Goal: Task Accomplishment & Management: Use online tool/utility

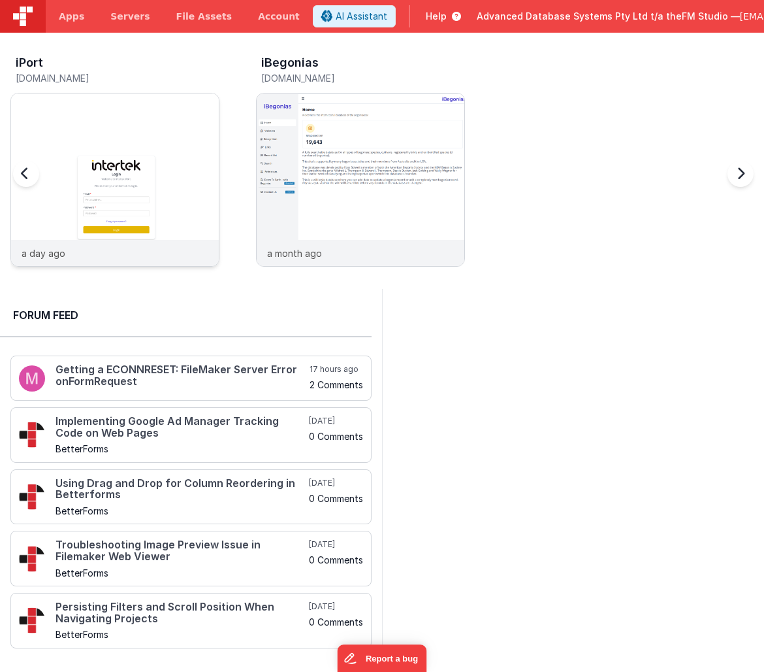
click at [156, 122] on img at bounding box center [115, 197] width 208 height 208
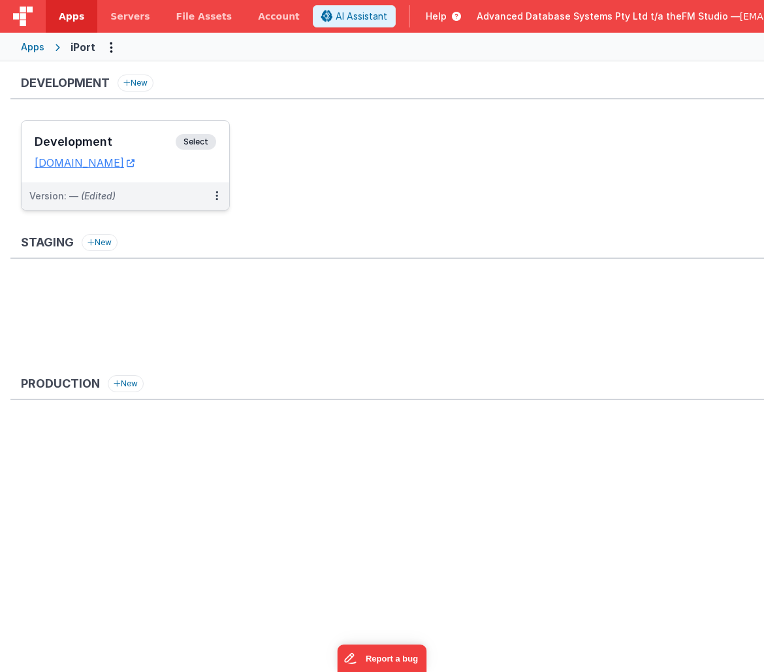
click at [87, 142] on h3 "Development" at bounding box center [105, 141] width 141 height 13
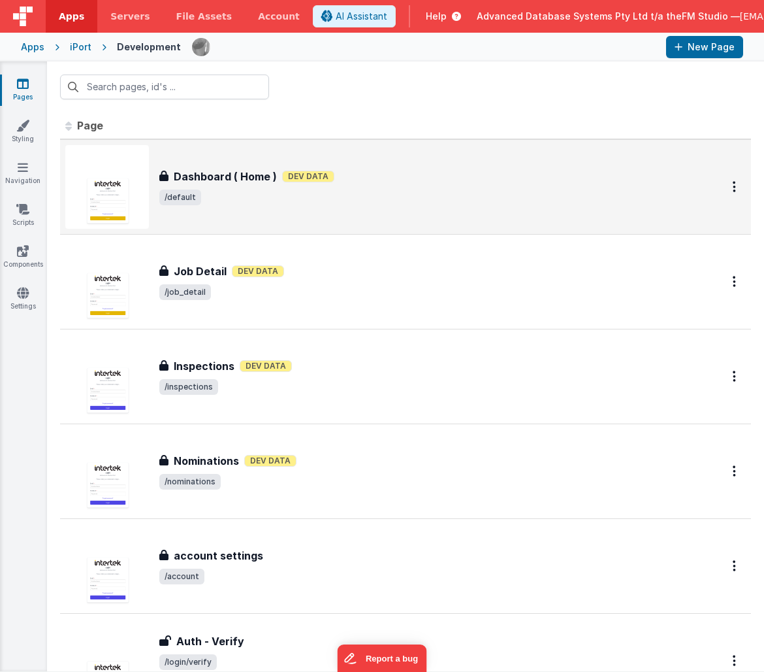
click at [222, 173] on h3 "Dashboard ( Home )" at bounding box center [225, 177] width 103 height 16
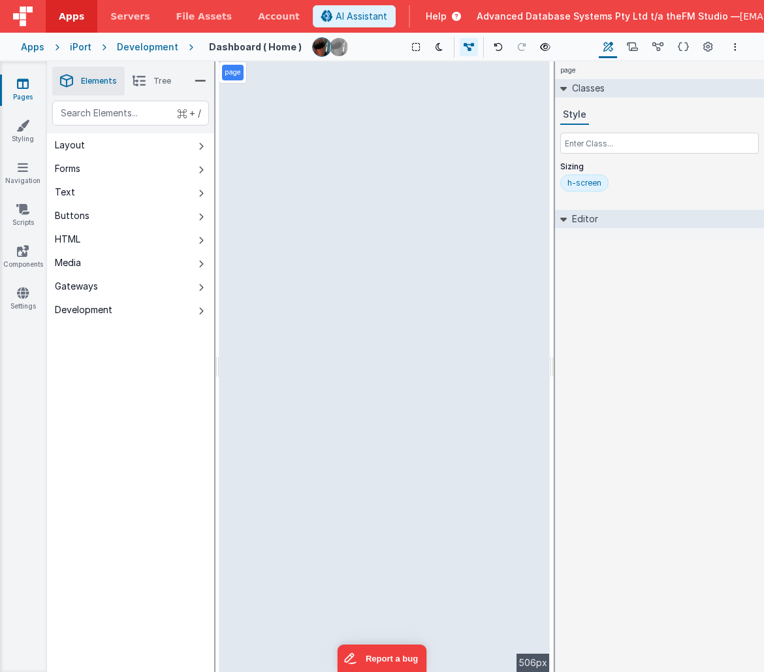
click at [426, 16] on span "Help" at bounding box center [436, 16] width 21 height 13
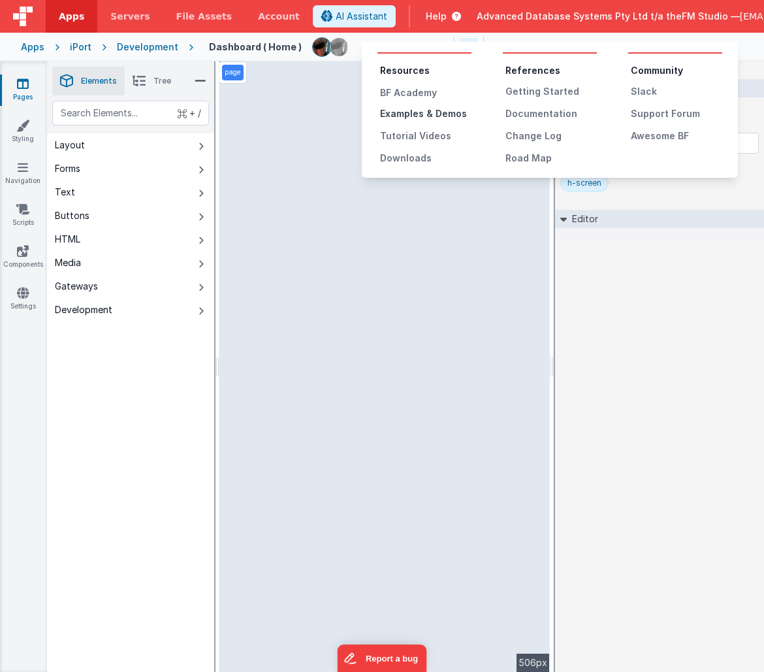
click at [431, 115] on div "Examples & Demos" at bounding box center [425, 113] width 91 height 13
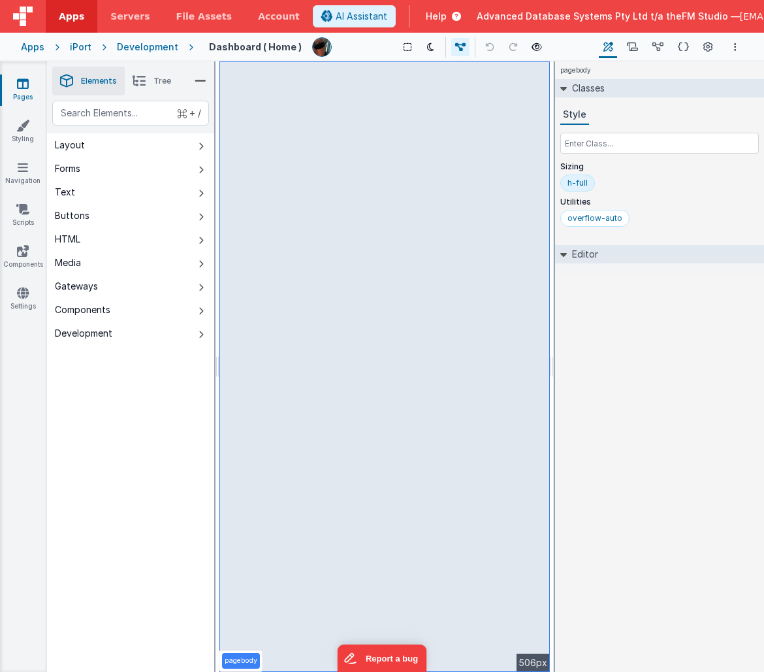
click at [577, 184] on div "h-full" at bounding box center [578, 183] width 20 height 10
click at [591, 220] on div "overflow-auto" at bounding box center [595, 218] width 55 height 10
click at [682, 48] on icon at bounding box center [683, 48] width 11 height 14
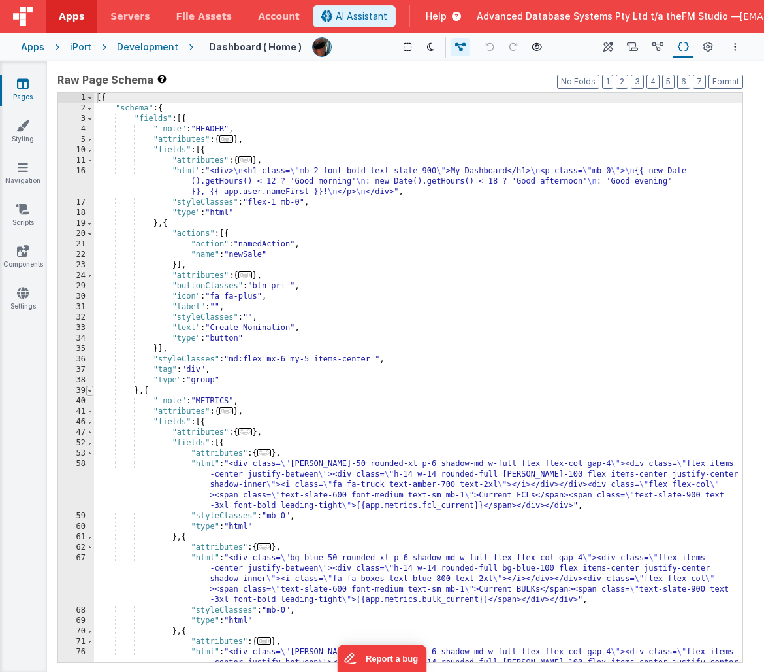
click at [90, 392] on span at bounding box center [89, 391] width 7 height 10
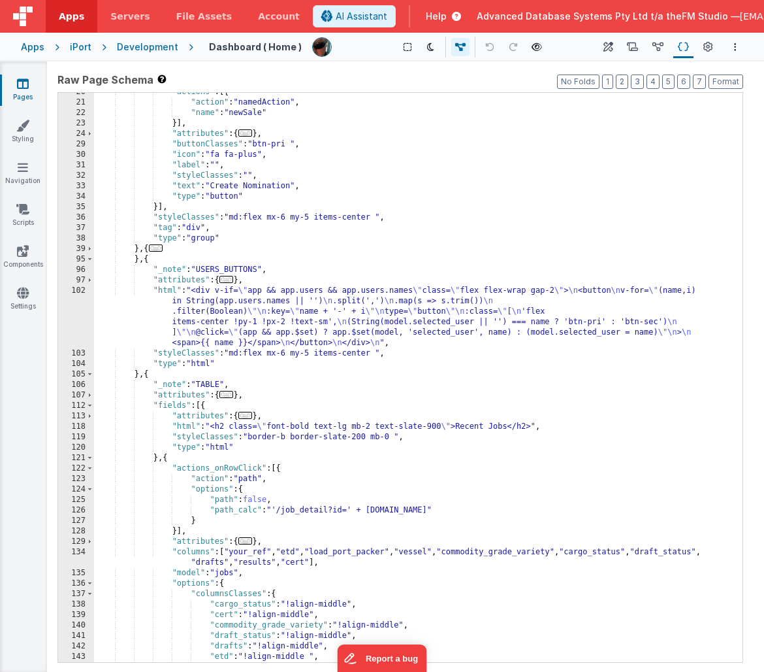
scroll to position [142, 0]
click at [90, 260] on span at bounding box center [89, 259] width 7 height 10
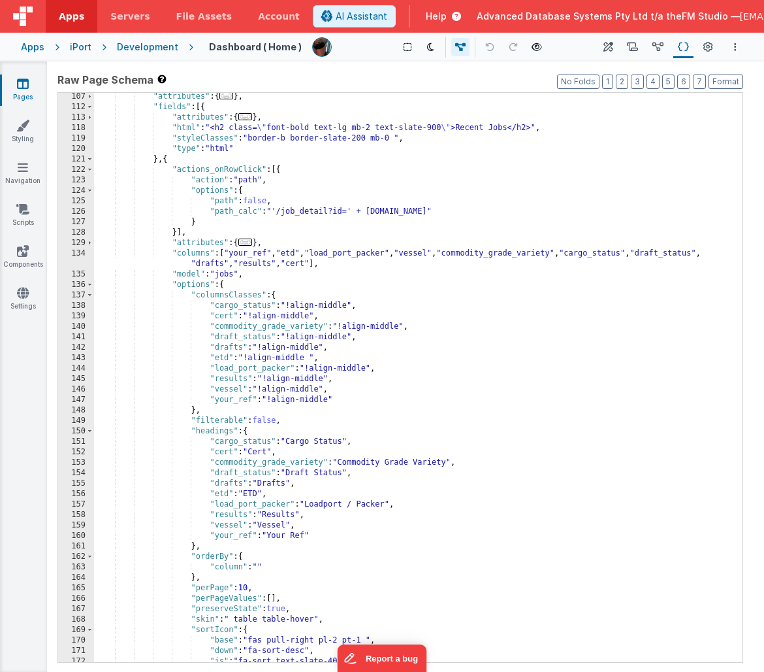
scroll to position [336, 0]
click at [206, 410] on div ""attributes" : { ... } , "fields" : [{ "attributes" : { ... } , "html" : "<h2 c…" at bounding box center [418, 386] width 649 height 590
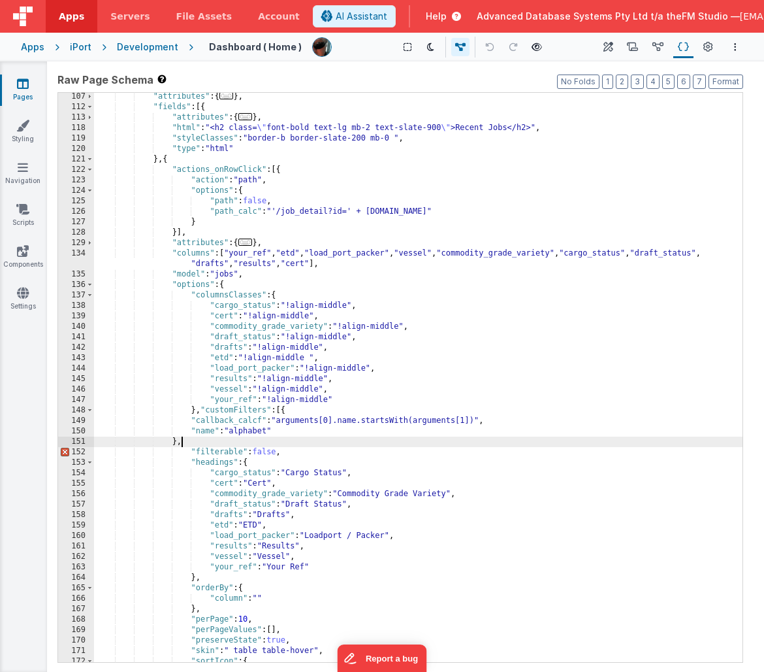
click at [178, 443] on div ""attributes" : { ... } , "fields" : [{ "attributes" : { ... } , "html" : "<h2 c…" at bounding box center [418, 386] width 649 height 590
click at [659, 254] on div ""attributes" : { ... } , "fields" : [{ "attributes" : { ... } , "html" : "<h2 c…" at bounding box center [418, 386] width 649 height 590
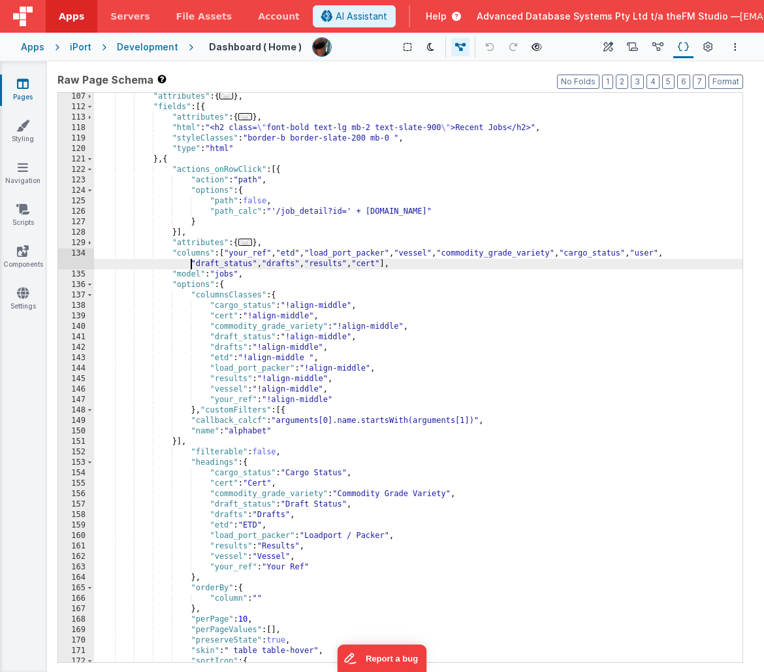
click at [257, 432] on div ""attributes" : { ... } , "fields" : [{ "attributes" : { ... } , "html" : "<h2 c…" at bounding box center [418, 386] width 649 height 590
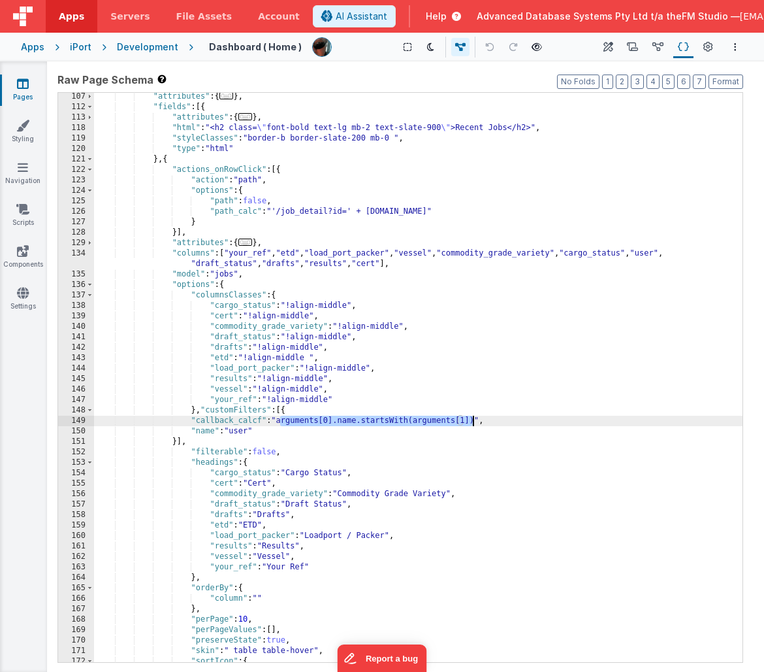
drag, startPoint x: 282, startPoint y: 422, endPoint x: 475, endPoint y: 420, distance: 193.4
click at [475, 420] on div ""attributes" : { ... } , "fields" : [{ "attributes" : { ... } , "html" : "<h2 c…" at bounding box center [418, 386] width 649 height 590
click at [352, 417] on div ""attributes" : { ... } , "fields" : [{ "attributes" : { ... } , "html" : "<h2 c…" at bounding box center [418, 386] width 649 height 590
click at [302, 424] on div ""attributes" : { ... } , "fields" : [{ "attributes" : { ... } , "html" : "<h2 c…" at bounding box center [418, 386] width 649 height 590
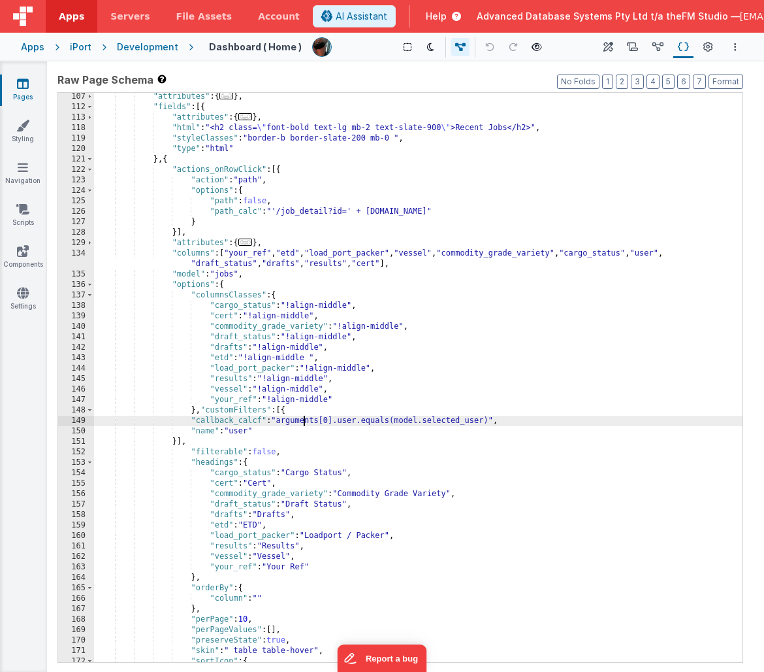
click at [63, 419] on div "149" at bounding box center [76, 421] width 36 height 10
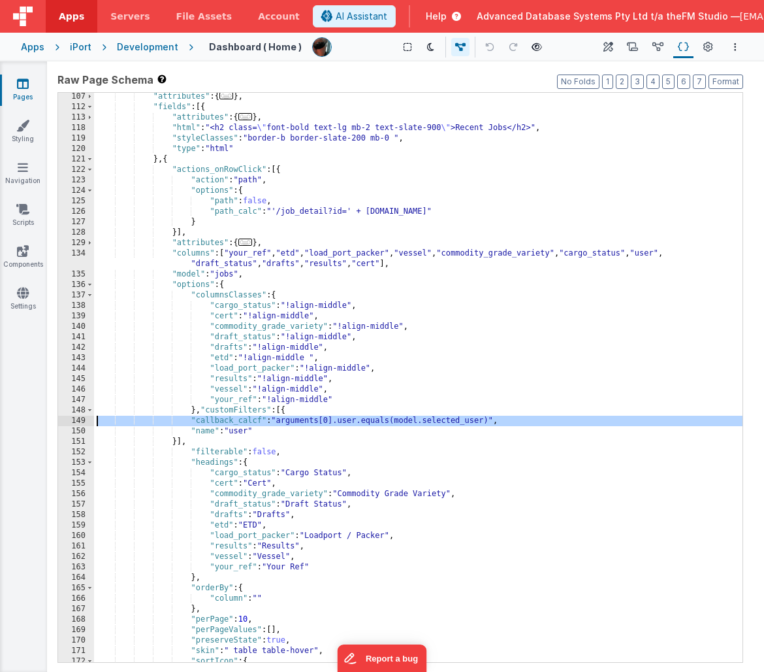
click at [63, 419] on div "149" at bounding box center [76, 421] width 36 height 10
click at [310, 391] on div ""attributes" : { ... } , "fields" : [{ "attributes" : { ... } , "html" : "<h2 c…" at bounding box center [418, 386] width 649 height 590
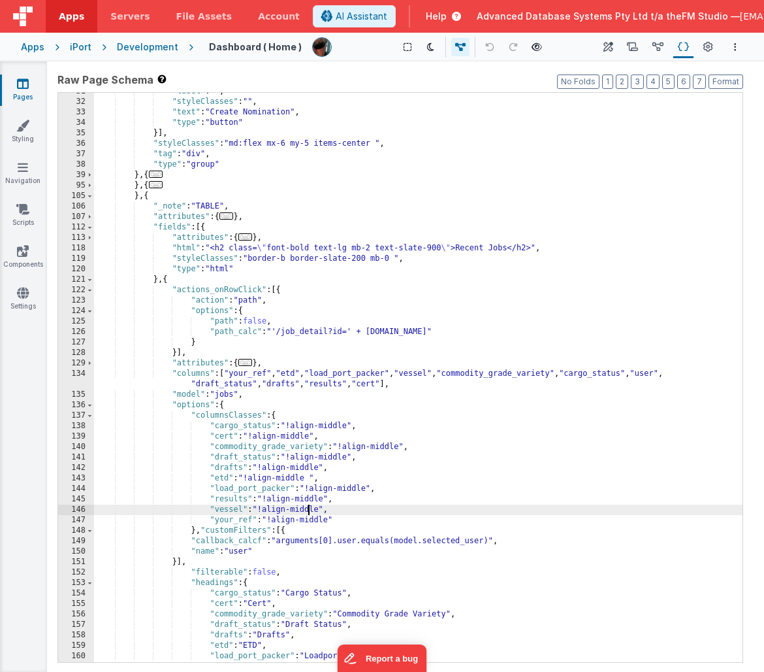
scroll to position [214, 0]
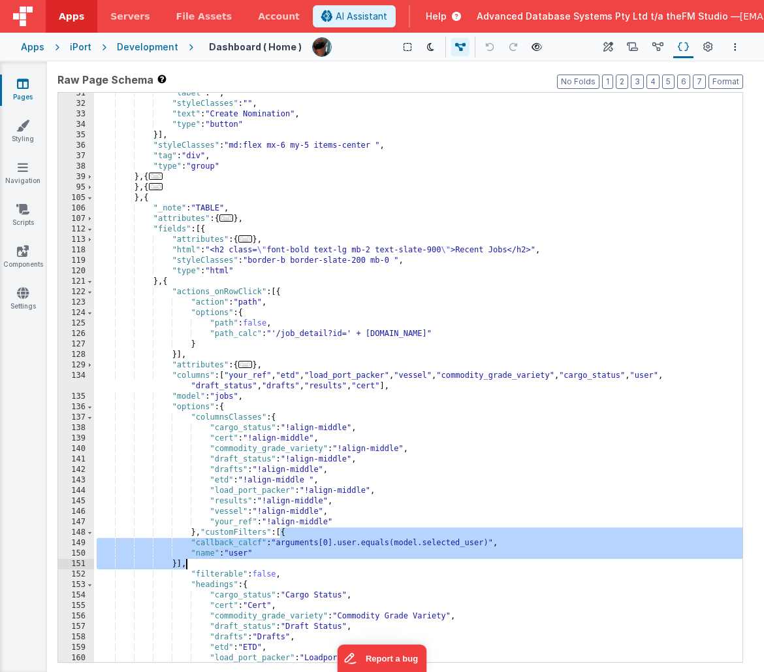
drag, startPoint x: 280, startPoint y: 535, endPoint x: 189, endPoint y: 564, distance: 94.6
click at [189, 564] on div ""label" : "" , "styleClasses" : "" , "text" : "Create Nomination" , "type" : "b…" at bounding box center [418, 383] width 649 height 590
click at [634, 46] on icon at bounding box center [632, 48] width 11 height 14
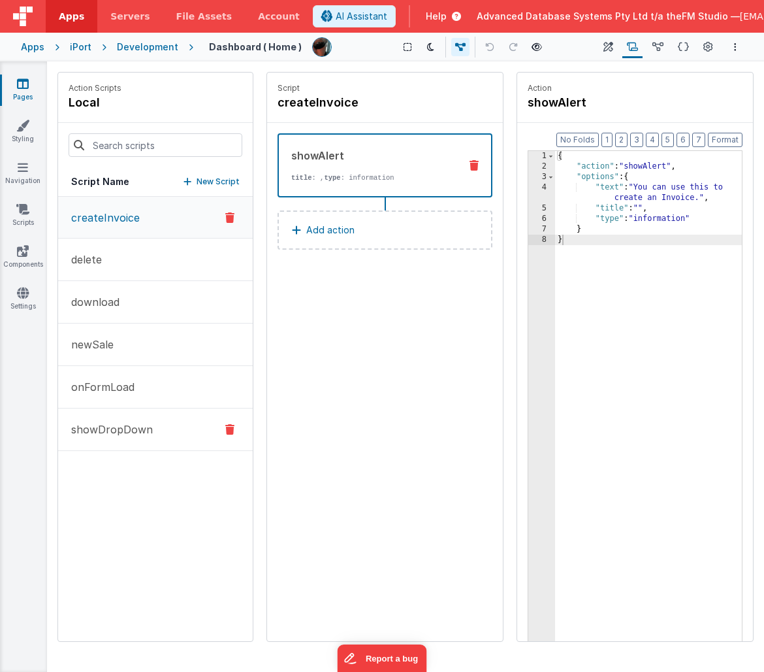
click at [142, 426] on p "showDropDown" at bounding box center [108, 429] width 90 height 16
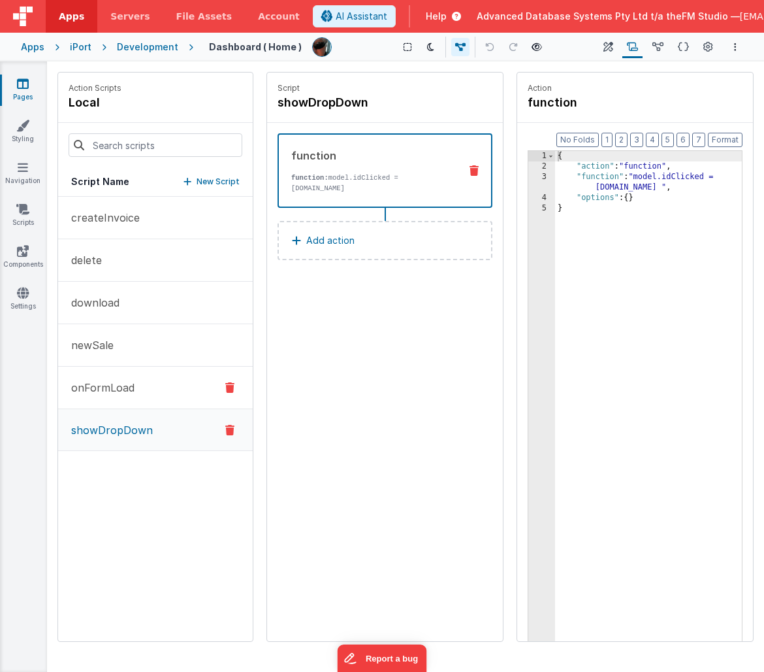
click at [137, 393] on button "onFormLoad" at bounding box center [155, 388] width 195 height 42
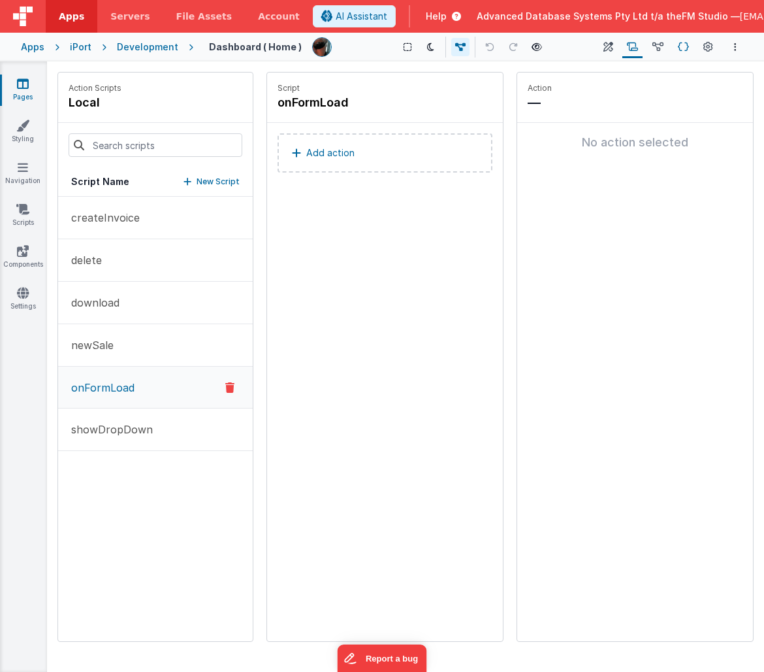
click at [684, 46] on icon at bounding box center [683, 48] width 11 height 14
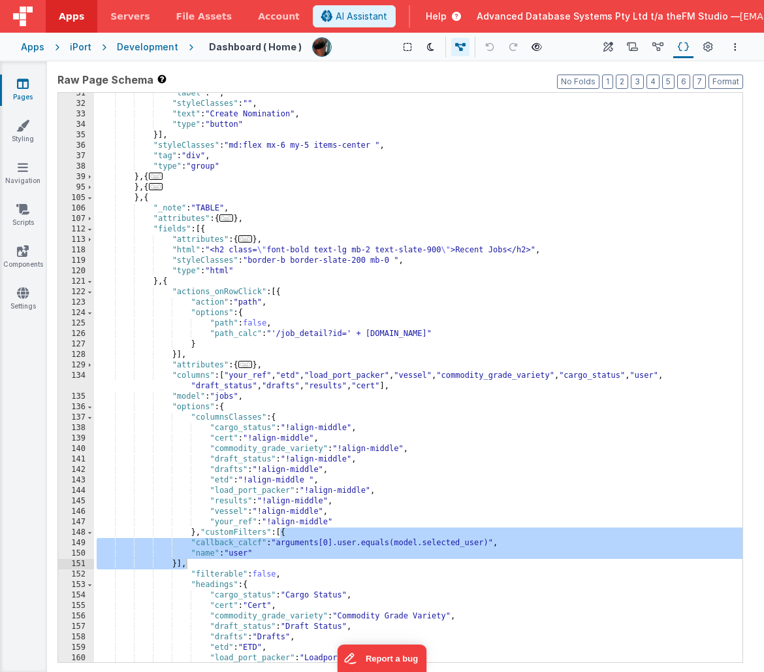
click at [232, 263] on div ""label" : "" , "styleClasses" : "" , "text" : "Create Nomination" , "type" : "b…" at bounding box center [418, 383] width 649 height 590
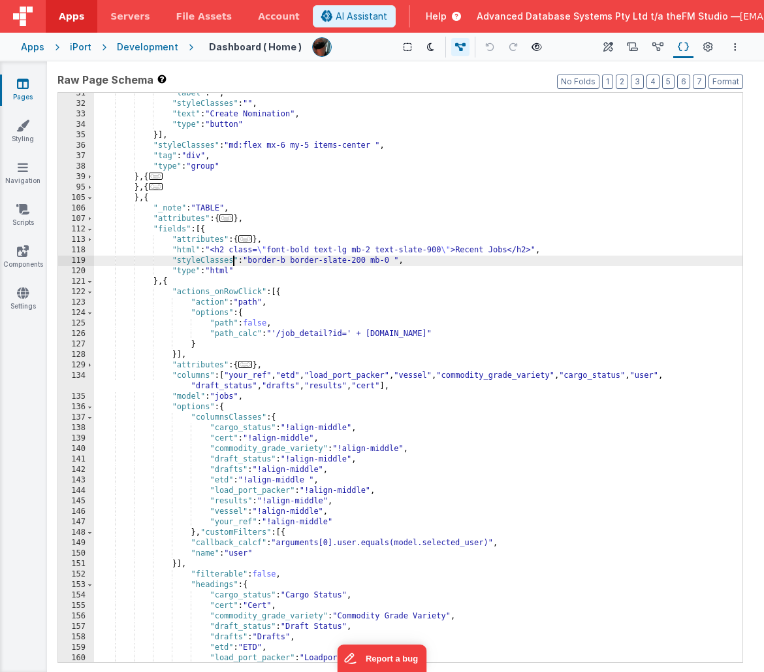
click at [157, 176] on span "..." at bounding box center [156, 176] width 14 height 7
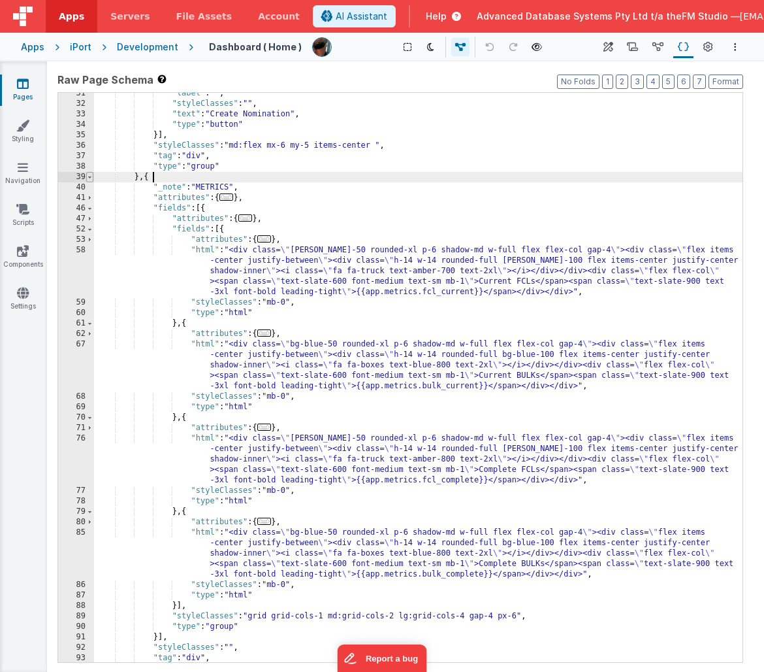
click at [88, 177] on span at bounding box center [89, 177] width 7 height 10
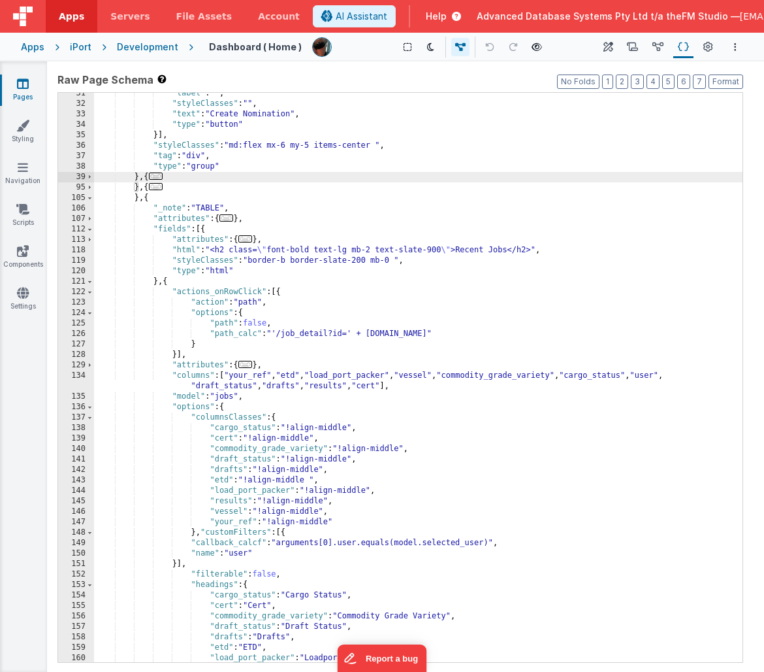
click at [158, 186] on span "..." at bounding box center [156, 186] width 14 height 7
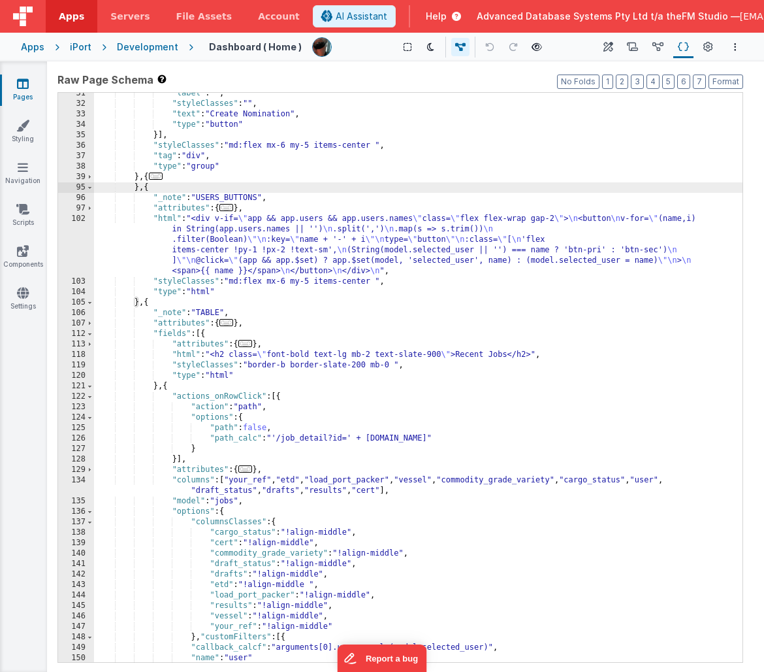
click at [323, 231] on div ""label" : "" , "styleClasses" : "" , "text" : "Create Nomination" , "type" : "b…" at bounding box center [418, 383] width 649 height 590
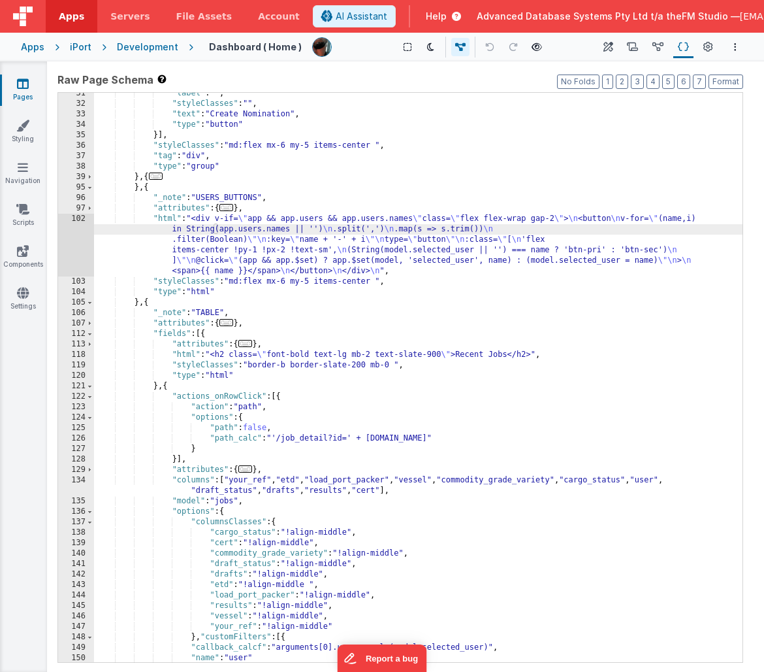
click at [71, 242] on div "102" at bounding box center [76, 245] width 36 height 63
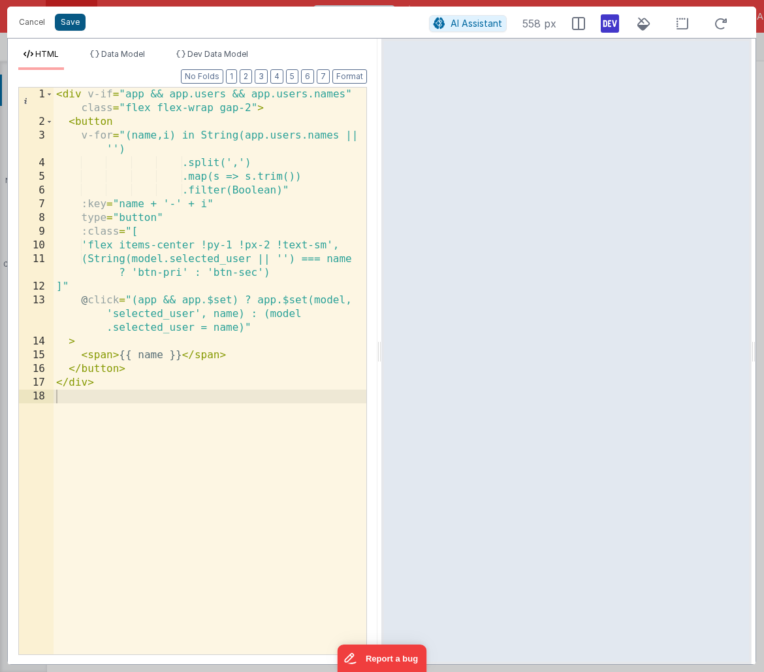
click at [63, 26] on button "Save" at bounding box center [70, 22] width 31 height 17
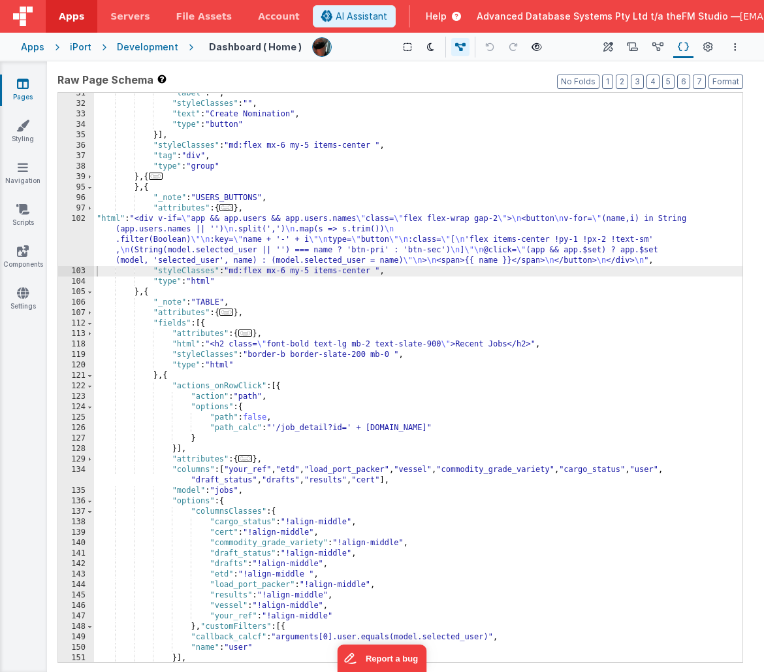
click at [386, 505] on div ""label" : "" , "styleClasses" : "" , "text" : "Create Nomination" , "type" : "b…" at bounding box center [418, 383] width 649 height 590
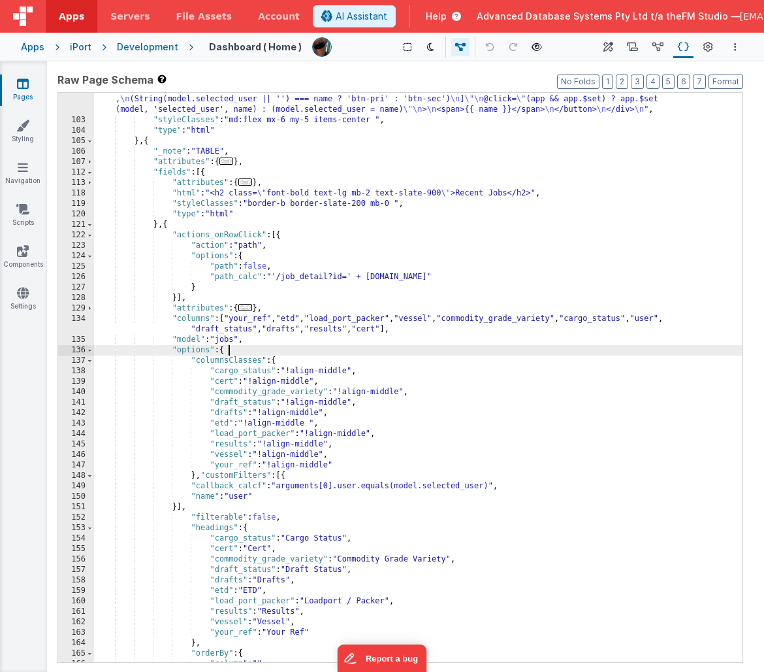
scroll to position [365, 0]
click at [728, 81] on button "Format" at bounding box center [726, 81] width 35 height 14
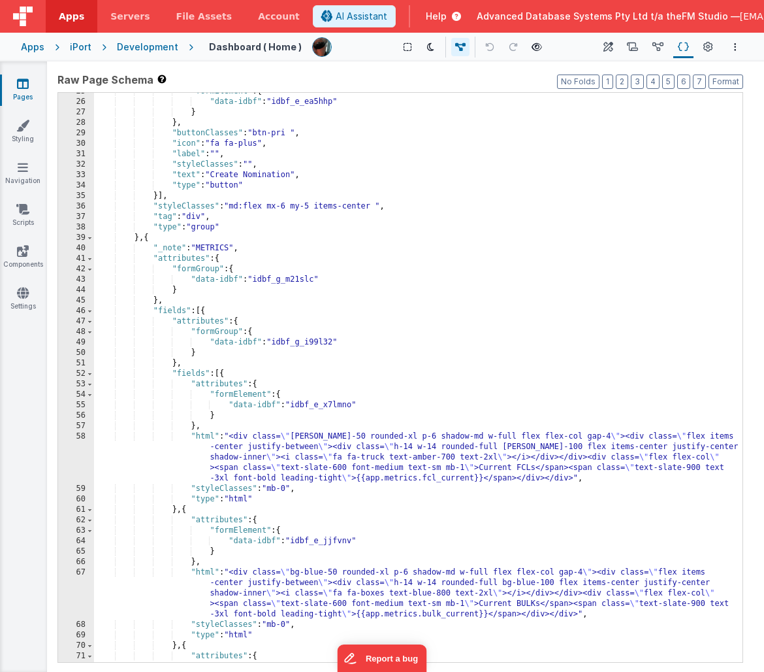
scroll to position [271, 0]
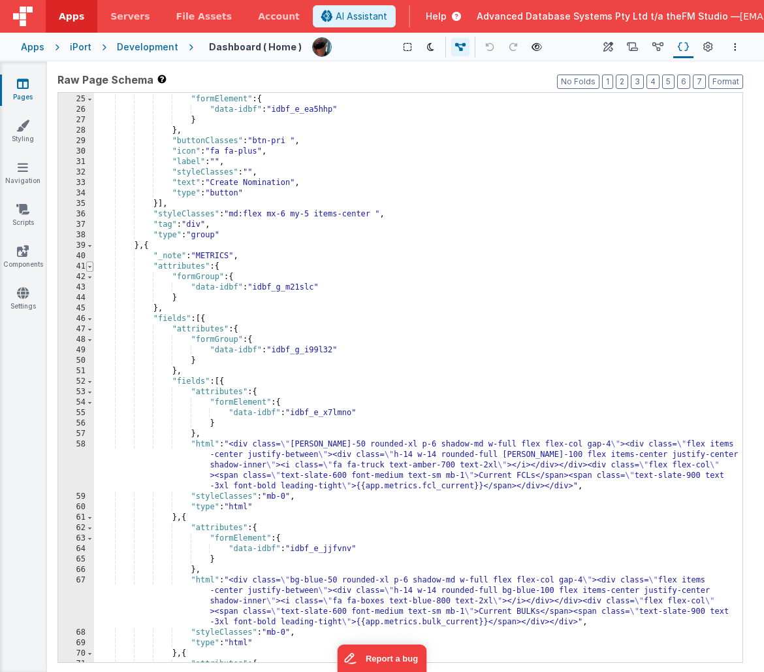
click at [90, 265] on span at bounding box center [89, 266] width 7 height 10
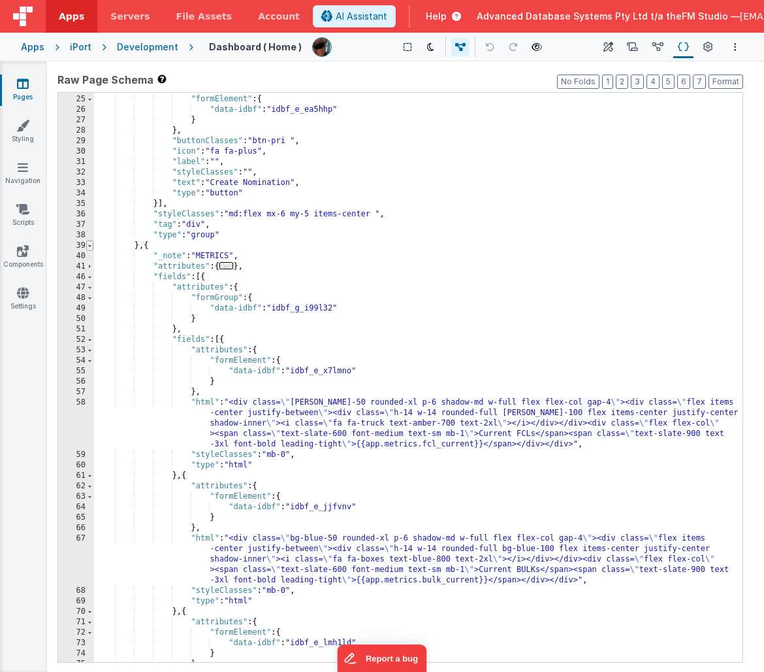
click at [90, 244] on span at bounding box center [89, 245] width 7 height 10
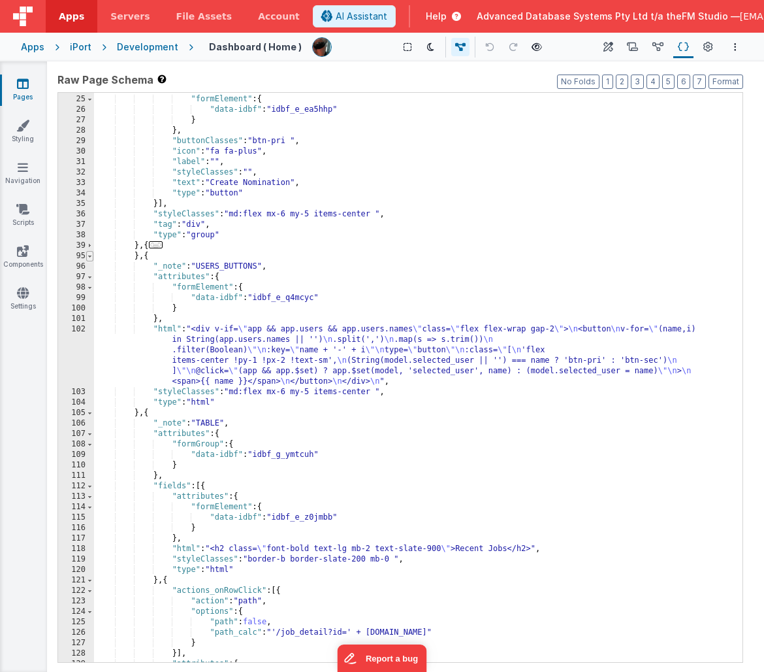
click at [90, 255] on span at bounding box center [89, 256] width 7 height 10
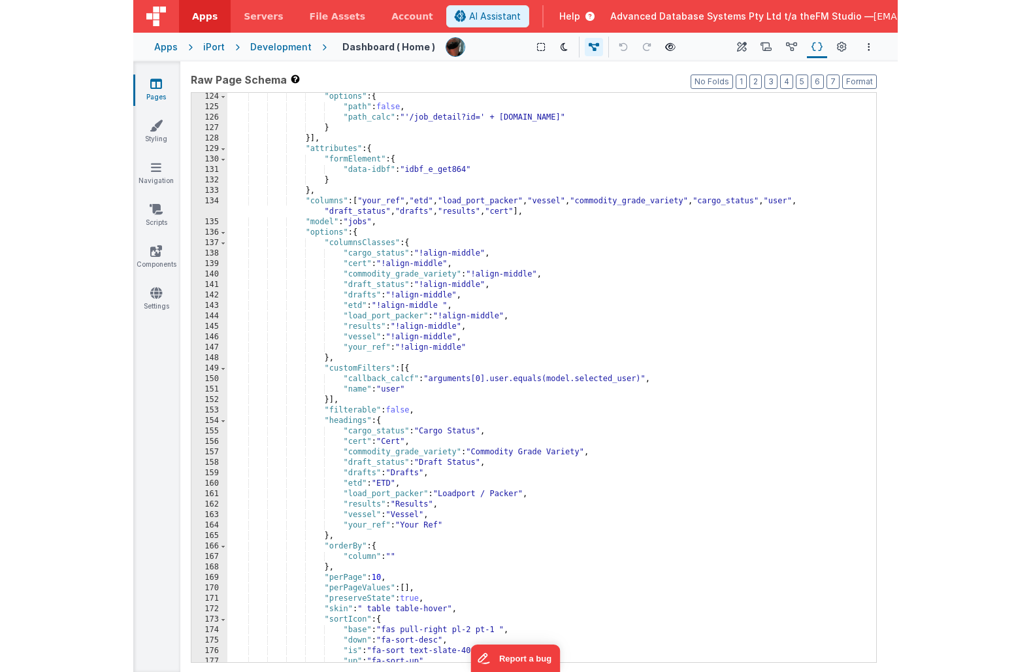
scroll to position [639, 0]
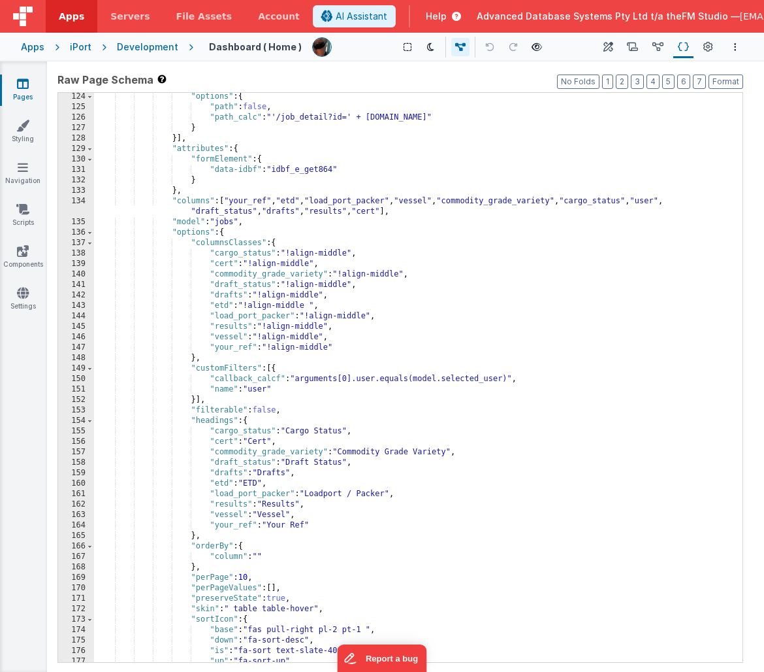
click at [27, 90] on icon at bounding box center [23, 83] width 12 height 13
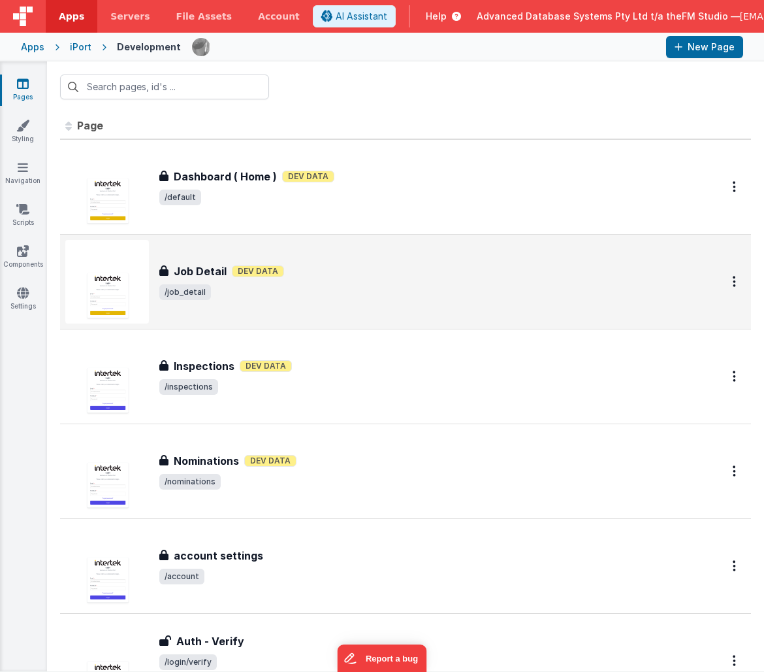
click at [208, 275] on h3 "Job Detail" at bounding box center [200, 271] width 53 height 16
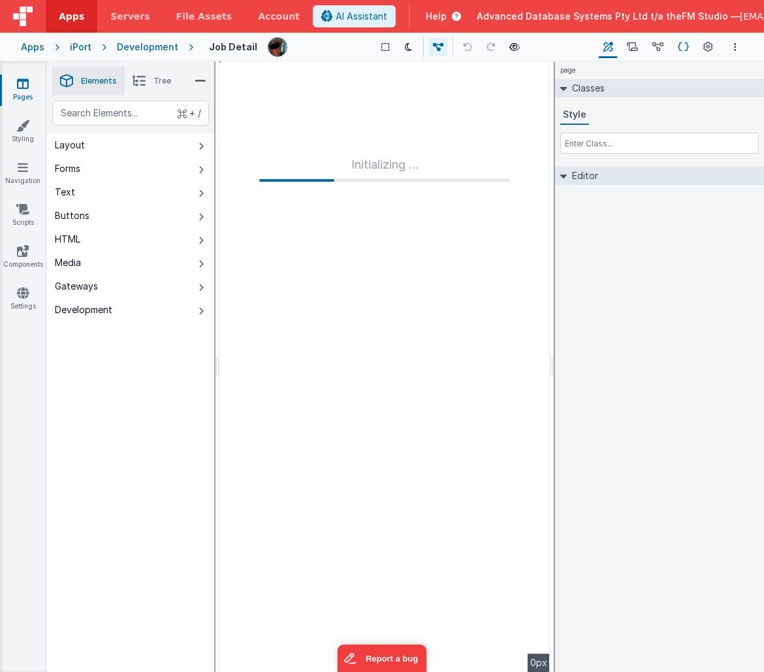
click at [684, 43] on icon at bounding box center [683, 48] width 11 height 14
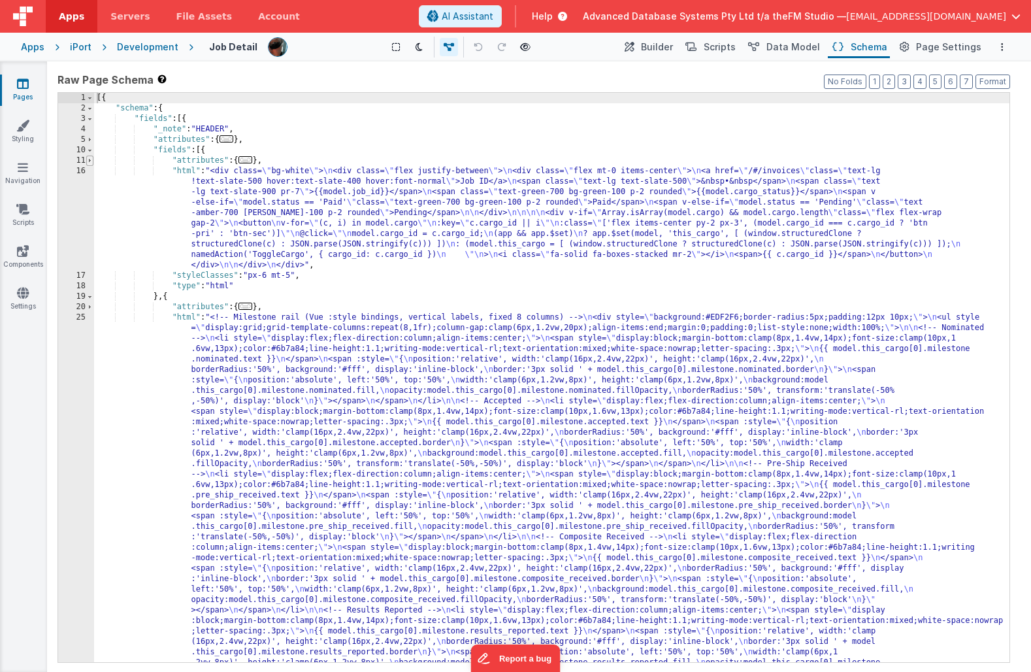
click at [89, 159] on span at bounding box center [89, 161] width 7 height 10
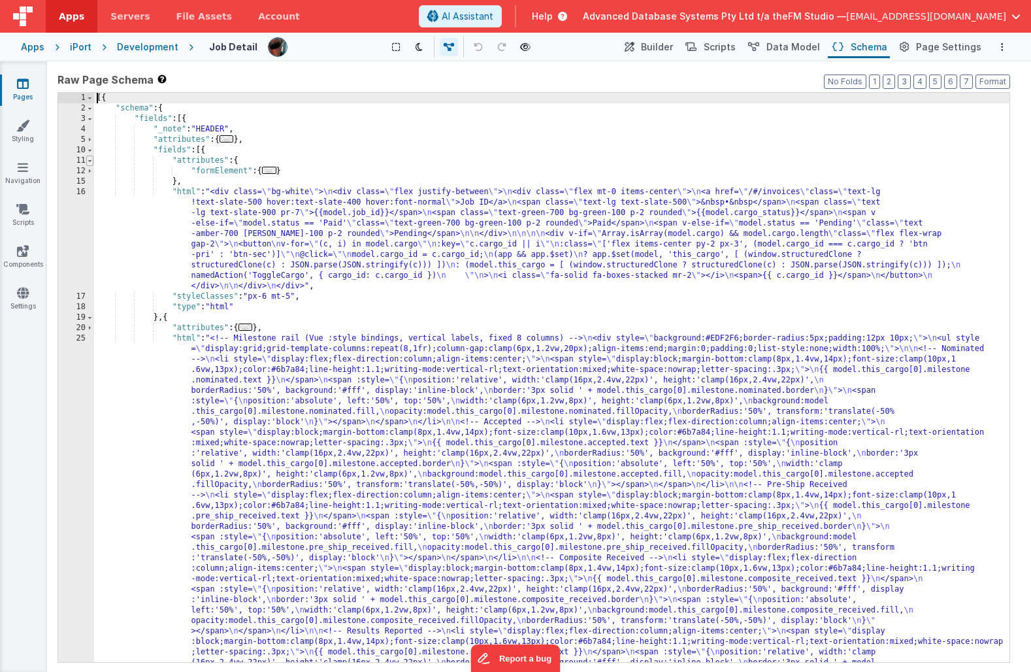
click at [91, 160] on span at bounding box center [89, 161] width 7 height 10
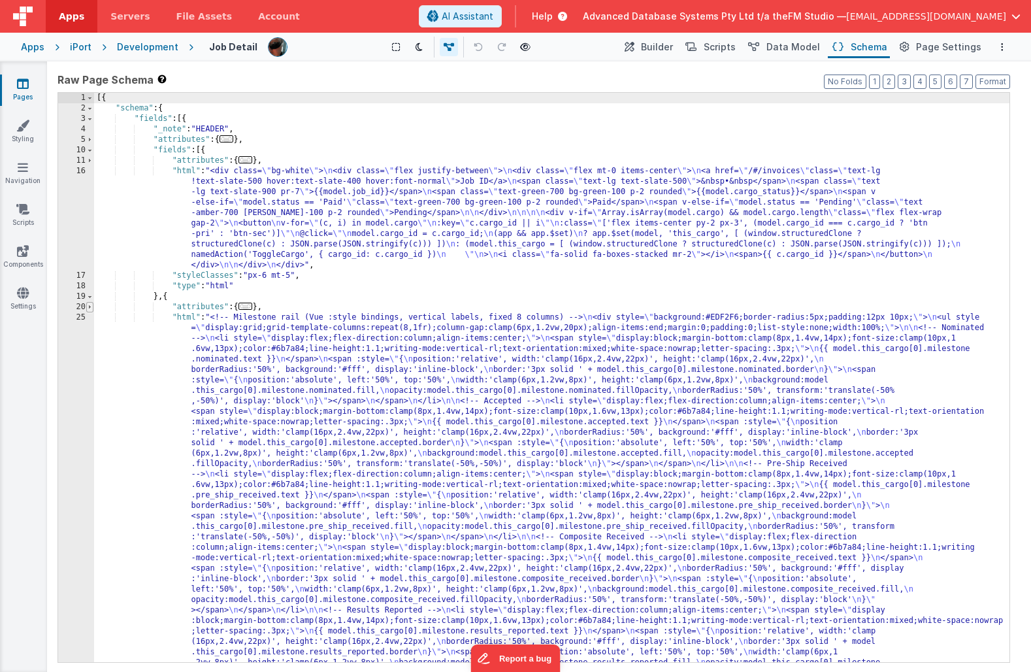
click at [90, 306] on span at bounding box center [89, 307] width 7 height 10
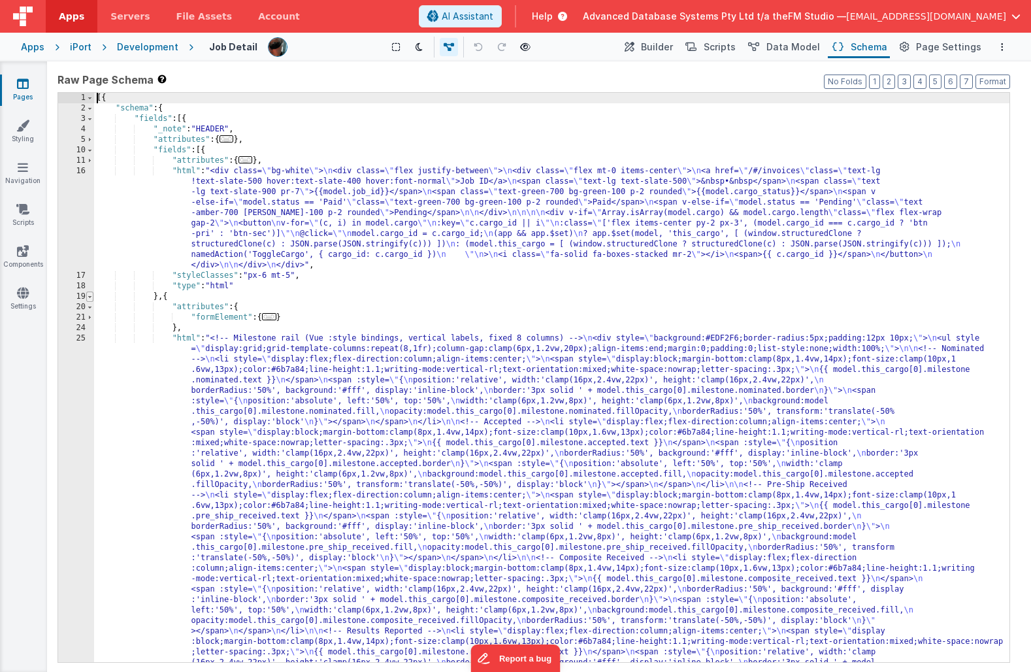
click at [91, 294] on span at bounding box center [89, 296] width 7 height 10
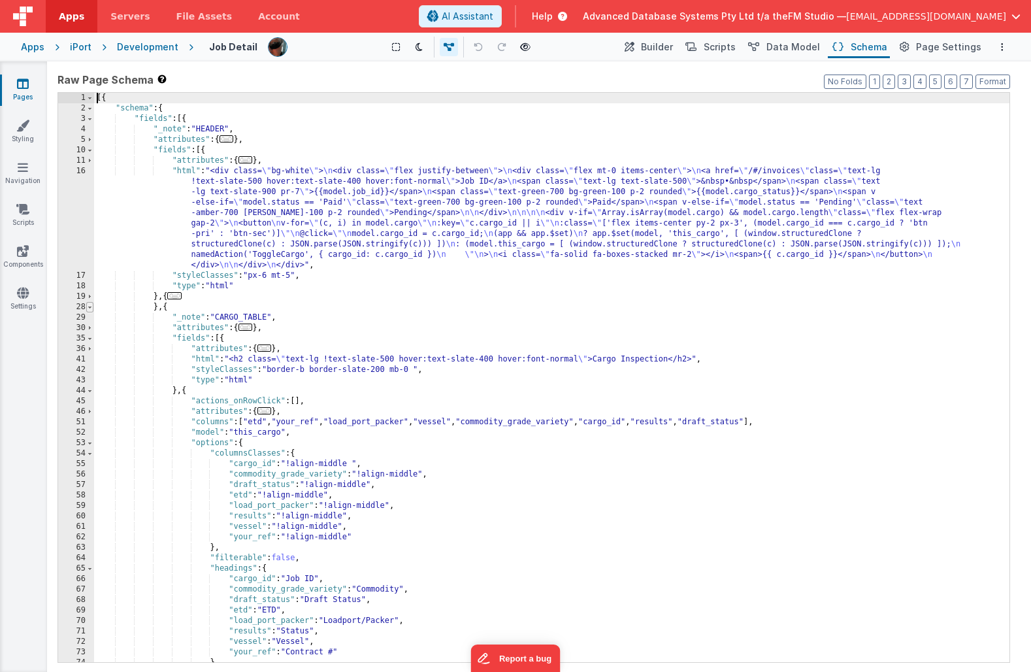
click at [90, 304] on span at bounding box center [89, 307] width 7 height 10
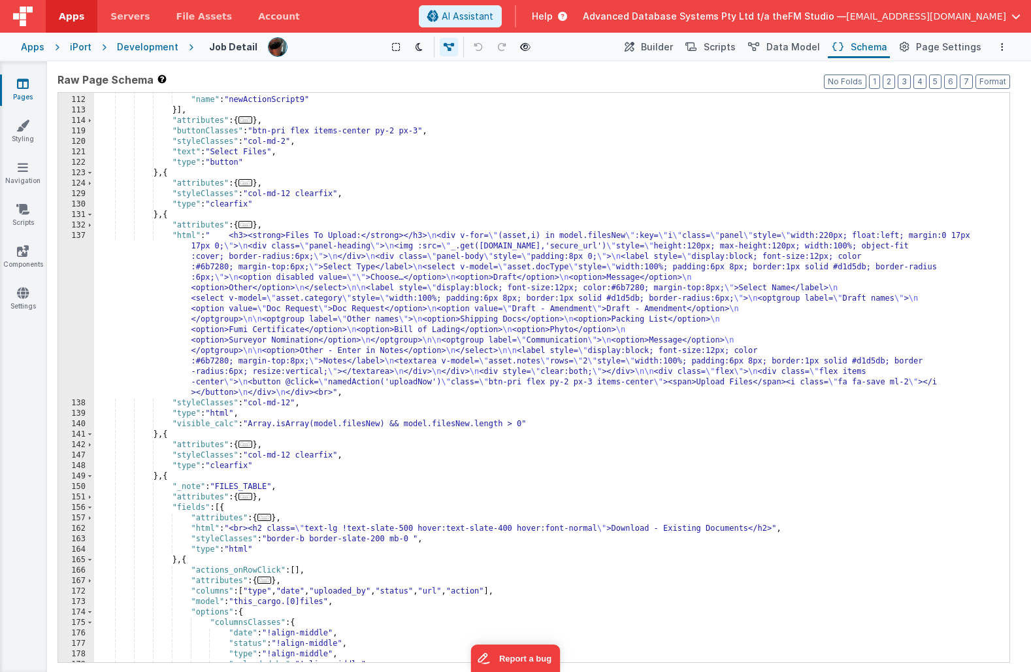
scroll to position [295, 0]
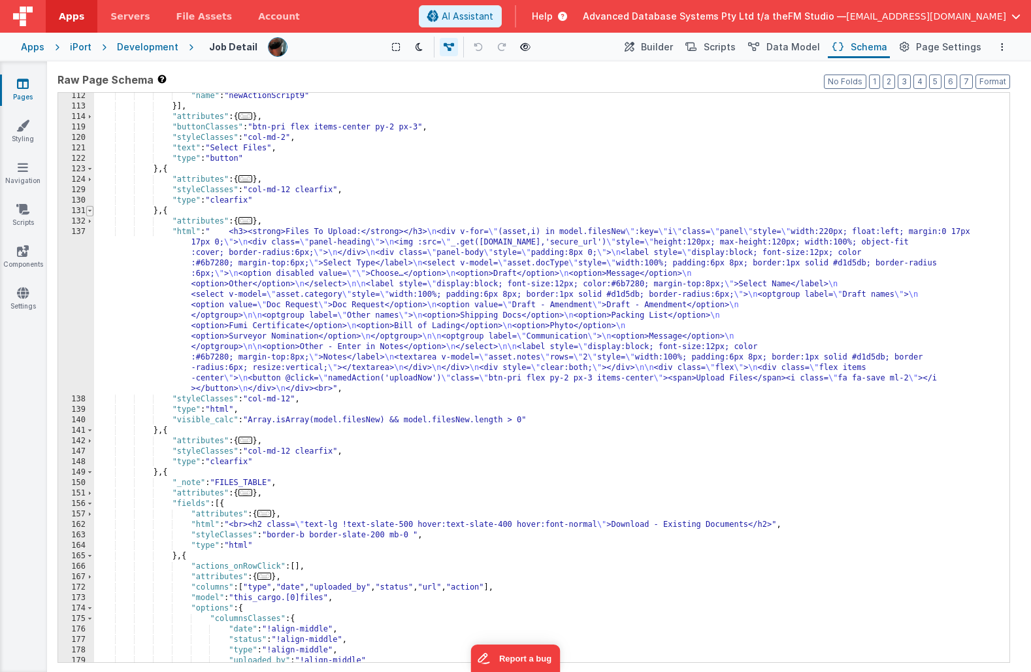
click at [91, 210] on span at bounding box center [89, 211] width 7 height 10
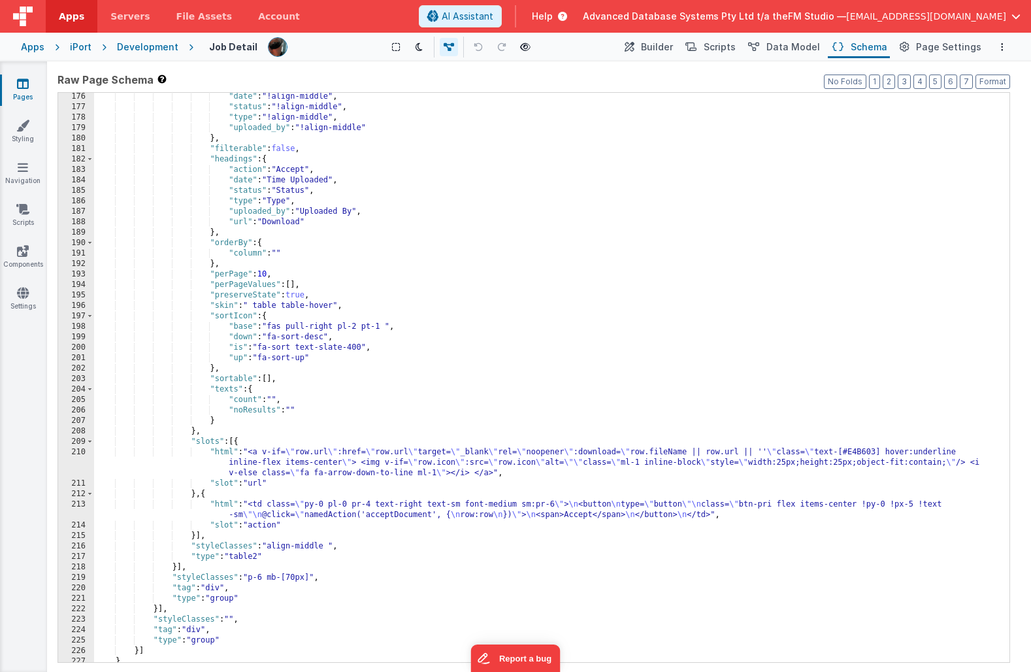
scroll to position [633, 0]
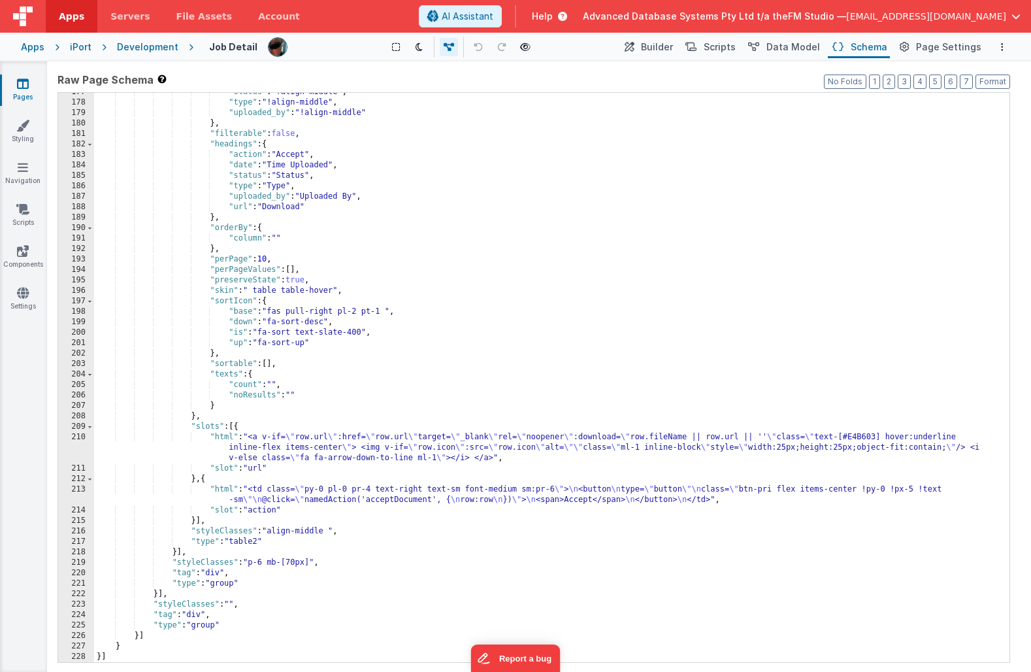
click at [299, 510] on div ""status" : "!align-middle" , "type" : "!align-middle" , "uploaded_by" : "!align…" at bounding box center [551, 382] width 915 height 590
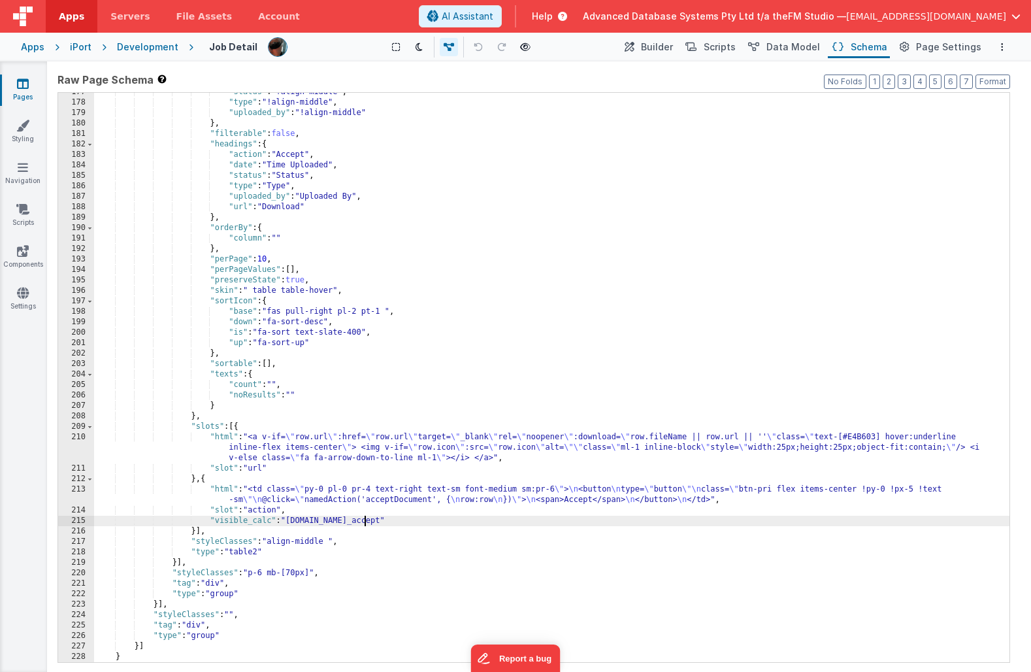
click at [313, 522] on div ""status" : "!align-middle" , "type" : "!align-middle" , "uploaded_by" : "!align…" at bounding box center [551, 382] width 915 height 590
click at [493, 16] on span "AI Assistant" at bounding box center [468, 16] width 52 height 13
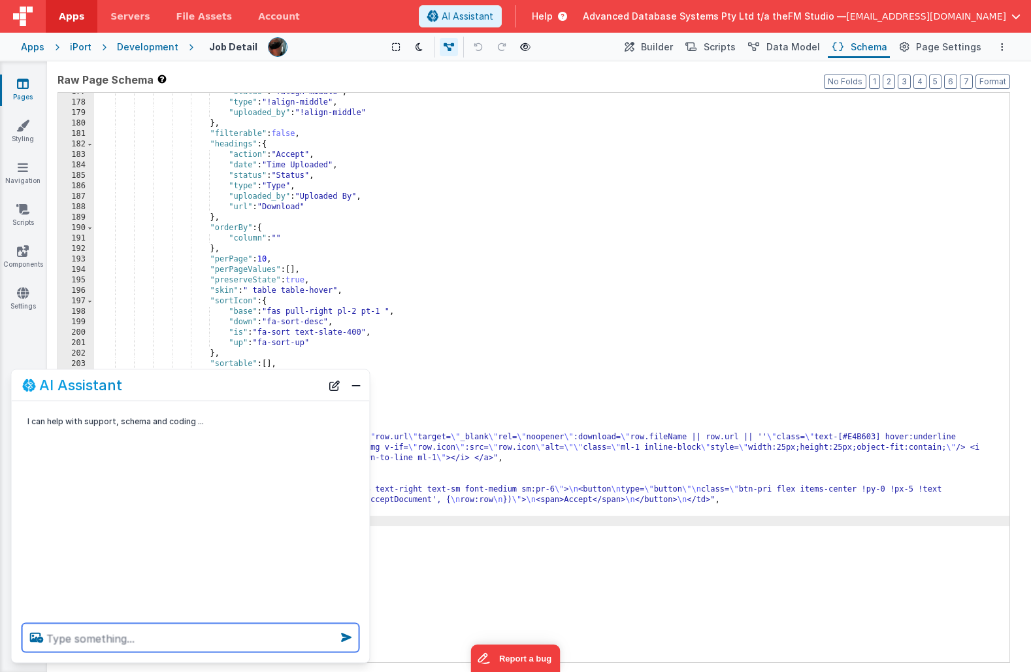
click at [137, 635] on textarea at bounding box center [190, 637] width 337 height 29
type textarea "how do I hide a"
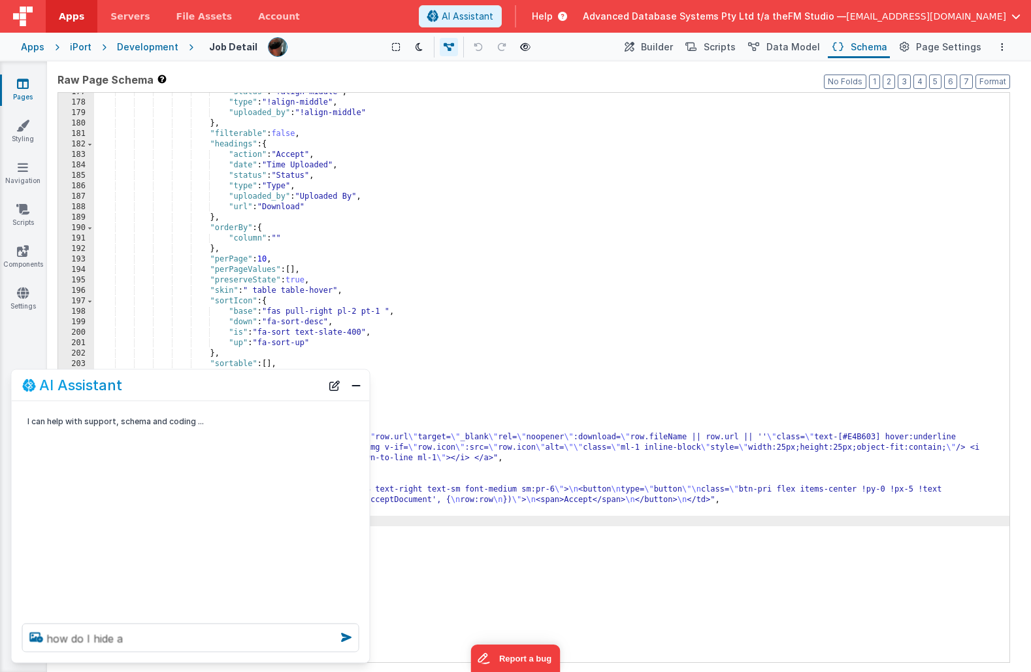
click at [399, 372] on div ""status" : "!align-middle" , "type" : "!align-middle" , "uploaded_by" : "!align…" at bounding box center [551, 382] width 915 height 590
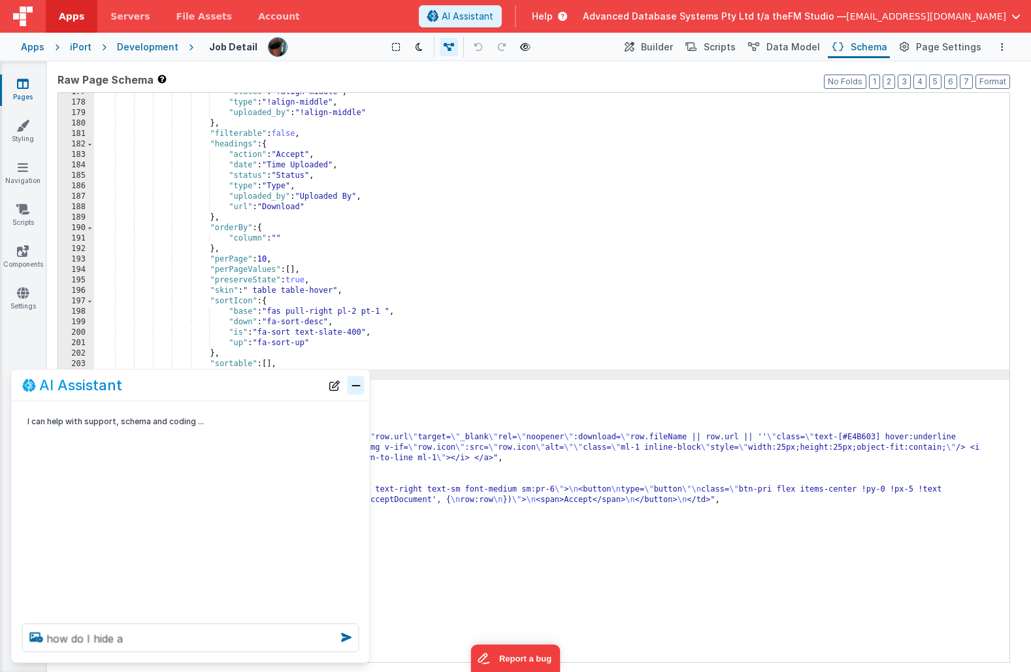
click at [360, 386] on button "Close" at bounding box center [356, 385] width 17 height 18
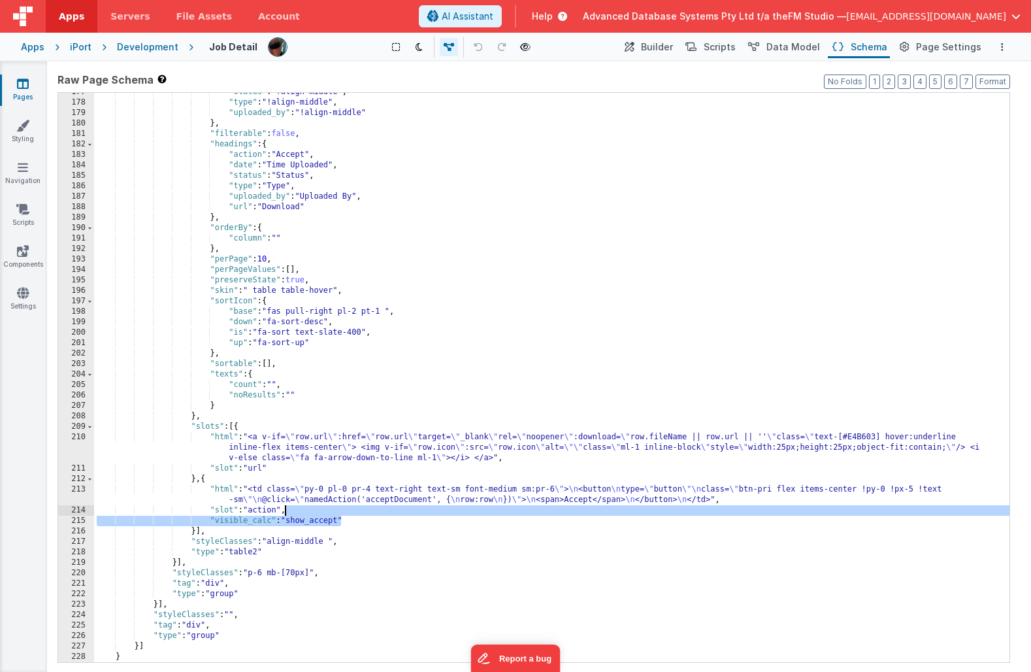
drag, startPoint x: 344, startPoint y: 523, endPoint x: 286, endPoint y: 507, distance: 61.0
click at [286, 507] on div ""status" : "!align-middle" , "type" : "!align-middle" , "uploaded_by" : "!align…" at bounding box center [551, 382] width 915 height 590
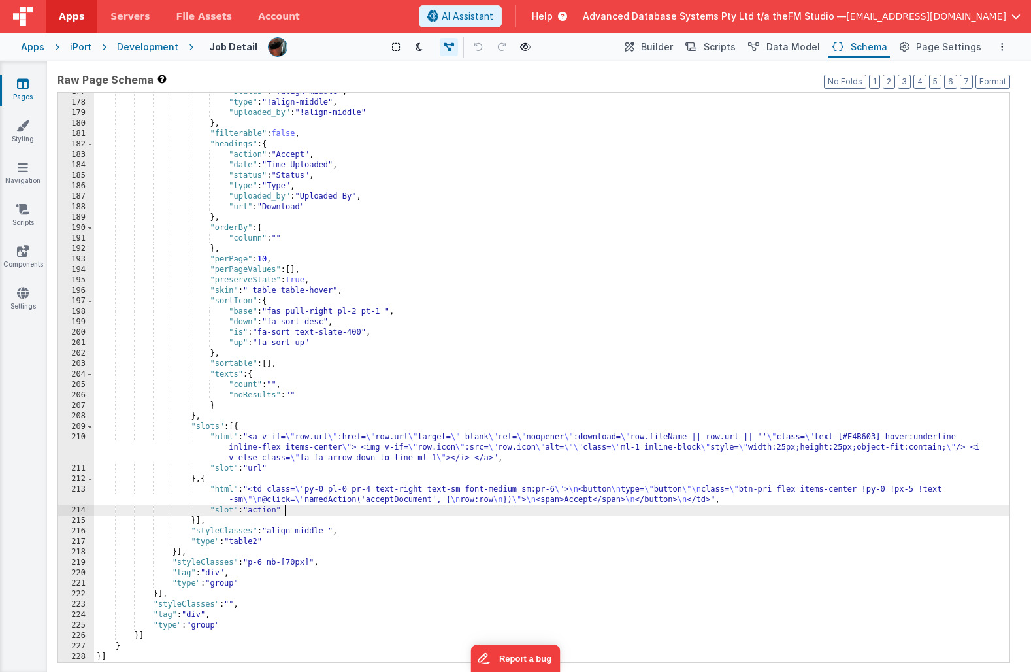
click at [345, 497] on div ""status" : "!align-middle" , "type" : "!align-middle" , "uploaded_by" : "!align…" at bounding box center [551, 382] width 915 height 590
click at [63, 495] on div "213" at bounding box center [76, 494] width 36 height 21
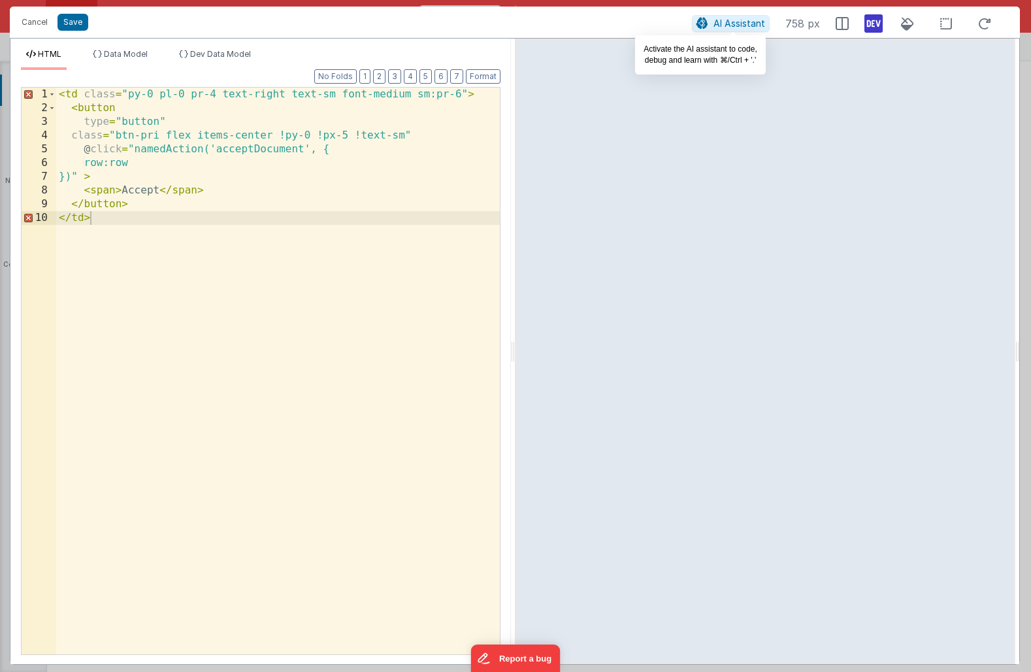
click at [733, 23] on span "AI Assistant" at bounding box center [740, 23] width 52 height 11
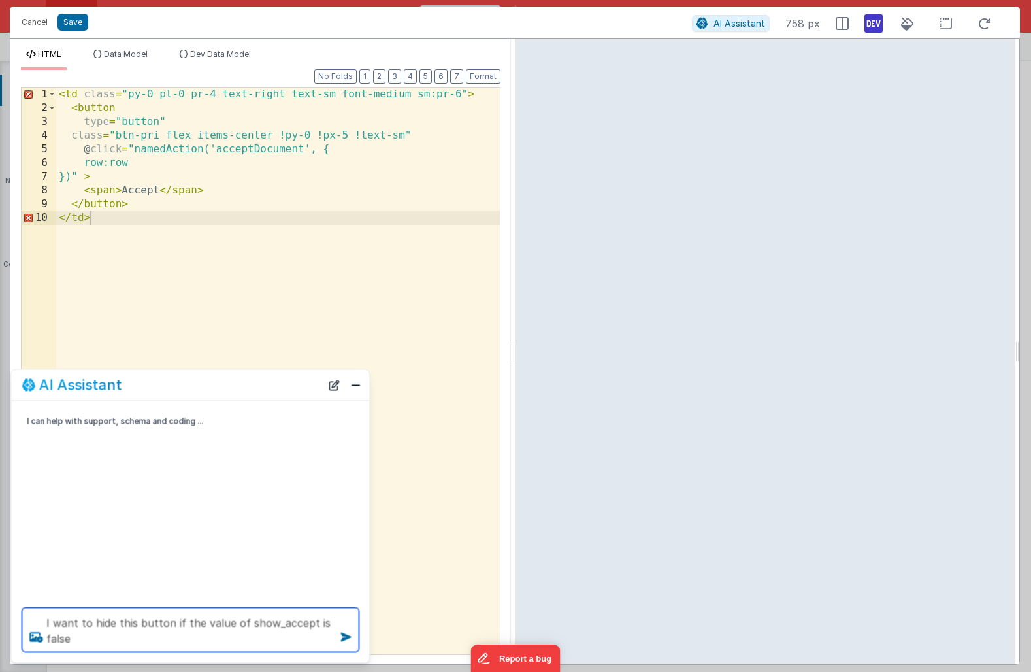
type textarea "I want to hide this button if the value of show_accept is false"
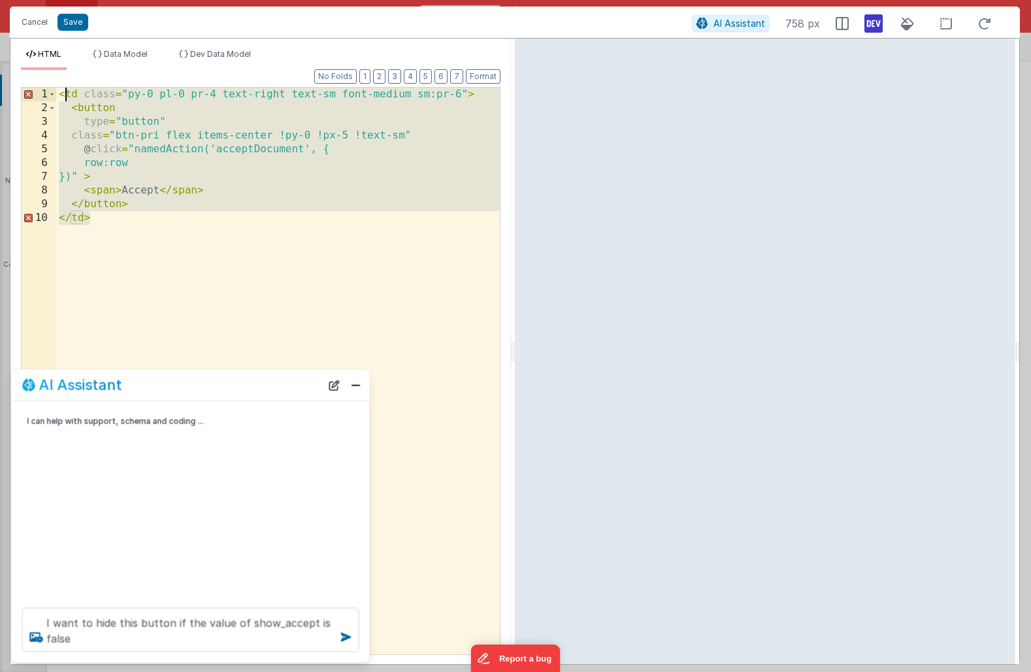
drag, startPoint x: 105, startPoint y: 225, endPoint x: 63, endPoint y: 88, distance: 143.3
click at [63, 88] on div "< td class = "py-0 pl-0 pr-4 text-right text-sm font-medium sm:pr-6" > < button…" at bounding box center [278, 385] width 444 height 594
click at [346, 639] on icon at bounding box center [346, 637] width 21 height 21
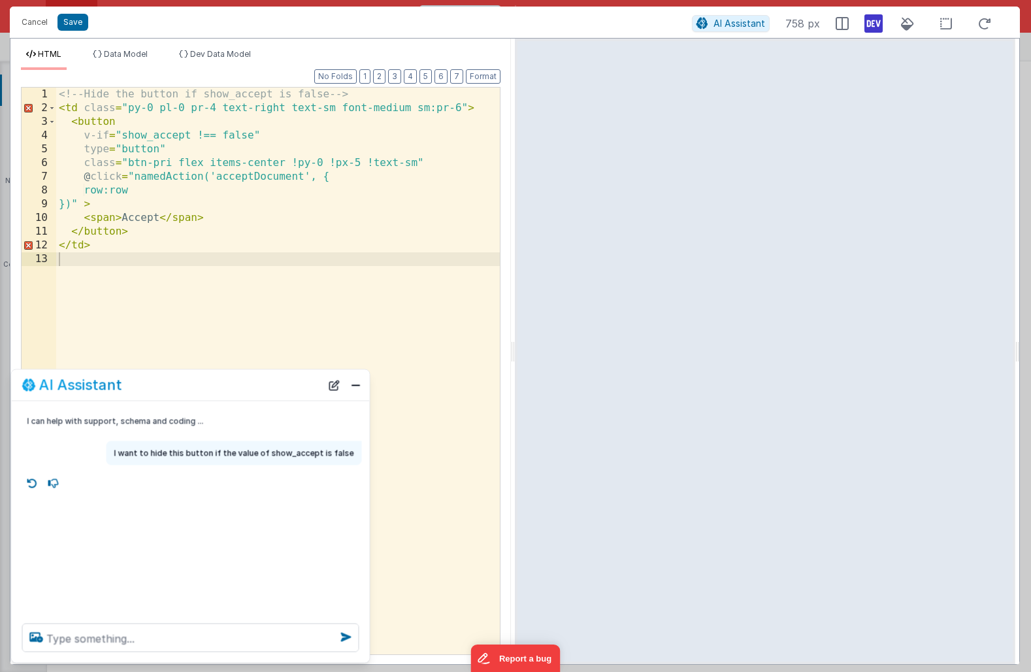
click at [116, 271] on div "<!-- Hide the button if show_accept is false --> < td class = "py-0 pl-0 pr-4 t…" at bounding box center [278, 385] width 444 height 594
click at [96, 254] on div "<!-- Hide the button if show_accept is false --> < td class = "py-0 pl-0 pr-4 t…" at bounding box center [278, 385] width 444 height 594
click at [93, 244] on div "<!-- Hide the button if show_accept is false --> < td class = "py-0 pl-0 pr-4 t…" at bounding box center [278, 385] width 444 height 594
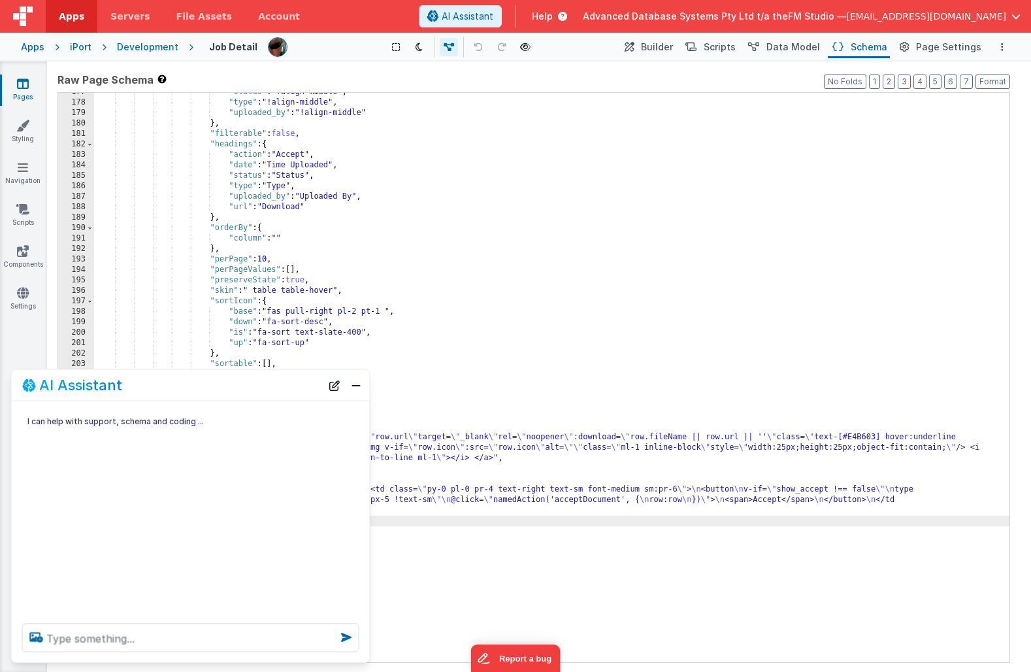
click at [423, 289] on div ""status" : "!align-middle" , "type" : "!align-middle" , "uploaded_by" : "!align…" at bounding box center [551, 382] width 915 height 590
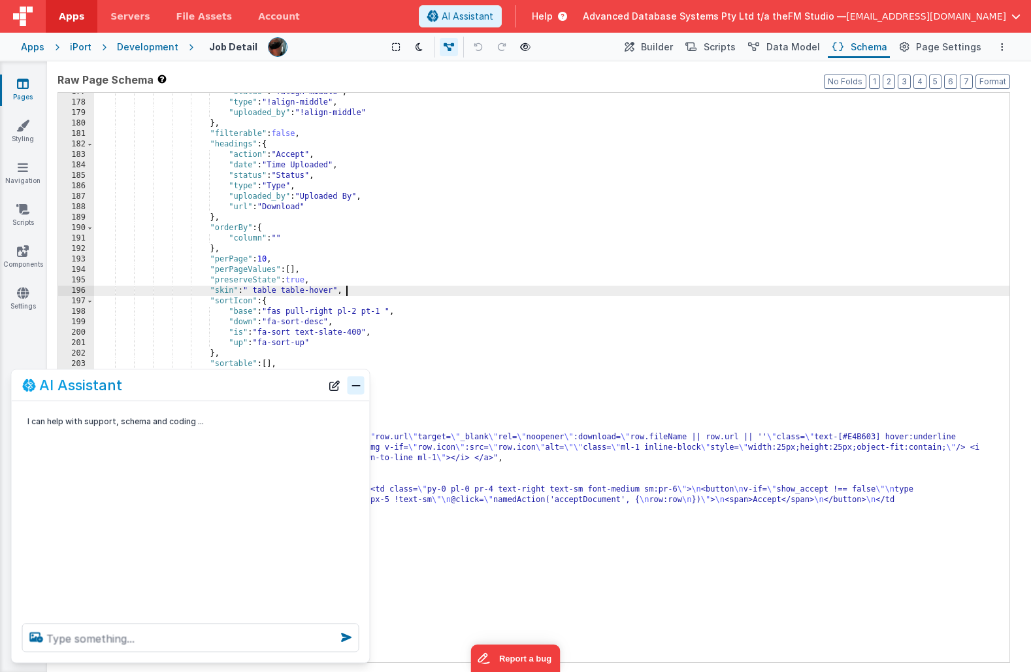
click at [354, 388] on button "Close" at bounding box center [356, 385] width 17 height 18
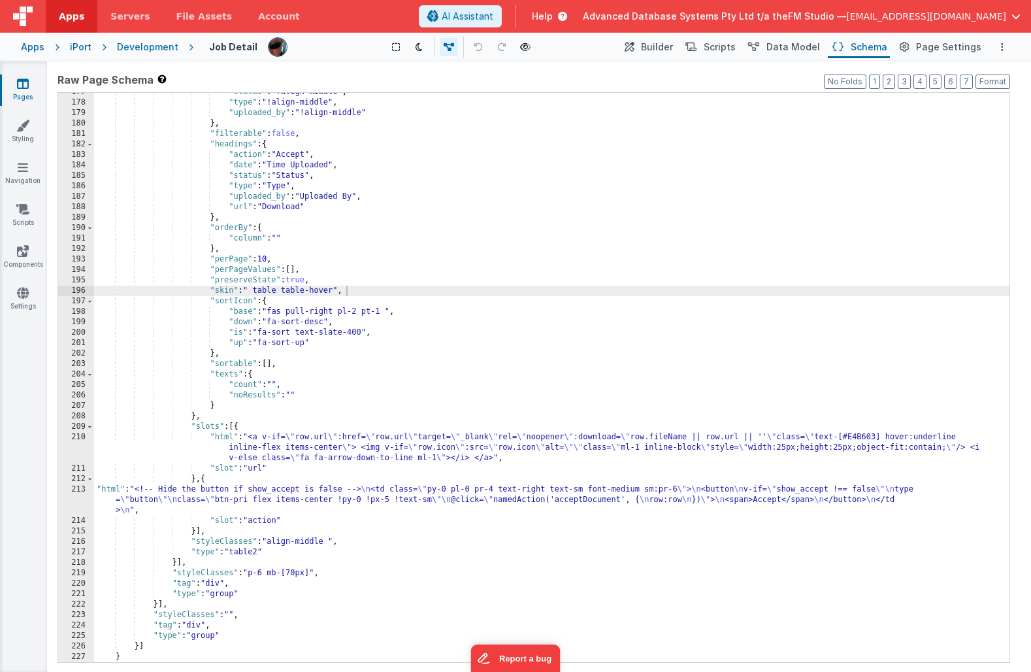
click at [308, 489] on div ""status" : "!align-middle" , "type" : "!align-middle" , "uploaded_by" : "!align…" at bounding box center [551, 382] width 915 height 590
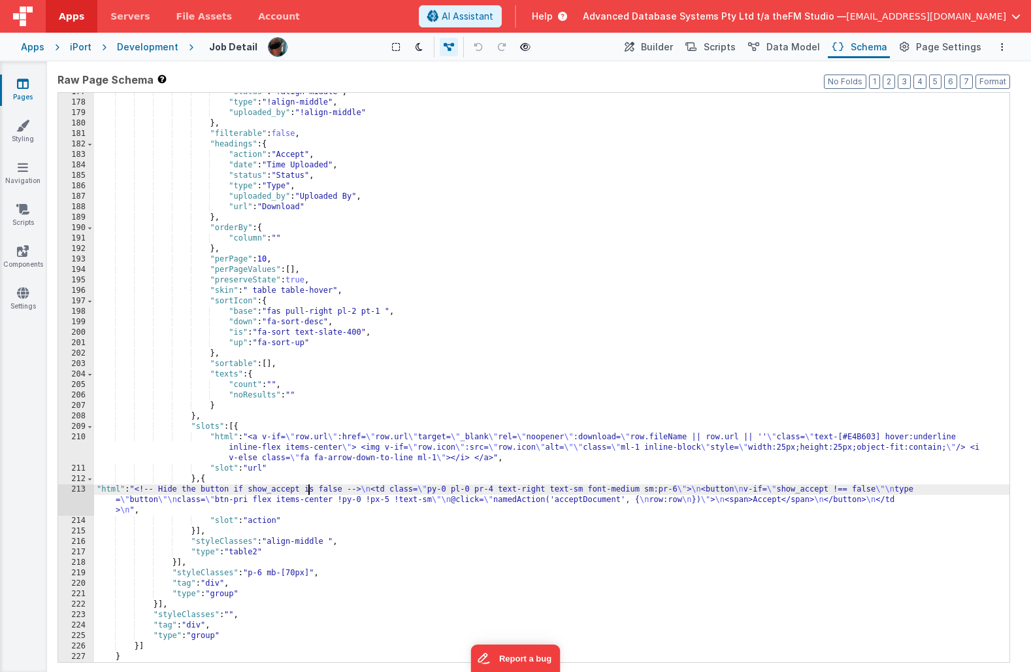
click at [65, 497] on div "213" at bounding box center [76, 499] width 36 height 31
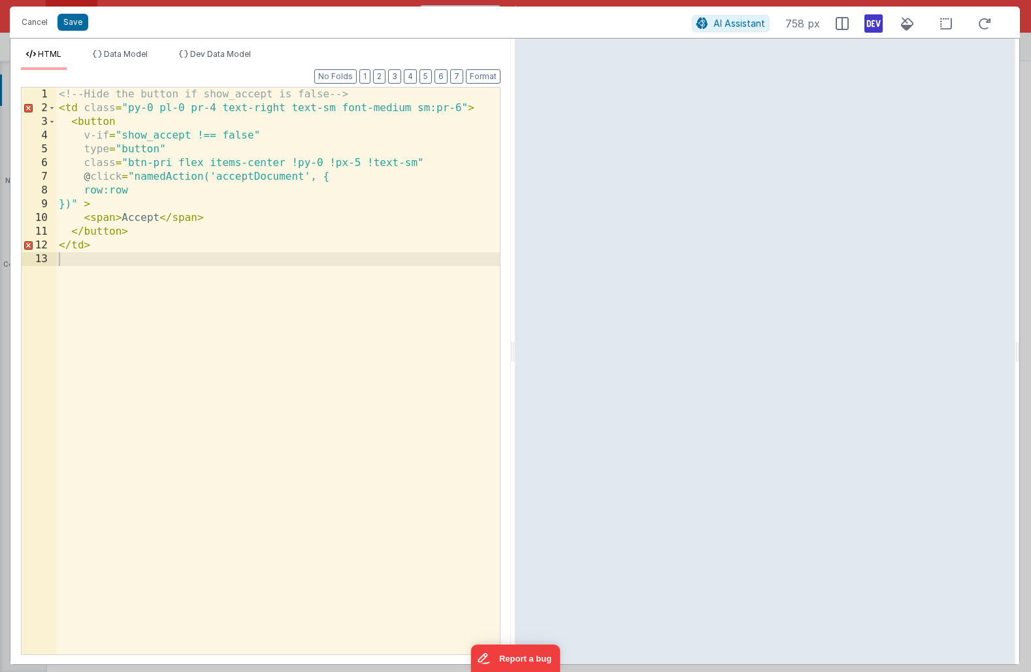
click at [119, 135] on div "<!-- Hide the button if show_accept is false --> < td class = "py-0 pl-0 pr-4 t…" at bounding box center [278, 385] width 444 height 594
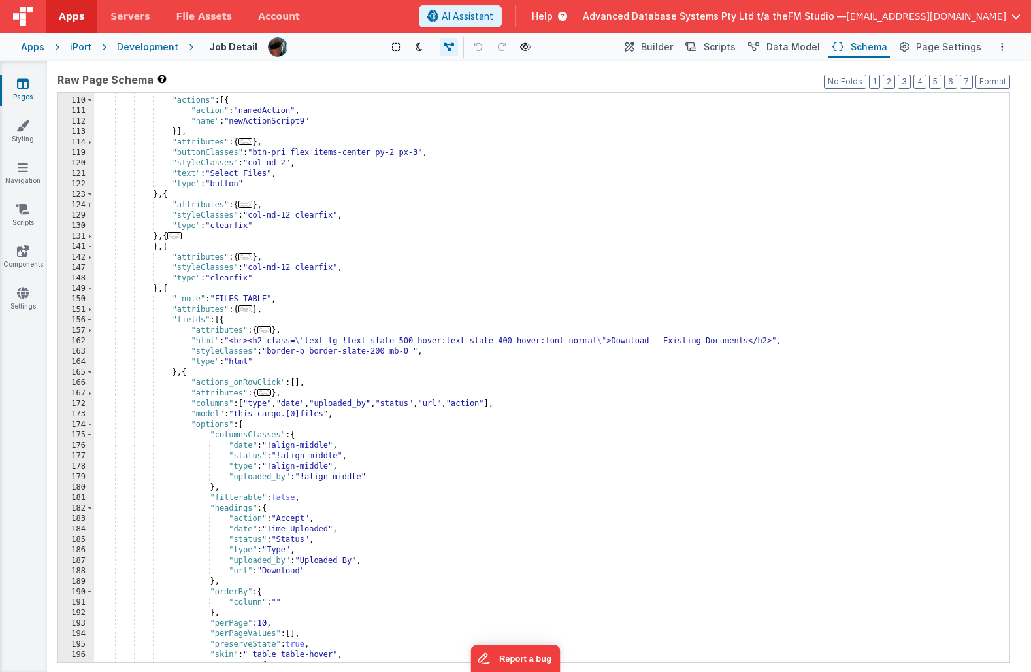
scroll to position [269, 0]
click at [399, 325] on div "} , { "actions" : [{ "action" : "namedAction" , "name" : "newActionScript9" }] …" at bounding box center [551, 381] width 915 height 590
click at [179, 238] on span "..." at bounding box center [174, 236] width 14 height 7
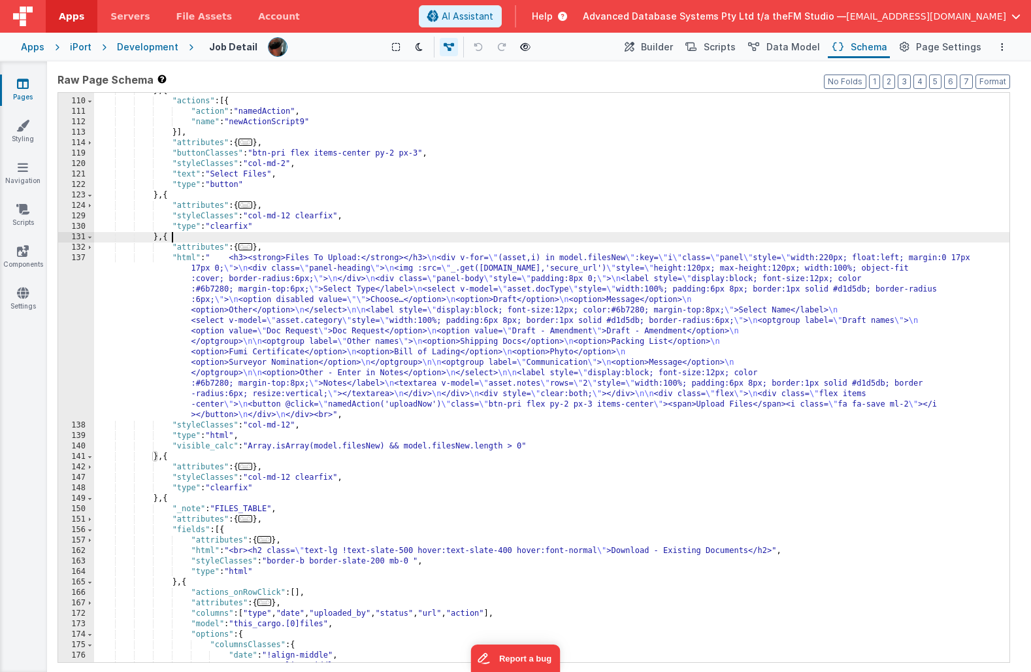
click at [368, 297] on div "} , { "actions" : [{ "action" : "namedAction" , "name" : "newActionScript9" }] …" at bounding box center [551, 381] width 915 height 590
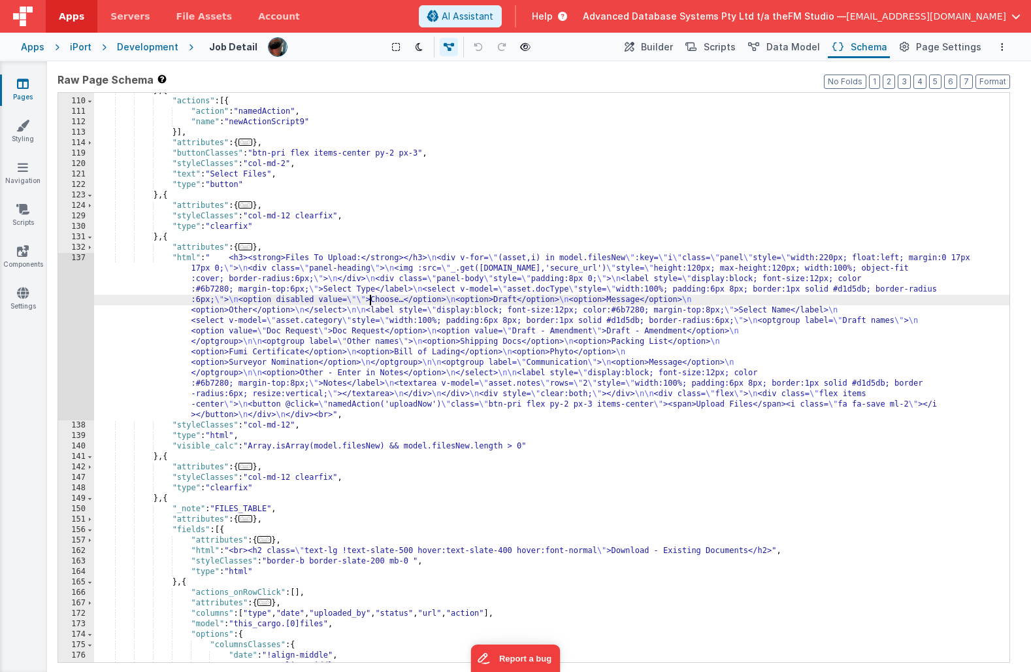
click at [73, 325] on div "137" at bounding box center [76, 336] width 36 height 167
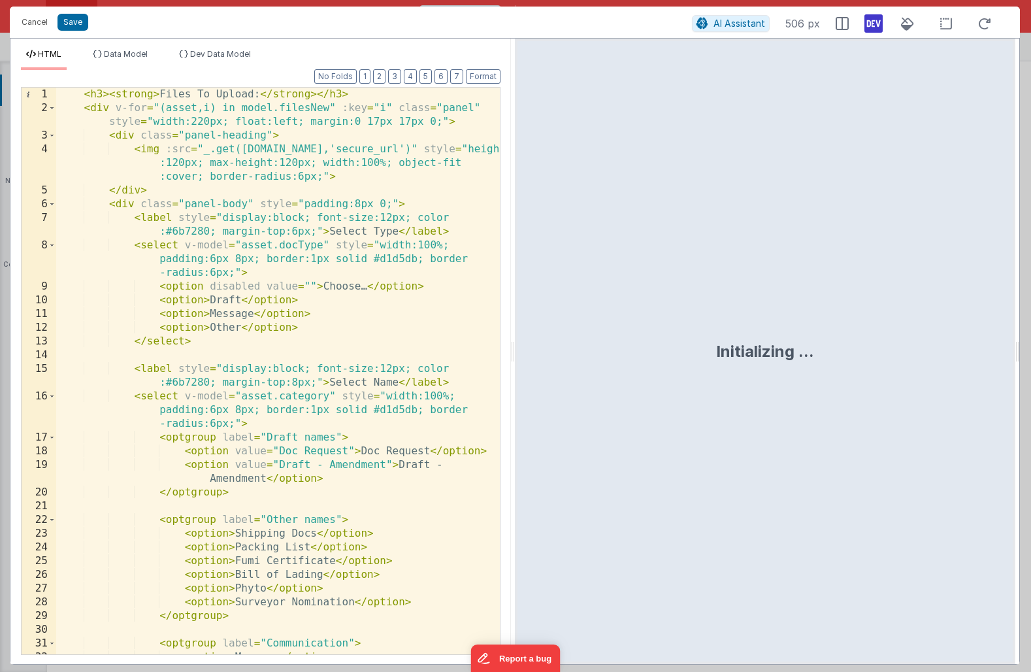
click at [224, 408] on div "< h3 > < strong > Files To Upload: </ strong > </ h3 > < div v-for = "(asset,i)…" at bounding box center [278, 385] width 444 height 594
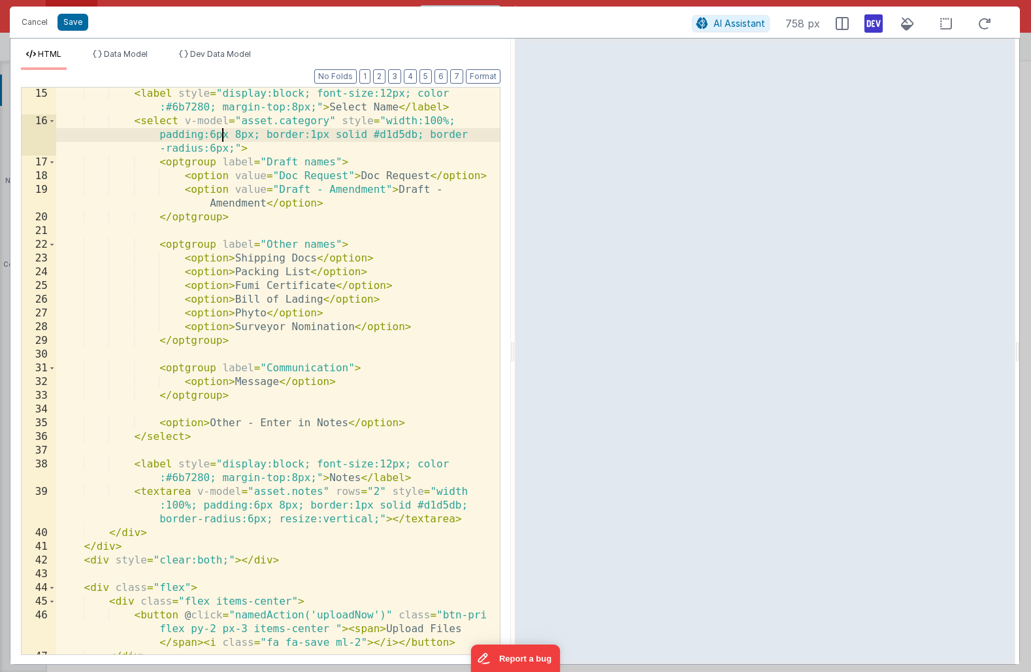
scroll to position [298, 0]
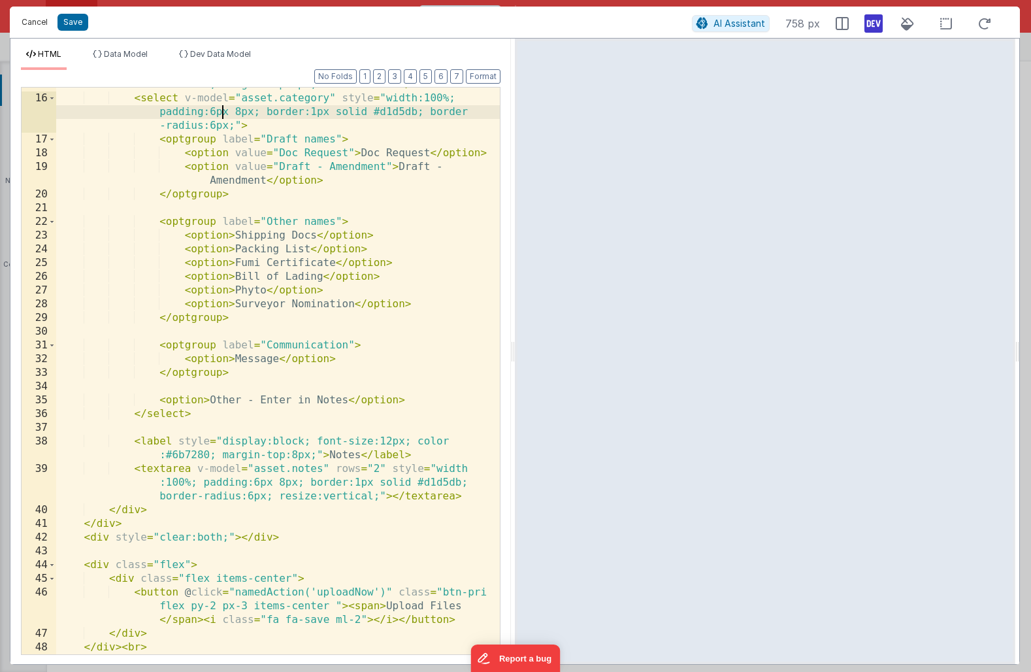
click at [31, 22] on button "Cancel" at bounding box center [34, 22] width 39 height 18
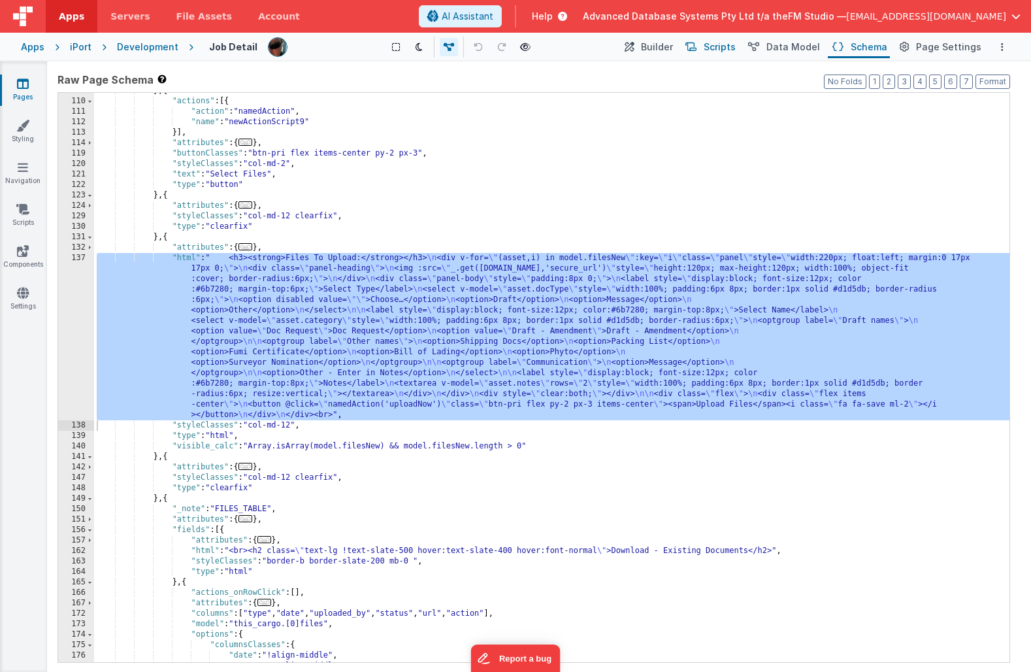
click at [727, 47] on span "Scripts" at bounding box center [720, 47] width 32 height 13
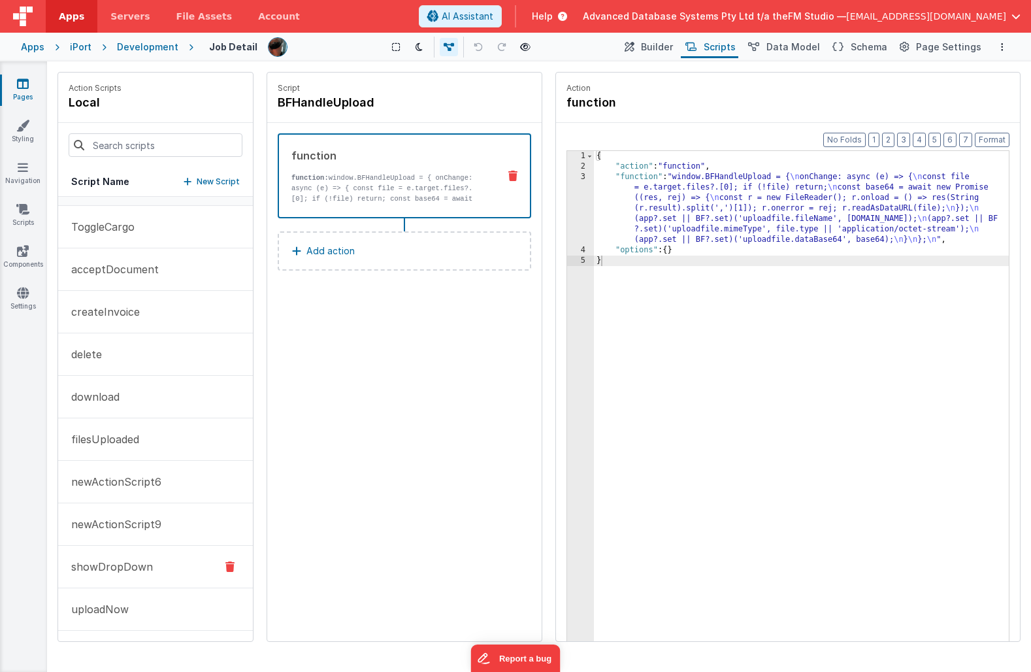
scroll to position [33, 0]
click at [110, 606] on p "uploadNow" at bounding box center [95, 609] width 65 height 16
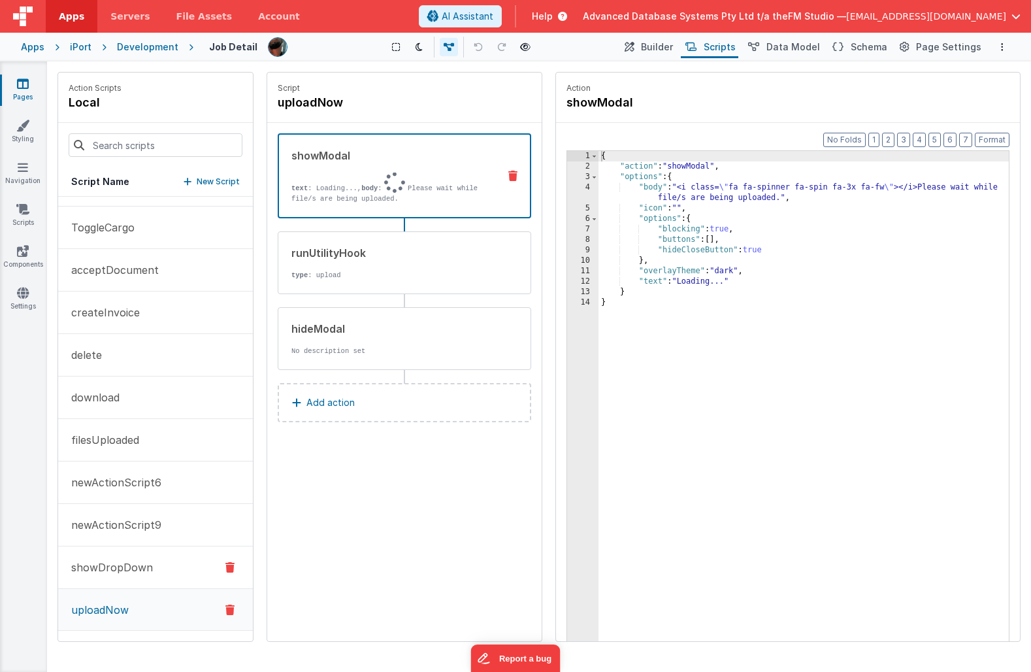
click at [122, 567] on p "showDropDown" at bounding box center [108, 567] width 90 height 16
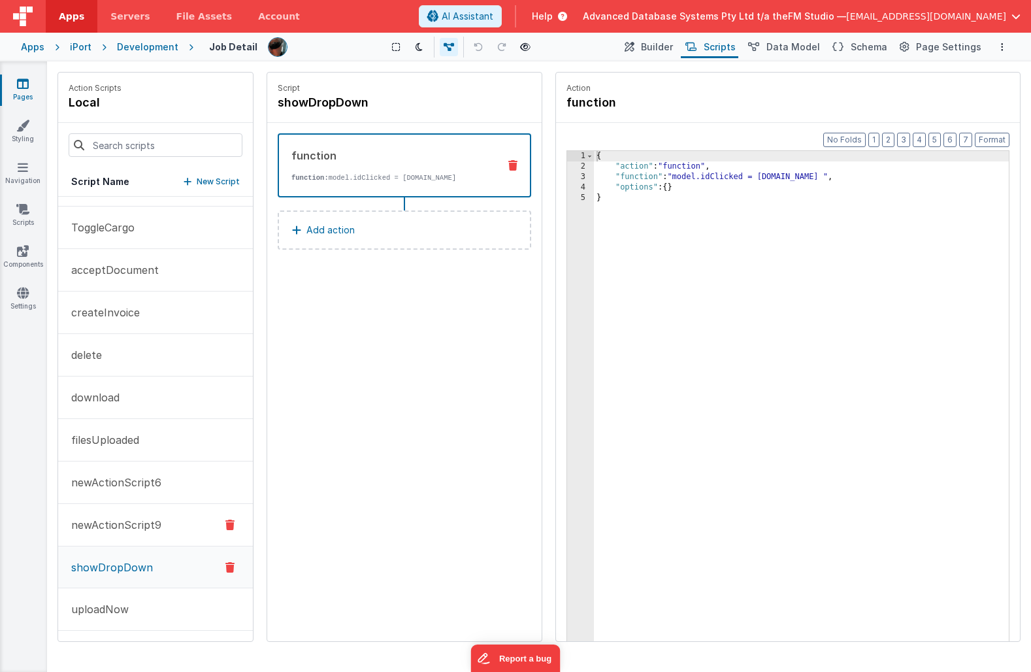
click at [116, 521] on p "newActionScript9" at bounding box center [112, 525] width 98 height 16
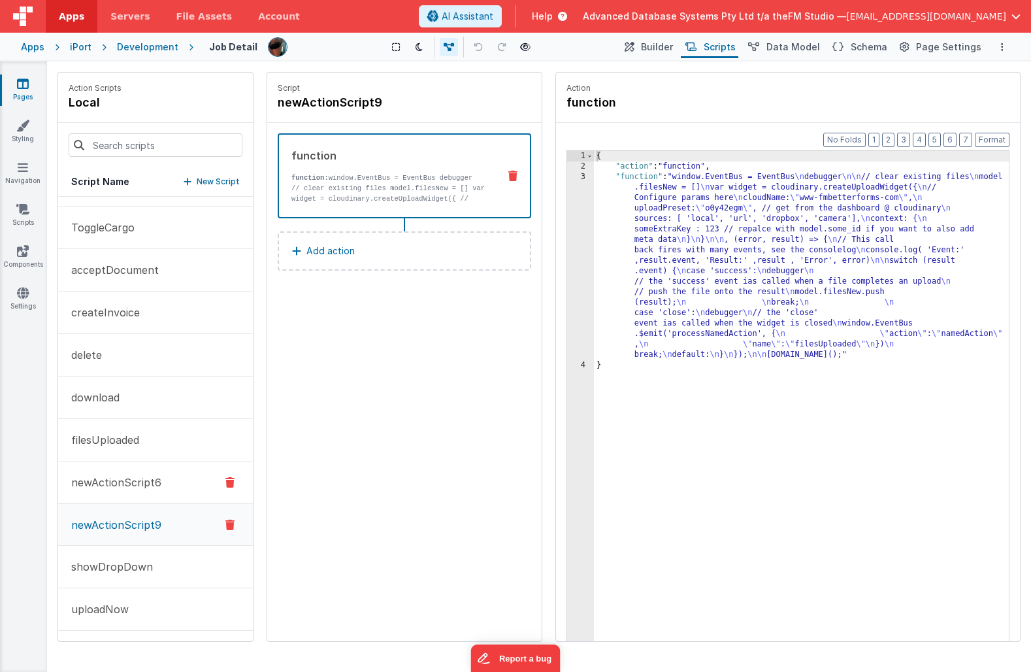
click at [127, 489] on p "newActionScript6" at bounding box center [112, 482] width 98 height 16
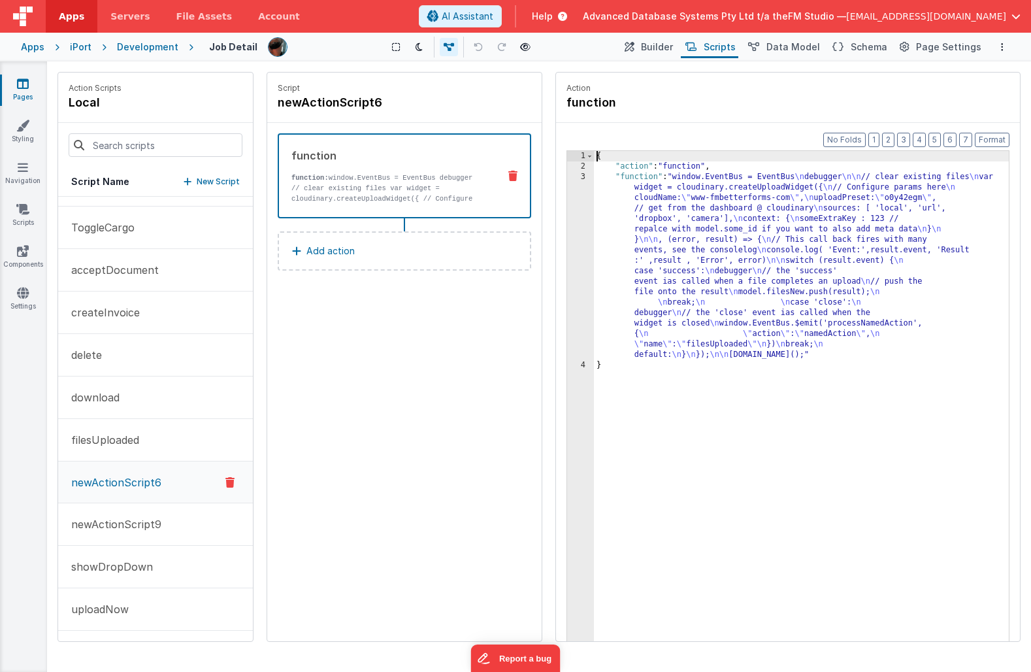
click at [764, 242] on div "{ "action" : "function" , "function" : "window.EventBus = EventBus \n debugger …" at bounding box center [801, 426] width 415 height 551
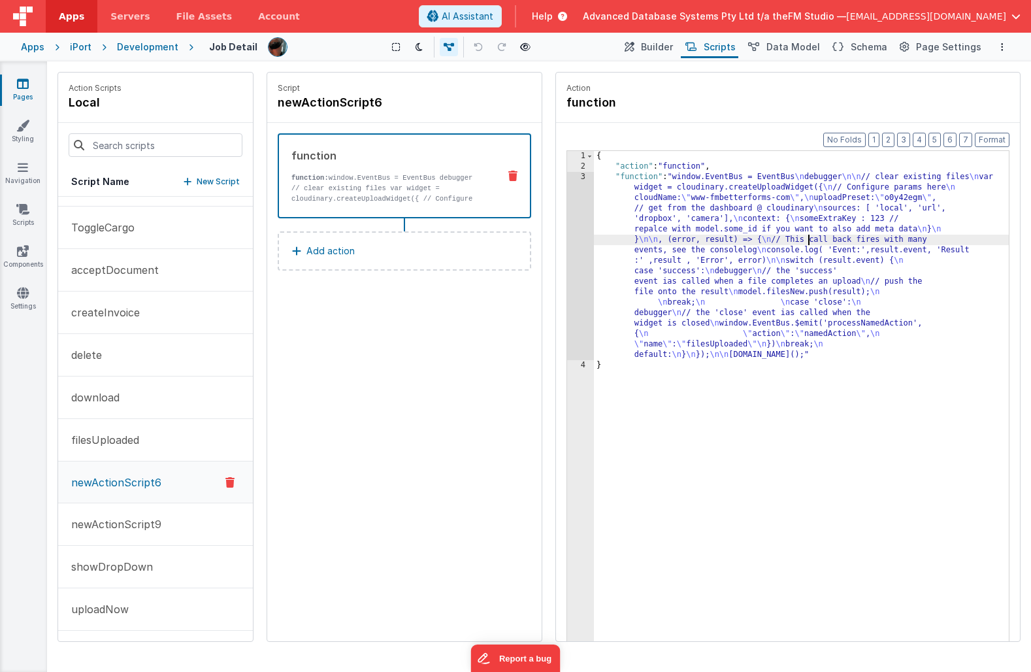
click at [584, 261] on div "3" at bounding box center [580, 266] width 27 height 188
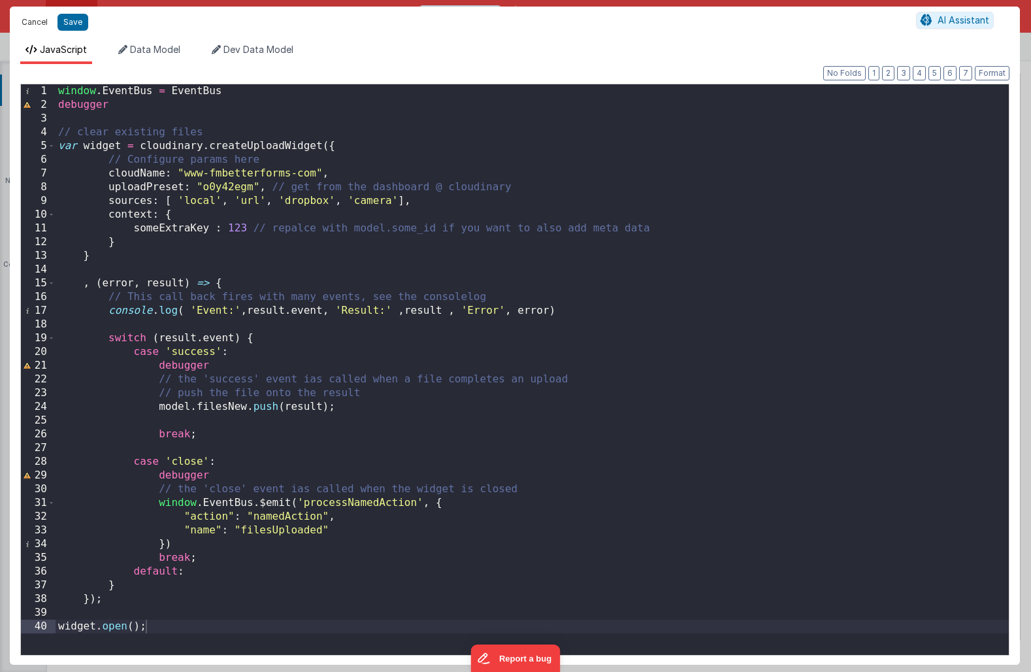
click at [36, 20] on button "Cancel" at bounding box center [34, 22] width 39 height 18
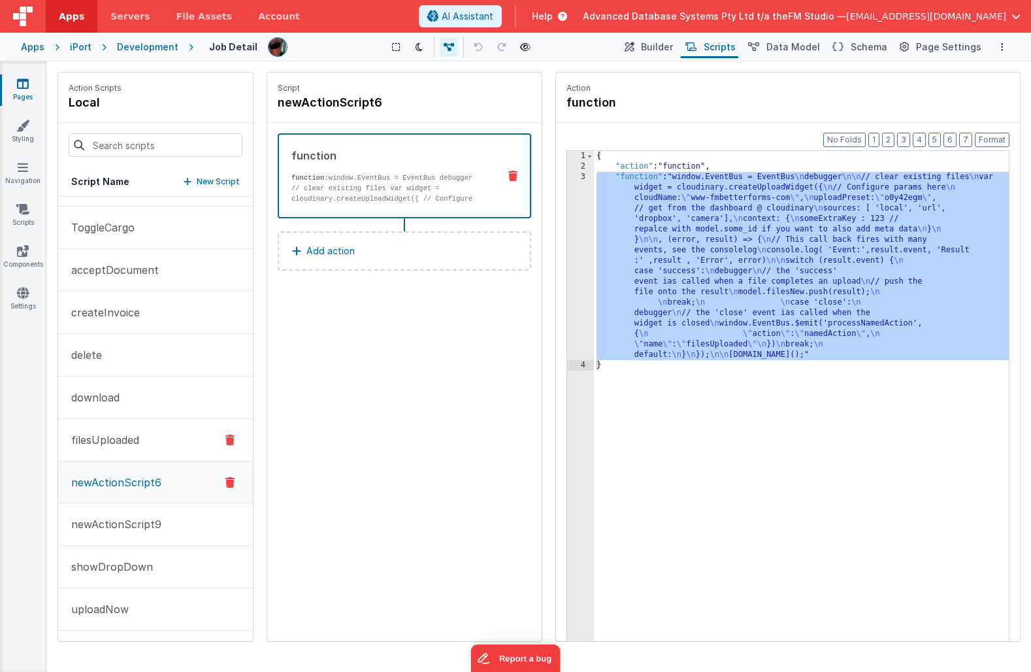
click at [114, 435] on p "filesUploaded" at bounding box center [101, 440] width 76 height 16
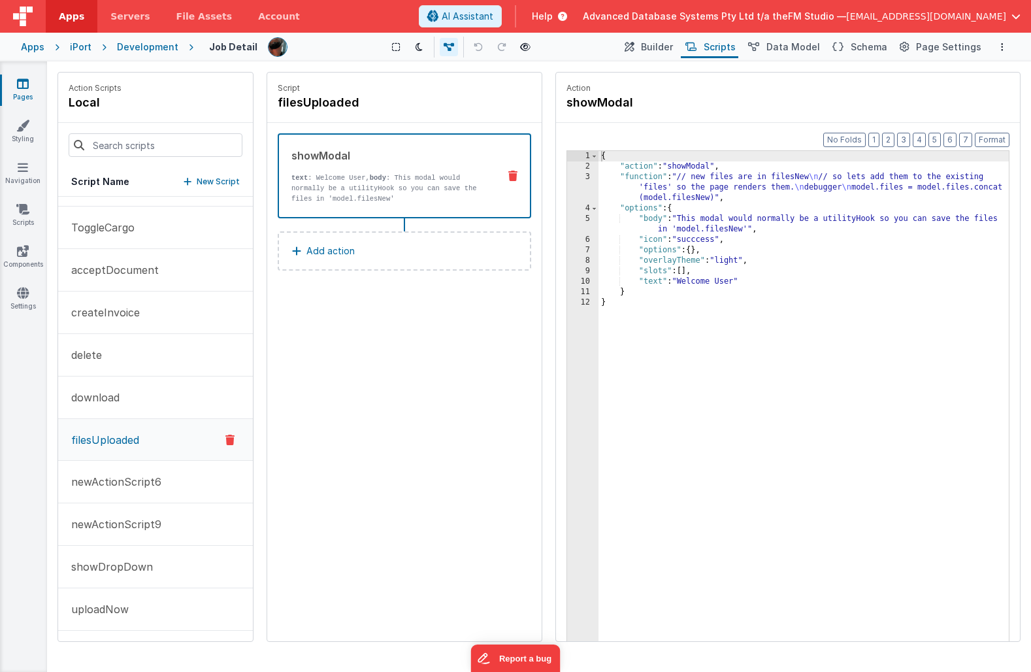
click at [701, 186] on div "{ "action" : "showModal" , "function" : "// new files are in filesNew \n // so …" at bounding box center [804, 426] width 410 height 551
click at [577, 188] on div "3" at bounding box center [582, 187] width 31 height 31
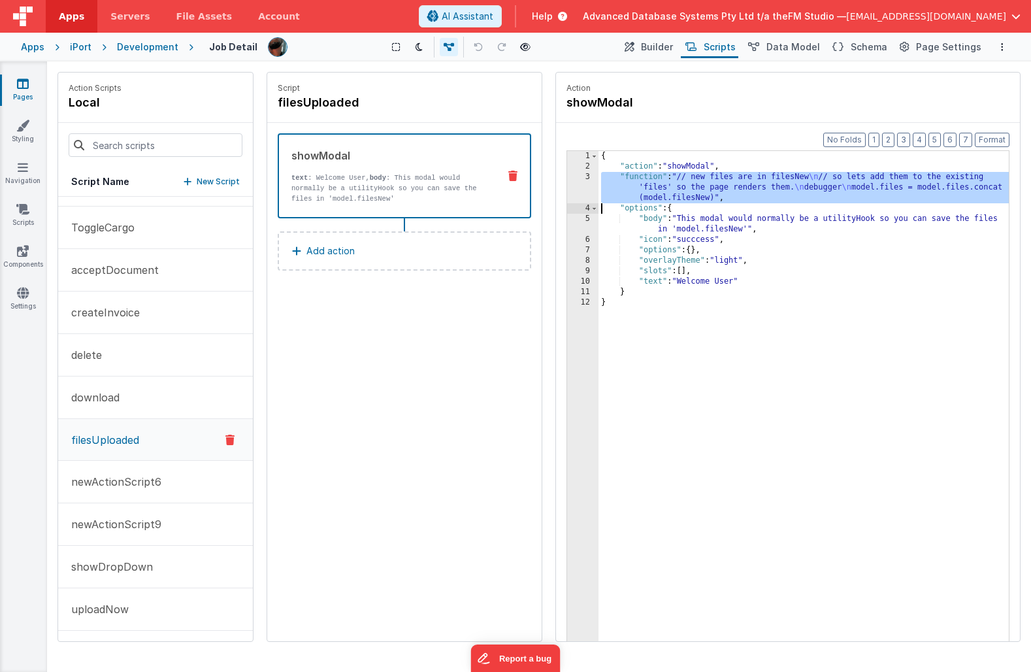
click at [638, 165] on div "{ "action" : "showModal" , "function" : "// new files are in filesNew \n // so …" at bounding box center [804, 426] width 410 height 551
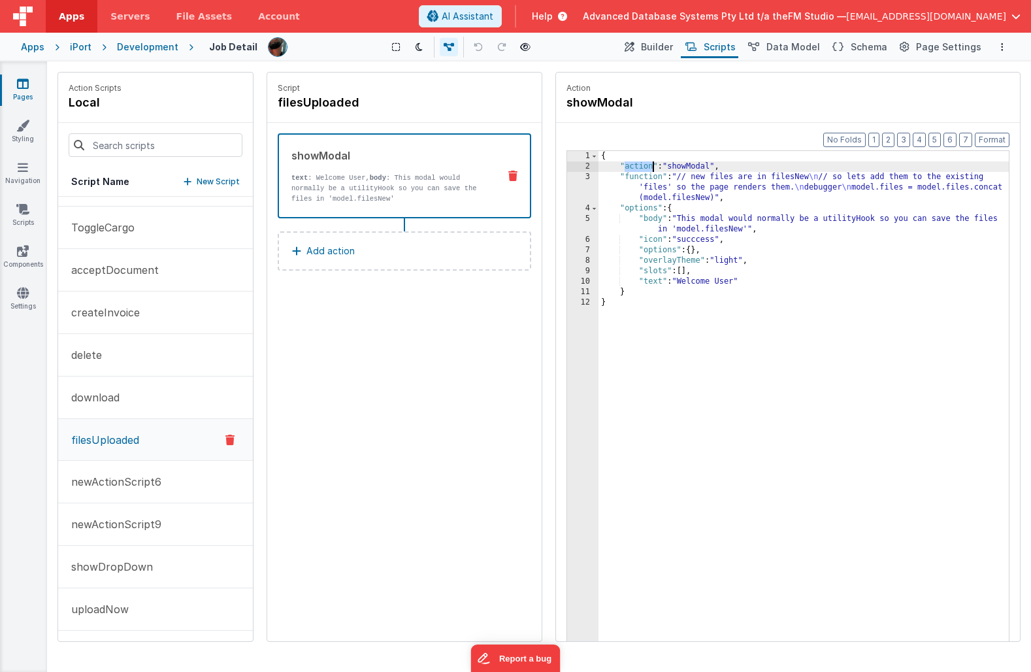
click at [638, 165] on div "{ "action" : "showModal" , "function" : "// new files are in filesNew \n // so …" at bounding box center [804, 426] width 410 height 551
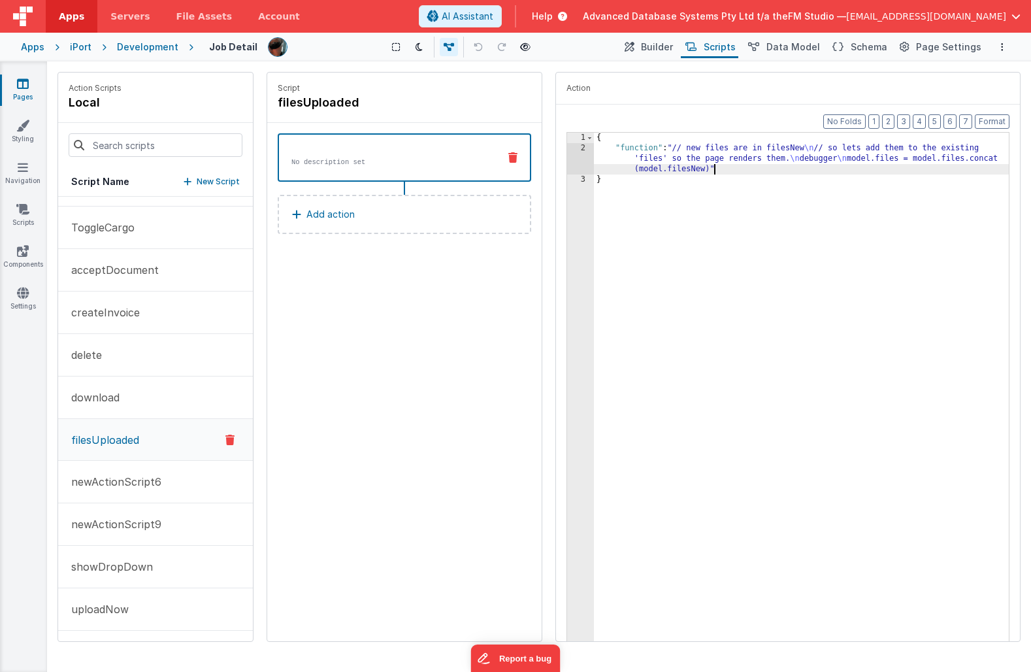
click at [764, 46] on icon at bounding box center [837, 48] width 11 height 14
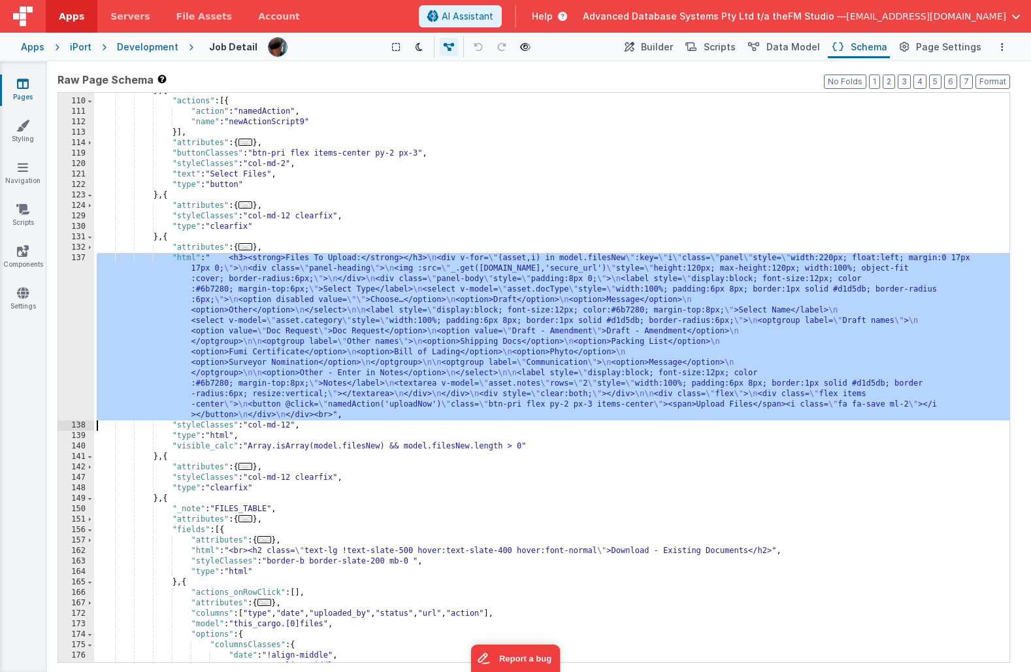
click at [252, 247] on span "..." at bounding box center [245, 246] width 14 height 7
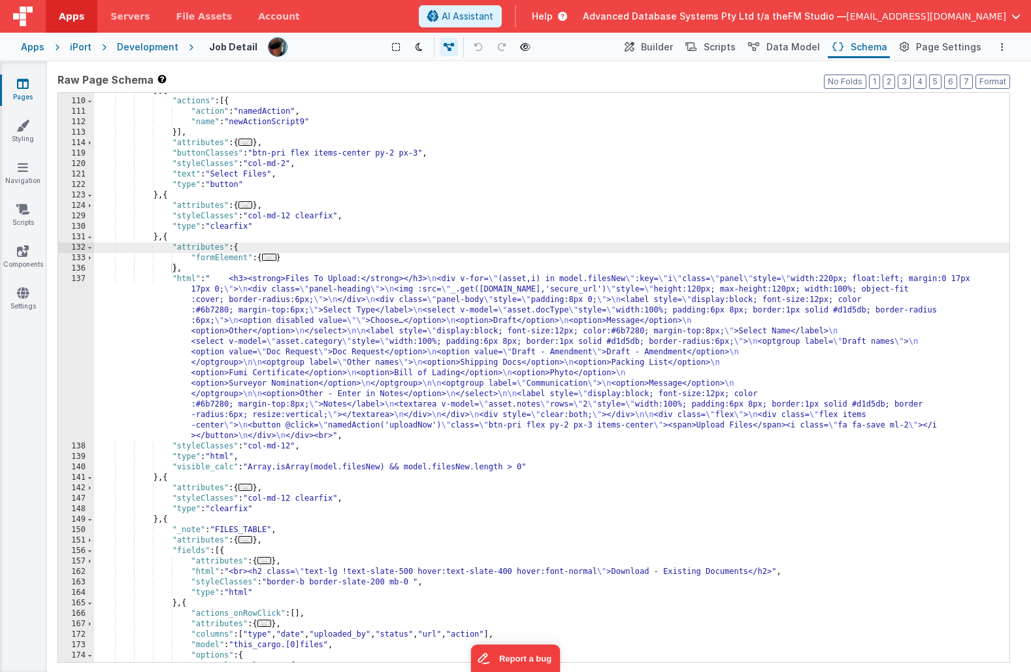
click at [269, 257] on span "..." at bounding box center [269, 257] width 14 height 7
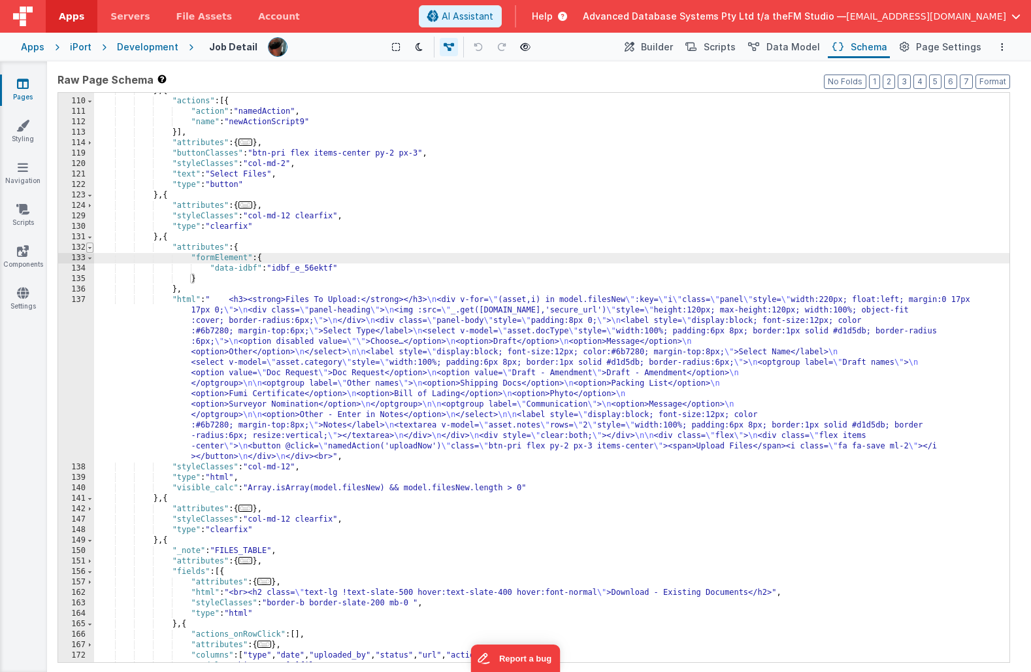
click at [90, 248] on span at bounding box center [89, 247] width 7 height 10
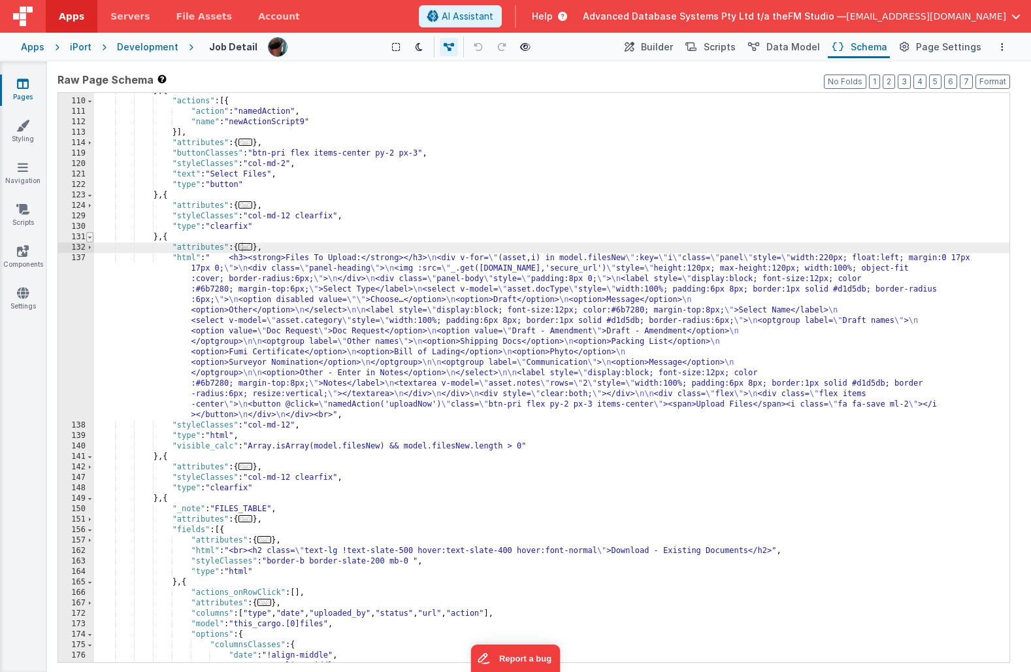
click at [90, 238] on span at bounding box center [89, 237] width 7 height 10
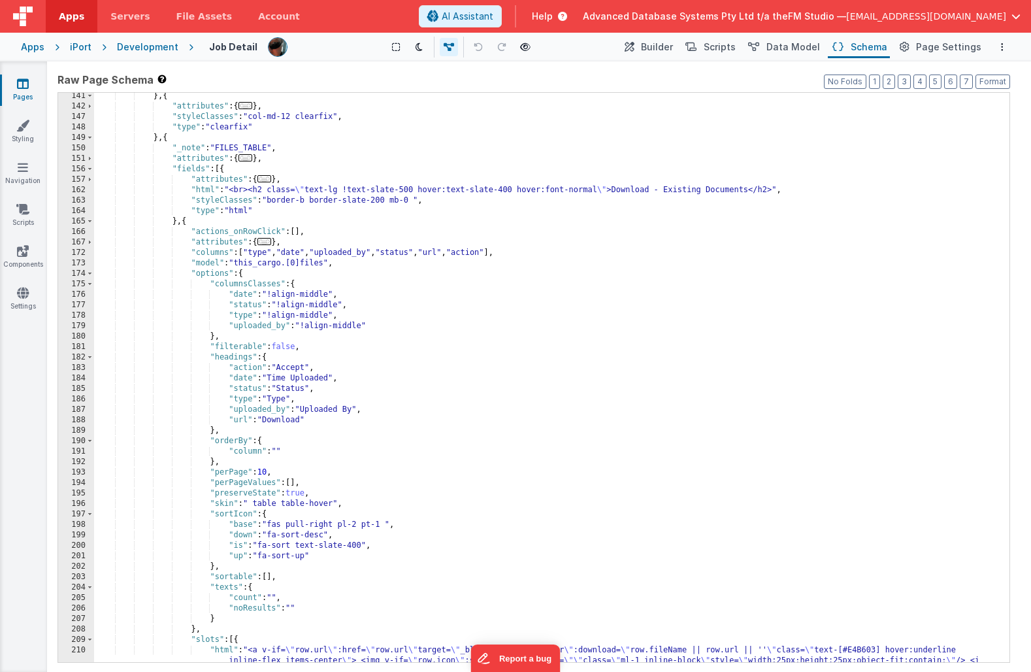
scroll to position [420, 0]
click at [90, 220] on span at bounding box center [89, 221] width 7 height 10
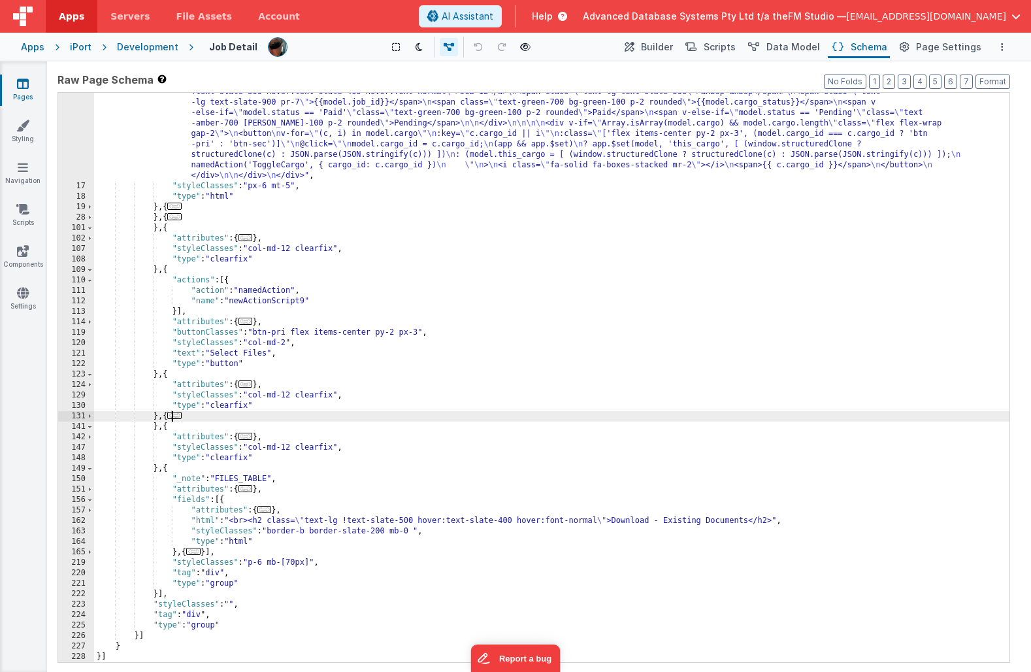
scroll to position [90, 0]
click at [196, 551] on span "..." at bounding box center [193, 551] width 14 height 7
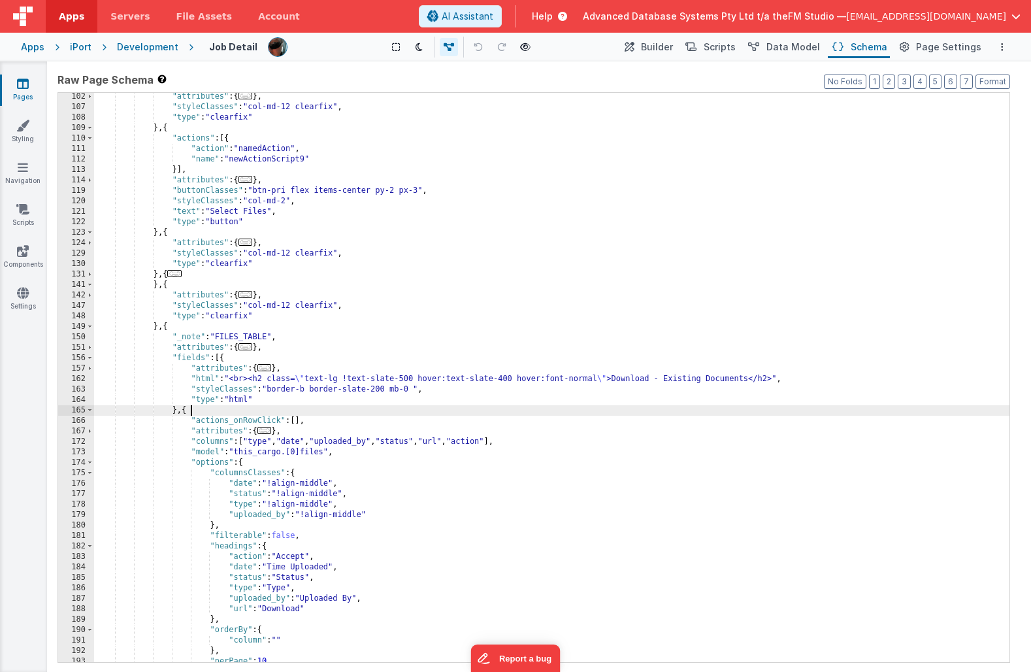
scroll to position [282, 0]
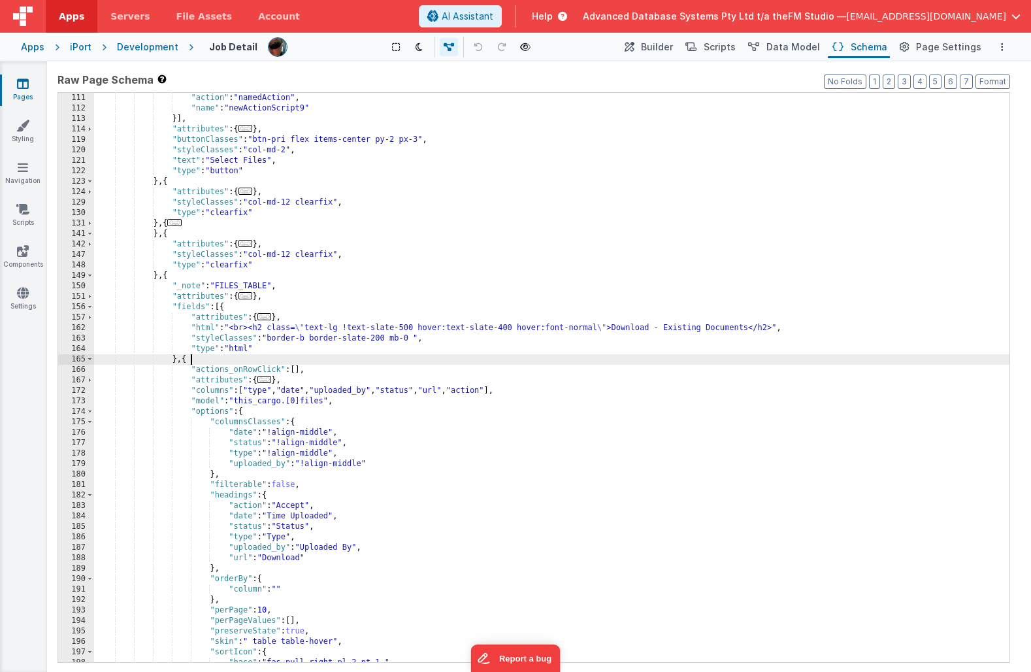
click at [359, 525] on div ""action" : "namedAction" , "name" : "newActionScript9" }] , "attributes" : { ..…" at bounding box center [551, 388] width 915 height 590
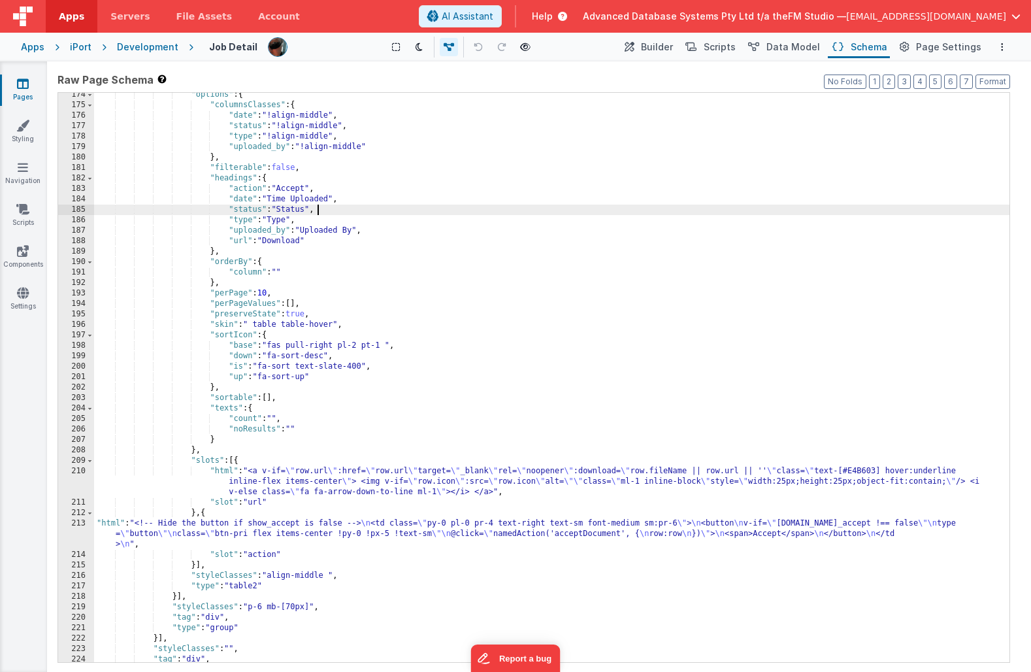
scroll to position [599, 0]
click at [321, 463] on div ""options" : { "columnsClasses" : { "date" : "!align-middle" , "status" : "!alig…" at bounding box center [551, 385] width 915 height 590
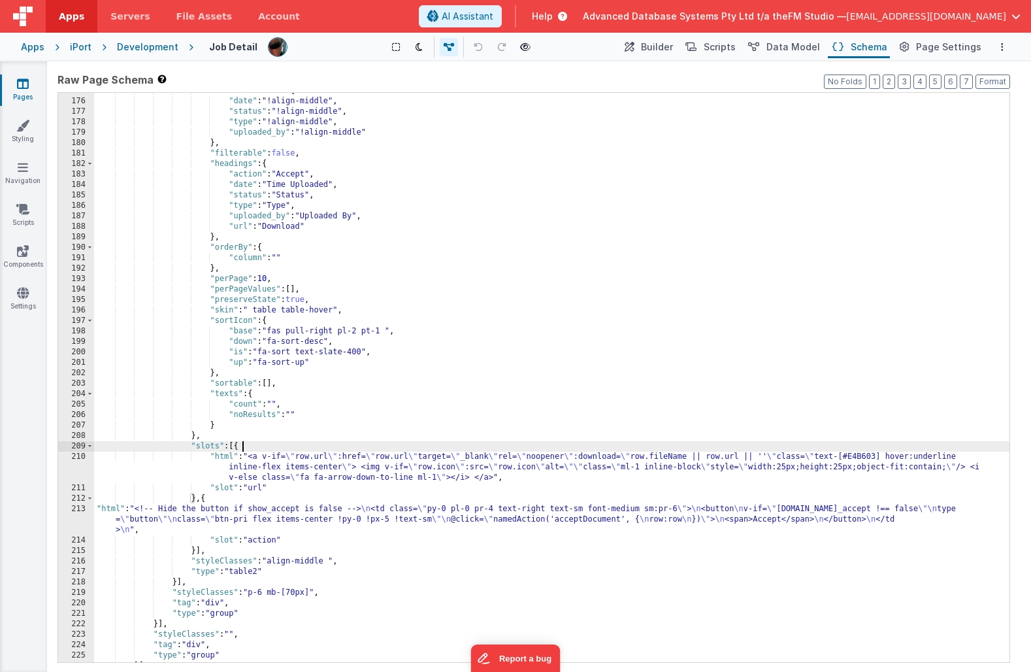
scroll to position [644, 0]
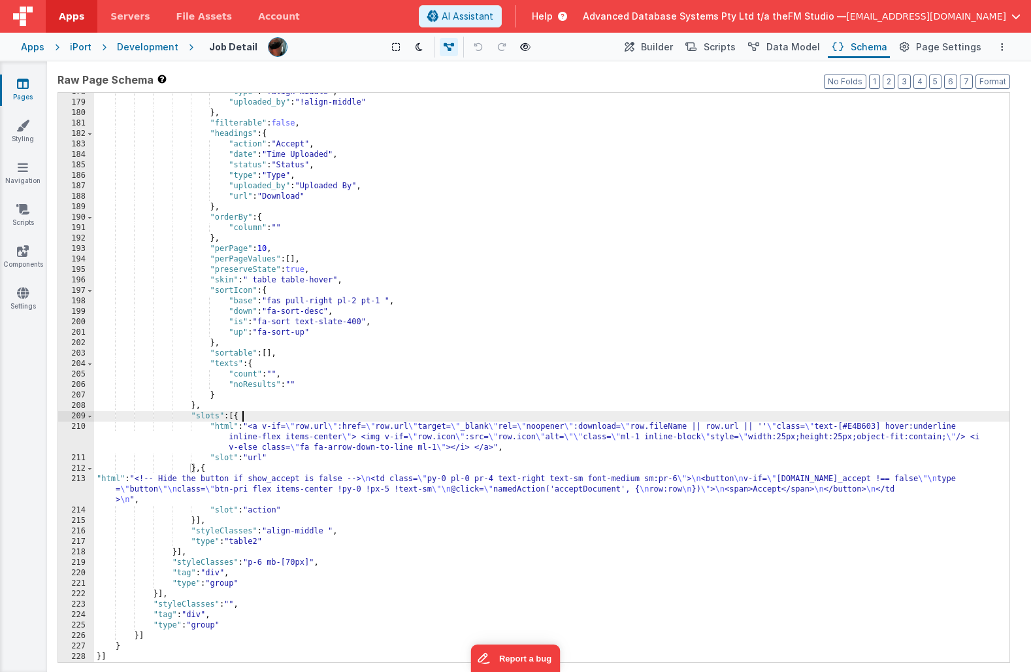
click at [313, 420] on div ""type" : "!align-middle" , "uploaded_by" : "!align-middle" } , "filterable" : f…" at bounding box center [551, 382] width 915 height 590
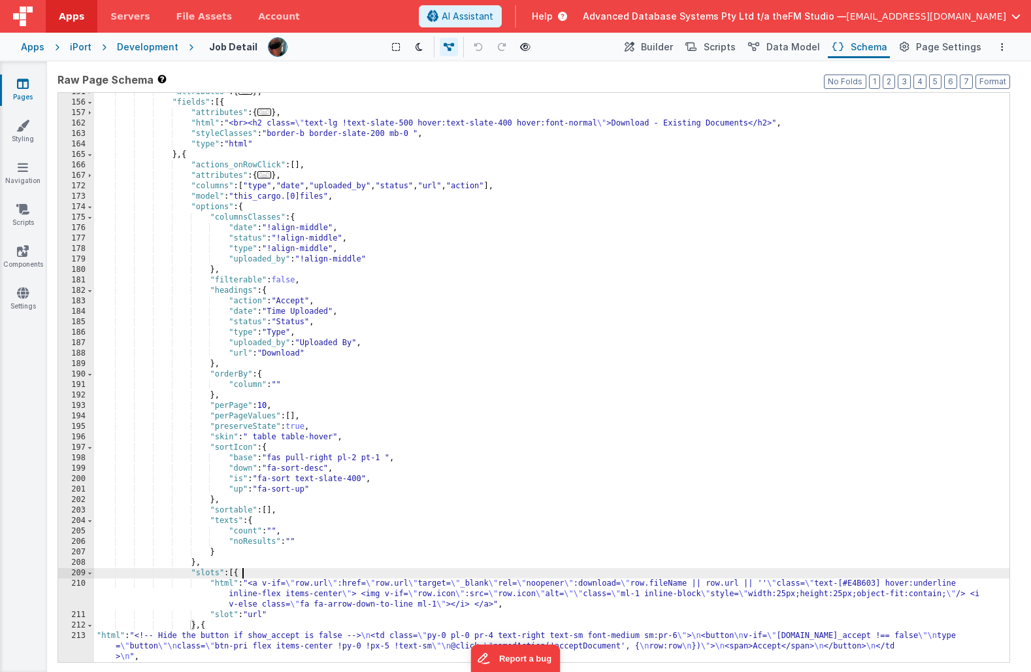
scroll to position [487, 0]
click at [265, 185] on div ""attributes" : { ... } , "fields" : [{ "attributes" : { ... } , "html" : "<br><…" at bounding box center [551, 382] width 915 height 590
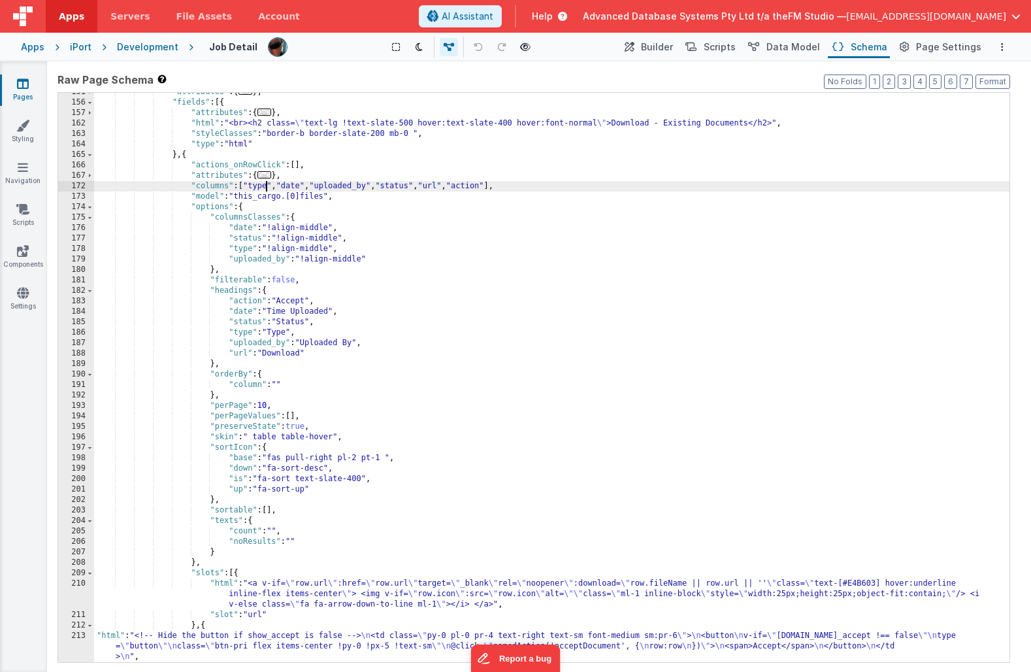
click at [265, 185] on div ""attributes" : { ... } , "fields" : [{ "attributes" : { ... } , "html" : "<br><…" at bounding box center [551, 382] width 915 height 590
click at [312, 241] on div ""attributes" : { ... } , "fields" : [{ "attributes" : { ... } , "html" : "<br><…" at bounding box center [551, 383] width 915 height 590
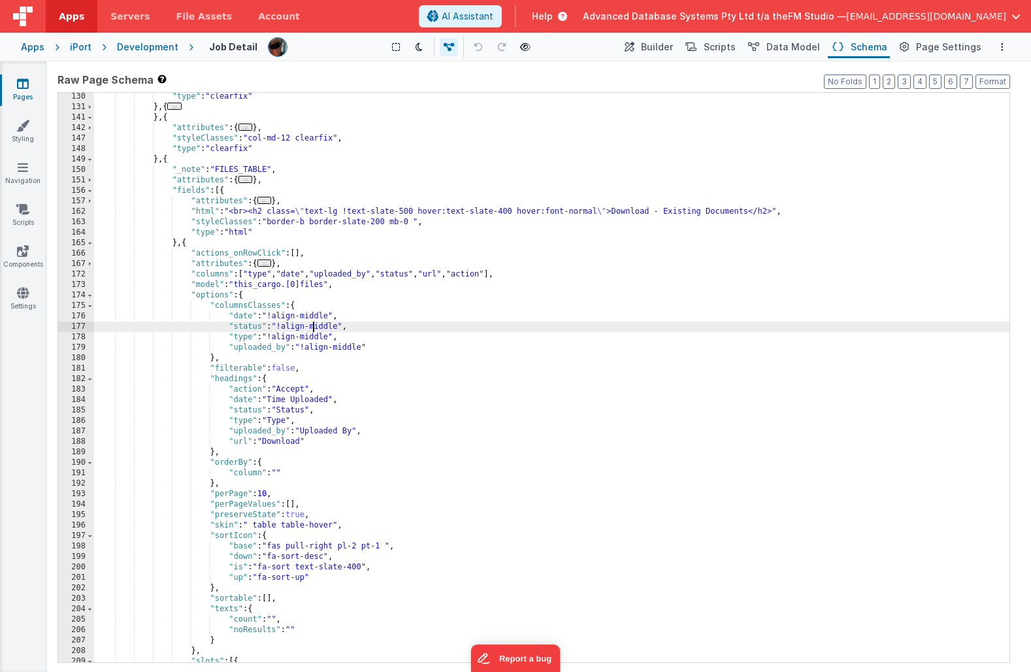
scroll to position [403, 0]
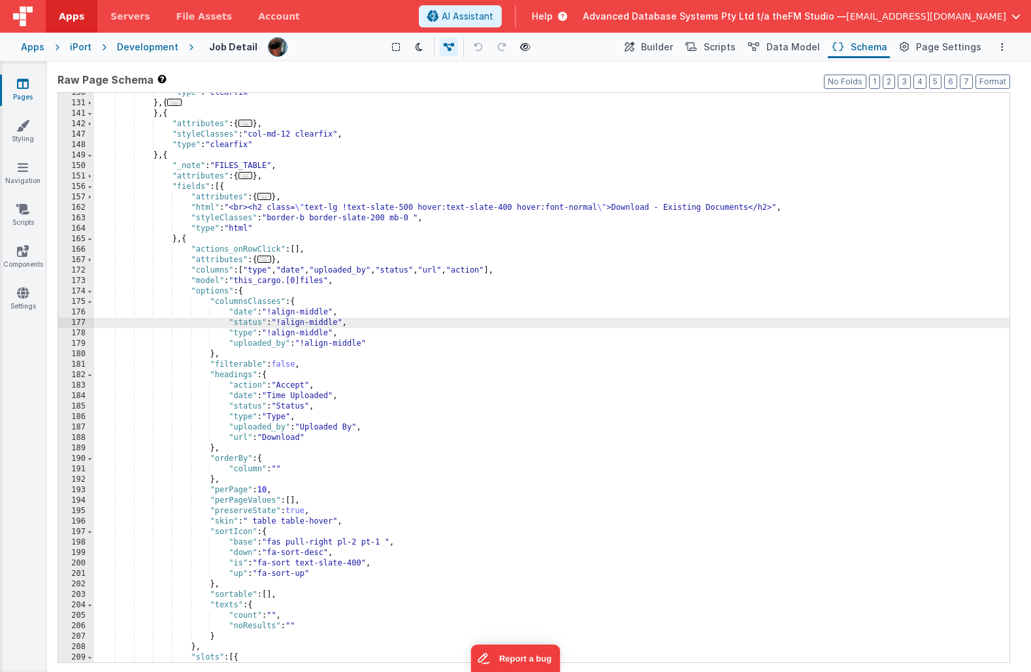
click at [263, 269] on div ""type" : "clearfix" } , { ... } , { "attributes" : { ... } , "styleClasses" : "…" at bounding box center [551, 393] width 915 height 611
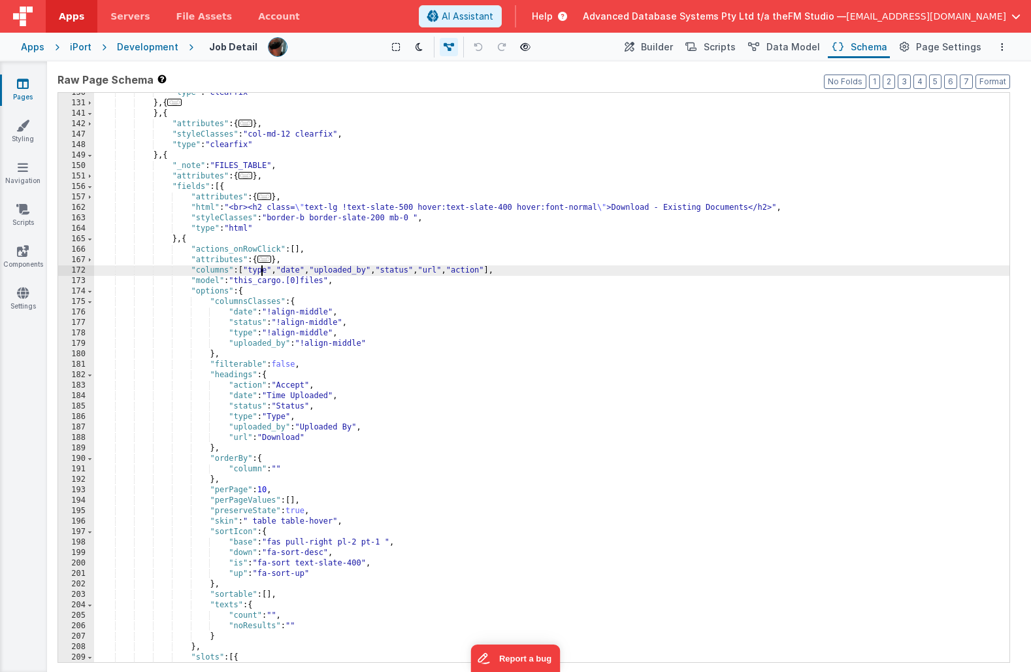
click at [263, 269] on div ""type" : "clearfix" } , { ... } , { "attributes" : { ... } , "styleClasses" : "…" at bounding box center [551, 393] width 915 height 611
click at [385, 331] on div ""type" : "clearfix" } , { ... } , { "attributes" : { ... } , "styleClasses" : "…" at bounding box center [551, 393] width 915 height 611
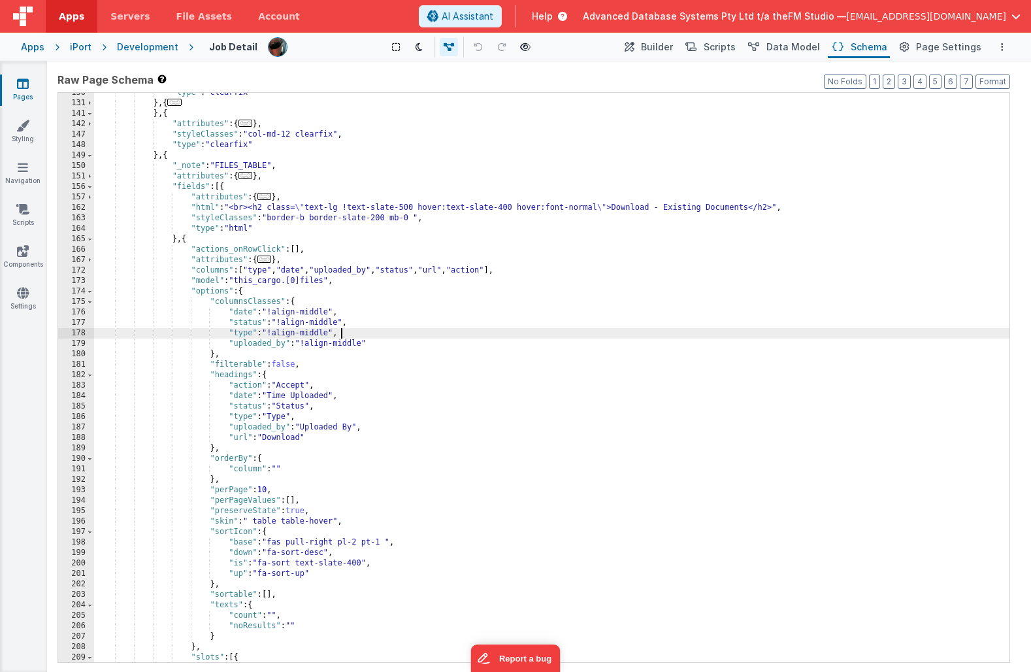
click at [263, 268] on div ""type" : "clearfix" } , { ... } , { "attributes" : { ... } , "styleClasses" : "…" at bounding box center [551, 393] width 915 height 611
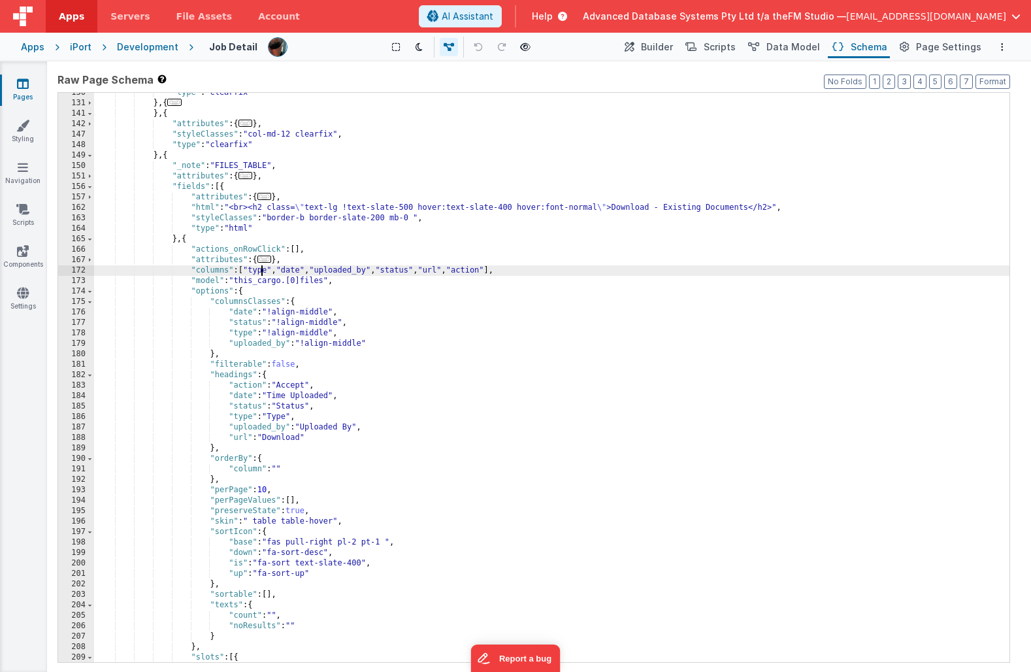
click at [263, 268] on div ""type" : "clearfix" } , { ... } , { "attributes" : { ... } , "styleClasses" : "…" at bounding box center [551, 393] width 915 height 611
click at [240, 335] on div ""type" : "clearfix" } , { ... } , { "attributes" : { ... } , "styleClasses" : "…" at bounding box center [551, 393] width 915 height 611
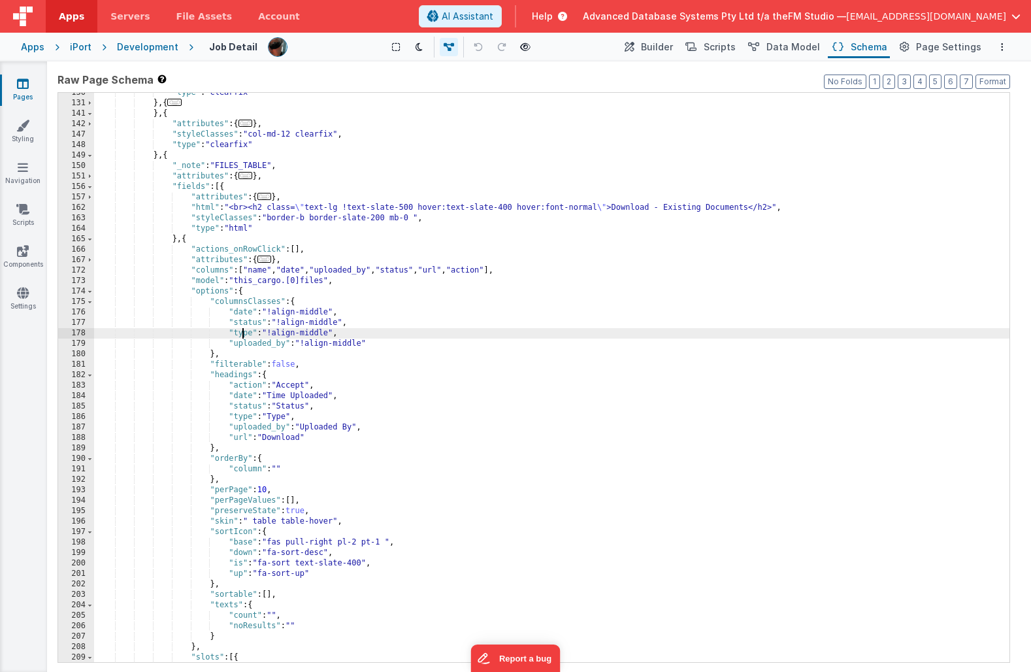
click at [240, 335] on div ""type" : "clearfix" } , { ... } , { "attributes" : { ... } , "styleClasses" : "…" at bounding box center [551, 393] width 915 height 611
click at [243, 416] on div ""type" : "clearfix" } , { ... } , { "attributes" : { ... } , "styleClasses" : "…" at bounding box center [551, 393] width 915 height 611
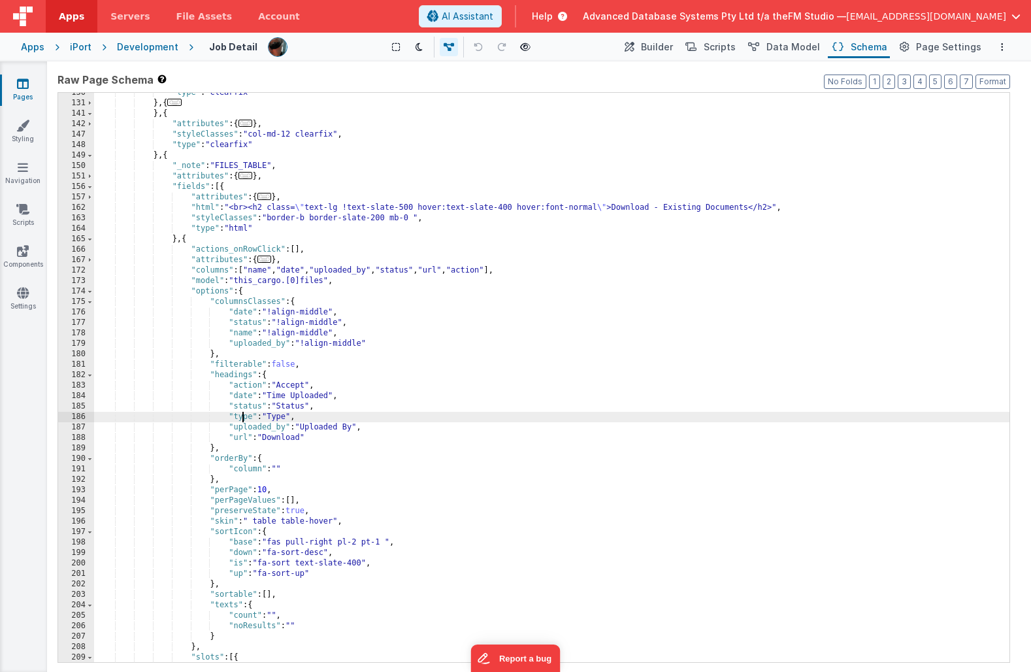
click at [243, 416] on div ""type" : "clearfix" } , { ... } , { "attributes" : { ... } , "styleClasses" : "…" at bounding box center [551, 393] width 915 height 611
paste textarea
click at [276, 416] on div ""type" : "clearfix" } , { ... } , { "attributes" : { ... } , "styleClasses" : "…" at bounding box center [551, 393] width 915 height 611
click at [298, 332] on div ""type" : "clearfix" } , { ... } , { "attributes" : { ... } , "styleClasses" : "…" at bounding box center [551, 393] width 915 height 611
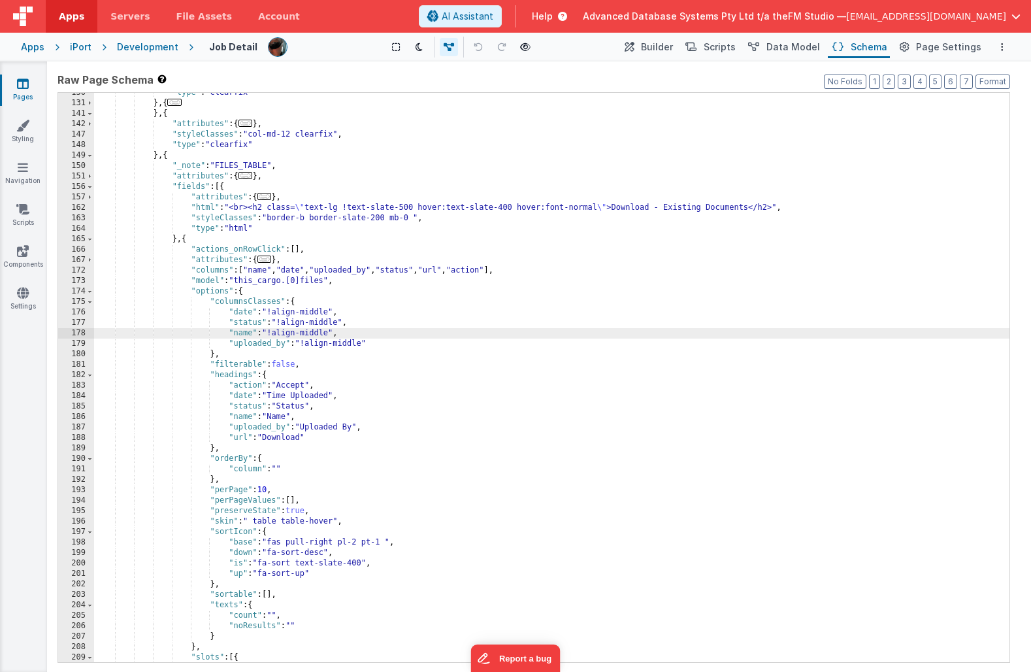
click at [252, 317] on div ""type" : "clearfix" } , { ... } , { "attributes" : { ... } , "styleClasses" : "…" at bounding box center [551, 393] width 915 height 611
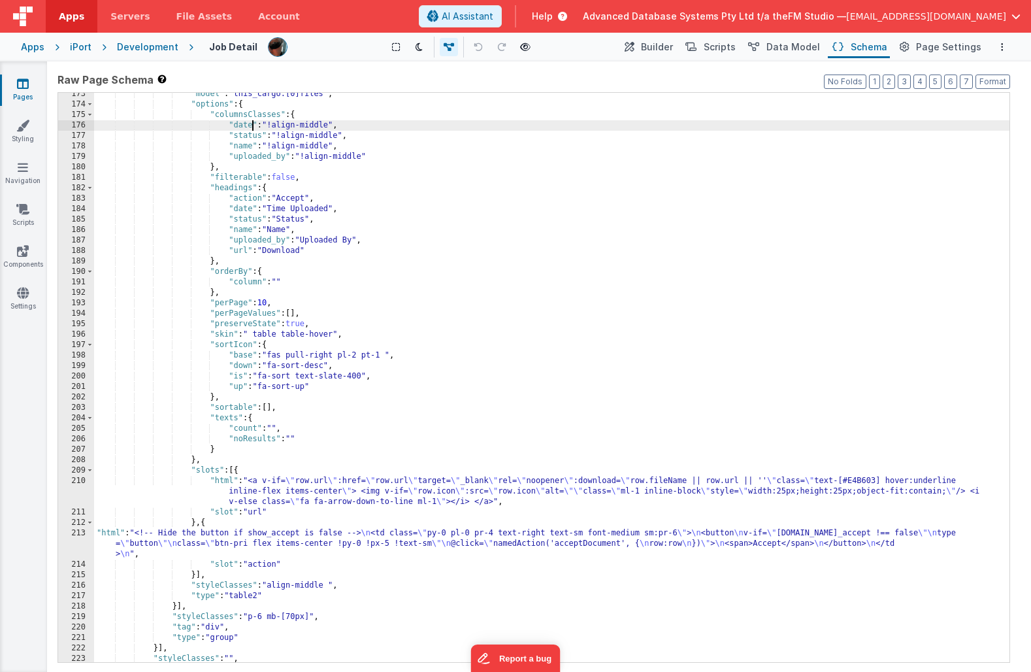
scroll to position [589, 0]
click at [358, 533] on div ""model" : "this_cargo.[0]files" , "options" : { "columnsClasses" : { "date" : "…" at bounding box center [551, 384] width 915 height 590
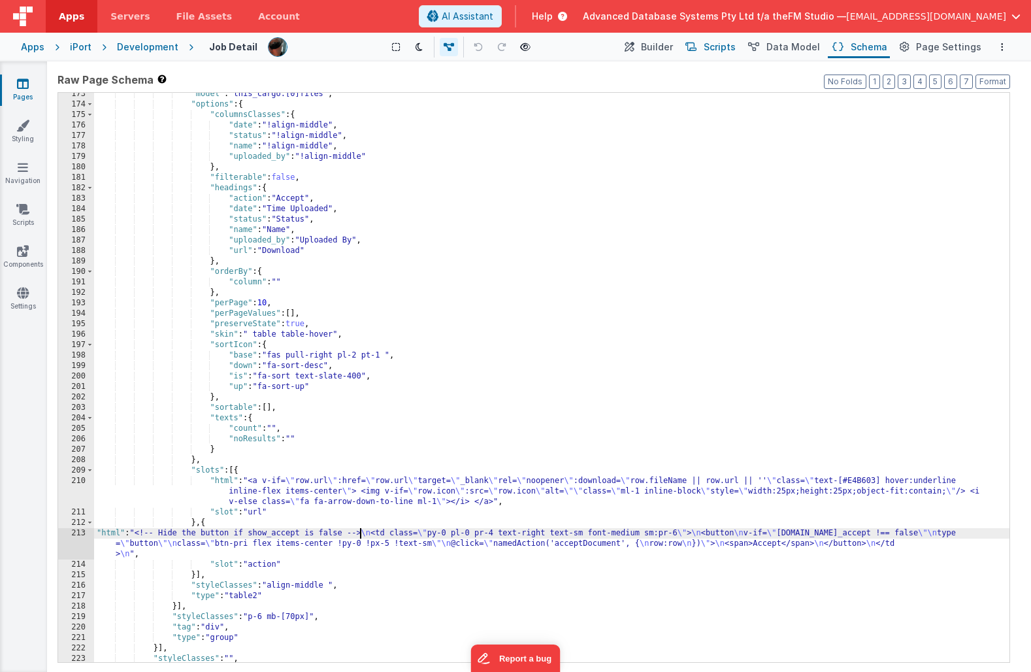
click at [721, 44] on span "Scripts" at bounding box center [720, 47] width 32 height 13
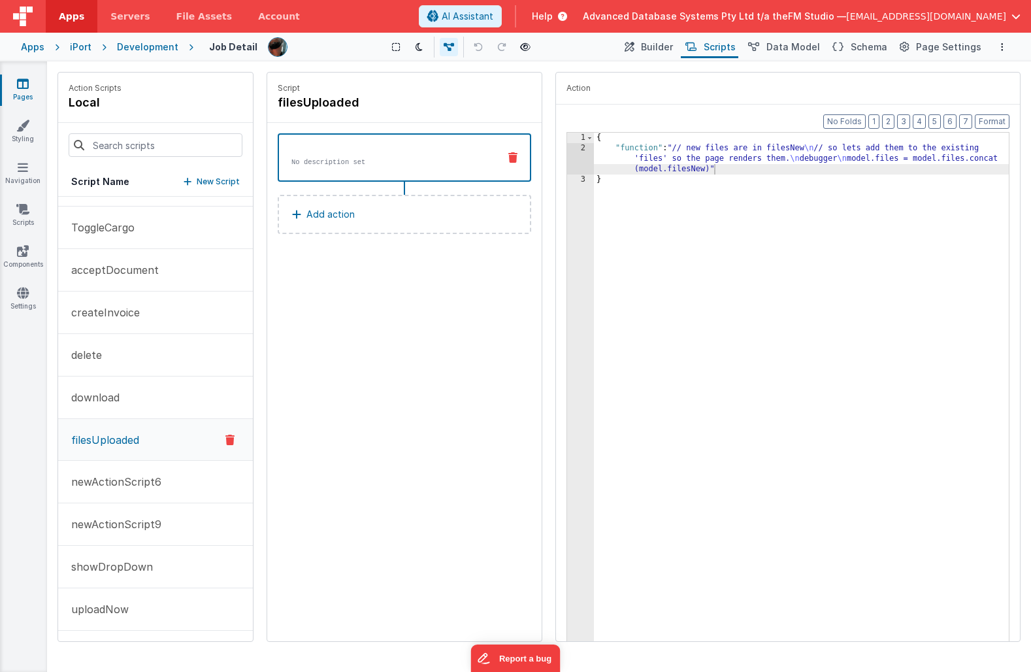
click at [690, 159] on div "{ "function" : "// new files are in filesNew \n // so lets add them to the exis…" at bounding box center [801, 408] width 415 height 551
click at [101, 607] on p "uploadNow" at bounding box center [95, 609] width 65 height 16
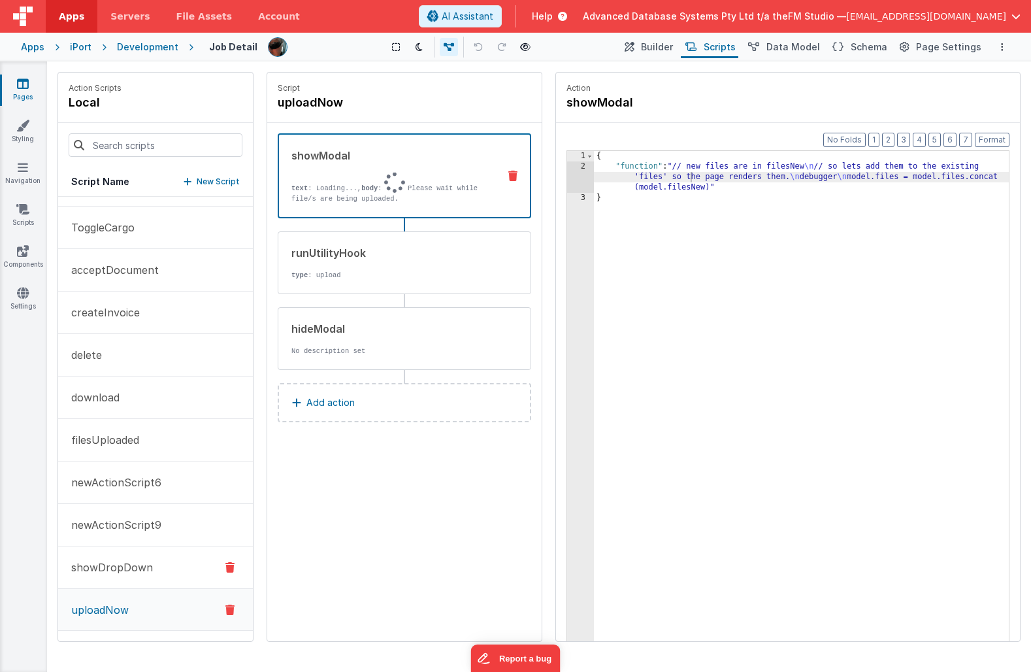
click at [118, 555] on button "showDropDown" at bounding box center [155, 567] width 195 height 42
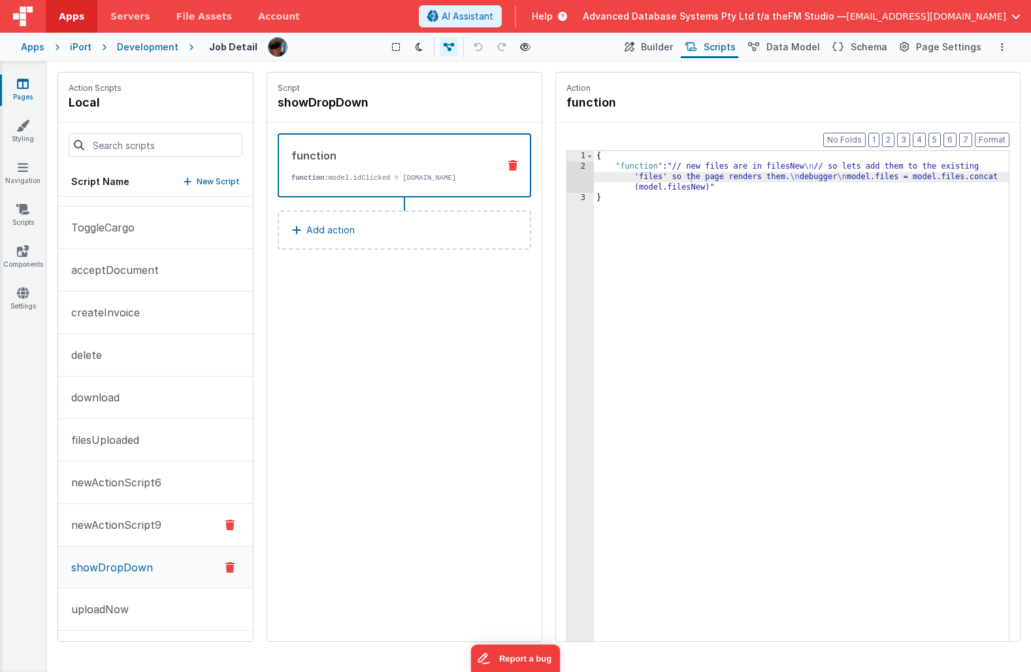
click at [120, 519] on p "newActionScript9" at bounding box center [112, 525] width 98 height 16
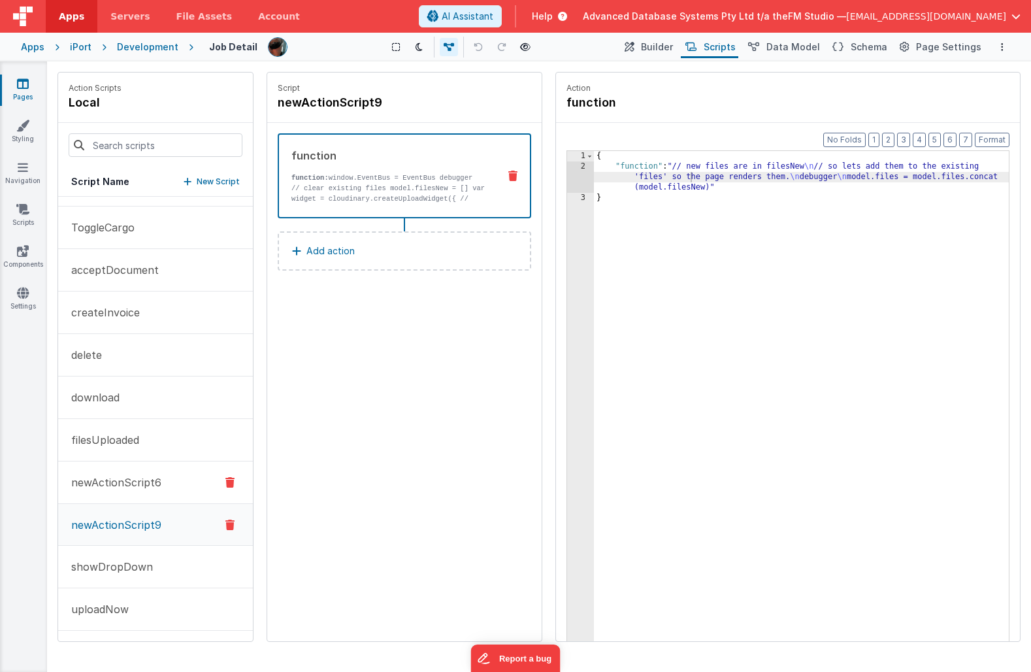
click at [124, 481] on p "newActionScript6" at bounding box center [112, 482] width 98 height 16
click at [116, 437] on p "filesUploaded" at bounding box center [101, 440] width 76 height 16
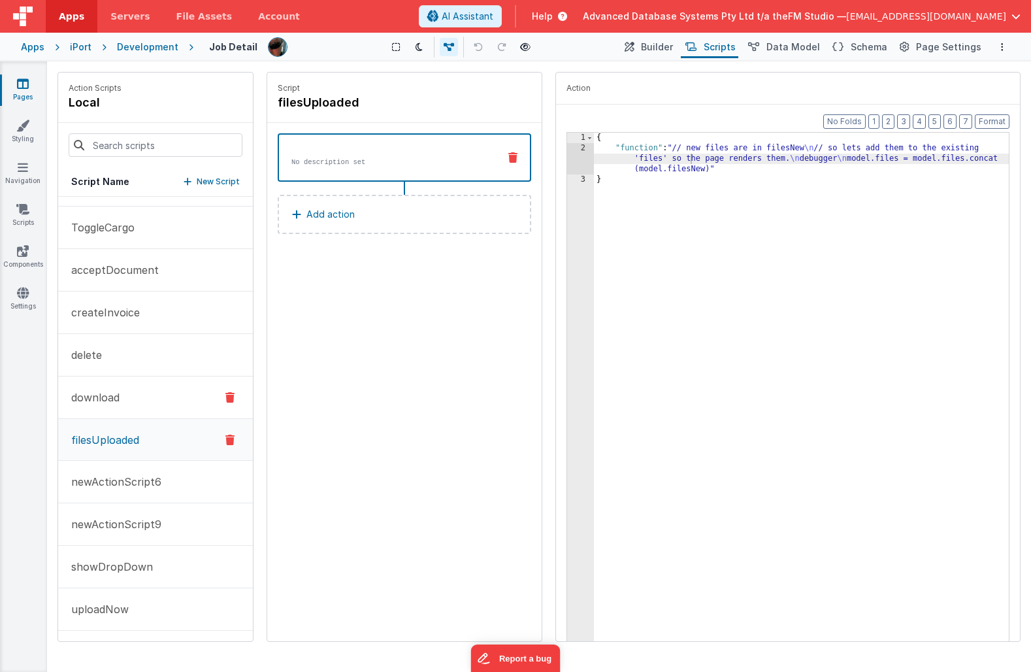
click at [111, 400] on p "download" at bounding box center [91, 397] width 56 height 16
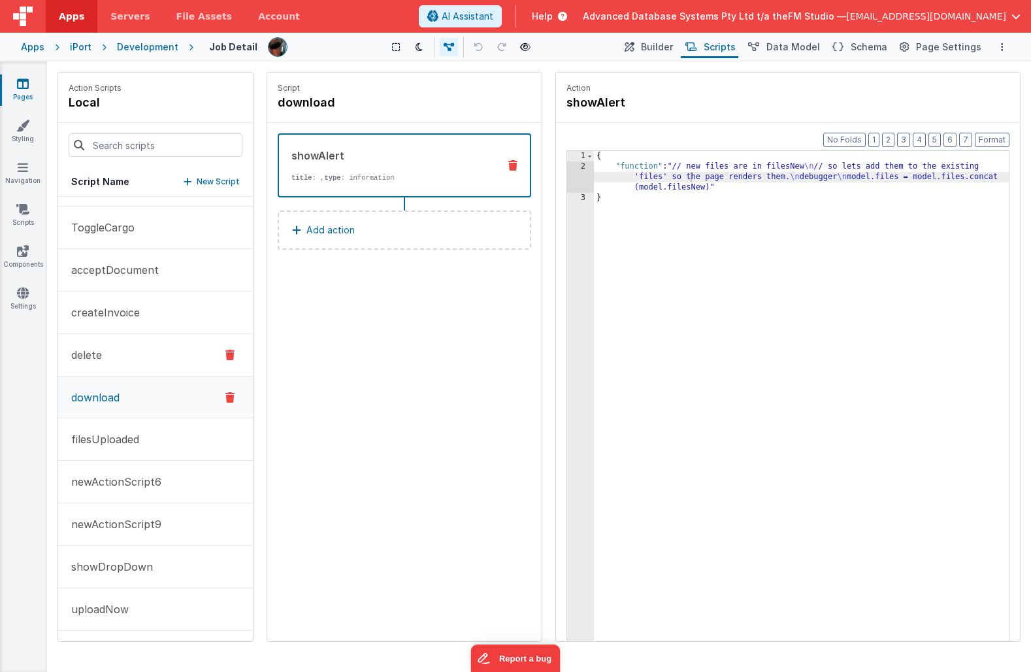
click at [105, 344] on button "delete" at bounding box center [155, 355] width 195 height 42
click at [107, 320] on p "createInvoice" at bounding box center [101, 312] width 76 height 16
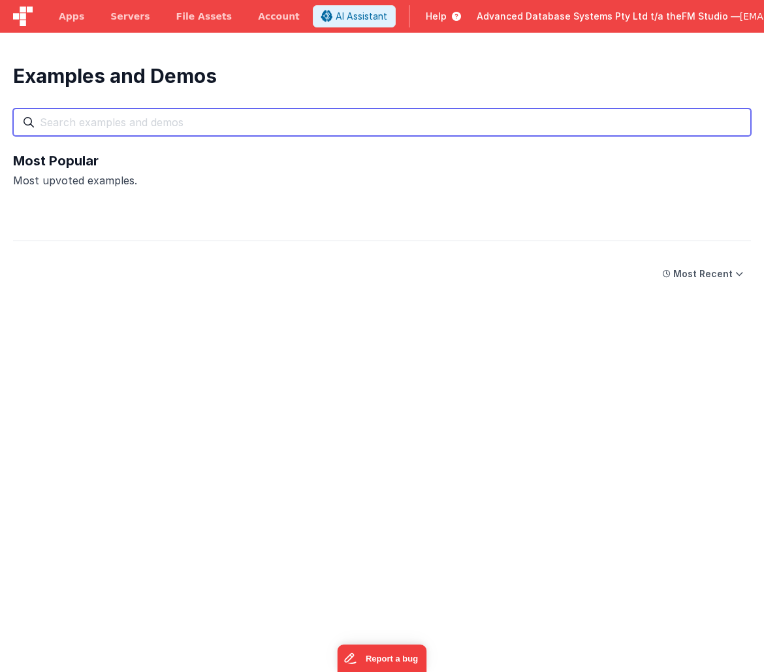
click at [216, 122] on input "text" at bounding box center [382, 121] width 738 height 27
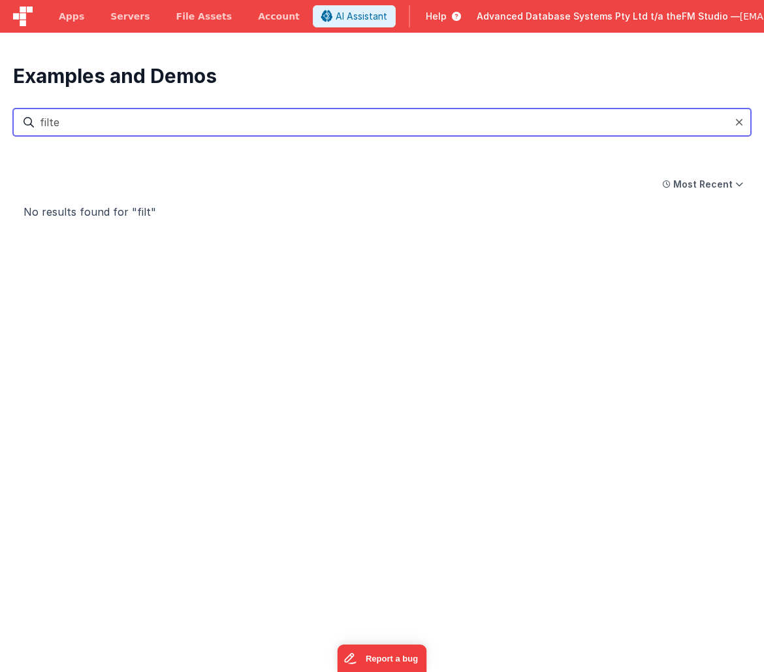
type input "filter"
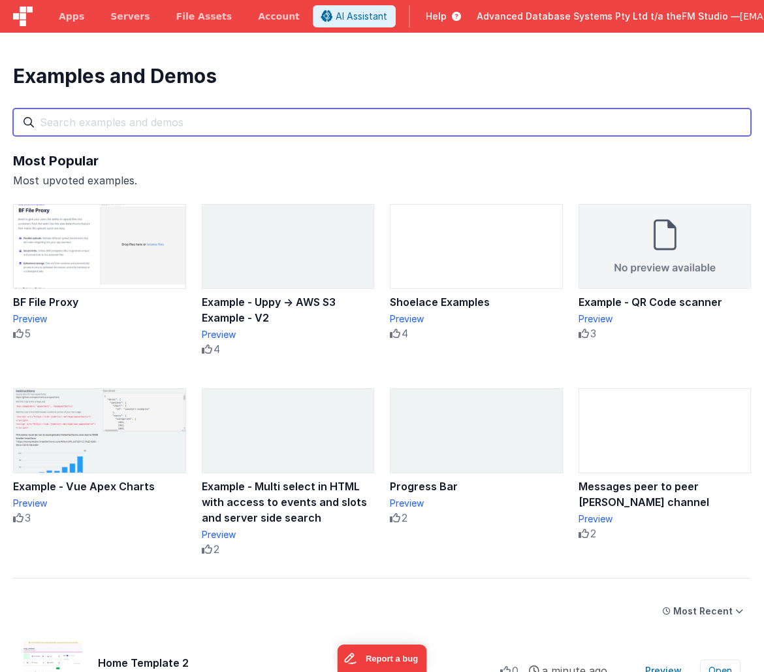
click at [198, 122] on input "text" at bounding box center [382, 121] width 738 height 27
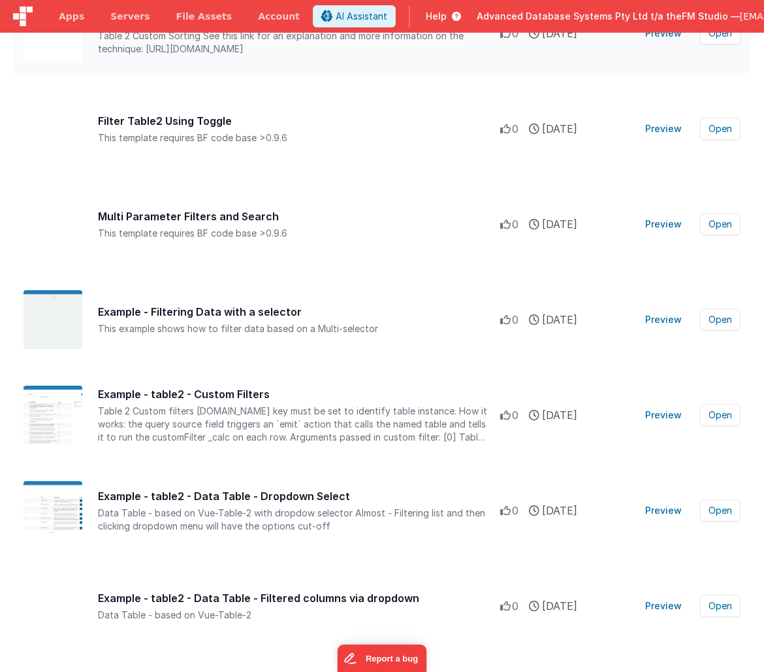
scroll to position [308, 0]
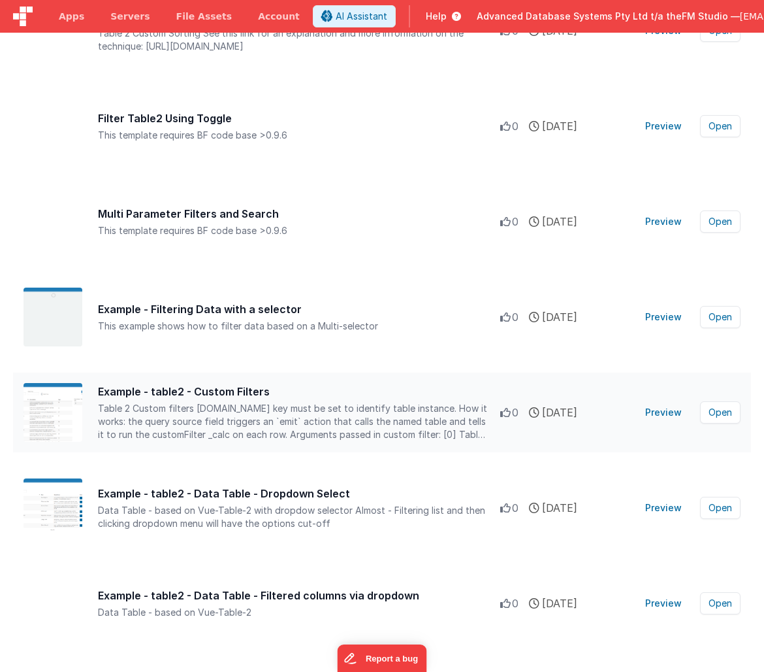
type input "filter"
click at [254, 410] on div "Table 2 Custom filters options.name key must be set to identify table instance…" at bounding box center [299, 421] width 403 height 39
click at [721, 410] on button "Open" at bounding box center [720, 412] width 41 height 22
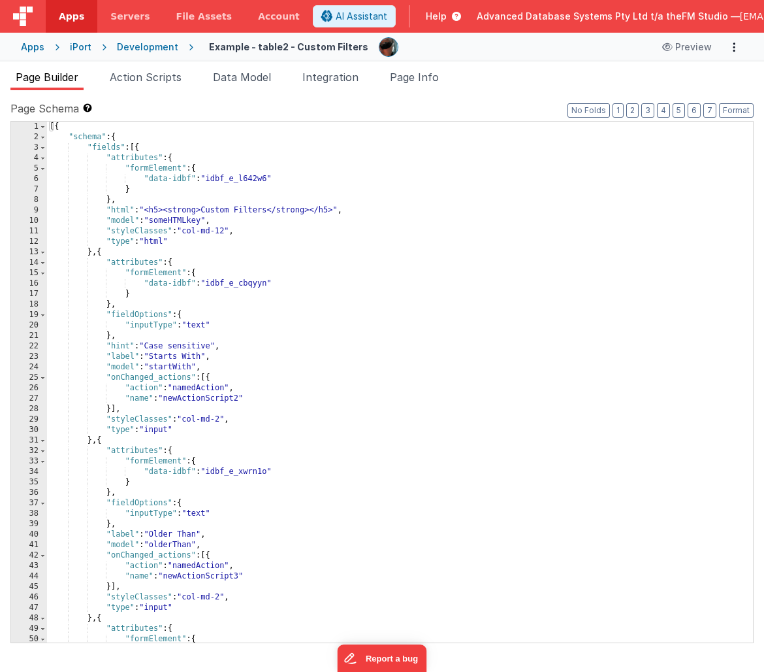
click at [278, 379] on div "[{ "schema" : { "fields" : [{ "attributes" : { "formElement" : { "data-idbf" : …" at bounding box center [400, 393] width 706 height 542
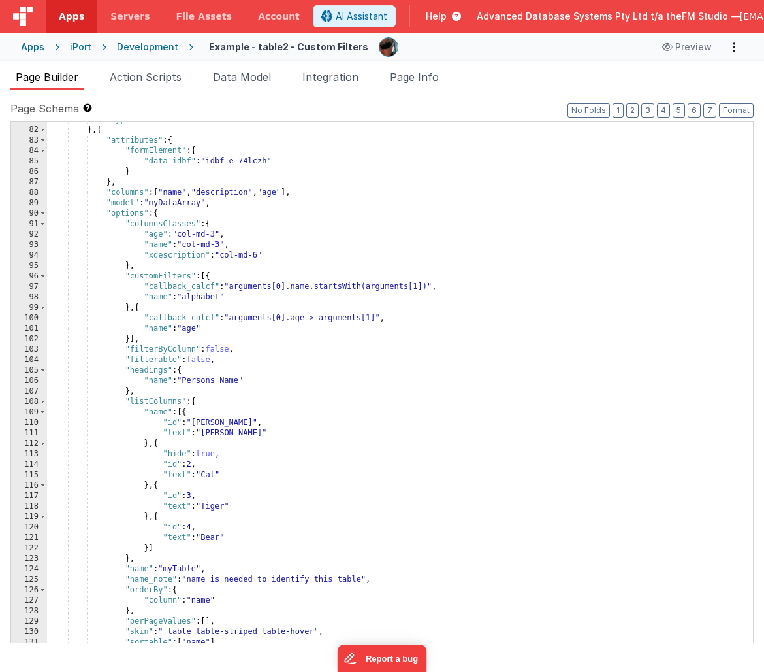
scroll to position [844, 0]
click at [426, 19] on span "Help" at bounding box center [436, 16] width 21 height 13
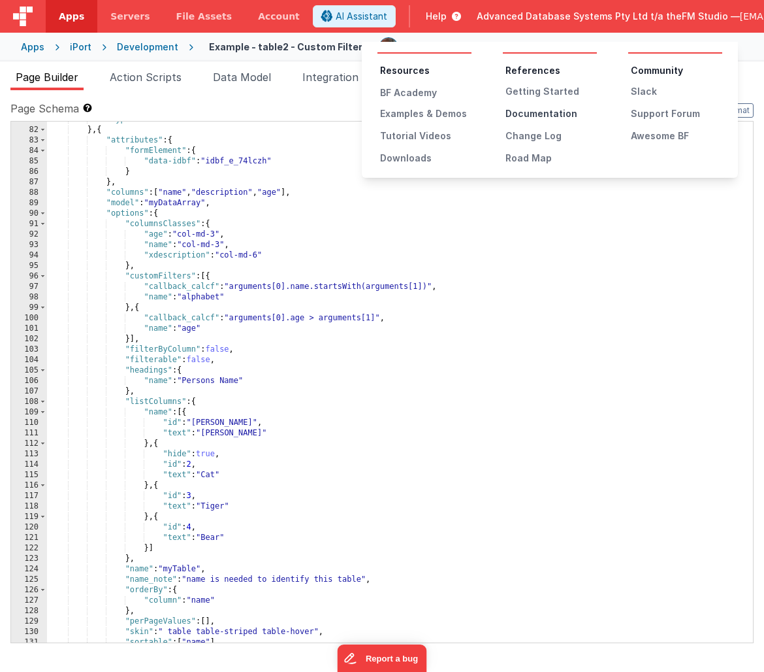
click at [544, 116] on div "Documentation" at bounding box center [551, 113] width 91 height 13
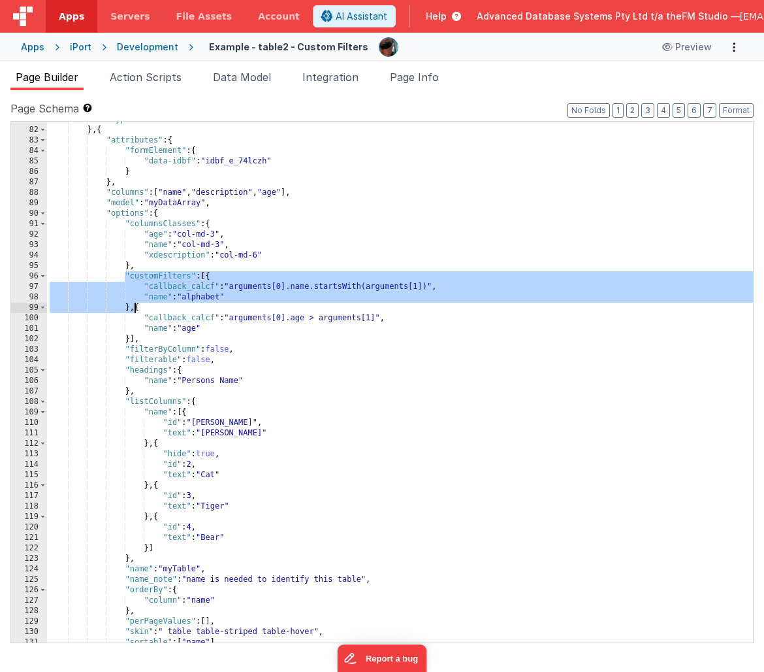
drag, startPoint x: 124, startPoint y: 276, endPoint x: 135, endPoint y: 306, distance: 31.8
click at [135, 306] on div ""type" : "clearfix" } , { "attributes" : { "formElement" : { "data-idbf" : "idb…" at bounding box center [400, 385] width 706 height 542
click at [696, 49] on button "Preview" at bounding box center [687, 47] width 65 height 21
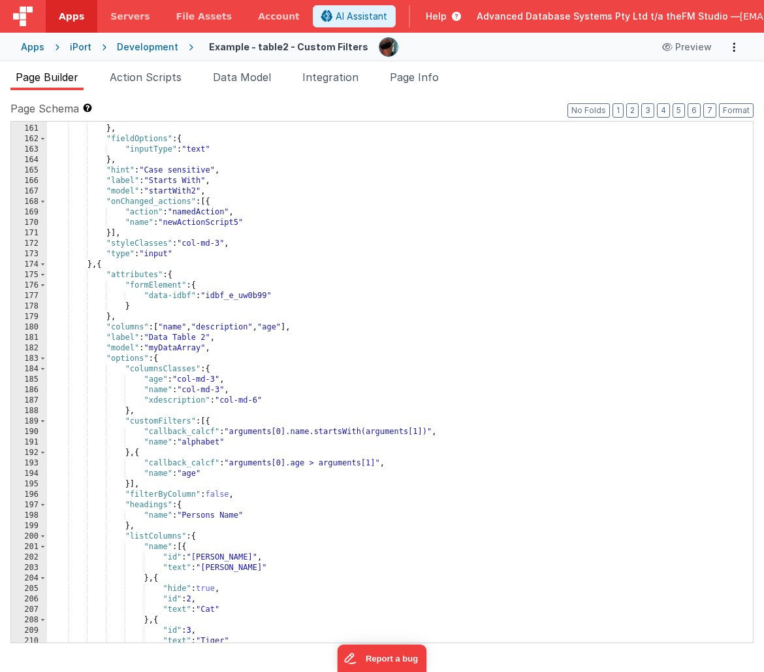
scroll to position [1671, 0]
click at [352, 388] on div "} } , "fieldOptions" : { "inputType" : "text" } , "hint" : "Case sensitive" , "…" at bounding box center [400, 384] width 706 height 542
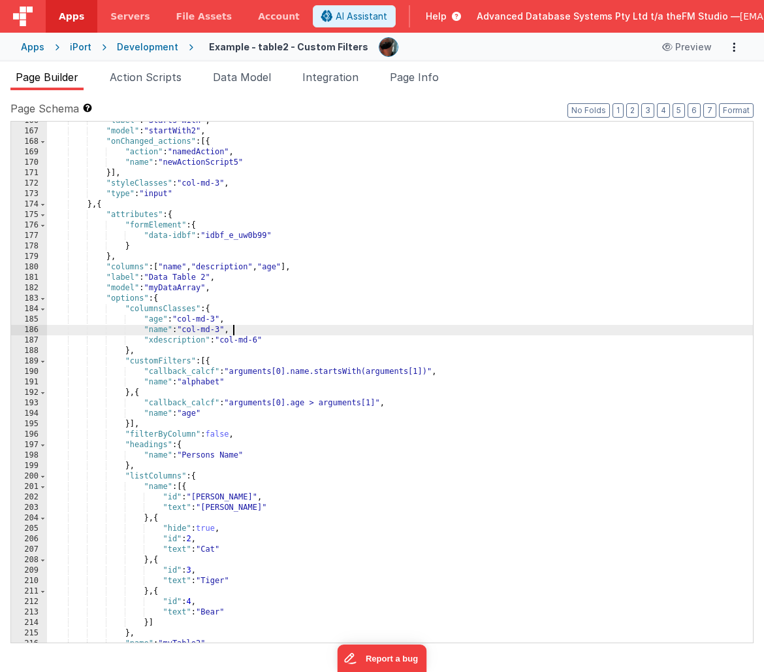
scroll to position [1730, 0]
click at [149, 80] on span "Action Scripts" at bounding box center [146, 77] width 72 height 13
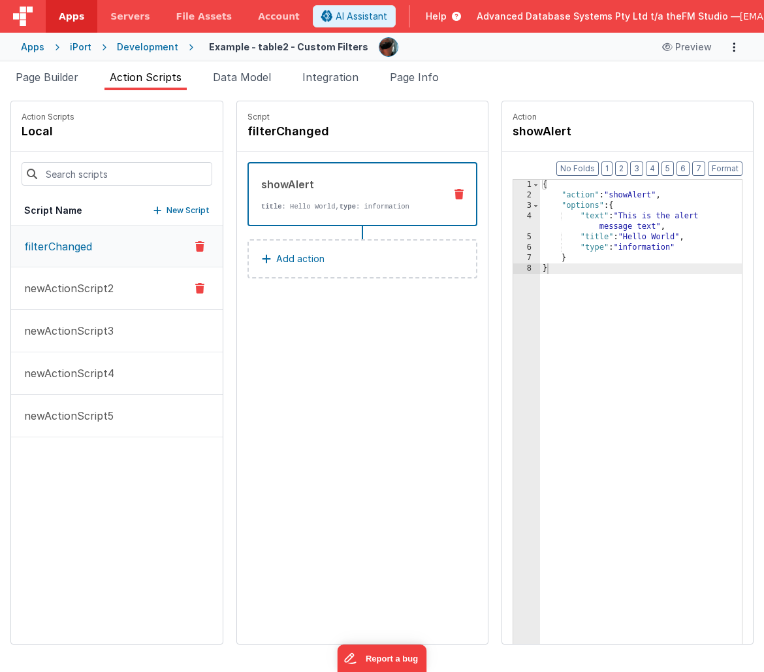
click at [88, 291] on p "newActionScript2" at bounding box center [64, 288] width 97 height 16
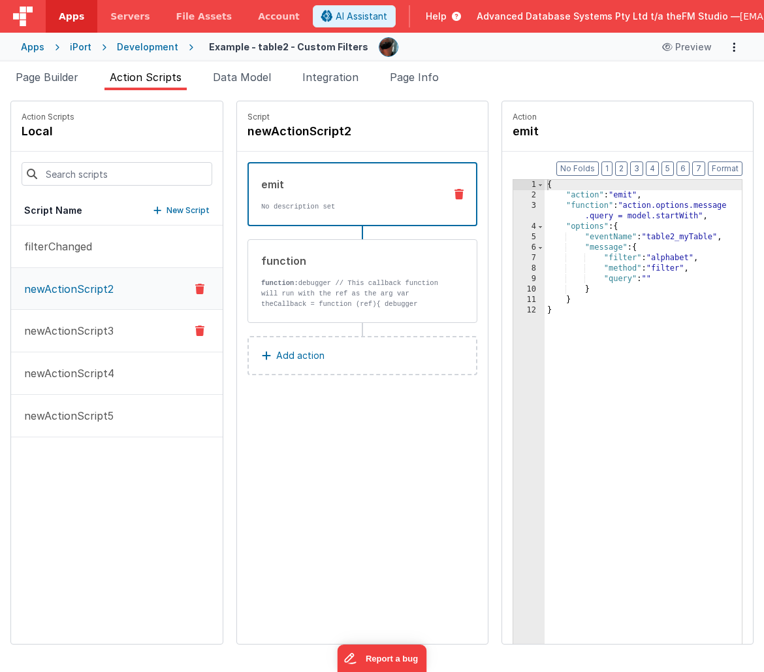
click at [88, 330] on p "newActionScript3" at bounding box center [64, 331] width 97 height 16
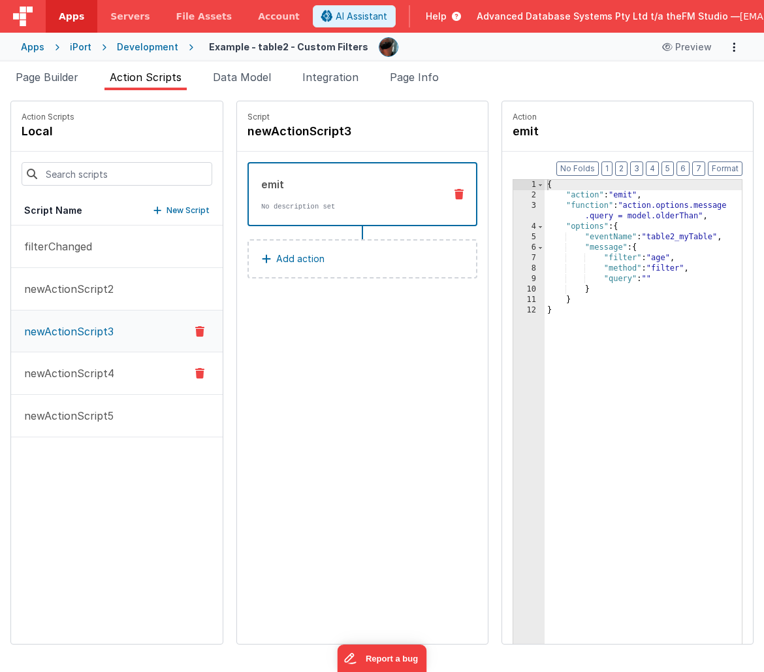
click at [93, 376] on p "newActionScript4" at bounding box center [65, 373] width 98 height 16
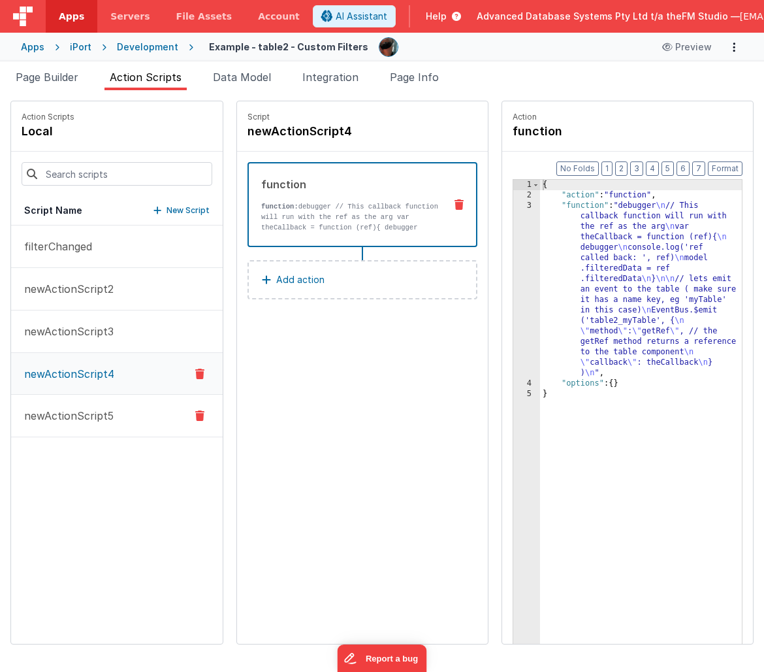
click at [98, 417] on p "newActionScript5" at bounding box center [64, 416] width 97 height 16
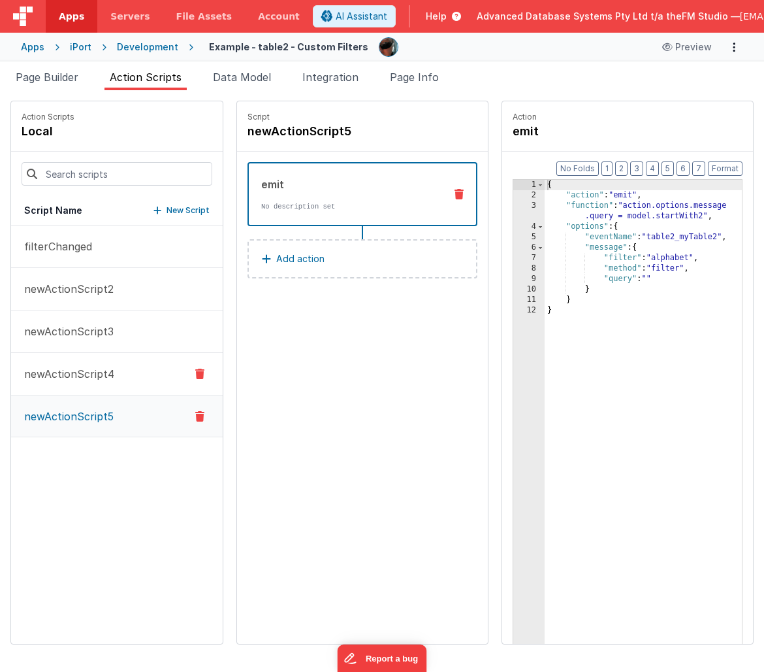
click at [91, 380] on p "newActionScript4" at bounding box center [65, 374] width 98 height 16
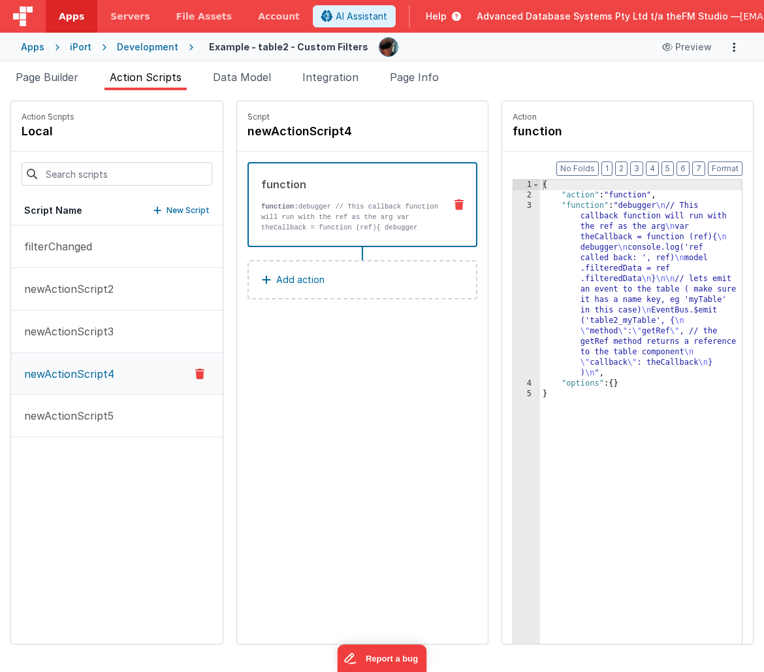
click at [634, 314] on div "{ "action" : "function" , "function" : "debugger \n // This callback function w…" at bounding box center [641, 442] width 202 height 525
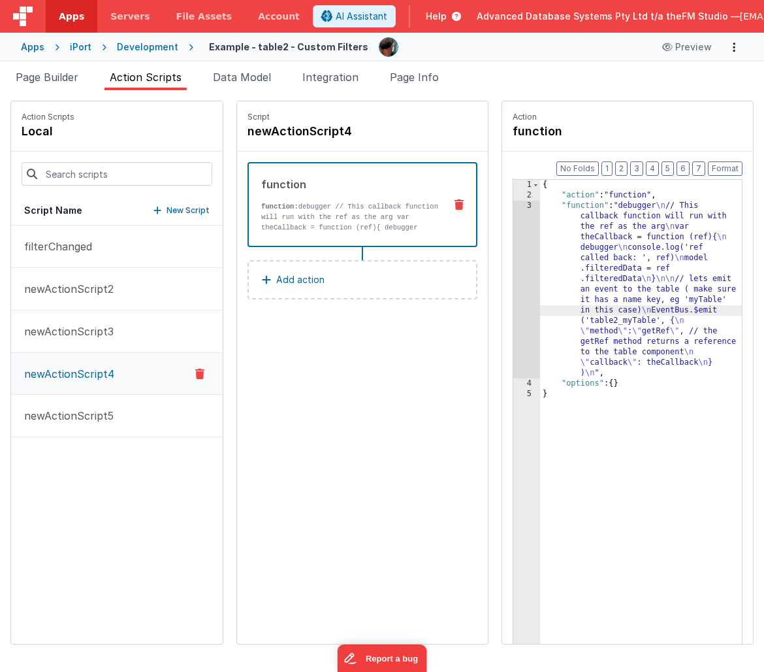
click at [516, 303] on div "3" at bounding box center [527, 290] width 27 height 178
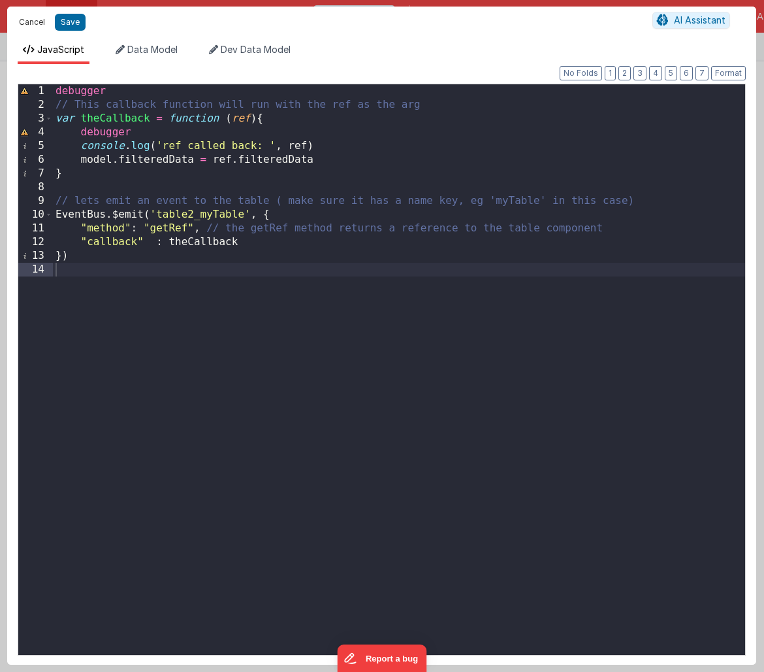
click at [29, 21] on button "Cancel" at bounding box center [31, 22] width 39 height 18
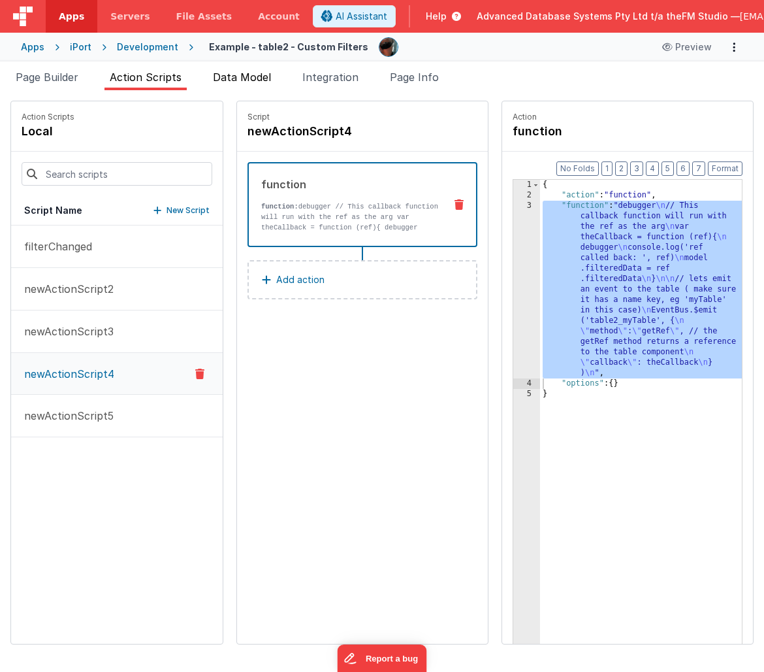
click at [235, 78] on span "Data Model" at bounding box center [242, 77] width 58 height 13
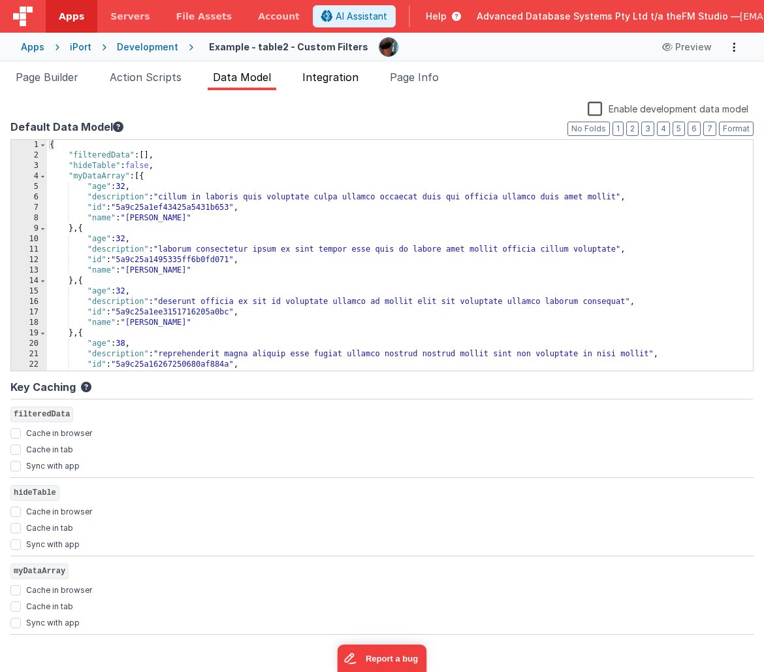
click at [335, 76] on span "Integration" at bounding box center [331, 77] width 56 height 13
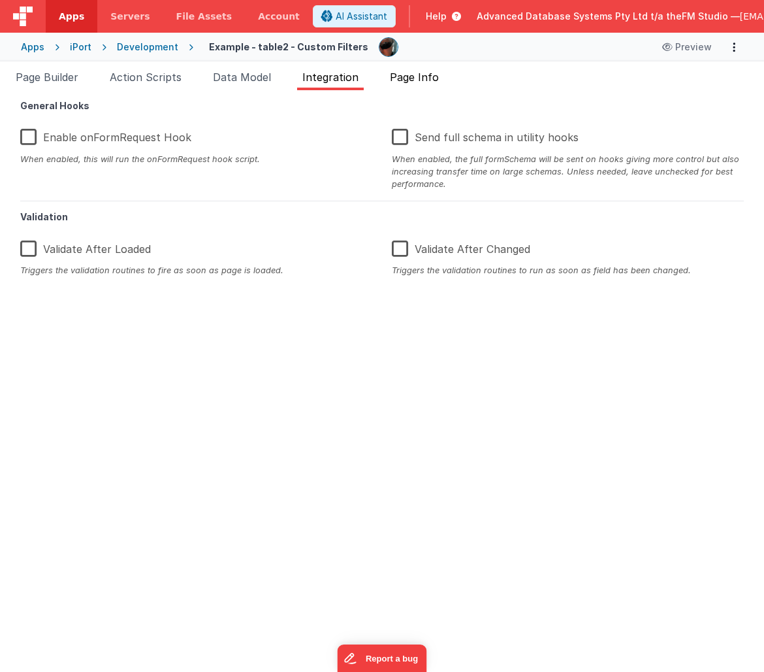
click at [405, 76] on span "Page Info" at bounding box center [414, 77] width 49 height 13
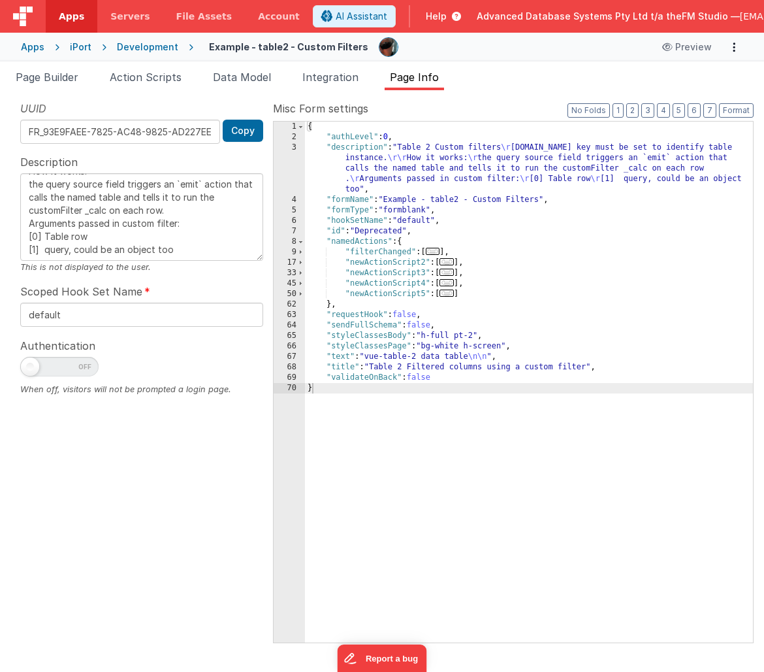
scroll to position [65, 0]
click at [61, 74] on span "Page Builder" at bounding box center [47, 77] width 63 height 13
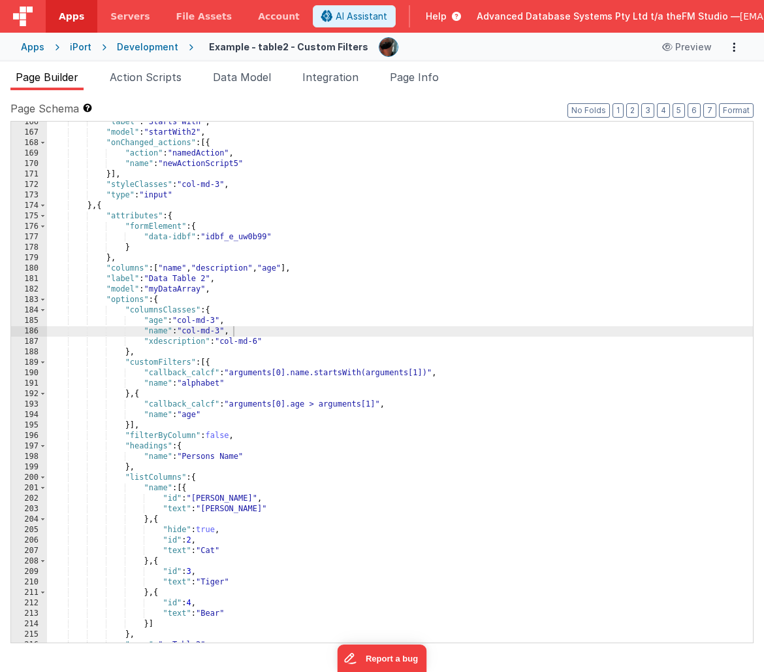
click at [103, 206] on div ""label" : "Starts With" , "model" : "startWith2" , "onChanged_actions" : [{ "ac…" at bounding box center [400, 388] width 706 height 542
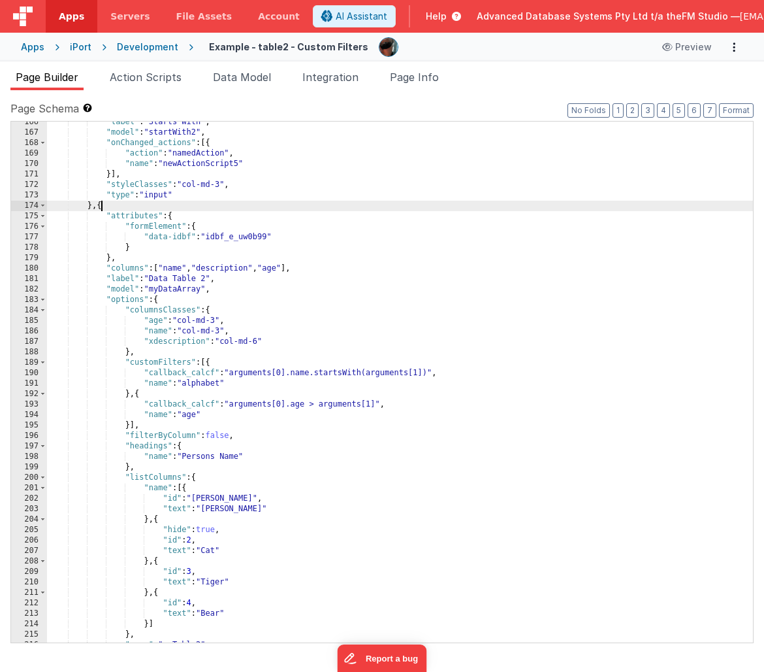
click at [103, 206] on div ""label" : "Starts With" , "model" : "startWith2" , "onChanged_actions" : [{ "ac…" at bounding box center [400, 388] width 706 height 542
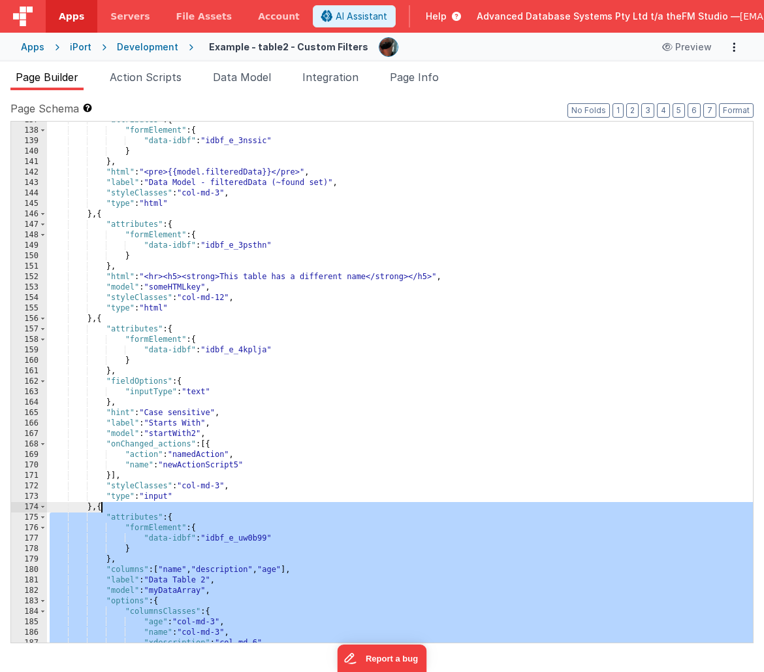
scroll to position [1428, 0]
click at [150, 71] on span "Action Scripts" at bounding box center [146, 77] width 72 height 13
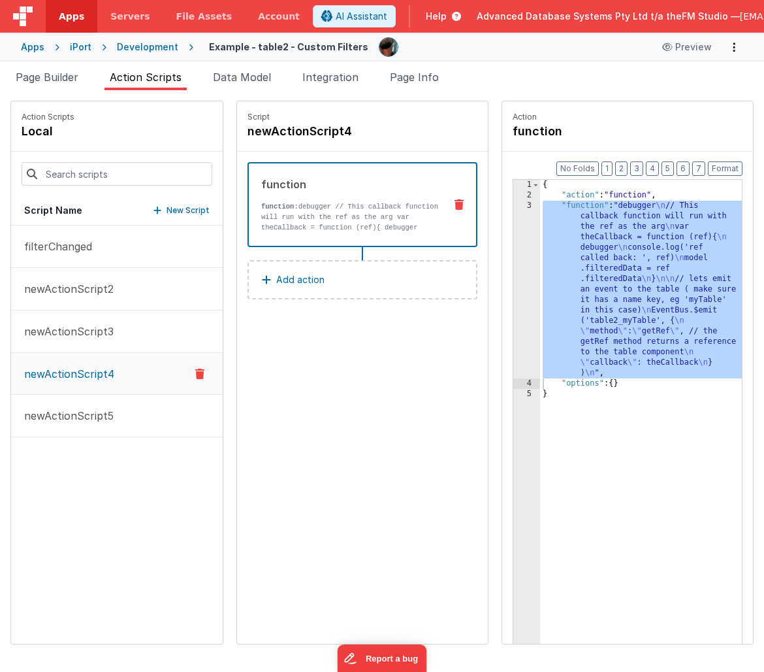
click at [643, 304] on div "{ "action" : "function" , "function" : "debugger \n // This callback function w…" at bounding box center [641, 442] width 202 height 525
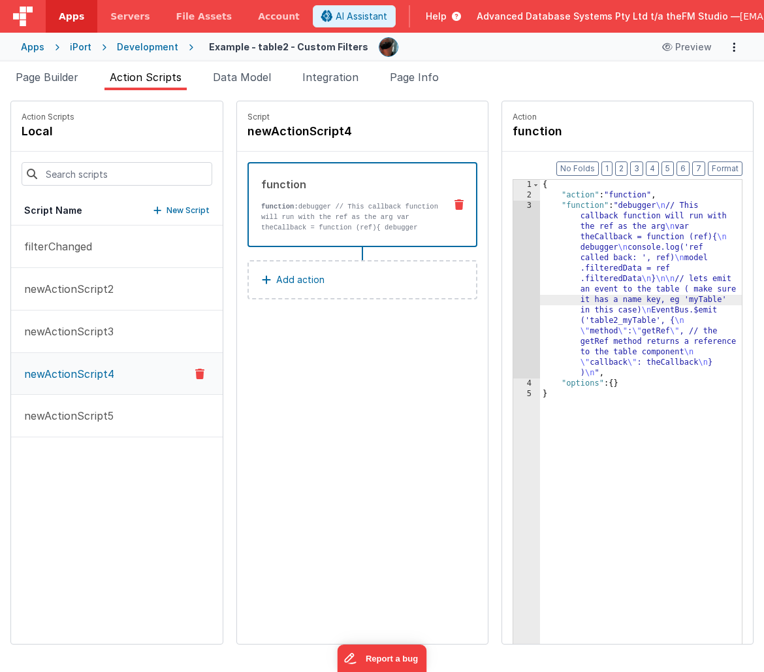
click at [529, 302] on div "3" at bounding box center [527, 290] width 27 height 178
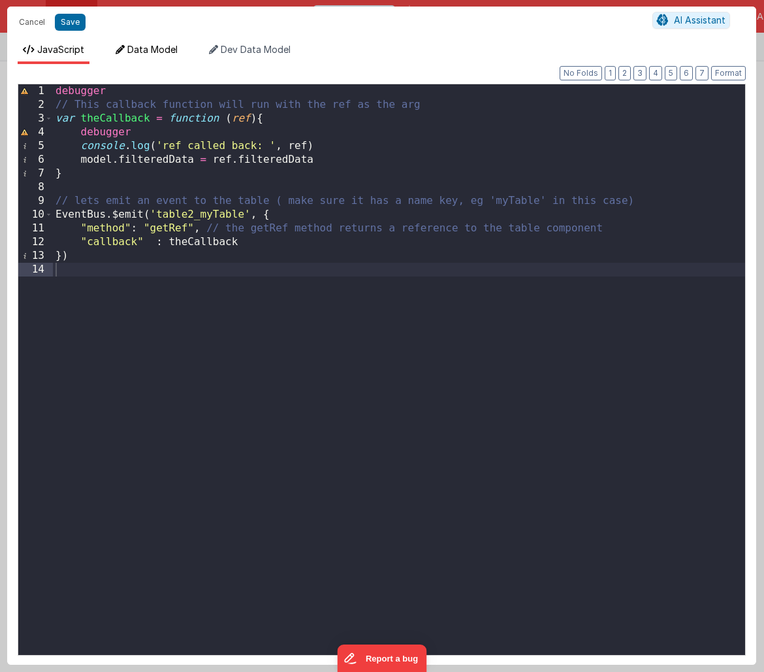
click at [172, 54] on span "Data Model" at bounding box center [152, 49] width 50 height 11
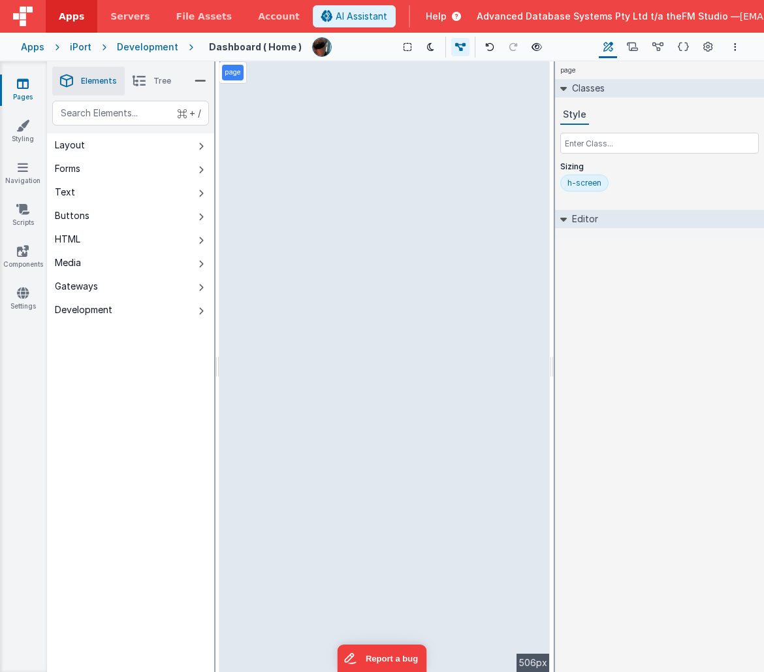
click at [426, 18] on span "Help" at bounding box center [436, 16] width 21 height 13
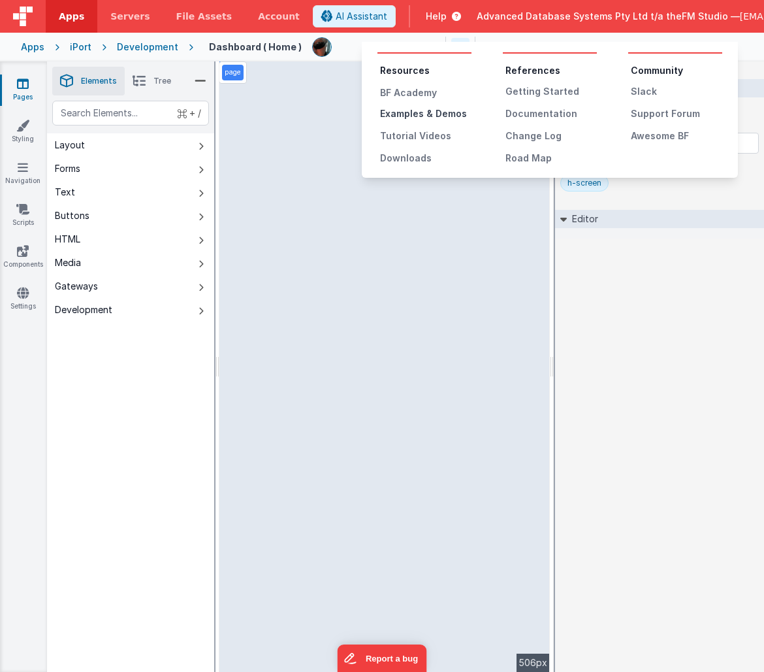
click at [417, 112] on div "Examples & Demos" at bounding box center [425, 113] width 91 height 13
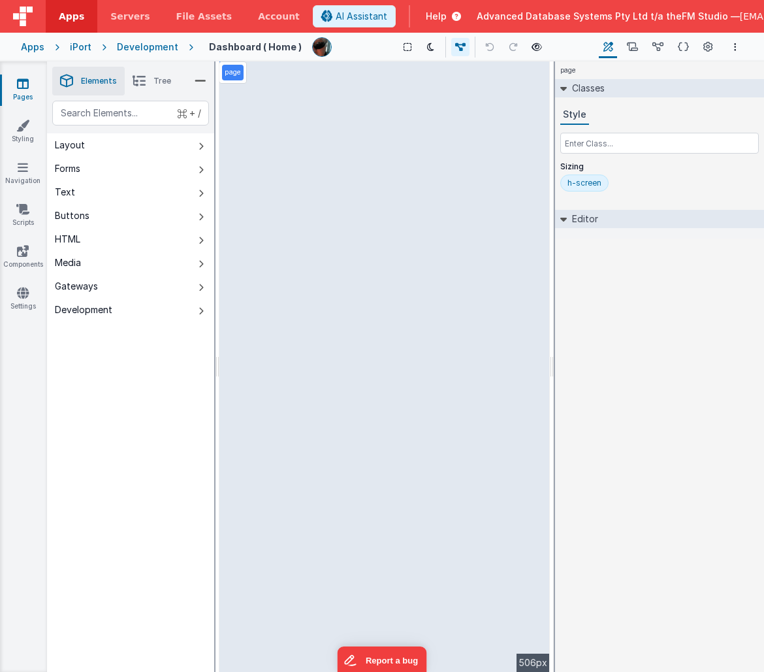
click at [426, 17] on span "Help" at bounding box center [436, 16] width 21 height 13
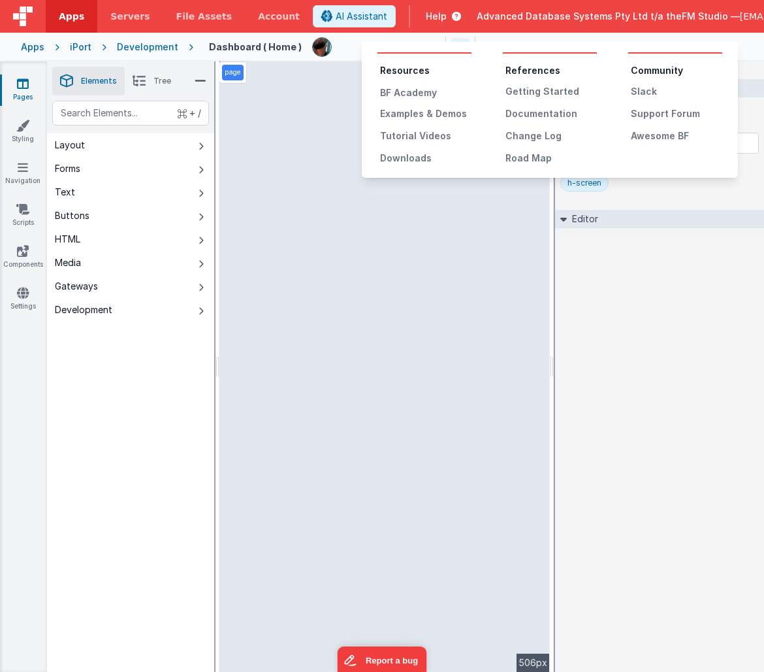
click at [404, 208] on button at bounding box center [382, 336] width 764 height 672
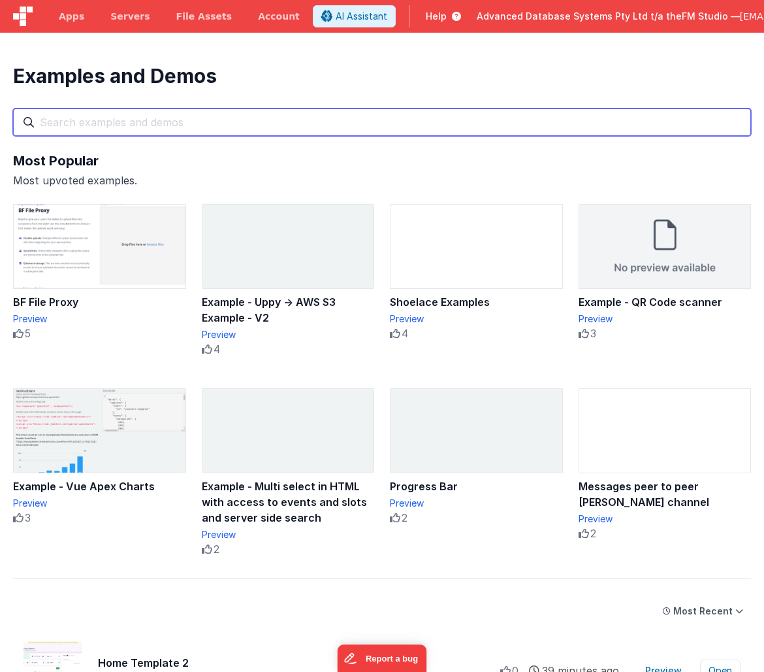
click at [77, 124] on input "text" at bounding box center [382, 121] width 738 height 27
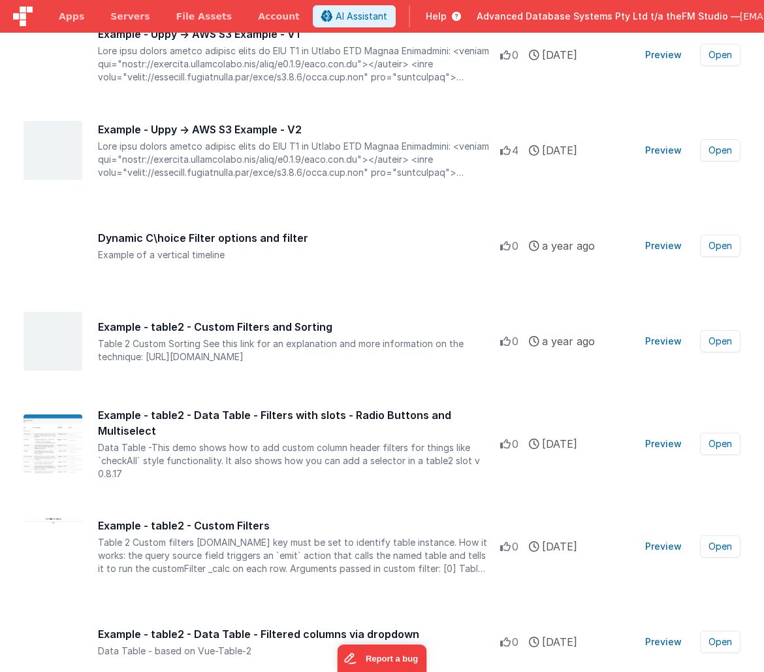
scroll to position [1061, 0]
type input "filter"
click at [656, 434] on button "Preview" at bounding box center [664, 444] width 52 height 21
click at [664, 236] on button "Preview" at bounding box center [664, 246] width 52 height 21
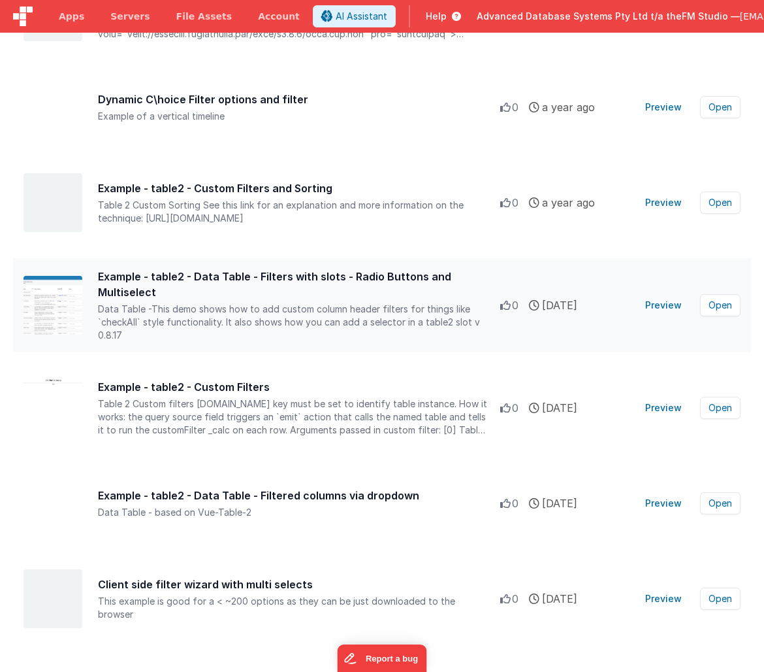
scroll to position [1200, 0]
click at [670, 493] on button "Preview" at bounding box center [664, 503] width 52 height 21
click at [719, 493] on button "Open" at bounding box center [720, 504] width 41 height 22
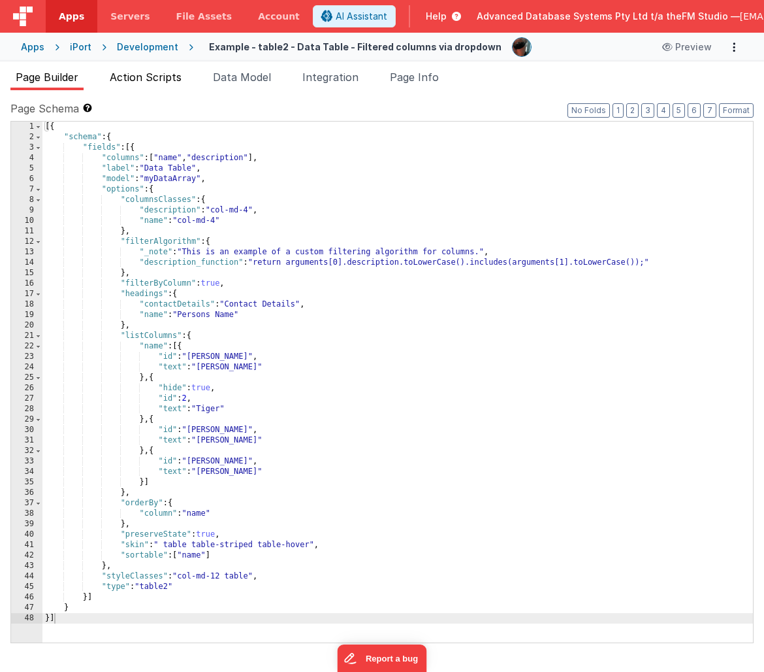
click at [165, 74] on span "Action Scripts" at bounding box center [146, 77] width 72 height 13
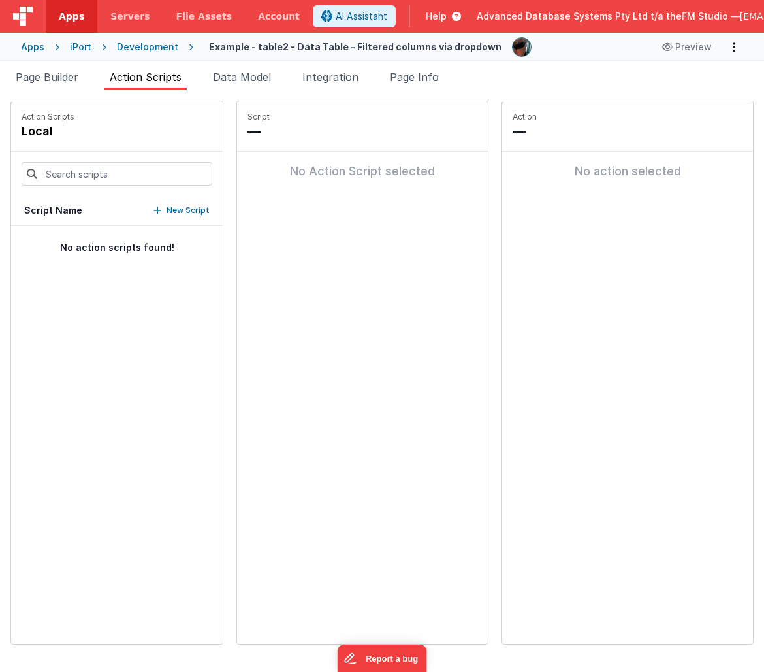
click at [233, 91] on div "Page Schema Shortcuts: Find: command-f Fold: command-option-L Unfold: command-o…" at bounding box center [382, 381] width 764 height 582
click at [238, 76] on span "Data Model" at bounding box center [242, 77] width 58 height 13
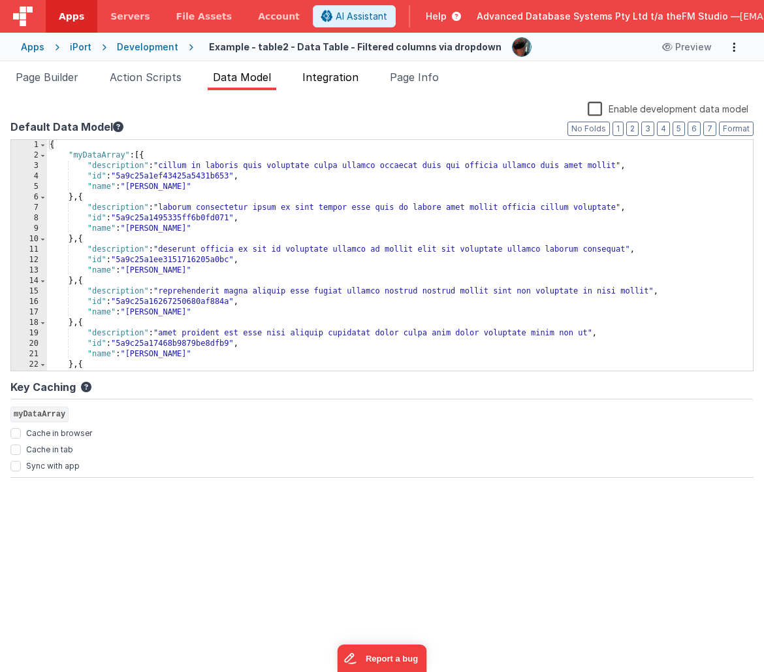
click at [346, 74] on span "Integration" at bounding box center [331, 77] width 56 height 13
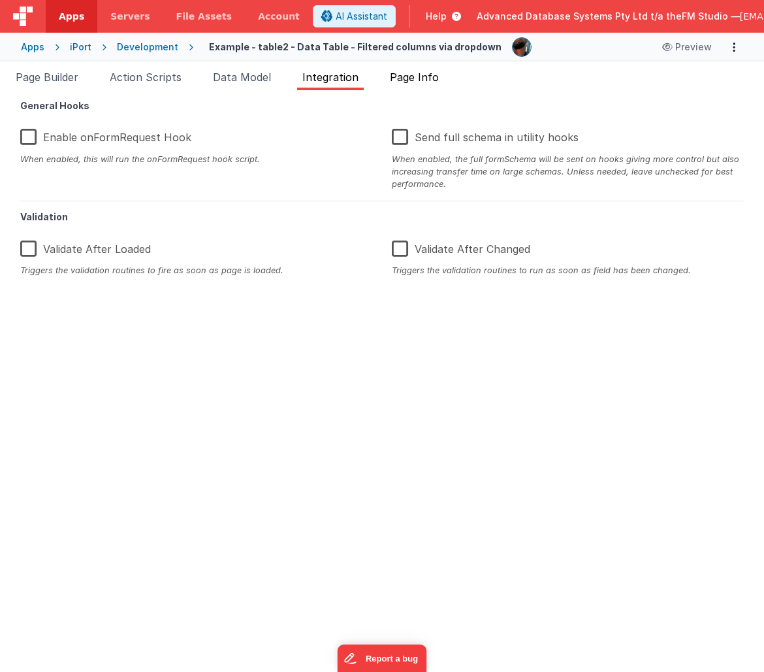
click at [417, 73] on span "Page Info" at bounding box center [414, 77] width 49 height 13
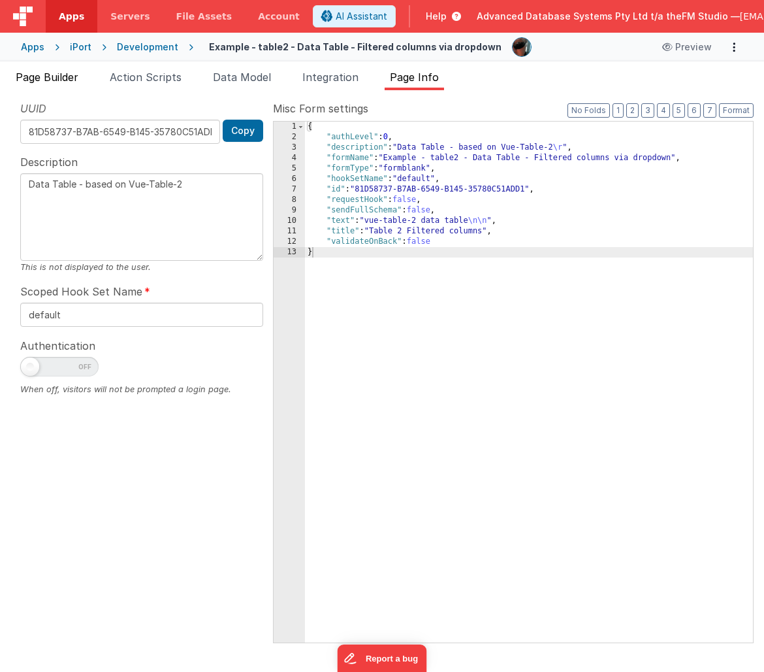
click at [57, 74] on span "Page Builder" at bounding box center [47, 77] width 63 height 13
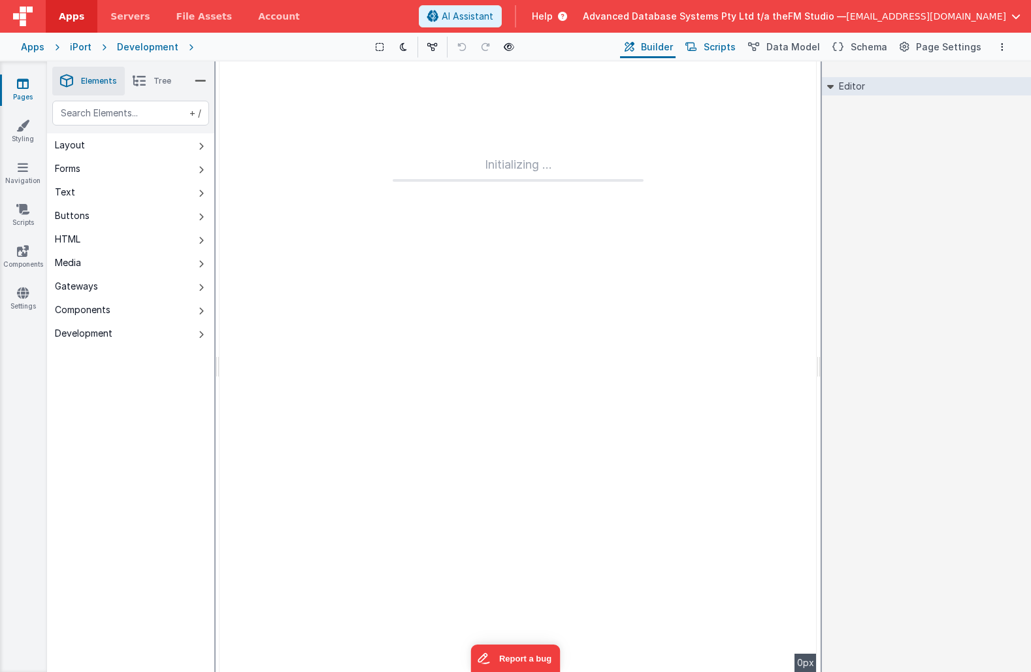
click at [717, 46] on span "Scripts" at bounding box center [720, 47] width 32 height 13
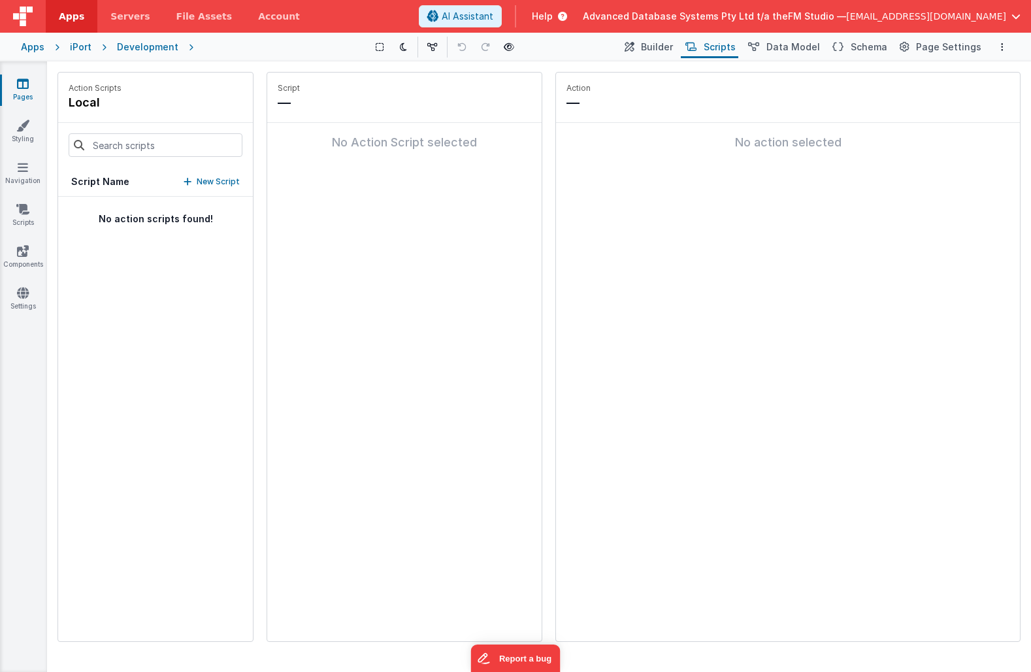
click at [139, 44] on div "Development" at bounding box center [147, 47] width 61 height 13
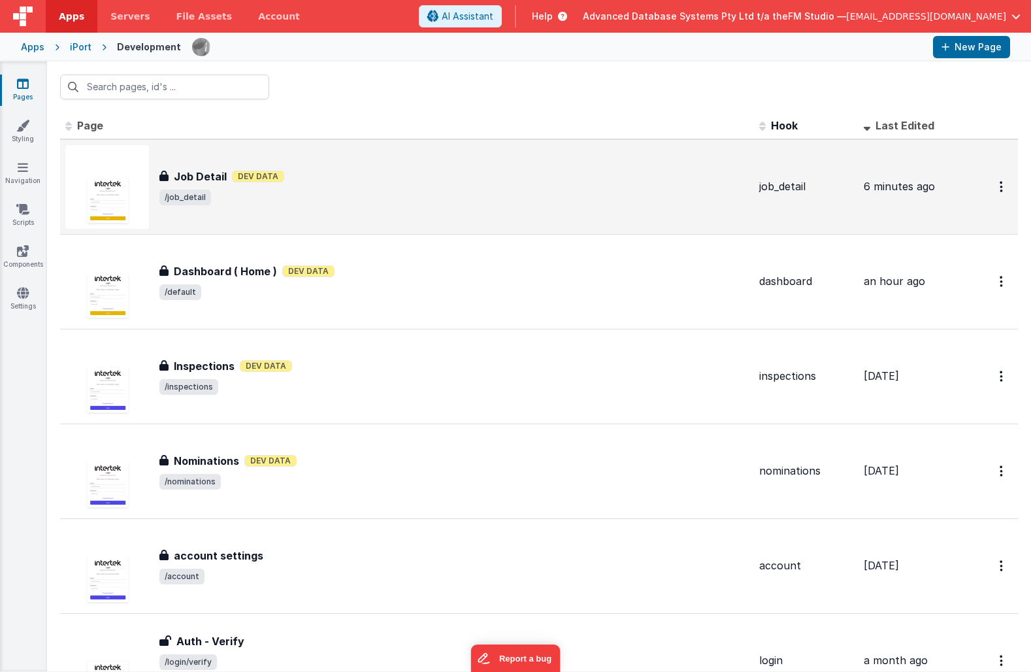
click at [202, 177] on h3 "Job Detail" at bounding box center [200, 177] width 53 height 16
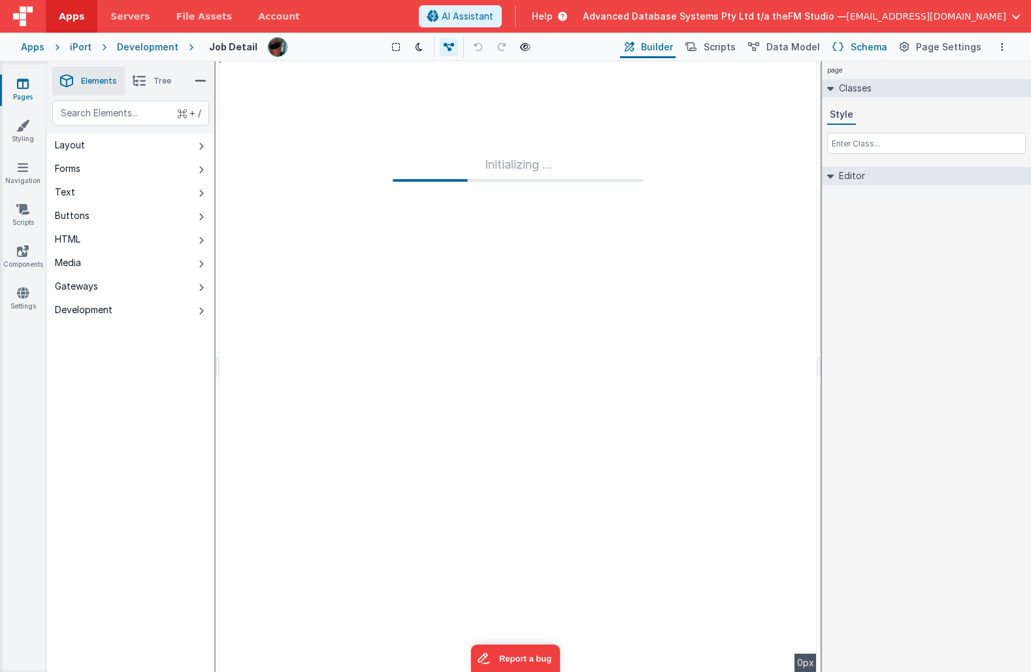
click at [857, 47] on span "Schema" at bounding box center [869, 47] width 37 height 13
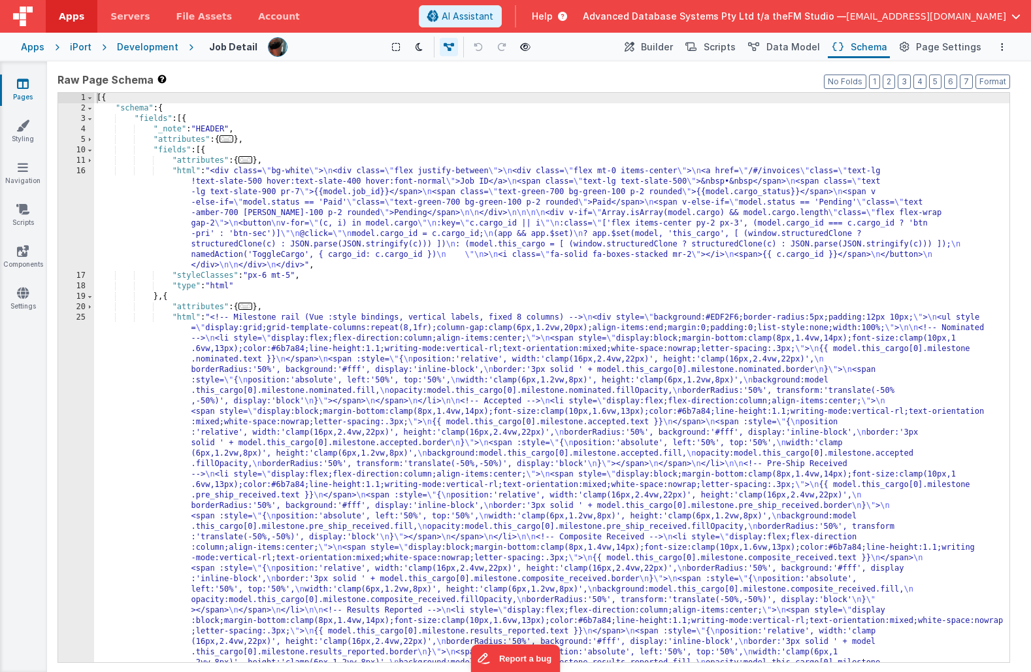
click at [367, 395] on div "[{ "schema" : { "fields" : [{ "_note" : "HEADER" , "attributes" : { ... } , "fi…" at bounding box center [551, 675] width 915 height 1165
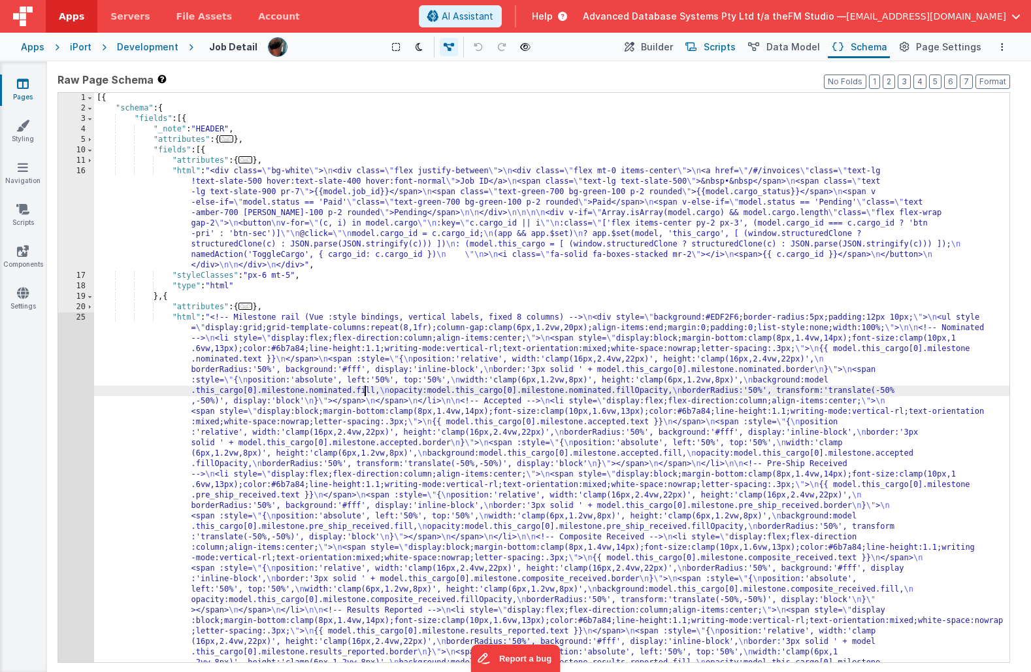
click at [726, 48] on span "Scripts" at bounding box center [720, 47] width 32 height 13
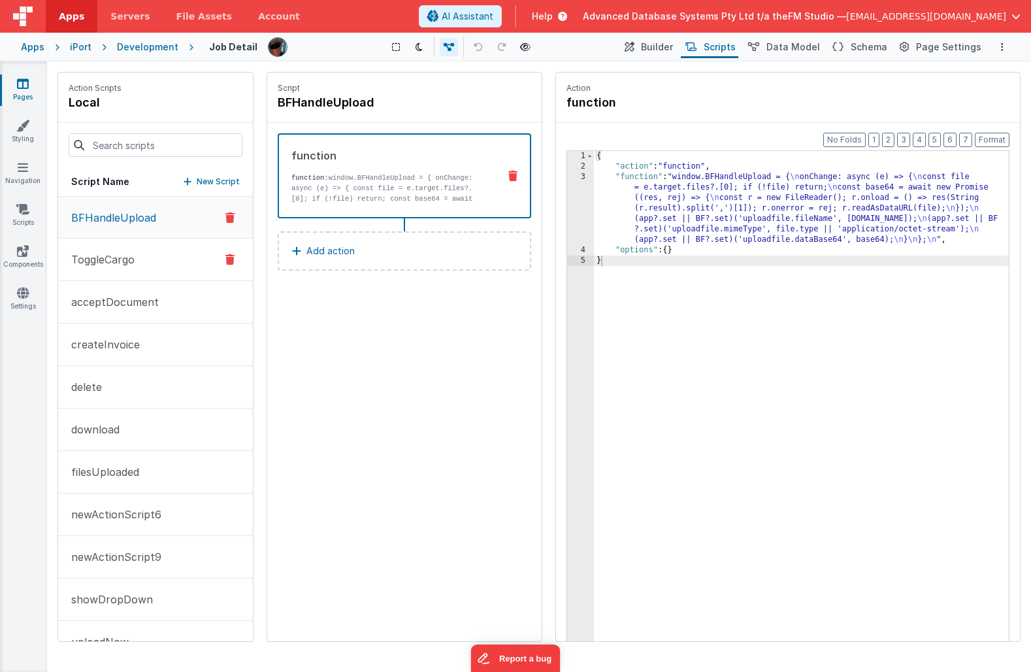
click at [140, 260] on button "ToggleCargo" at bounding box center [155, 259] width 195 height 42
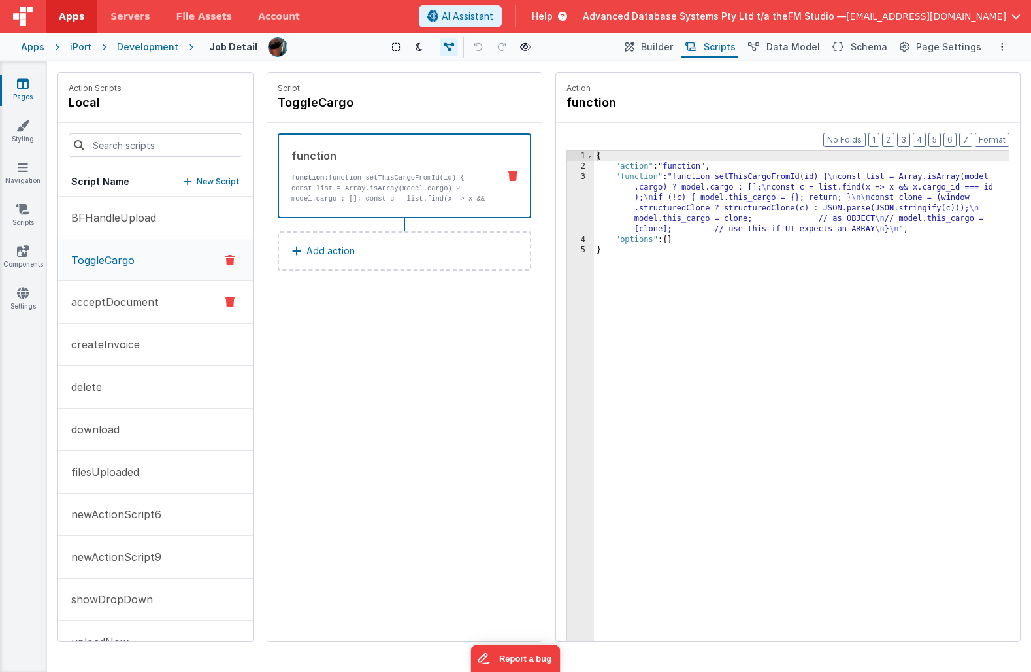
click at [141, 296] on p "acceptDocument" at bounding box center [110, 302] width 95 height 16
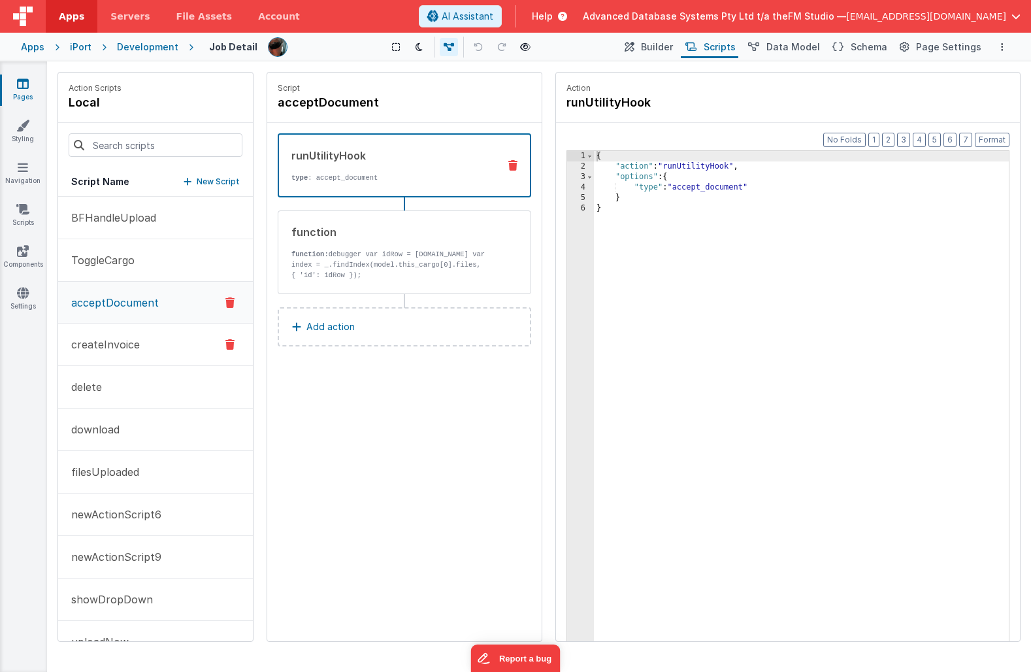
click at [138, 349] on button "createInvoice" at bounding box center [155, 344] width 195 height 42
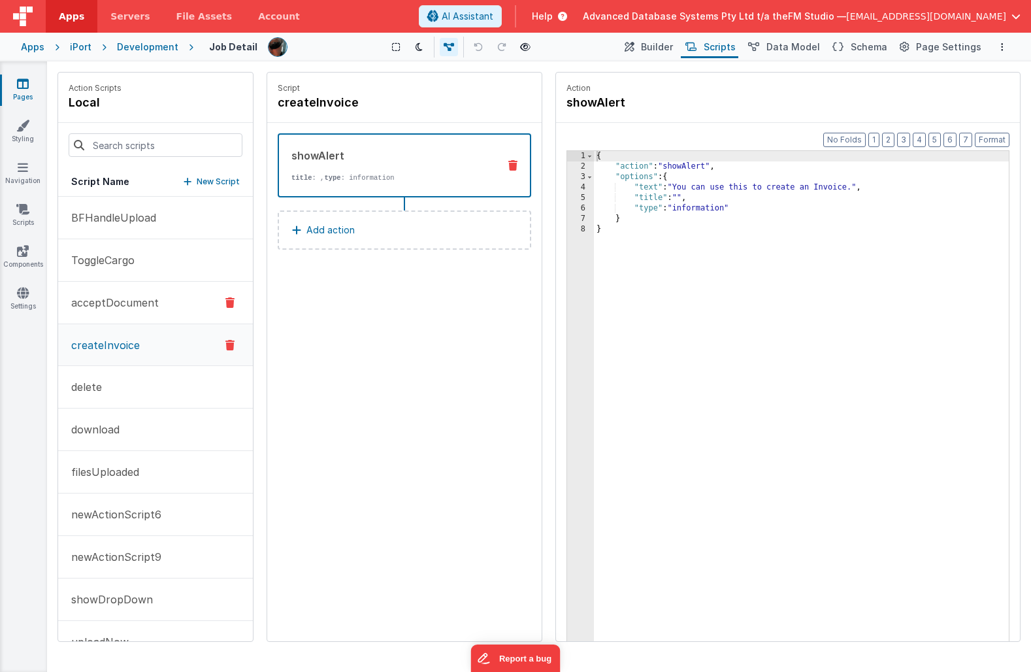
click at [134, 316] on button "acceptDocument" at bounding box center [155, 303] width 195 height 42
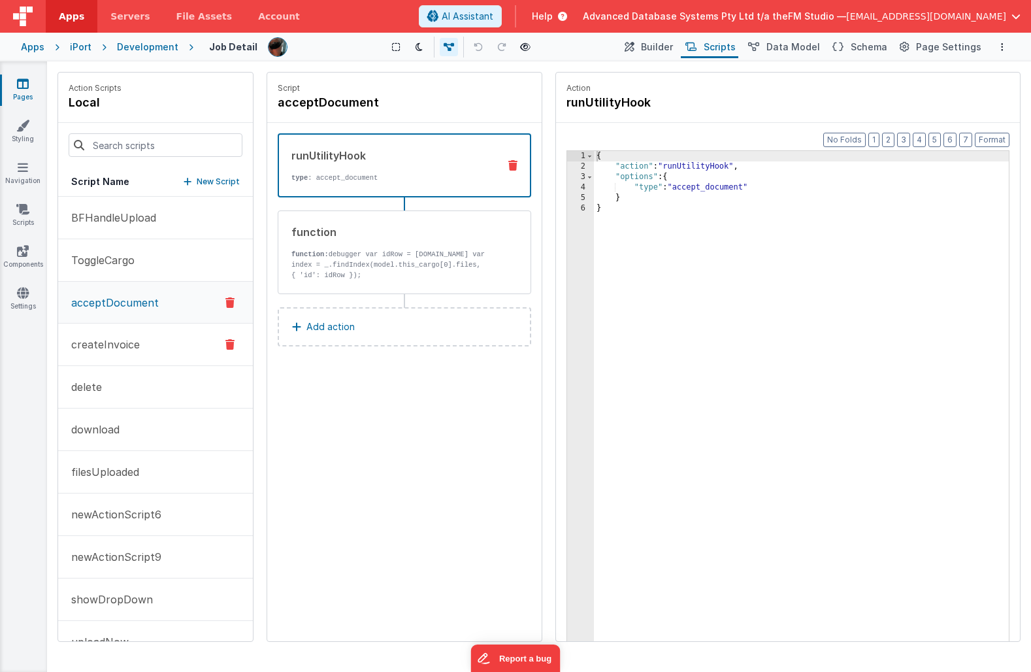
click at [137, 359] on button "createInvoice" at bounding box center [155, 344] width 195 height 42
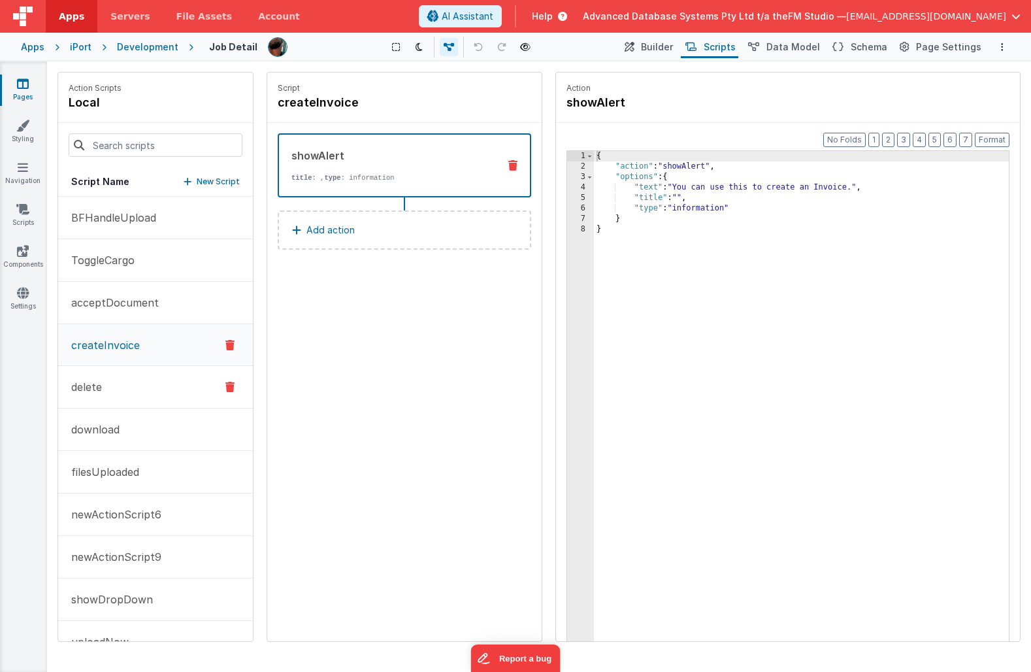
click at [132, 382] on button "delete" at bounding box center [155, 387] width 195 height 42
click at [132, 416] on button "download" at bounding box center [155, 429] width 195 height 42
click at [125, 476] on p "filesUploaded" at bounding box center [101, 472] width 76 height 16
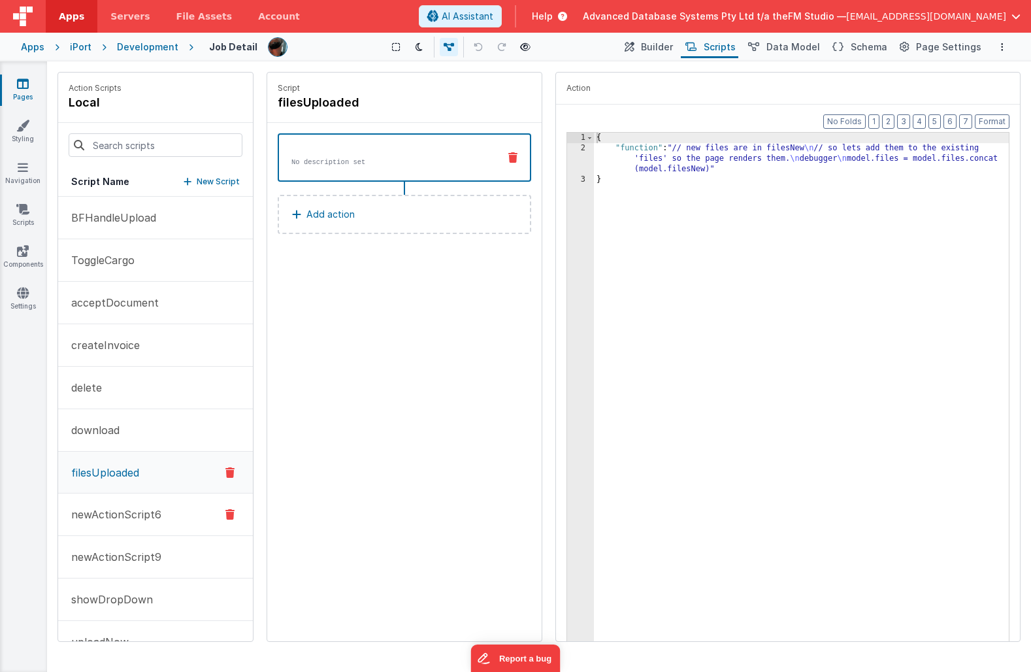
click at [126, 516] on p "newActionScript6" at bounding box center [112, 514] width 98 height 16
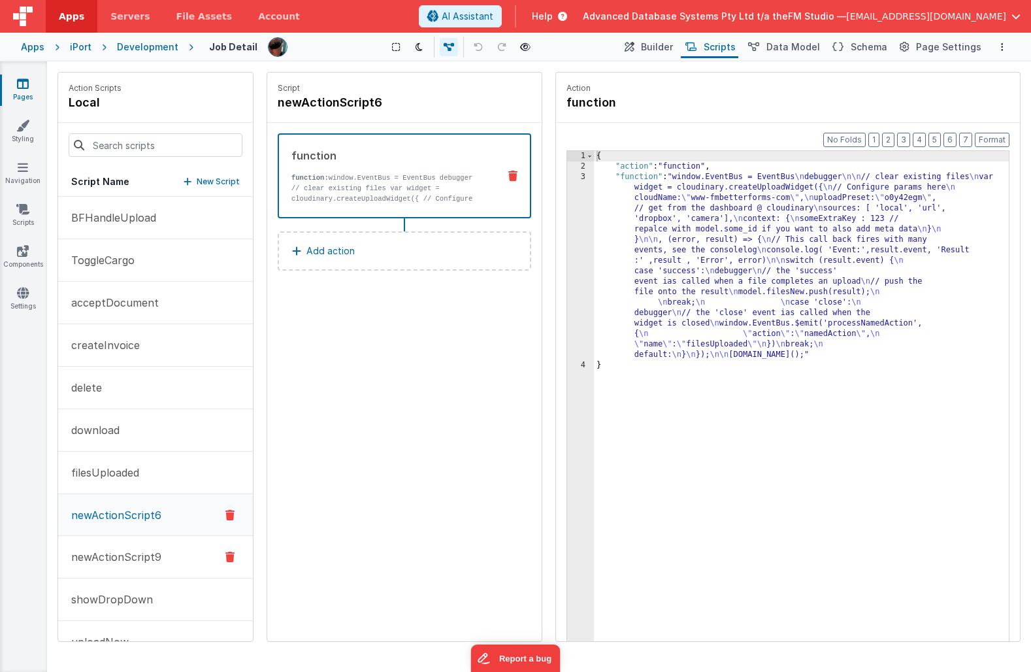
click at [125, 561] on p "newActionScript9" at bounding box center [112, 557] width 98 height 16
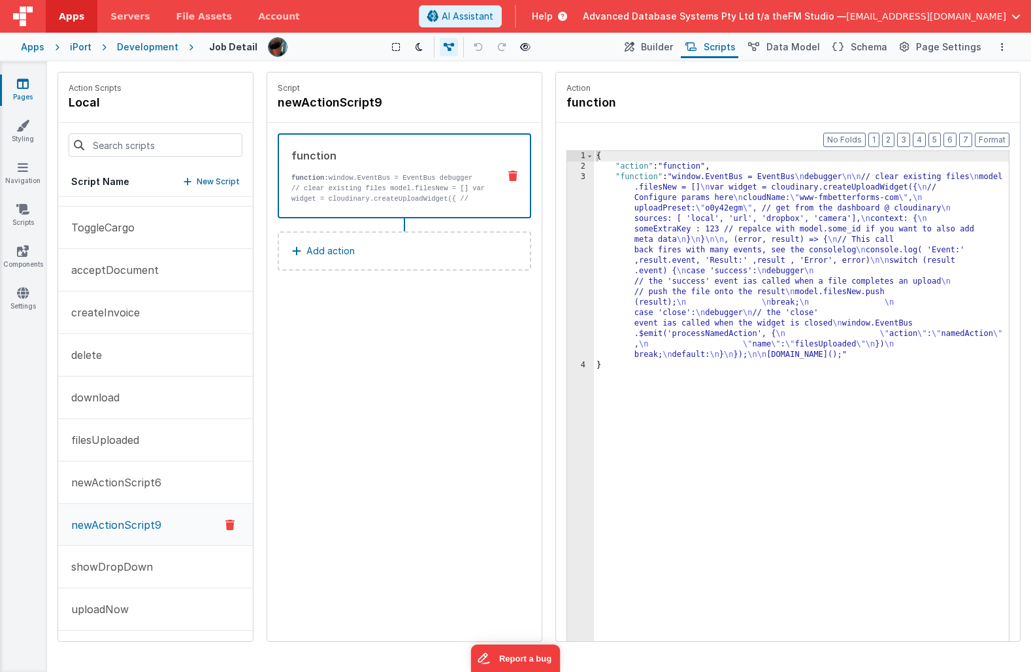
scroll to position [33, 0]
click at [120, 565] on p "showDropDown" at bounding box center [108, 567] width 90 height 16
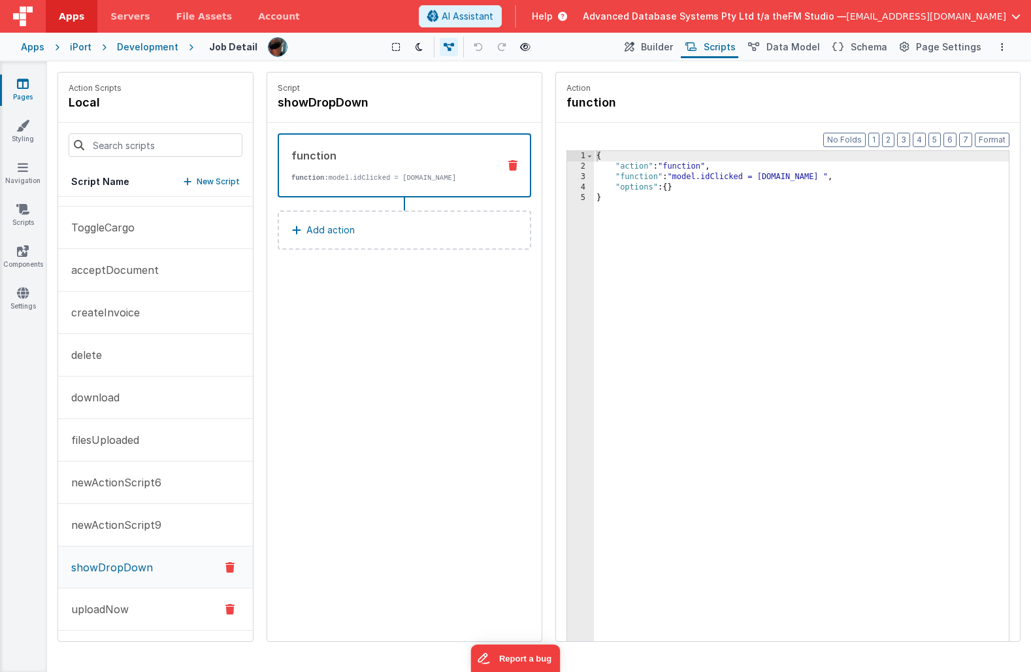
click at [123, 605] on p "uploadNow" at bounding box center [95, 609] width 65 height 16
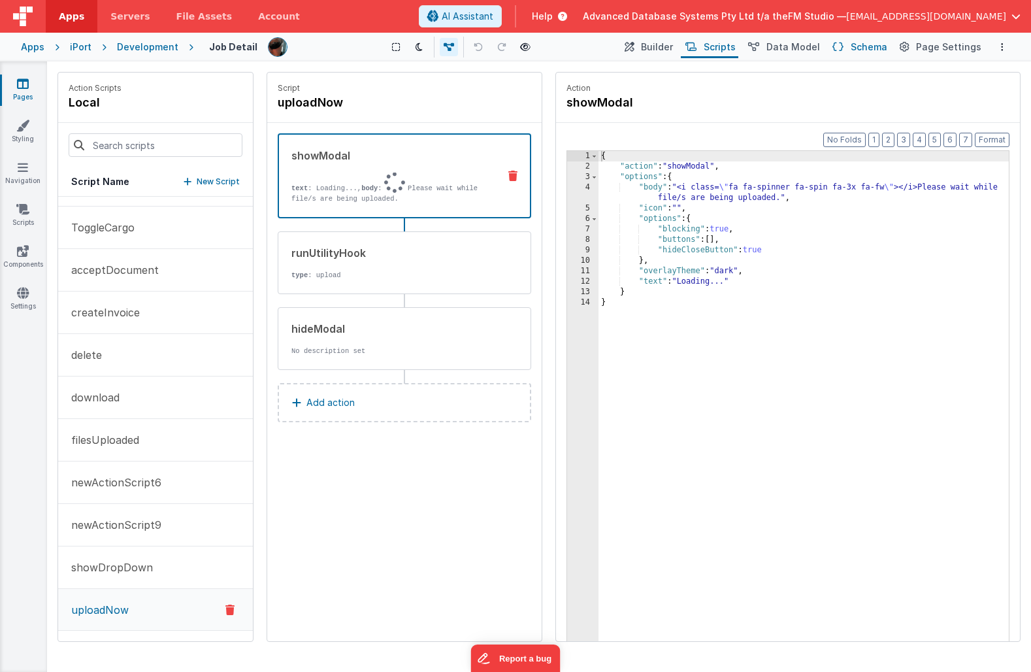
click at [859, 45] on span "Schema" at bounding box center [869, 47] width 37 height 13
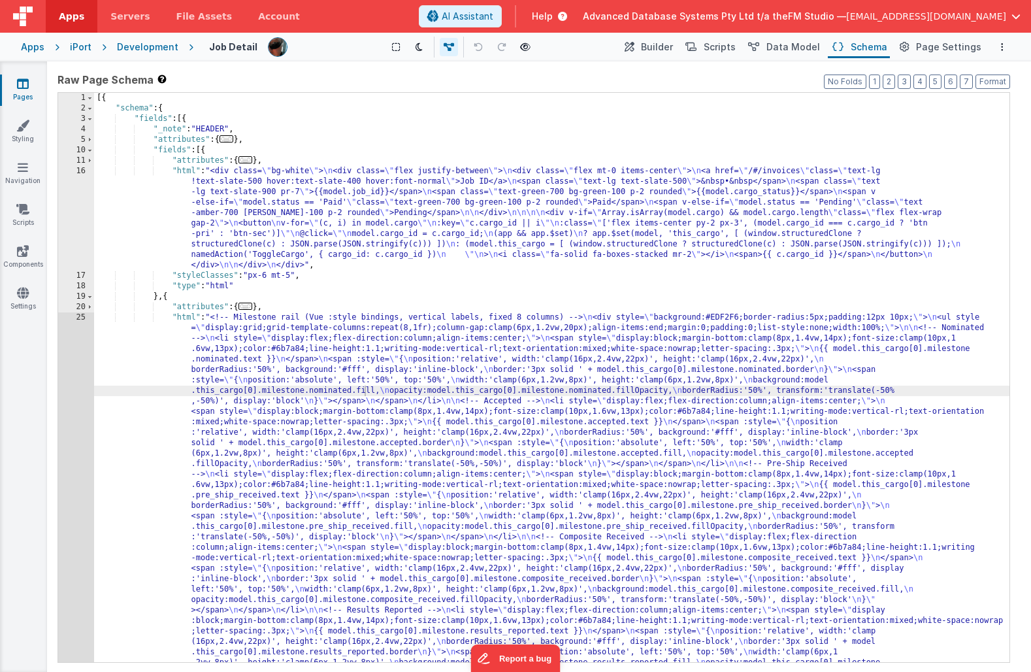
click at [308, 486] on div "[{ "schema" : { "fields" : [{ "_note" : "HEADER" , "attributes" : { ... } , "fi…" at bounding box center [551, 675] width 915 height 1165
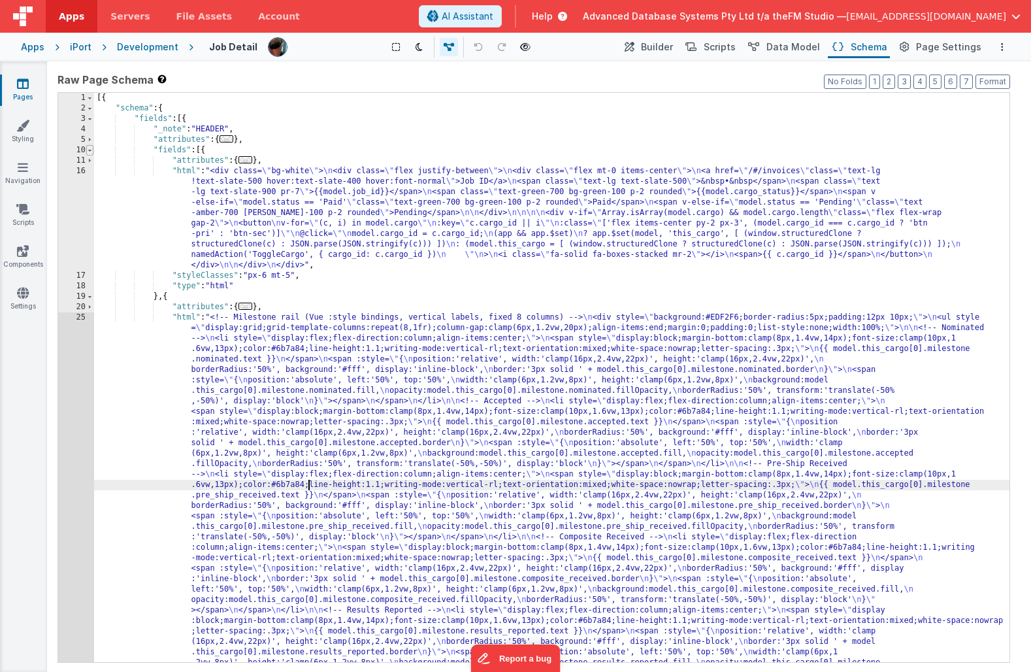
click at [91, 150] on span at bounding box center [89, 150] width 7 height 10
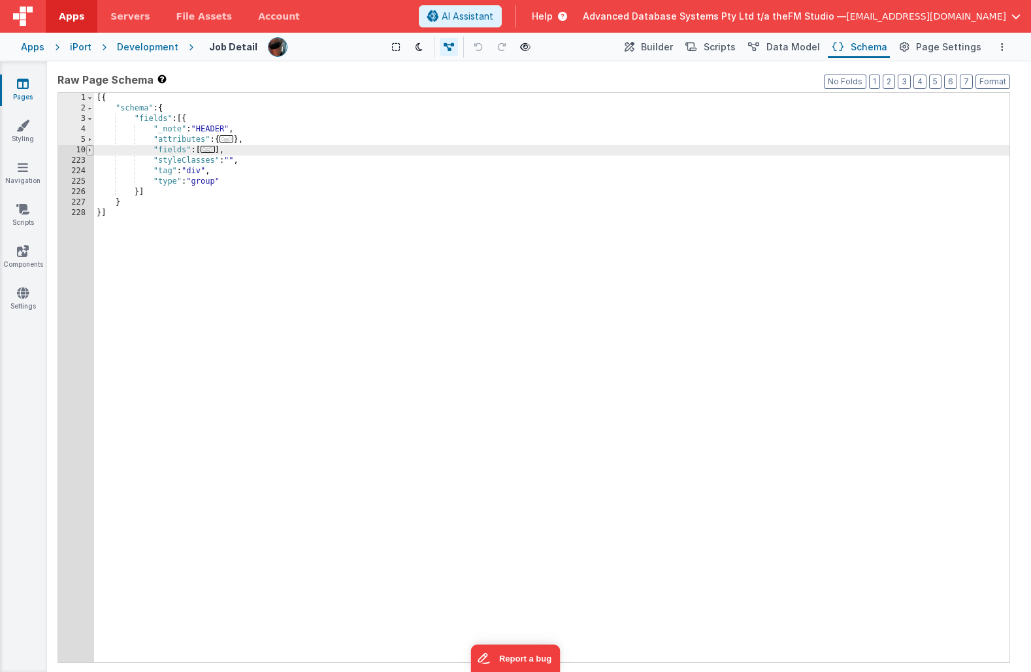
click at [90, 146] on span at bounding box center [89, 150] width 7 height 10
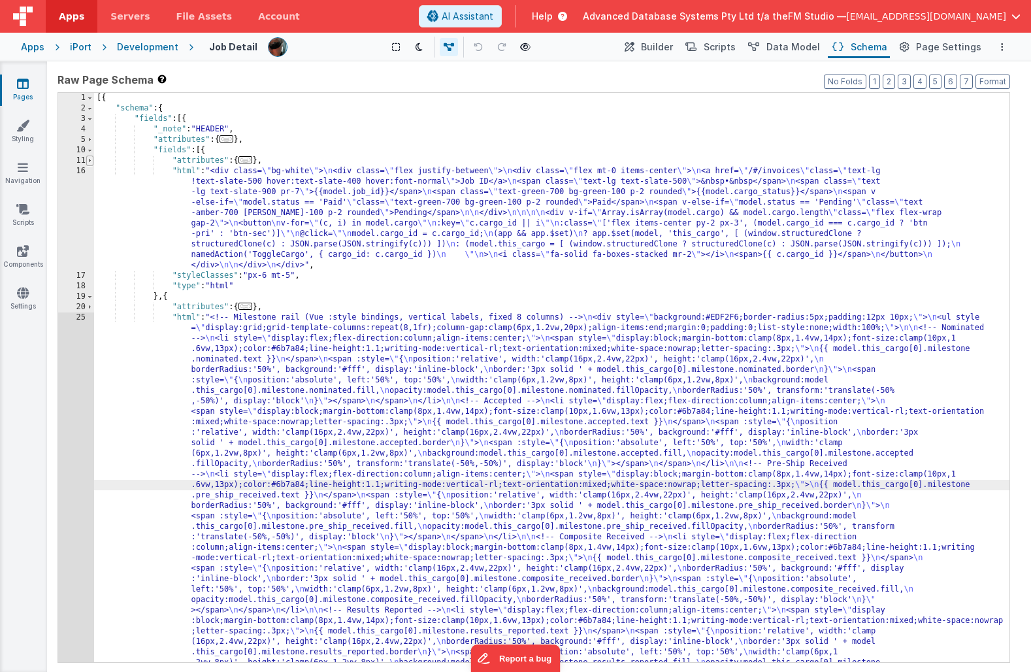
click at [90, 157] on span at bounding box center [89, 161] width 7 height 10
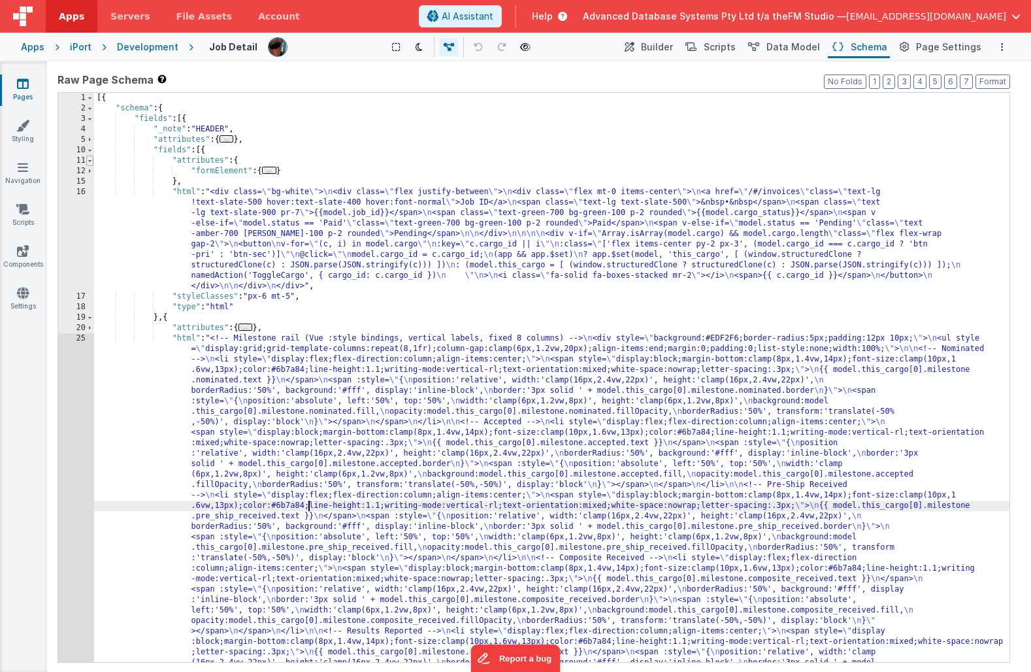
click at [90, 157] on span at bounding box center [89, 161] width 7 height 10
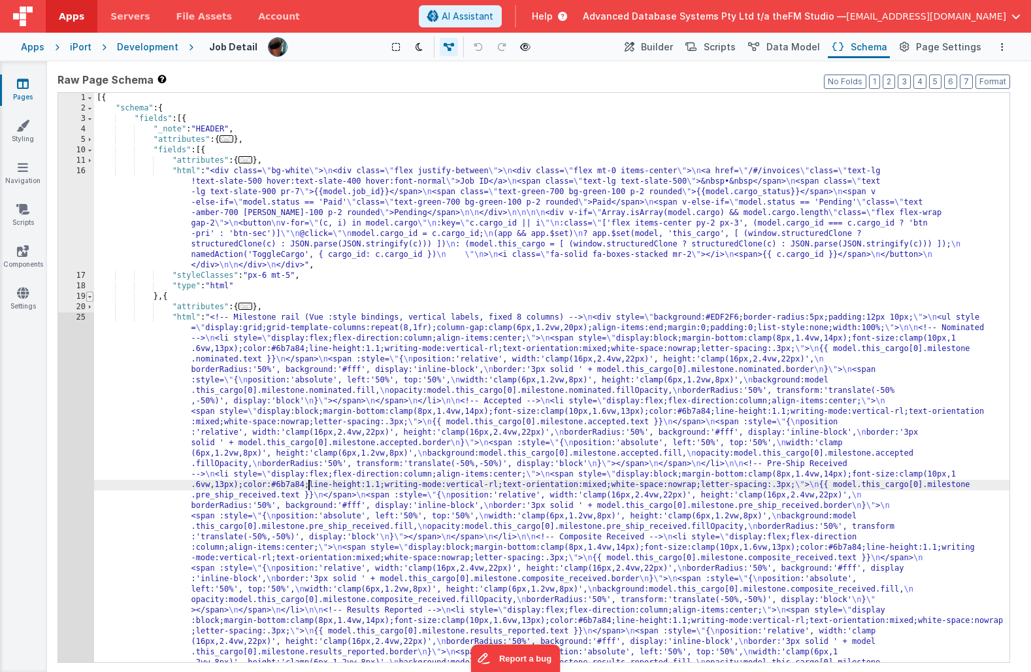
click at [91, 296] on span at bounding box center [89, 296] width 7 height 10
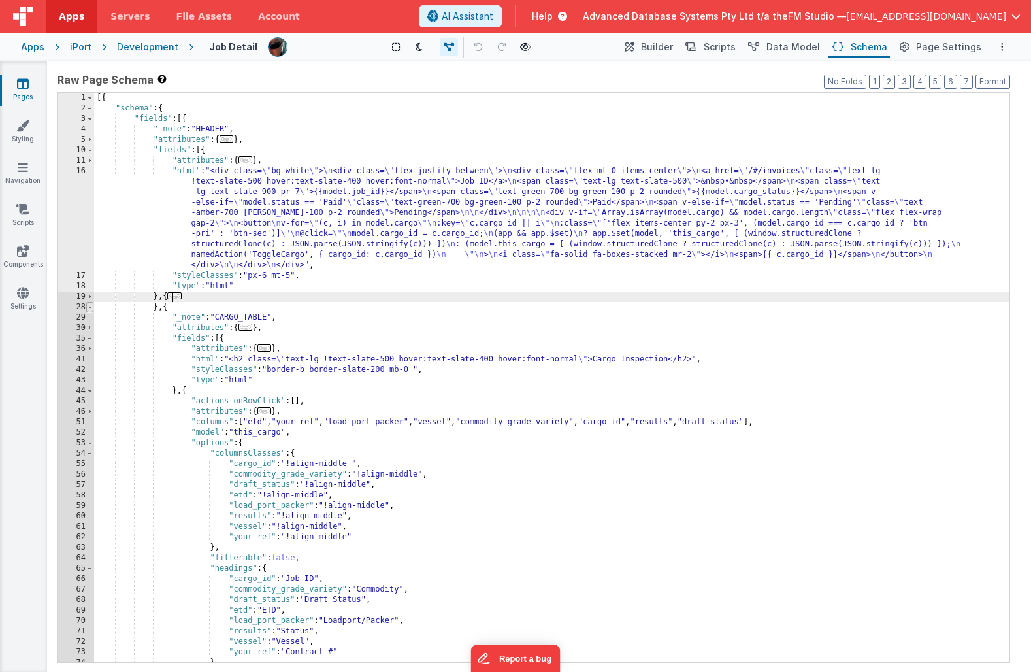
click at [91, 306] on span at bounding box center [89, 307] width 7 height 10
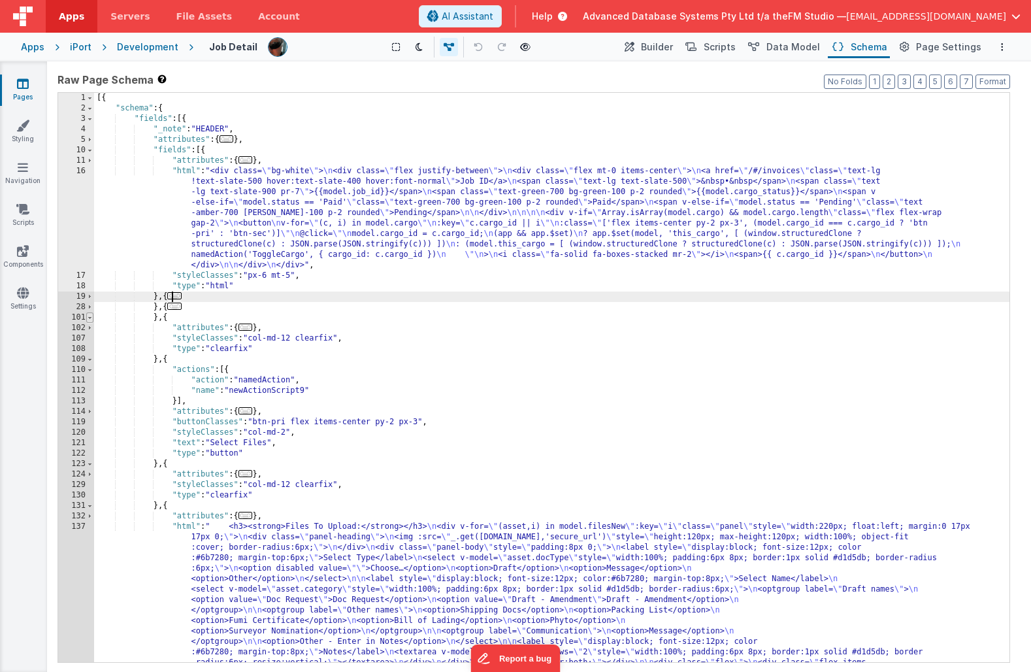
click at [90, 318] on span at bounding box center [89, 317] width 7 height 10
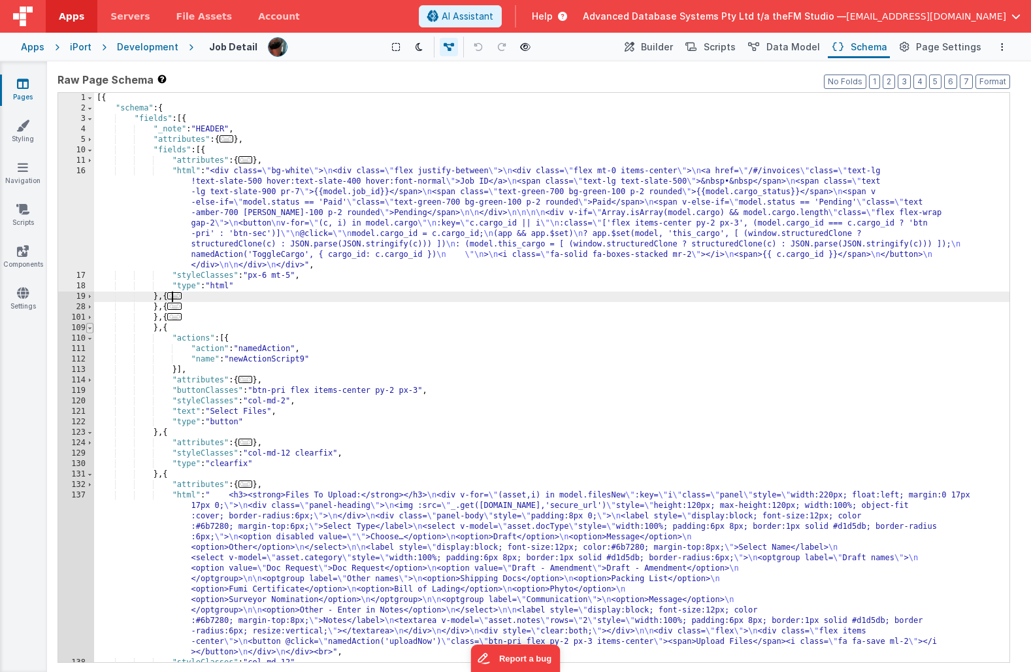
click at [90, 328] on span at bounding box center [89, 328] width 7 height 10
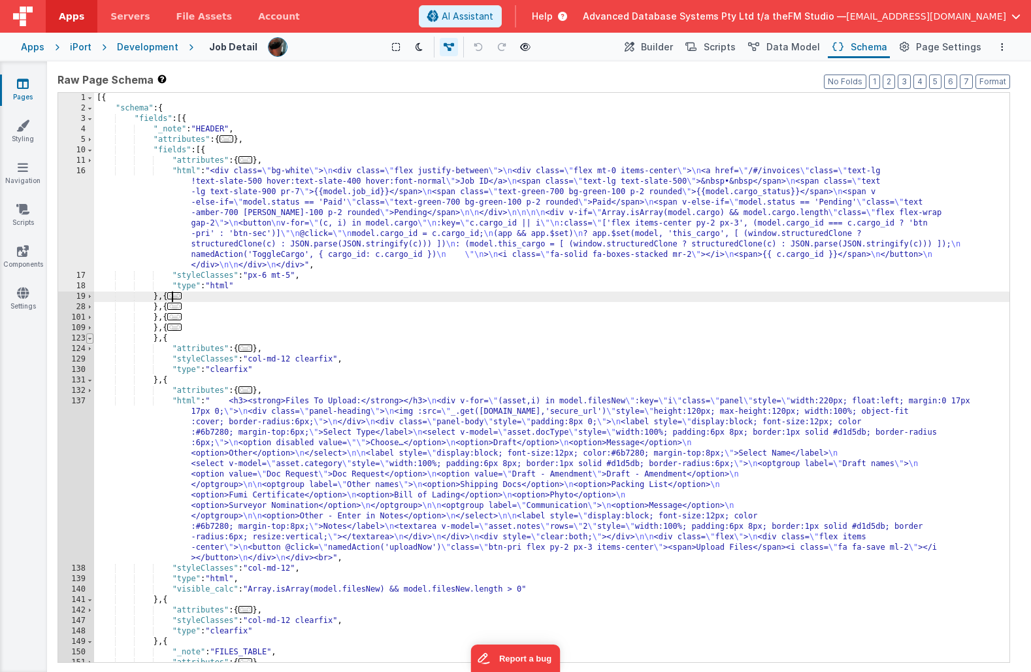
click at [90, 338] on span at bounding box center [89, 338] width 7 height 10
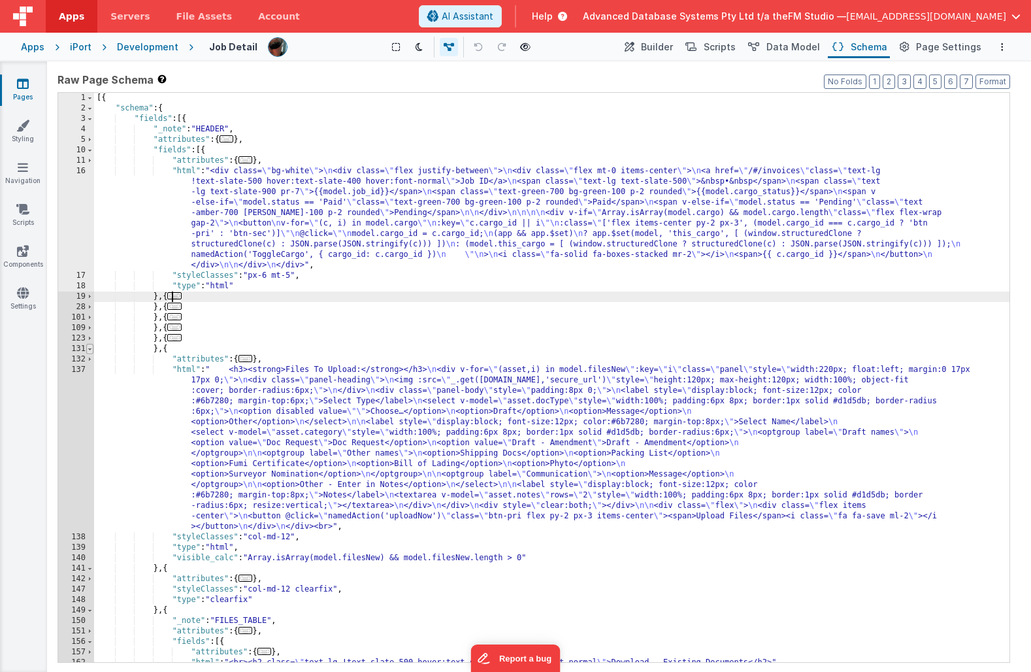
click at [91, 350] on span at bounding box center [89, 349] width 7 height 10
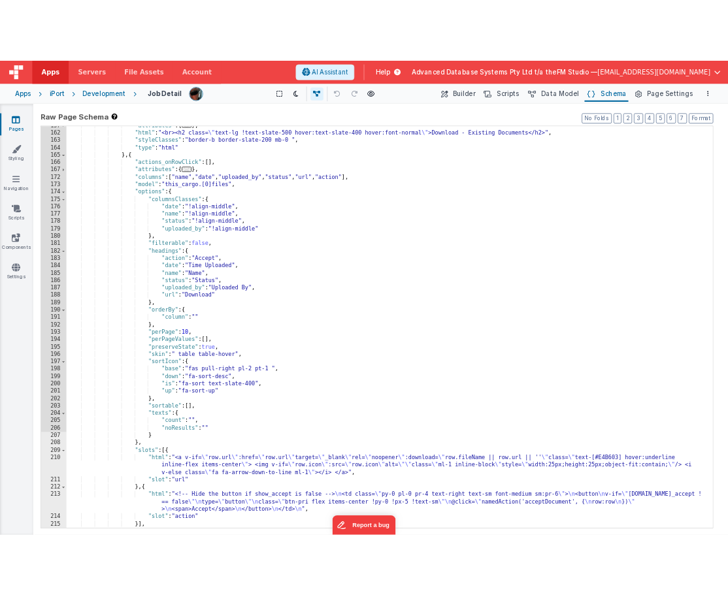
scroll to position [352, 0]
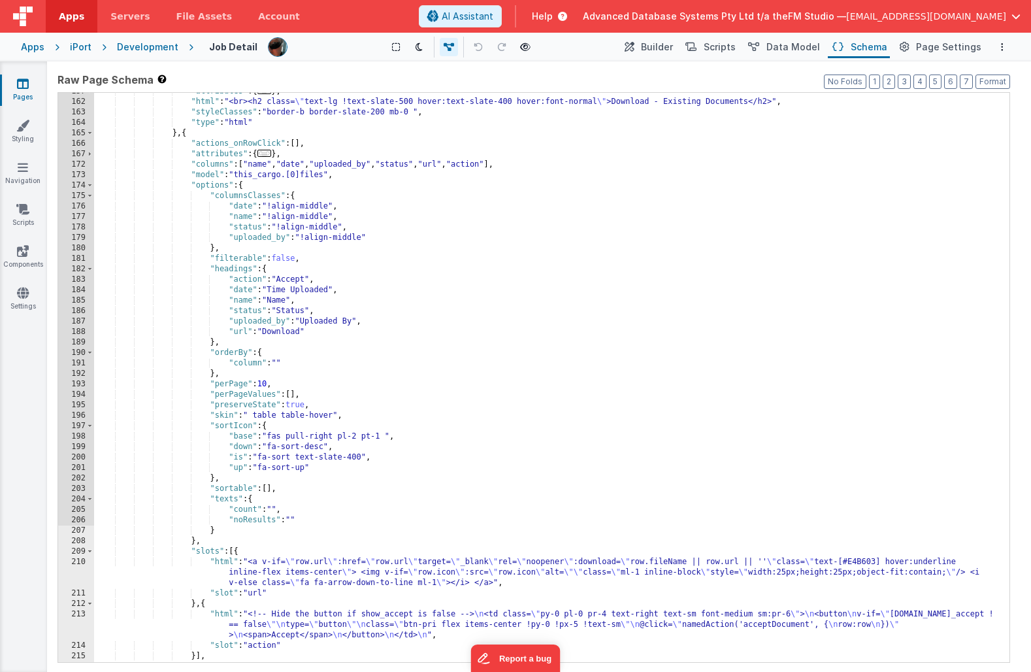
click at [351, 623] on div ""attributes" : { ... } , "html" : "<br><h2 class= \" text-lg !text-slate-500 ho…" at bounding box center [551, 381] width 915 height 590
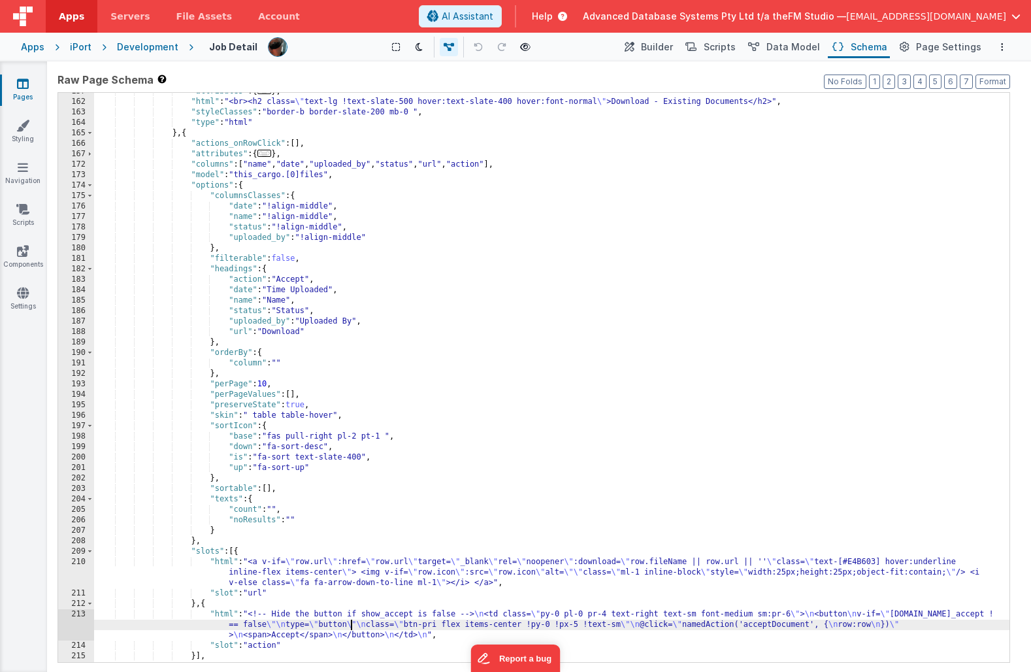
click at [65, 624] on div "213" at bounding box center [76, 624] width 36 height 31
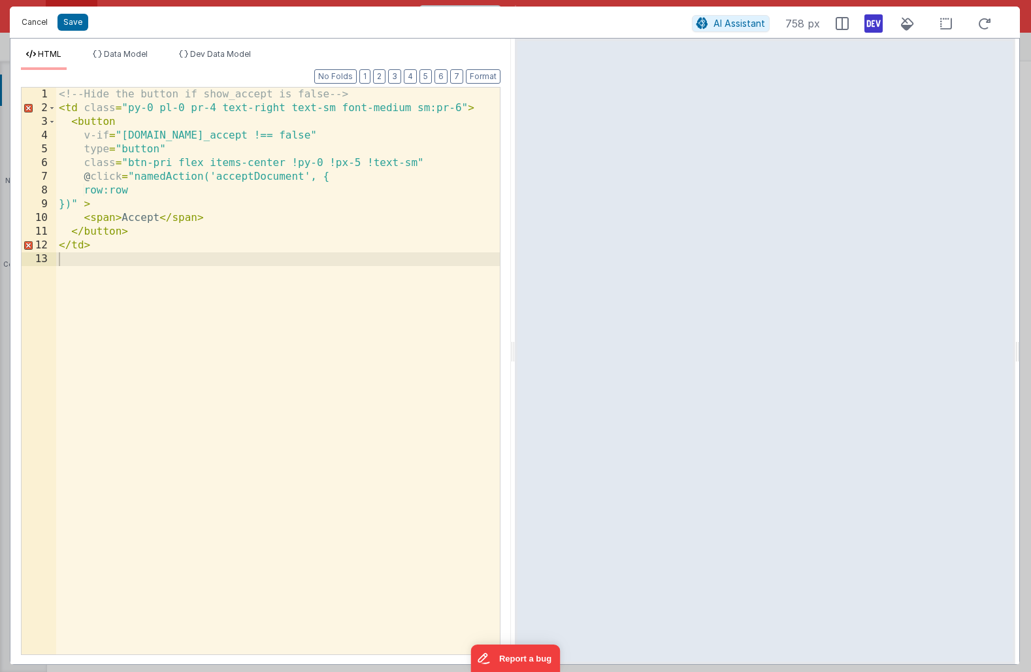
click at [33, 25] on button "Cancel" at bounding box center [34, 22] width 39 height 18
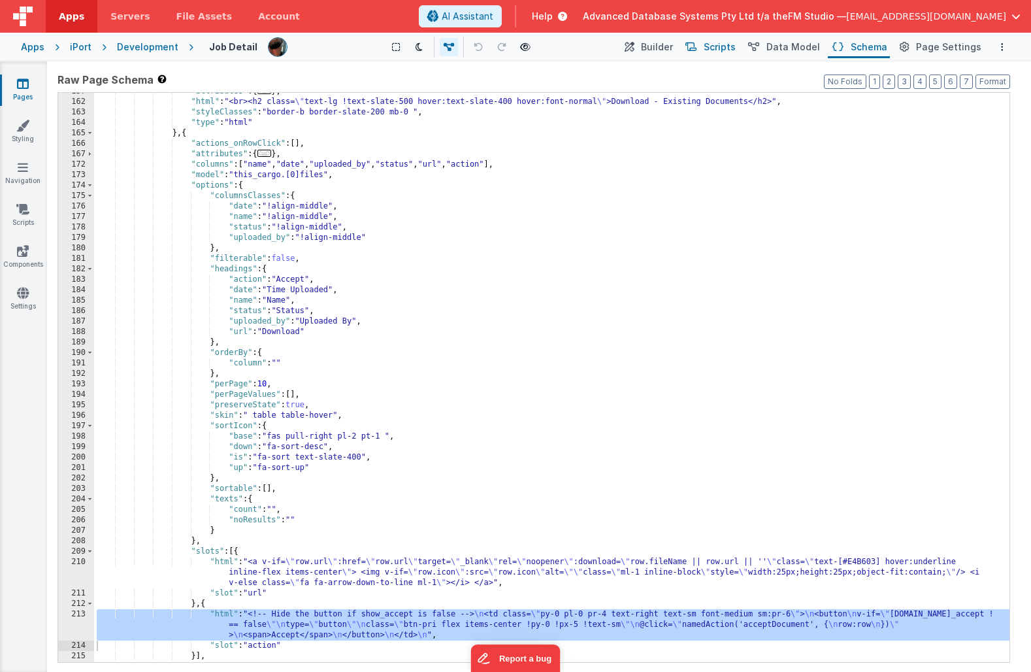
click at [730, 44] on span "Scripts" at bounding box center [720, 47] width 32 height 13
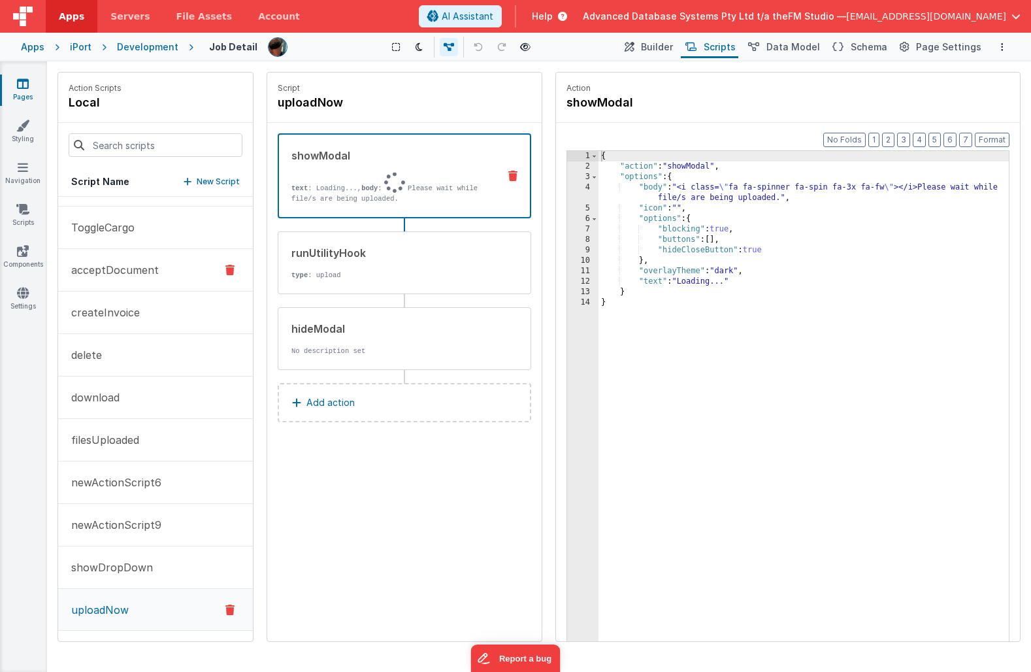
click at [123, 273] on p "acceptDocument" at bounding box center [110, 270] width 95 height 16
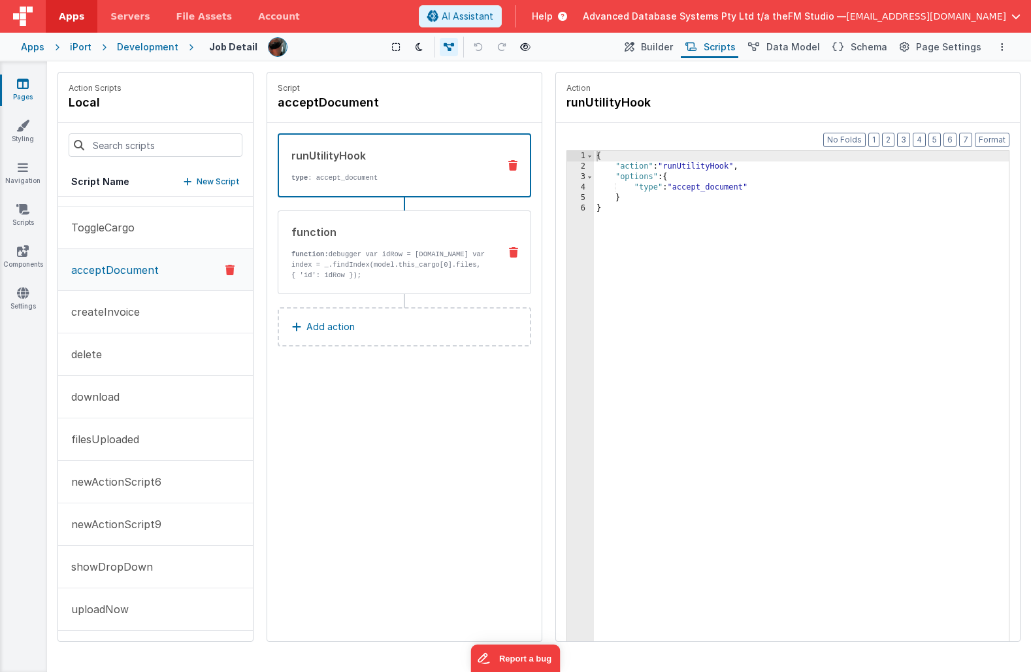
click at [429, 254] on p "function: debugger var idRow = action.options.row.id var index = _.findIndex(mo…" at bounding box center [389, 275] width 197 height 52
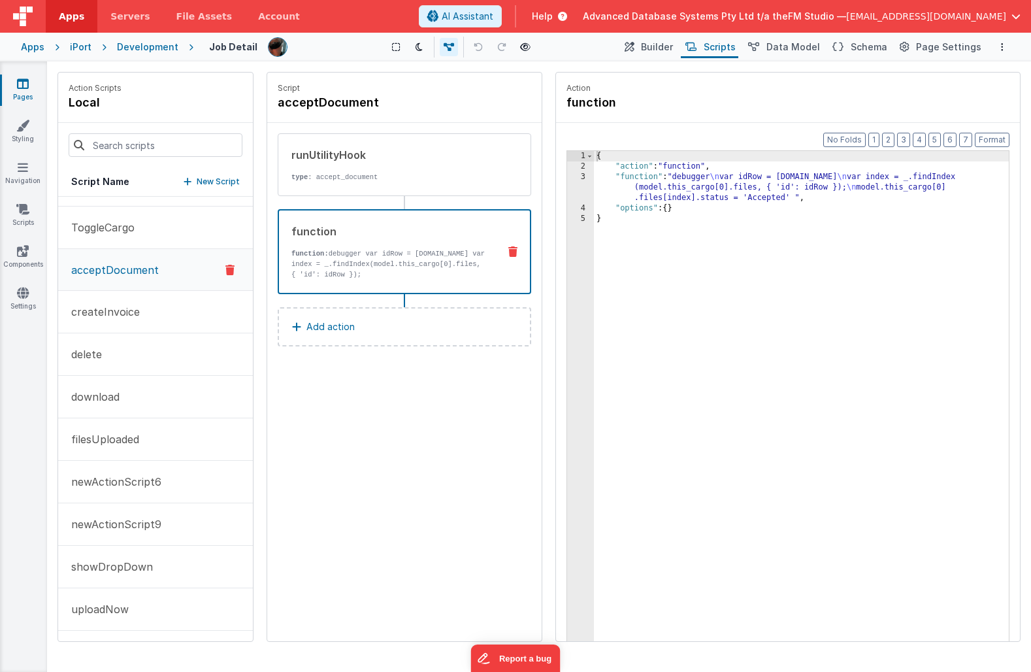
click at [712, 190] on div "{ "action" : "function" , "function" : "debugger \n var idRow = action.options.…" at bounding box center [801, 426] width 415 height 551
click at [582, 188] on div "3" at bounding box center [580, 187] width 27 height 31
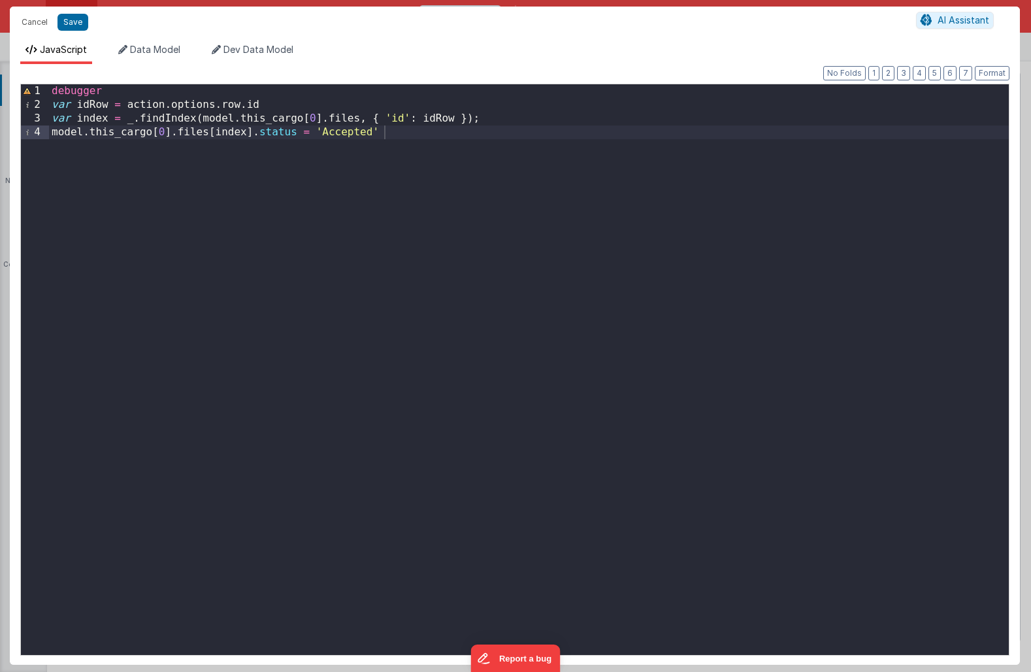
click at [386, 131] on div "debugger var idRow = action . options . row . id var index = _ . findIndex ( mo…" at bounding box center [529, 383] width 960 height 598
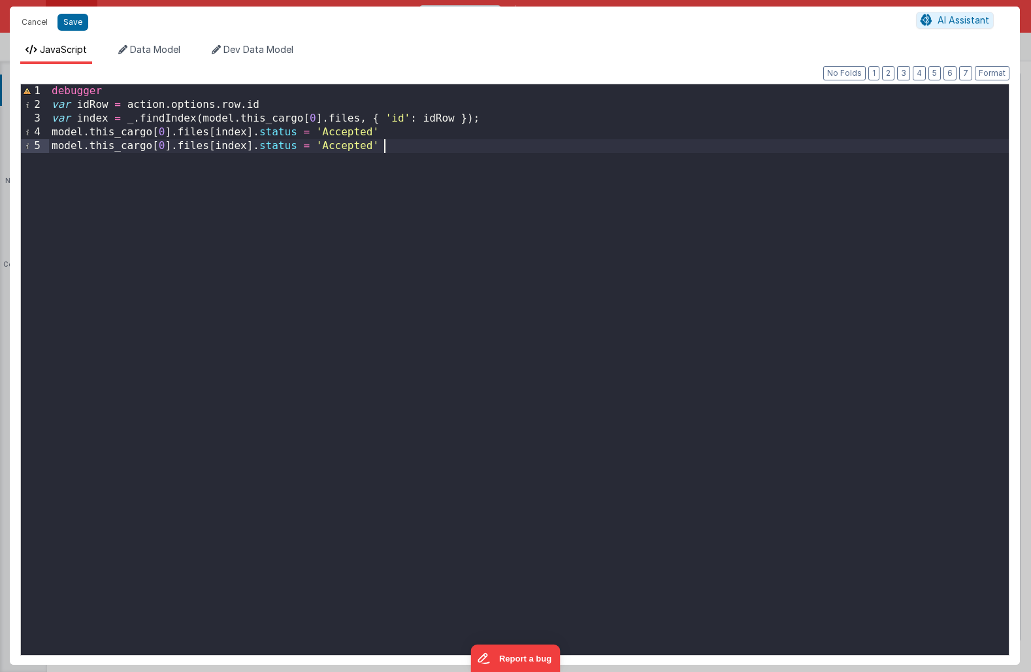
click at [275, 145] on div "debugger var idRow = action . options . row . id var index = _ . findIndex ( mo…" at bounding box center [529, 383] width 960 height 598
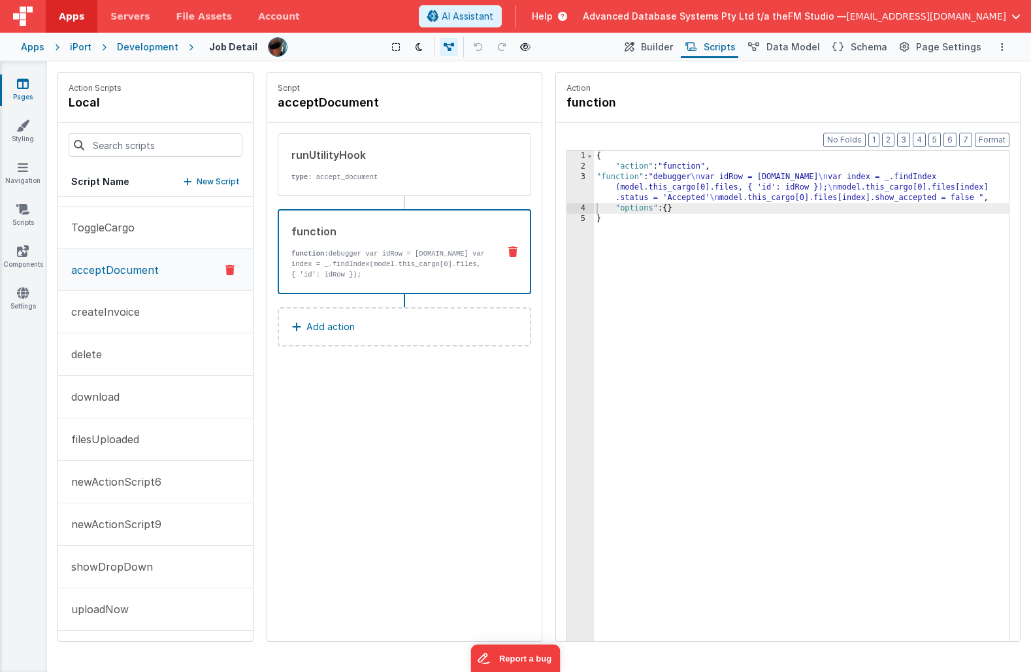
click at [681, 190] on div "{ "action" : "function" , "function" : "debugger \n var idRow = action.options.…" at bounding box center [801, 426] width 415 height 551
click at [574, 182] on div "3" at bounding box center [580, 187] width 27 height 31
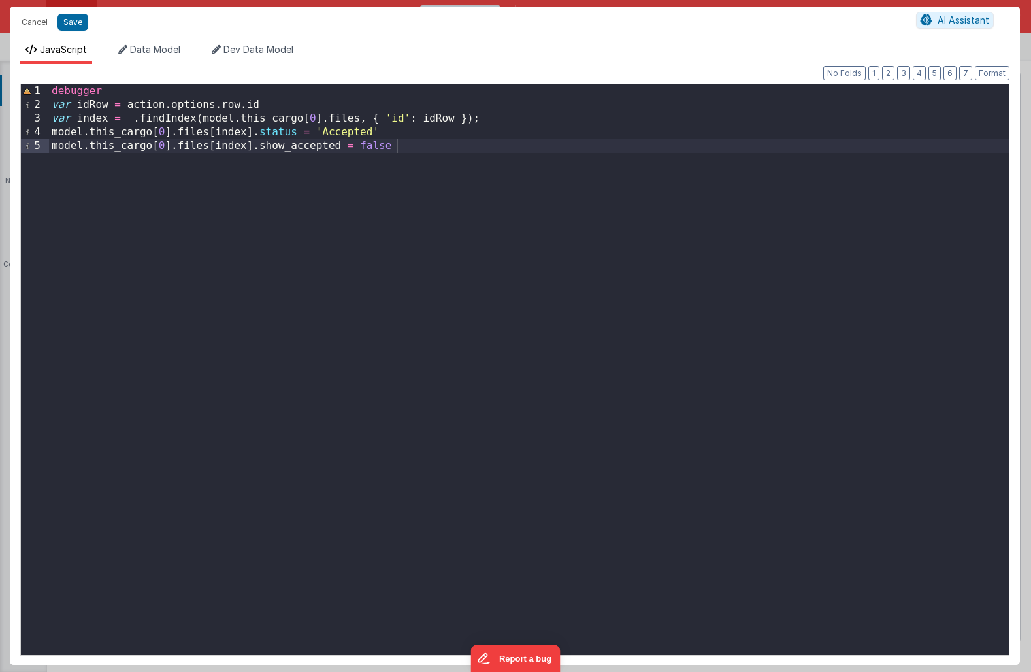
click at [443, 172] on div "debugger var idRow = action . options . row . id var index = _ . findIndex ( mo…" at bounding box center [529, 383] width 960 height 598
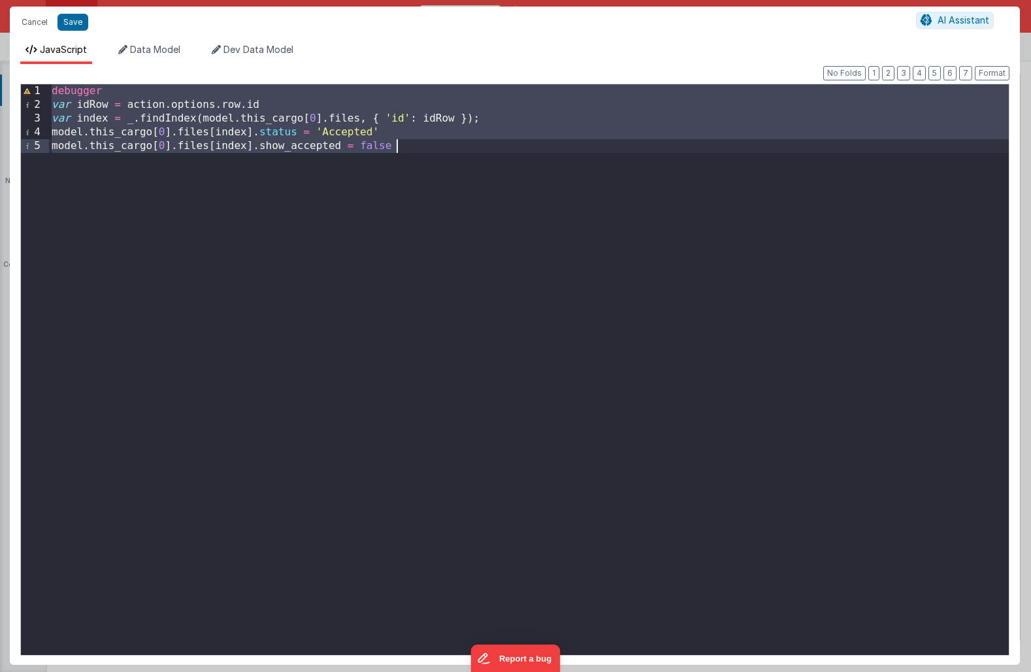
click at [291, 148] on div "debugger var idRow = action . options . row . id var index = _ . findIndex ( mo…" at bounding box center [529, 383] width 960 height 598
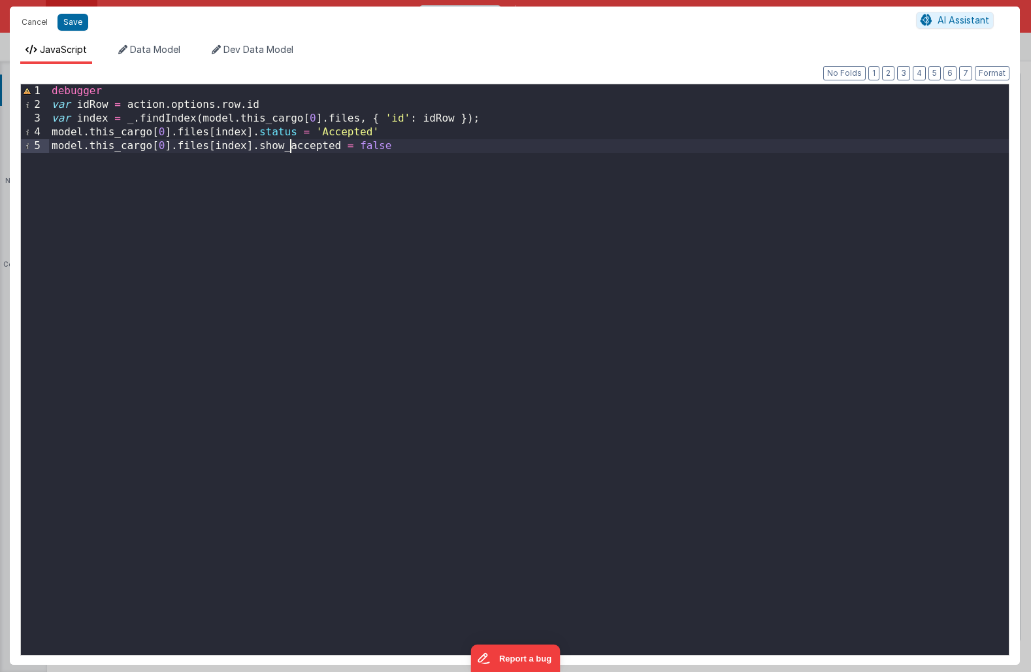
click at [291, 148] on div "debugger var idRow = action . options . row . id var index = _ . findIndex ( mo…" at bounding box center [529, 383] width 960 height 598
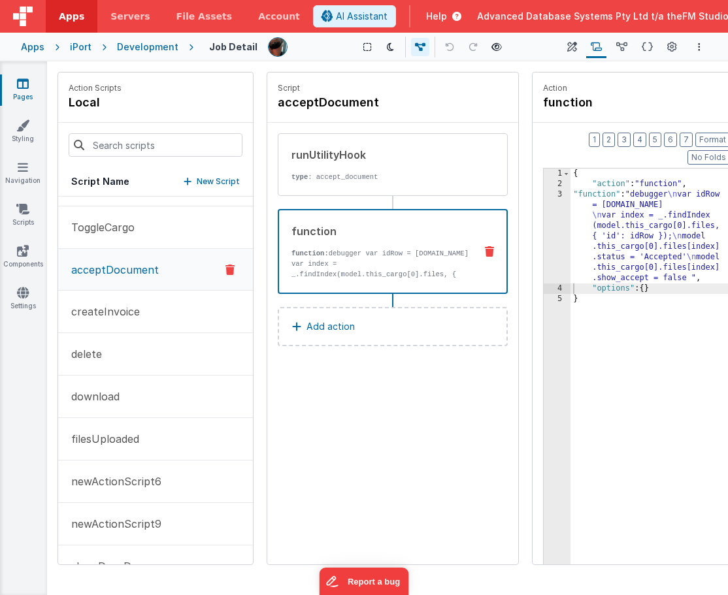
click at [694, 238] on div "{ "action" : "function" , "function" : "debugger \n var idRow = action.options.…" at bounding box center [649, 406] width 159 height 475
click at [451, 254] on p "function: debugger var idRow = action.options.row.id var index = _.findIndex(mo…" at bounding box center [379, 290] width 177 height 84
click at [558, 214] on div "3" at bounding box center [557, 236] width 27 height 94
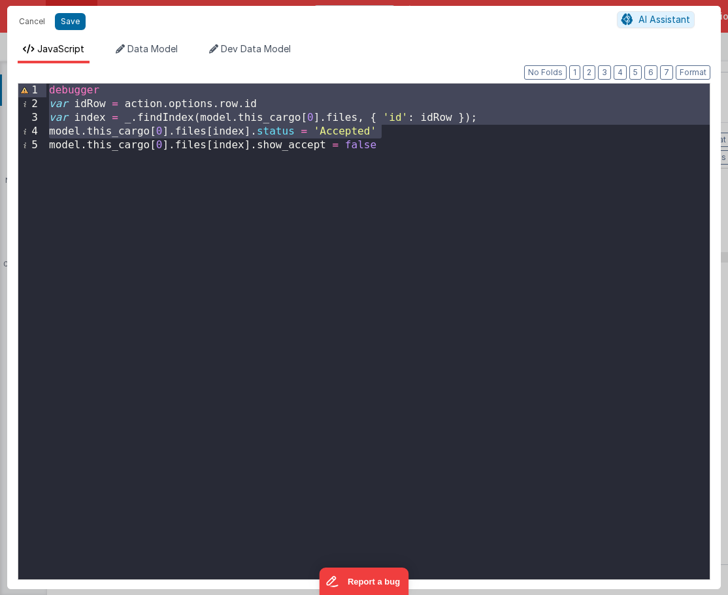
drag, startPoint x: 389, startPoint y: 130, endPoint x: 42, endPoint y: 86, distance: 349.7
click at [42, 86] on div "1 2 3 4 5 debugger var idRow = action . options . row . id var index = _ . find…" at bounding box center [364, 331] width 693 height 497
click at [71, 23] on button "Save" at bounding box center [70, 21] width 31 height 17
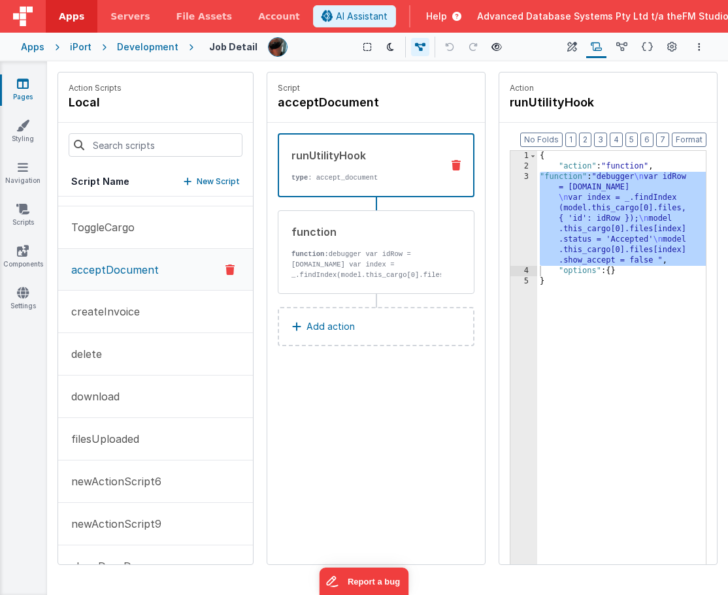
click at [378, 173] on p "type : accept_document" at bounding box center [365, 178] width 148 height 10
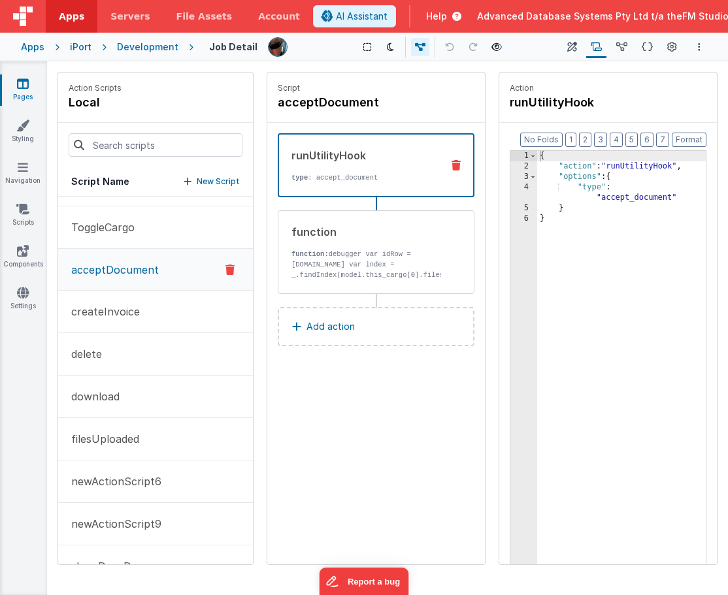
click at [343, 327] on p "Add action" at bounding box center [330, 327] width 48 height 16
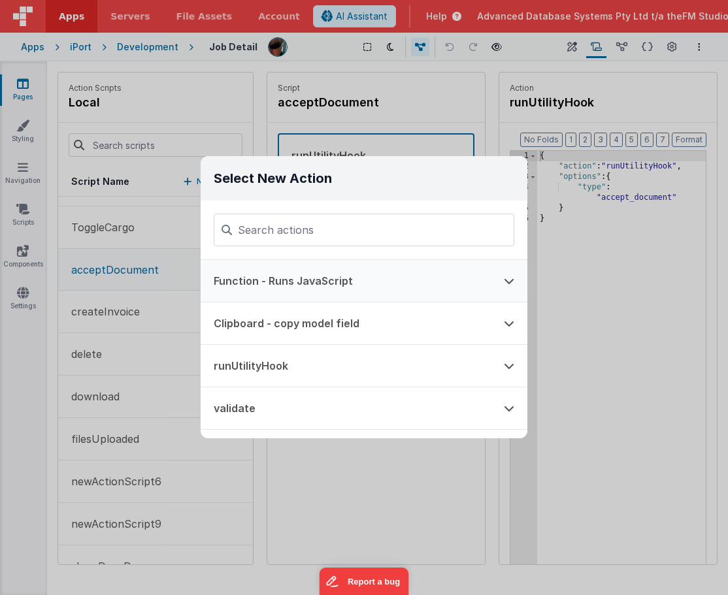
click at [508, 280] on icon at bounding box center [509, 281] width 10 height 10
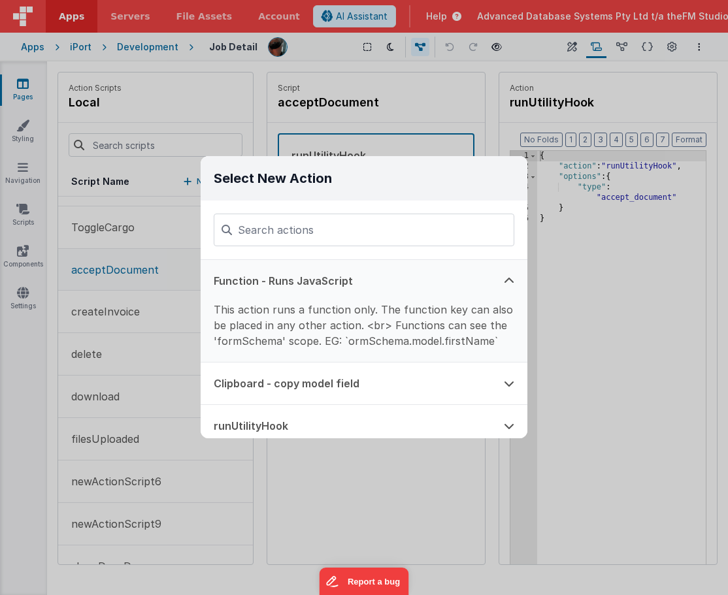
click at [508, 280] on icon at bounding box center [509, 281] width 10 height 10
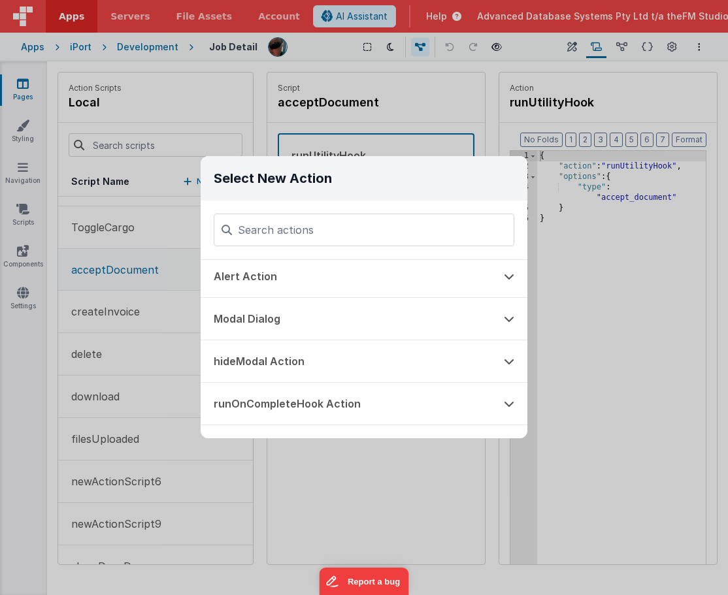
scroll to position [218, 0]
click at [509, 318] on icon at bounding box center [509, 317] width 10 height 10
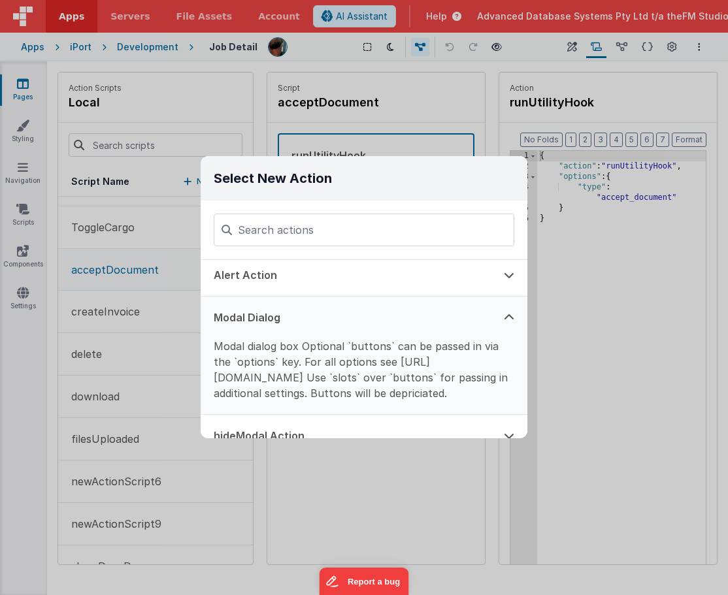
click at [321, 341] on p "Modal dialog boxOptional `buttons` can be passed in via the `options` key.For…" at bounding box center [364, 369] width 301 height 63
click at [508, 317] on icon at bounding box center [509, 317] width 10 height 10
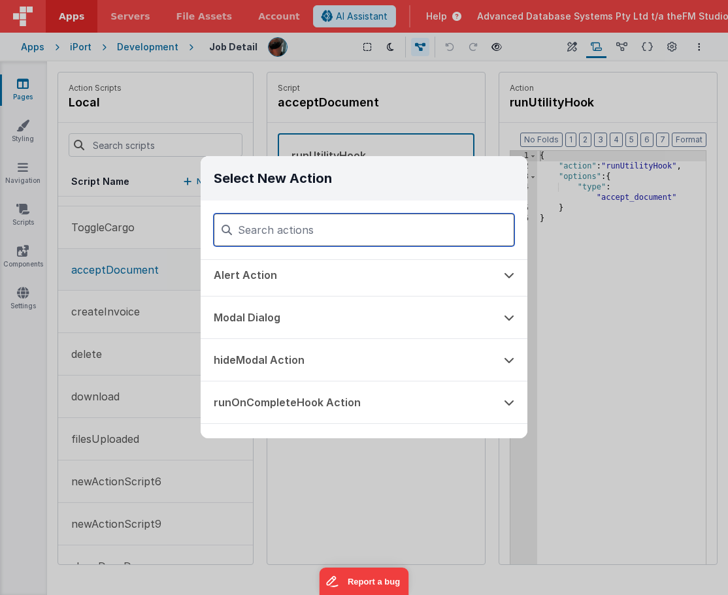
click at [318, 225] on input at bounding box center [364, 230] width 301 height 33
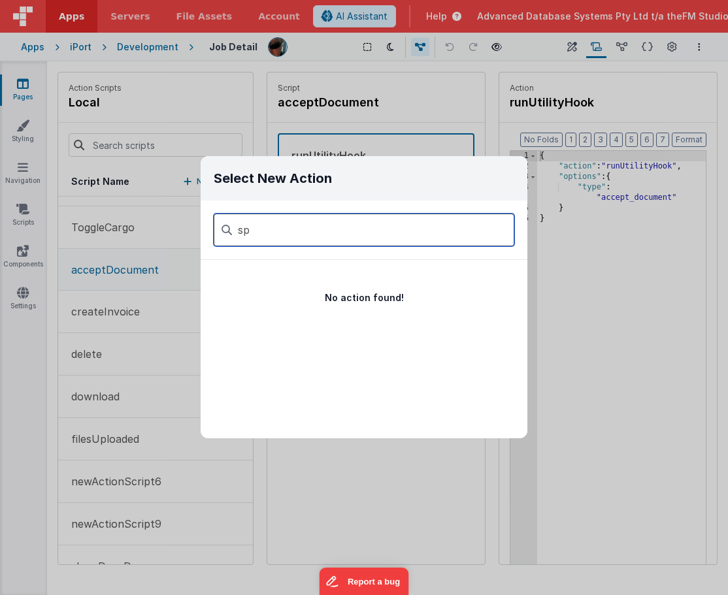
type input "s"
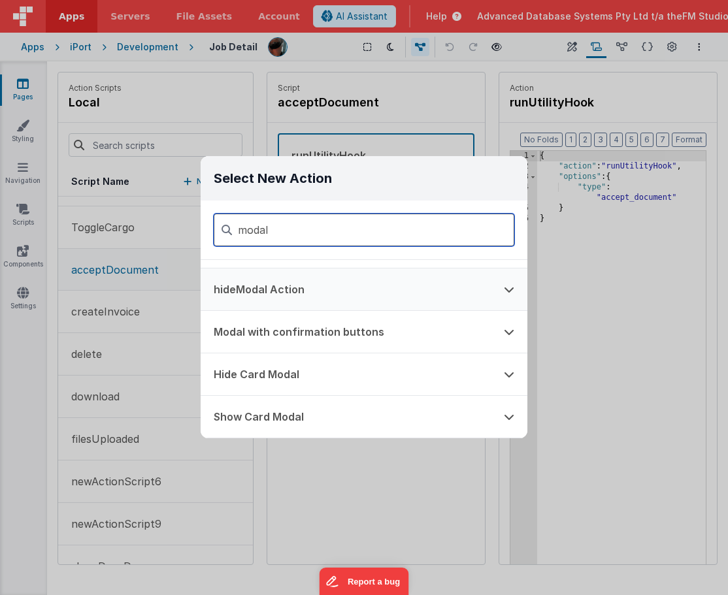
scroll to position [34, 0]
type input "modal"
click at [262, 83] on div "Select New Action modal Modal Dialog hideModal Action Modal with confirmation b…" at bounding box center [364, 297] width 728 height 595
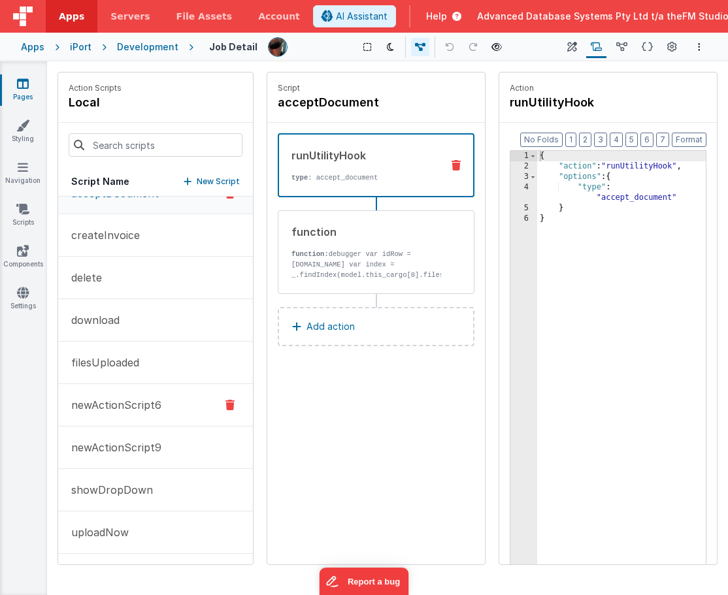
scroll to position [109, 0]
click at [116, 529] on p "uploadNow" at bounding box center [95, 533] width 65 height 16
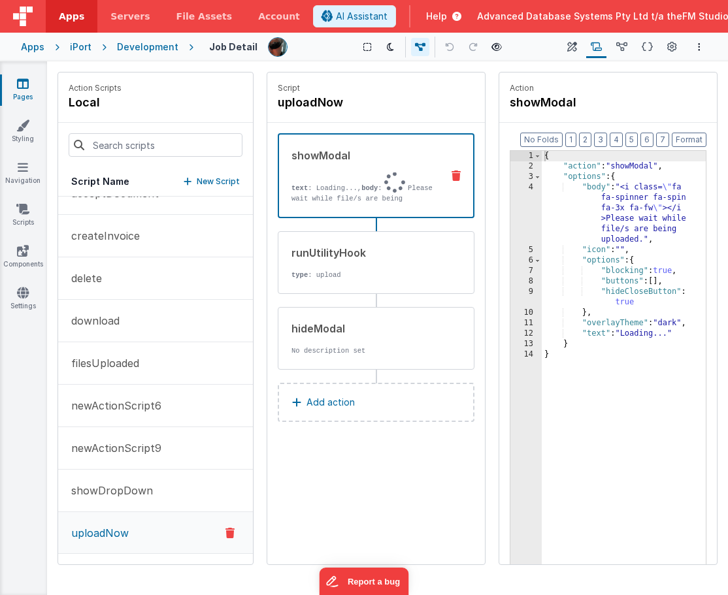
click at [376, 182] on p "text : Loading..., body : Please wait while file/s are being uploaded." at bounding box center [365, 194] width 148 height 42
click at [599, 207] on div "{ "action" : "showModal" , "options" : { "body" : "<i class= \" fa fa-spinner f…" at bounding box center [624, 388] width 164 height 475
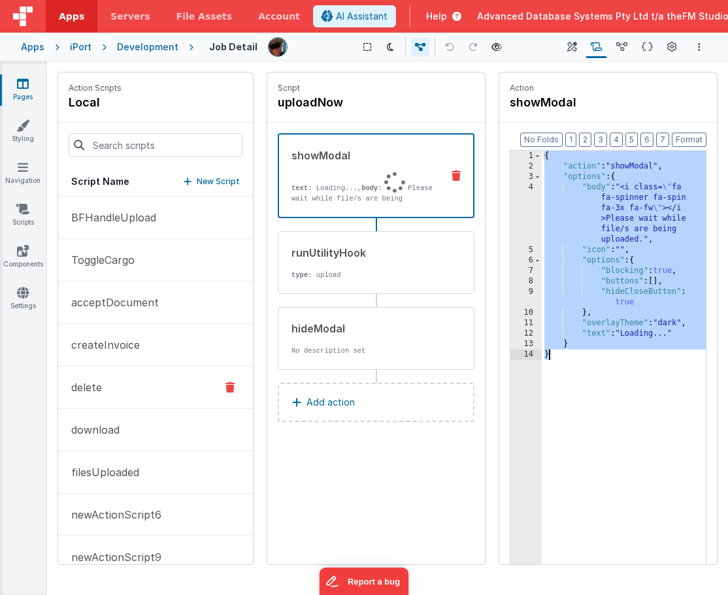
scroll to position [0, 0]
click at [118, 308] on p "acceptDocument" at bounding box center [110, 303] width 95 height 16
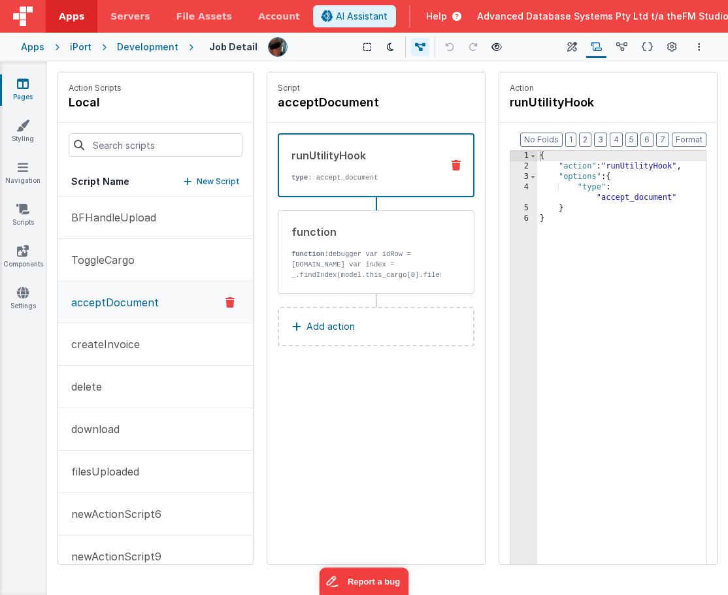
click at [325, 331] on p "Add action" at bounding box center [330, 327] width 48 height 16
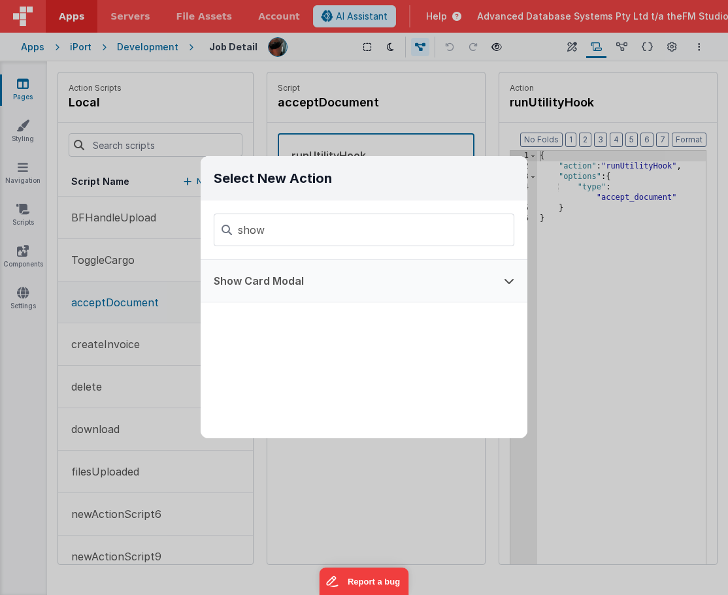
type input "show"
click at [268, 286] on button "Show Card Modal" at bounding box center [346, 281] width 290 height 42
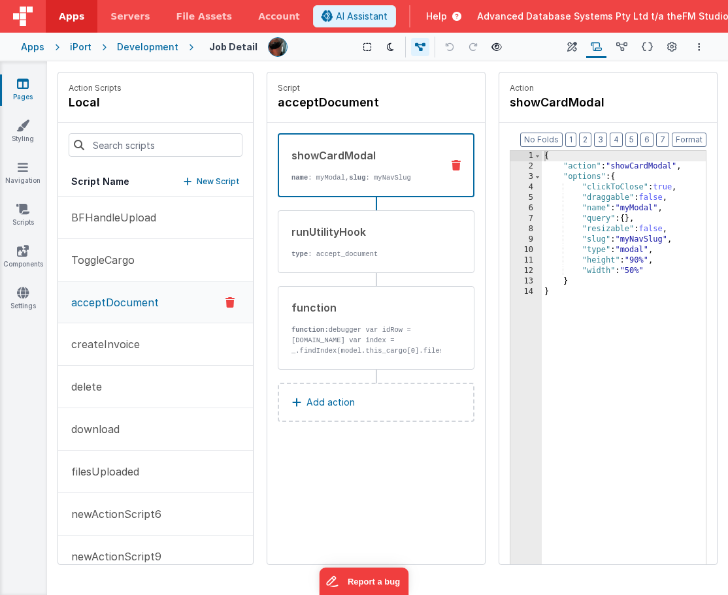
click at [626, 222] on div "{ "action" : "showCardModal" , "options" : { "clickToClose" : true , "draggable…" at bounding box center [624, 388] width 164 height 475
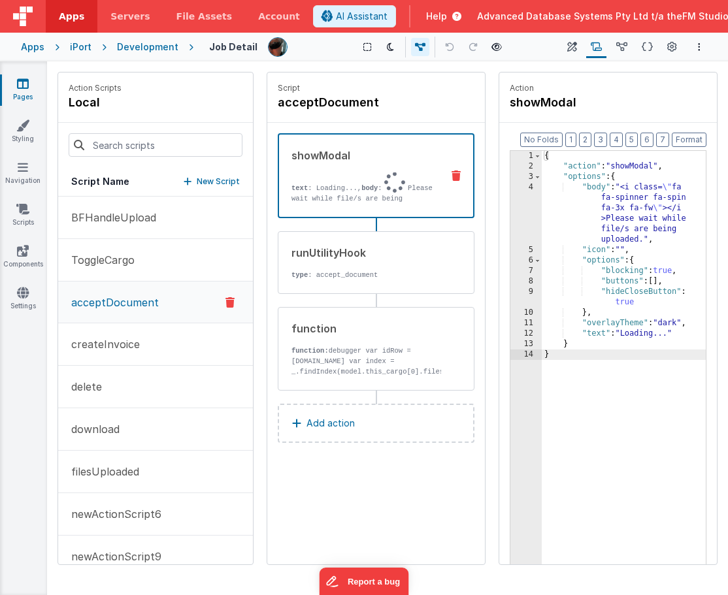
click at [348, 421] on p "Add action" at bounding box center [330, 424] width 48 height 16
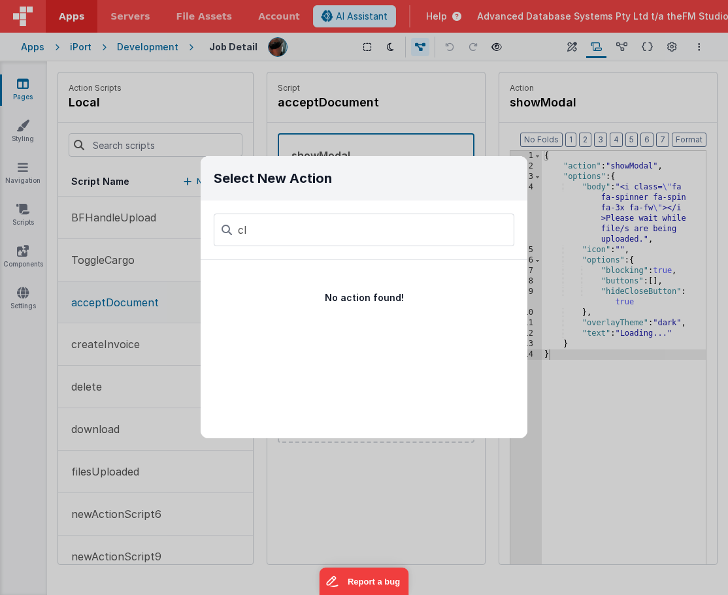
type input "c"
type input "hide"
click at [510, 282] on icon at bounding box center [509, 281] width 10 height 10
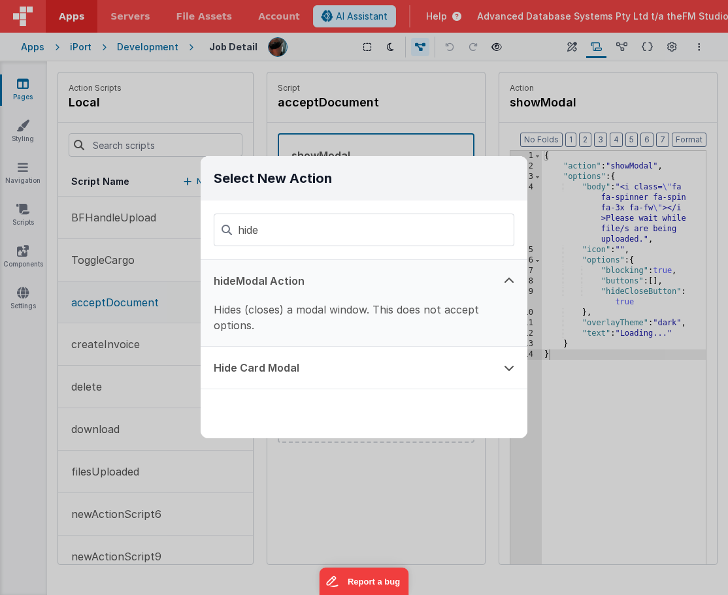
click at [510, 282] on icon at bounding box center [509, 281] width 10 height 10
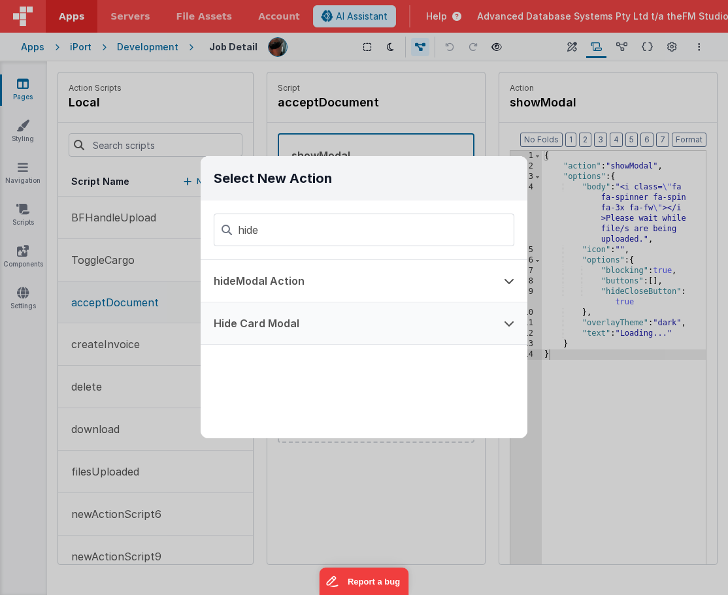
click at [505, 323] on icon at bounding box center [509, 323] width 10 height 10
click at [286, 276] on button "hideModal Action" at bounding box center [346, 281] width 290 height 42
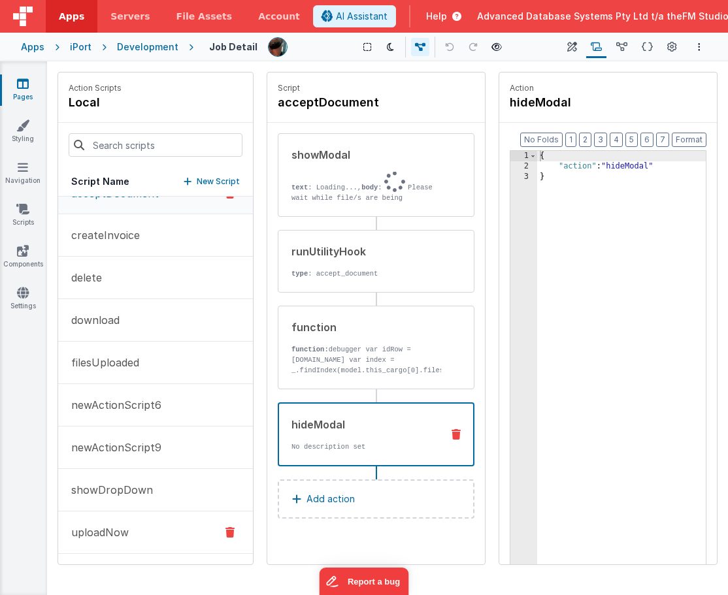
scroll to position [109, 0]
click at [112, 523] on button "uploadNow" at bounding box center [155, 533] width 195 height 42
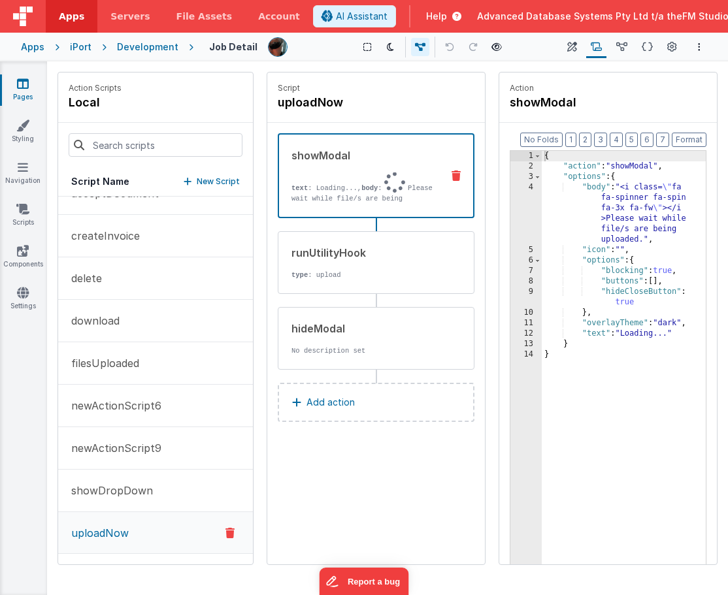
click at [607, 218] on div "{ "action" : "showModal" , "options" : { "body" : "<i class= \" fa fa-spinner f…" at bounding box center [624, 388] width 164 height 475
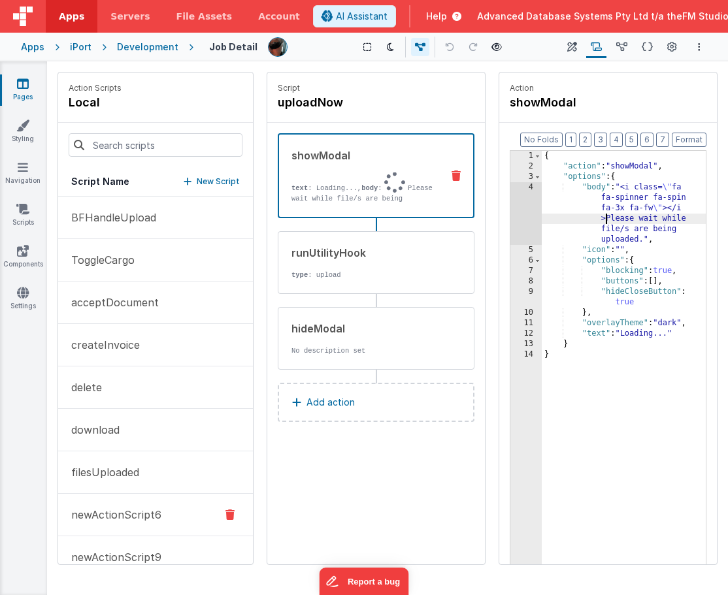
scroll to position [0, 0]
click at [115, 301] on p "acceptDocument" at bounding box center [110, 303] width 95 height 16
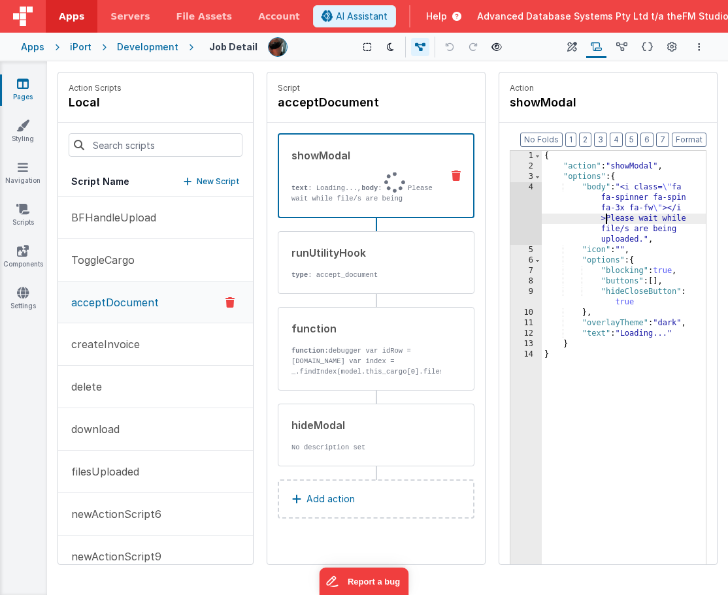
click at [645, 222] on div "{ "action" : "showModal" , "options" : { "body" : "<i class= \" fa fa-spinner f…" at bounding box center [624, 388] width 164 height 475
drag, startPoint x: 610, startPoint y: 220, endPoint x: 643, endPoint y: 237, distance: 37.1
click at [643, 237] on div "{ "action" : "showModal" , "options" : { "body" : "<i class= \" fa fa-spinner f…" at bounding box center [624, 388] width 164 height 475
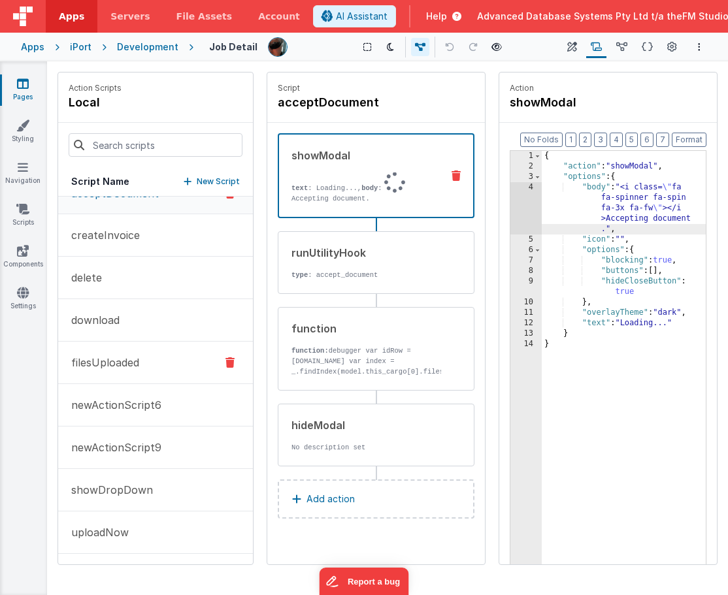
scroll to position [109, 0]
click at [118, 527] on p "uploadNow" at bounding box center [95, 533] width 65 height 16
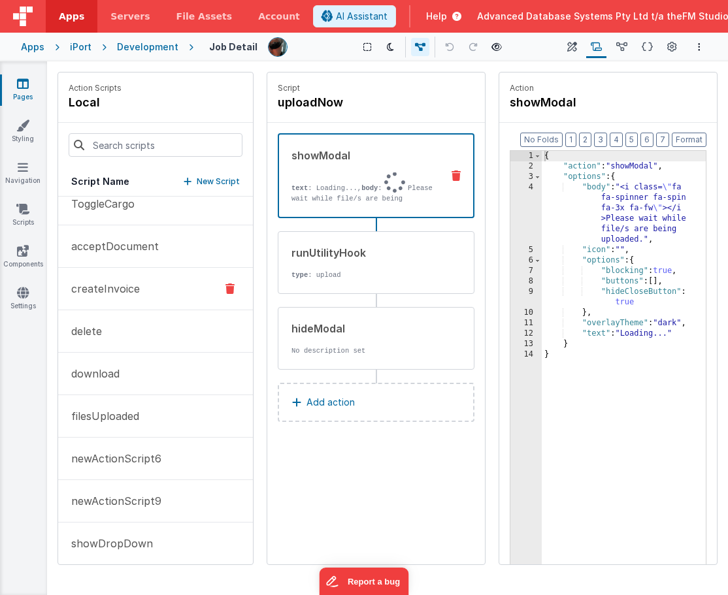
scroll to position [52, 0]
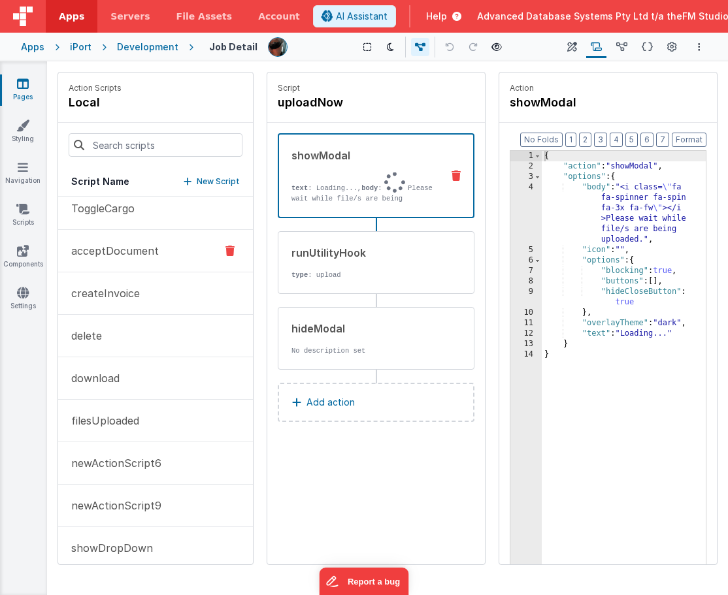
click at [142, 256] on p "acceptDocument" at bounding box center [110, 251] width 95 height 16
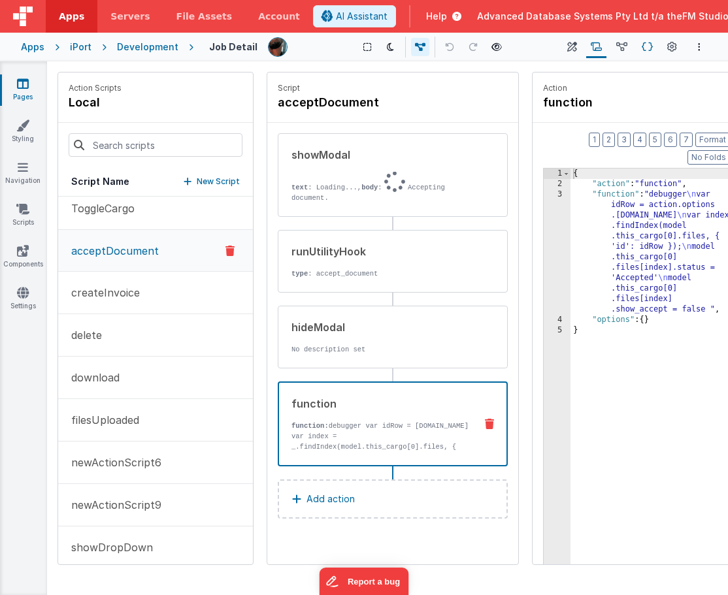
click at [649, 44] on icon at bounding box center [647, 48] width 11 height 14
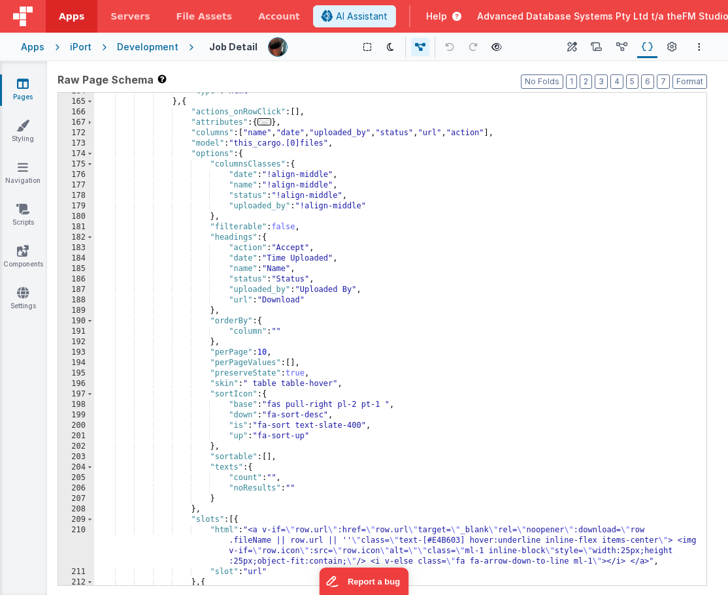
scroll to position [446, 0]
click at [334, 247] on div ""type" : "html" } , { "actions_onRowClick" : [ ] , "attributes" : { ... } , "co…" at bounding box center [400, 358] width 612 height 545
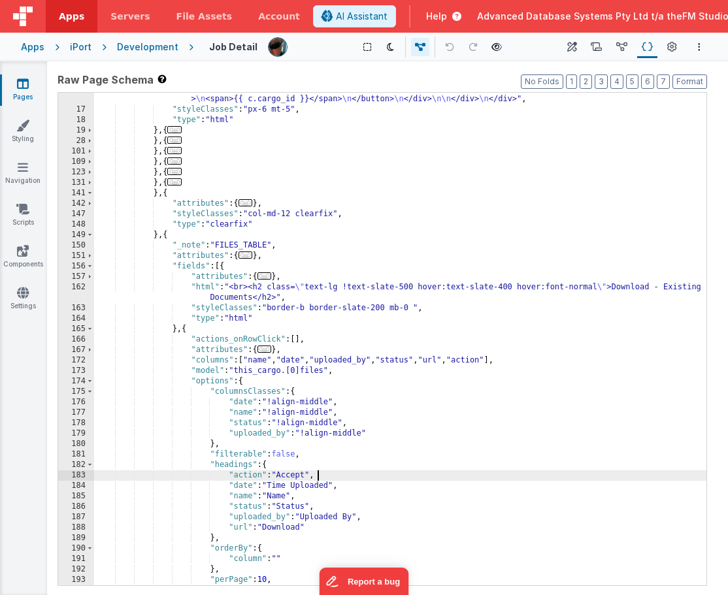
scroll to position [218, 0]
click at [91, 235] on span at bounding box center [89, 235] width 7 height 10
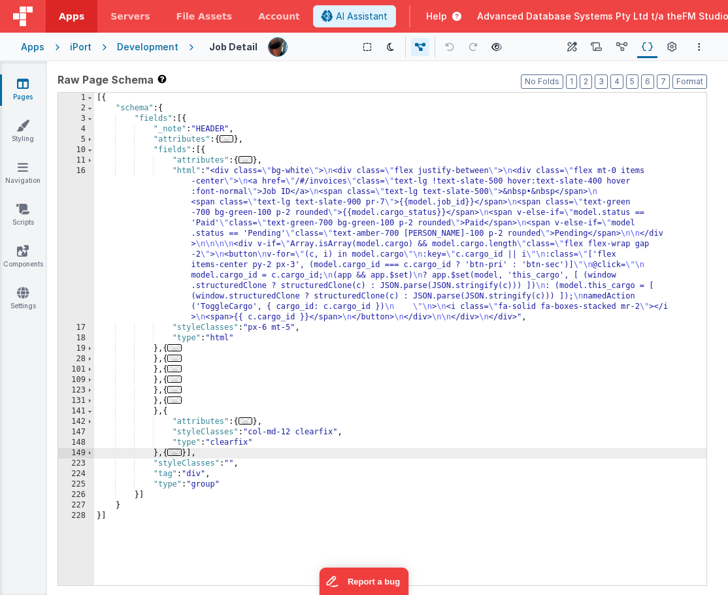
click at [178, 349] on span "..." at bounding box center [174, 347] width 14 height 7
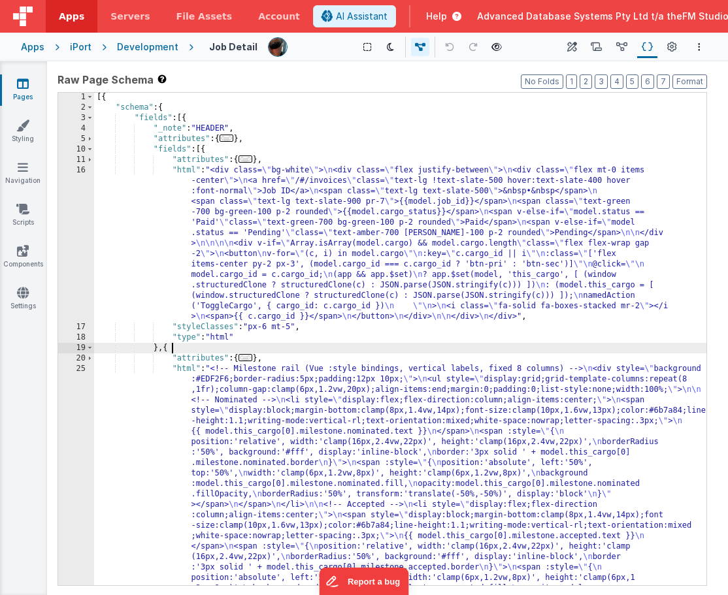
scroll to position [1, 0]
click at [90, 348] on span at bounding box center [89, 348] width 7 height 10
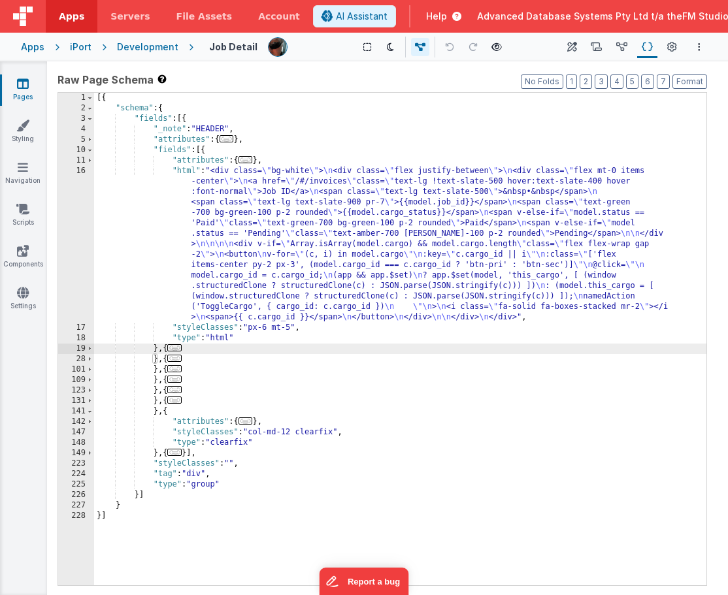
click at [178, 360] on span "..." at bounding box center [174, 358] width 14 height 7
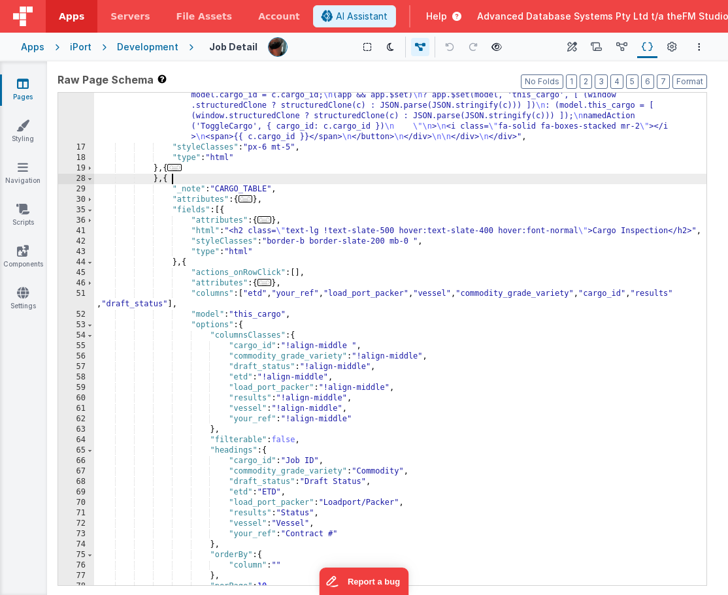
scroll to position [185, 0]
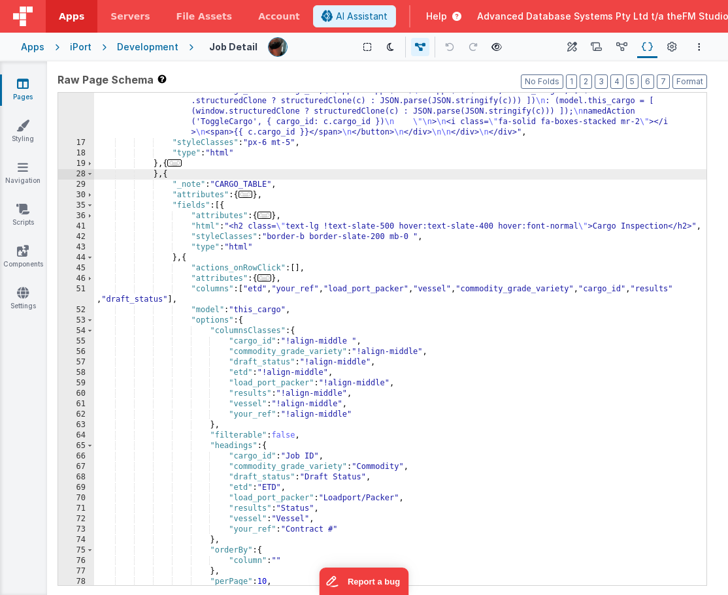
click at [610, 288] on div ""html" : "<div class= \" bg-white \" > \n <div class= \" flex justify-between \…" at bounding box center [400, 311] width 612 height 660
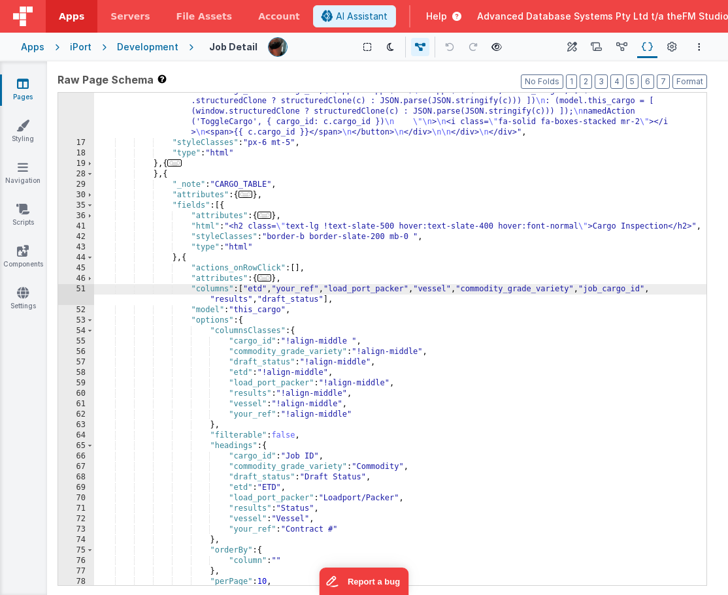
click at [637, 292] on div ""html" : "<div class= \" bg-white \" > \n <div class= \" flex justify-between \…" at bounding box center [400, 311] width 612 height 660
click at [248, 344] on div ""html" : "<div class= \" bg-white \" > \n <div class= \" flex justify-between \…" at bounding box center [400, 311] width 612 height 660
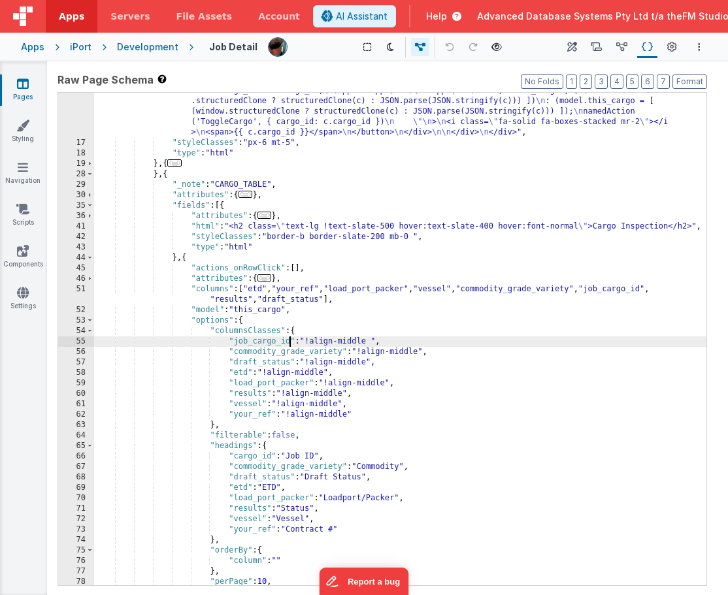
click at [245, 456] on div ""html" : "<div class= \" bg-white \" > \n <div class= \" flex justify-between \…" at bounding box center [400, 311] width 612 height 660
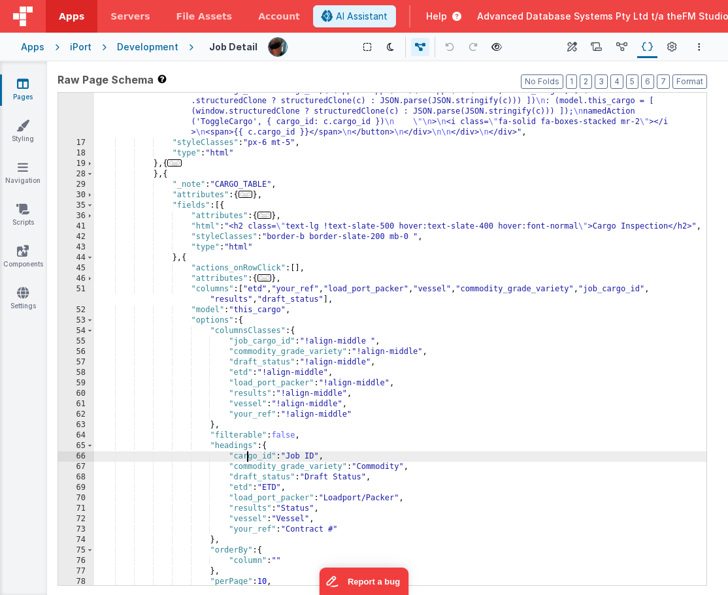
click at [245, 456] on div ""html" : "<div class= \" bg-white \" > \n <div class= \" flex justify-between \…" at bounding box center [400, 311] width 612 height 660
click at [89, 174] on span at bounding box center [89, 174] width 7 height 10
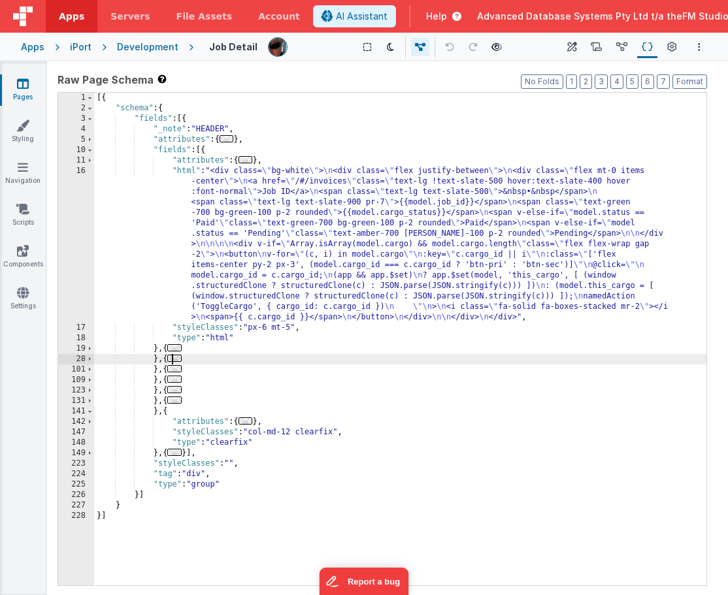
click at [180, 401] on span "..." at bounding box center [174, 400] width 14 height 7
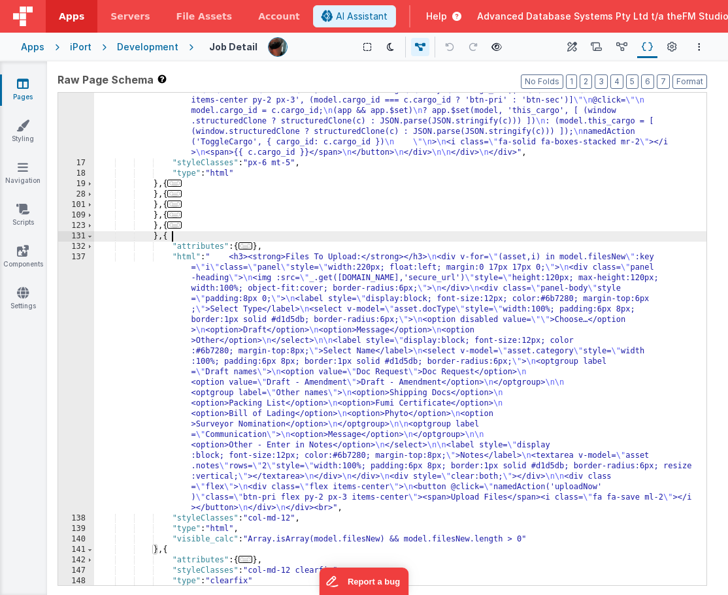
scroll to position [198, 0]
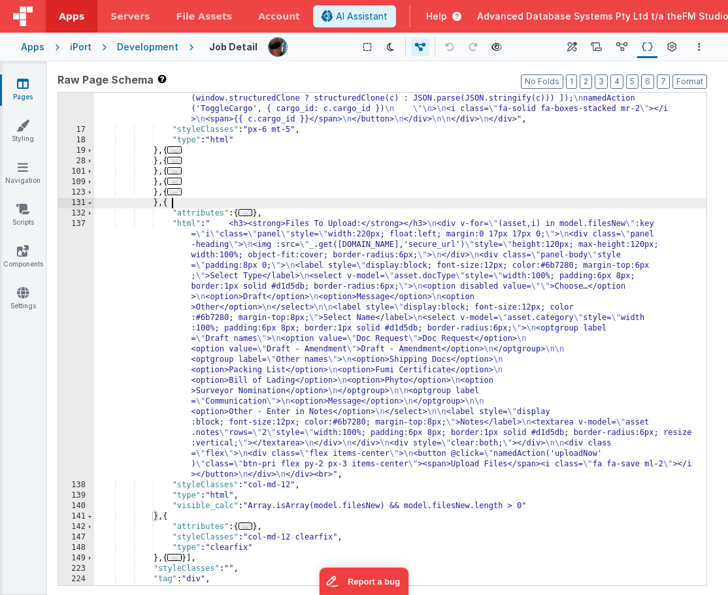
click at [179, 559] on span "..." at bounding box center [174, 557] width 14 height 7
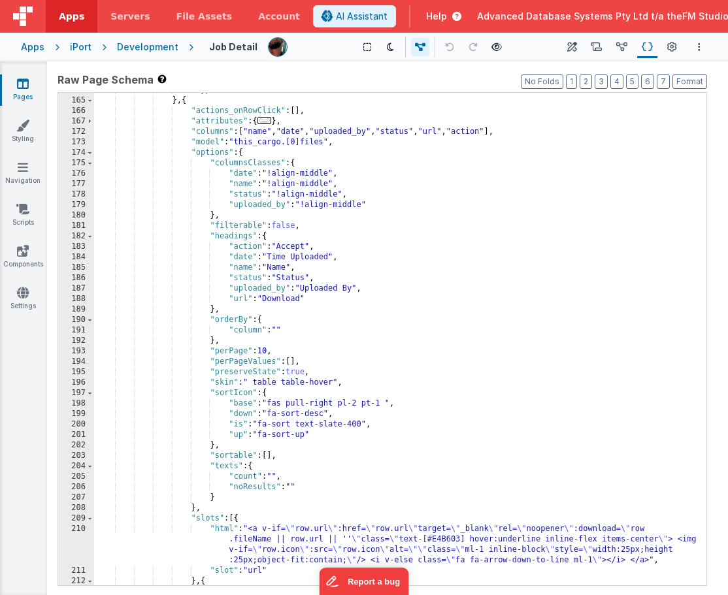
scroll to position [750, 0]
click at [511, 132] on div ""type" : "html" } , { "actions_onRowClick" : [ ] , "attributes" : { ... } , "co…" at bounding box center [400, 357] width 612 height 545
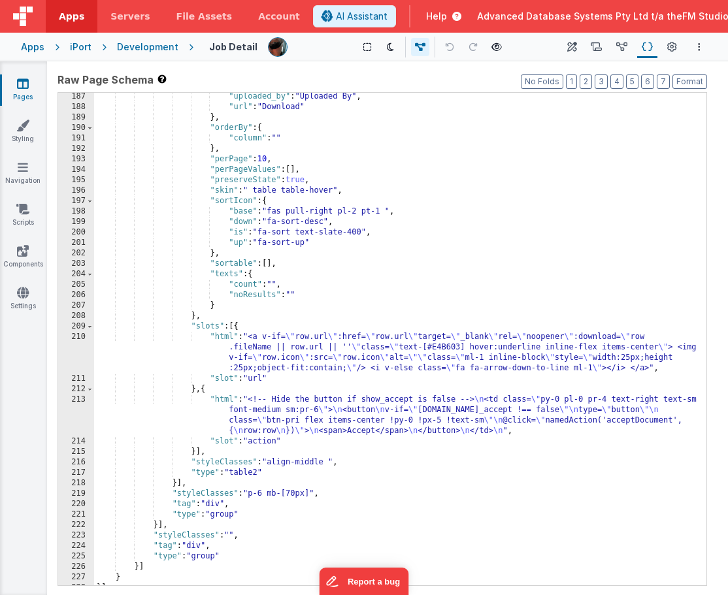
scroll to position [944, 0]
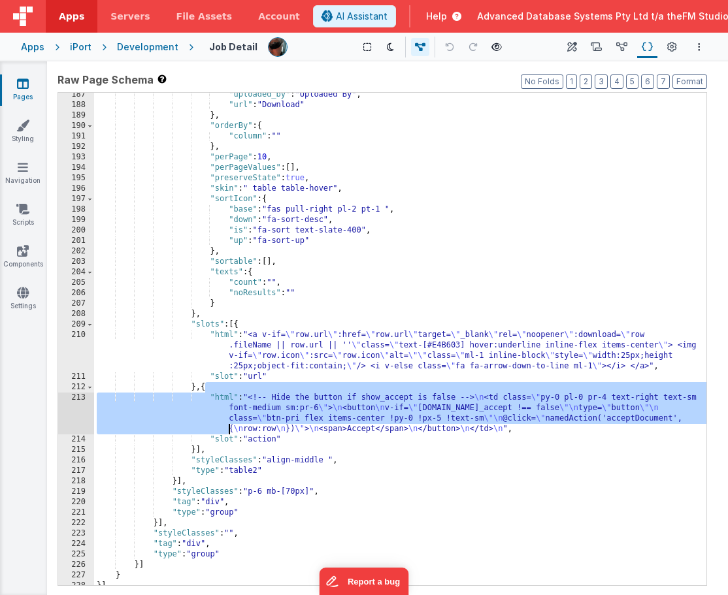
drag, startPoint x: 203, startPoint y: 386, endPoint x: 196, endPoint y: 430, distance: 45.0
click at [196, 430] on div ""uploaded_by" : "Uploaded By" , "url" : "Download" } , "orderBy" : { "column" :…" at bounding box center [400, 347] width 612 height 514
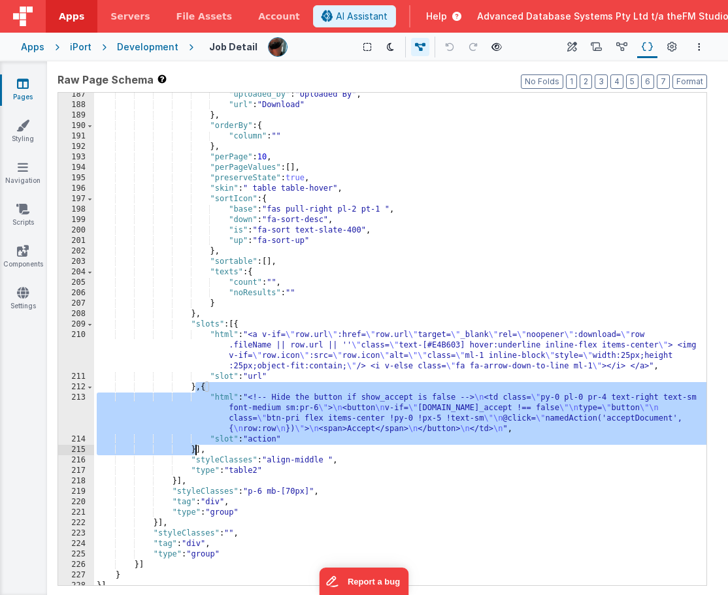
drag, startPoint x: 195, startPoint y: 387, endPoint x: 196, endPoint y: 447, distance: 59.5
click at [196, 447] on div ""uploaded_by" : "Uploaded By" , "url" : "Download" } , "orderBy" : { "column" :…" at bounding box center [400, 347] width 612 height 514
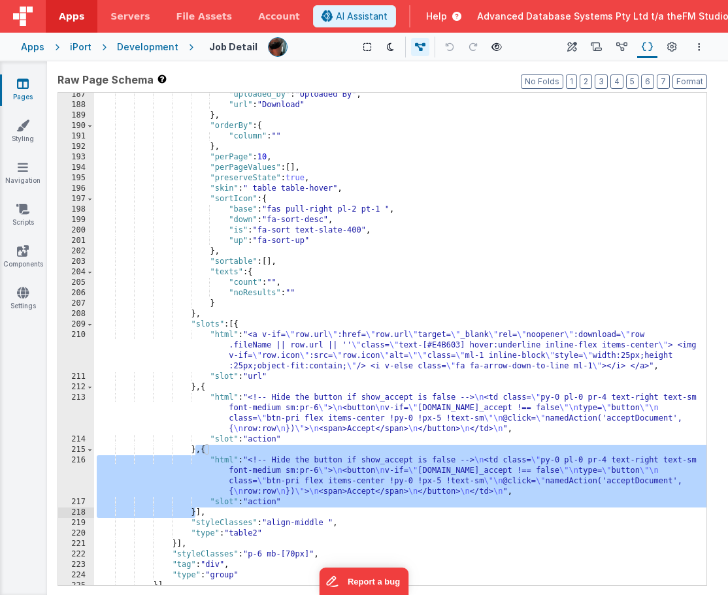
click at [264, 505] on div ""uploaded_by" : "Uploaded By" , "url" : "Download" } , "orderBy" : { "column" :…" at bounding box center [400, 347] width 612 height 514
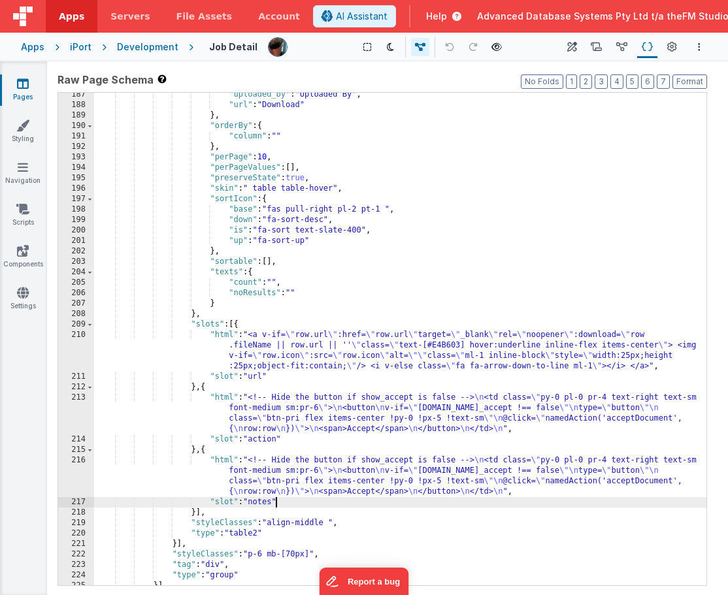
click at [252, 502] on div ""uploaded_by" : "Uploaded By" , "url" : "Download" } , "orderBy" : { "column" :…" at bounding box center [400, 347] width 612 height 514
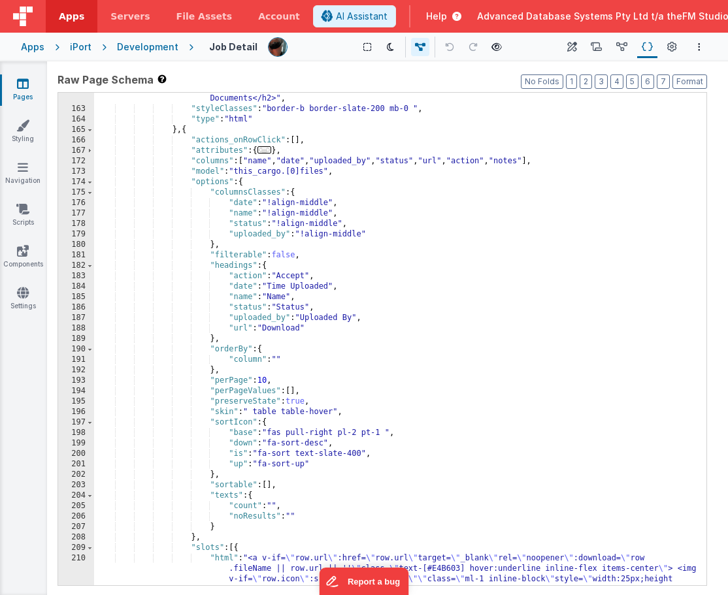
scroll to position [721, 0]
click at [534, 161] on div ""html" : "<br><h2 class= \" text-lg !text-slate-500 hover:text-slate-400 hover:…" at bounding box center [400, 360] width 612 height 555
click at [314, 331] on div ""html" : "<br><h2 class= \" text-lg !text-slate-500 hover:text-slate-400 hover:…" at bounding box center [400, 360] width 612 height 555
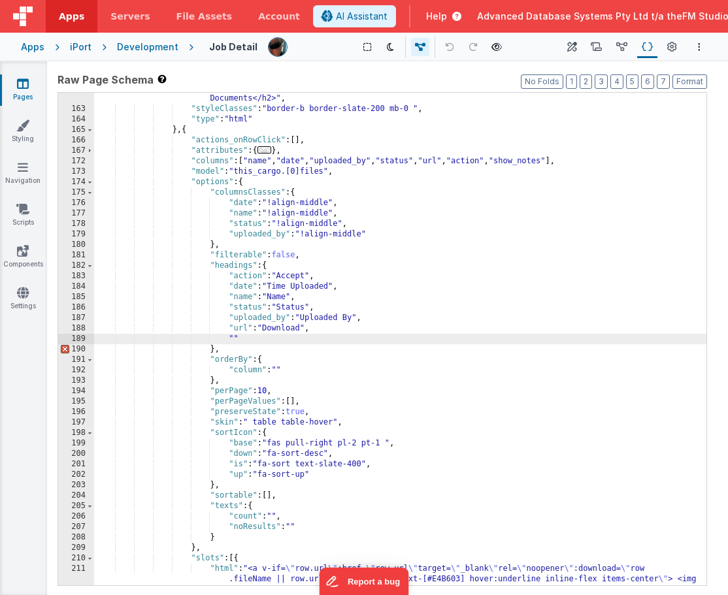
paste textarea
click at [199, 22] on span "File Assets" at bounding box center [204, 16] width 56 height 13
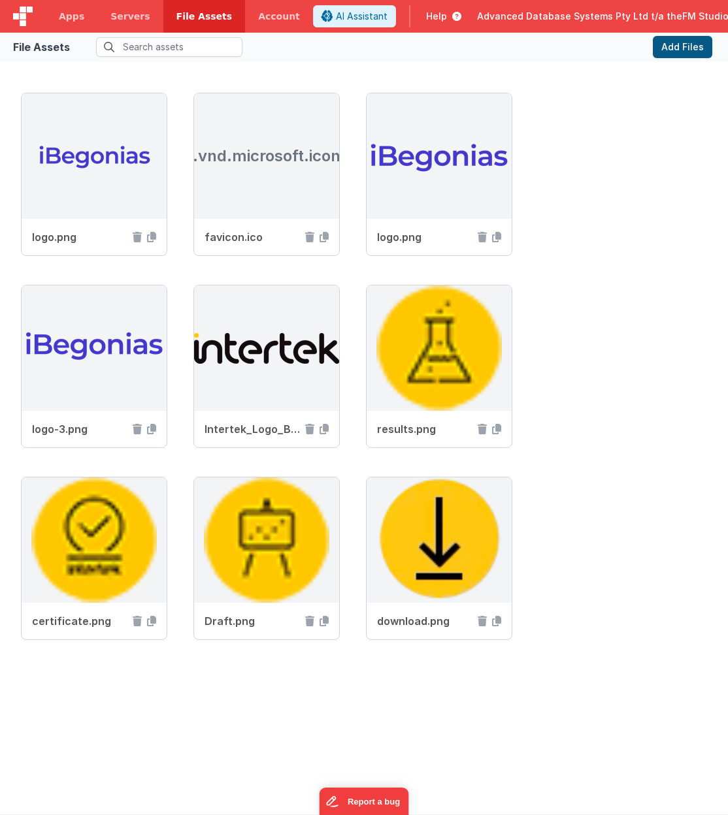
click at [680, 44] on button "Add Files" at bounding box center [682, 47] width 59 height 22
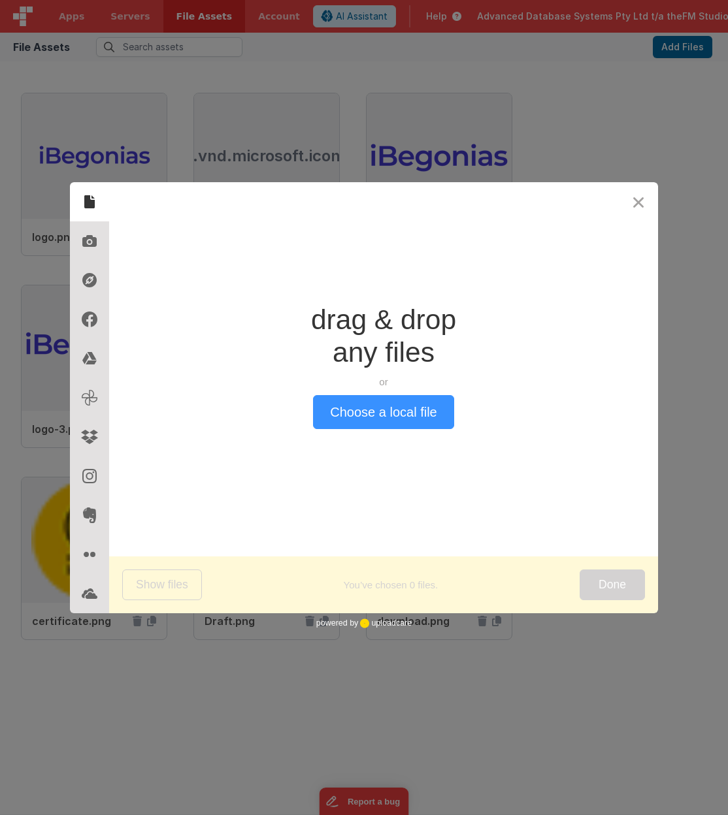
click at [355, 404] on button "Choose a local file" at bounding box center [383, 412] width 140 height 34
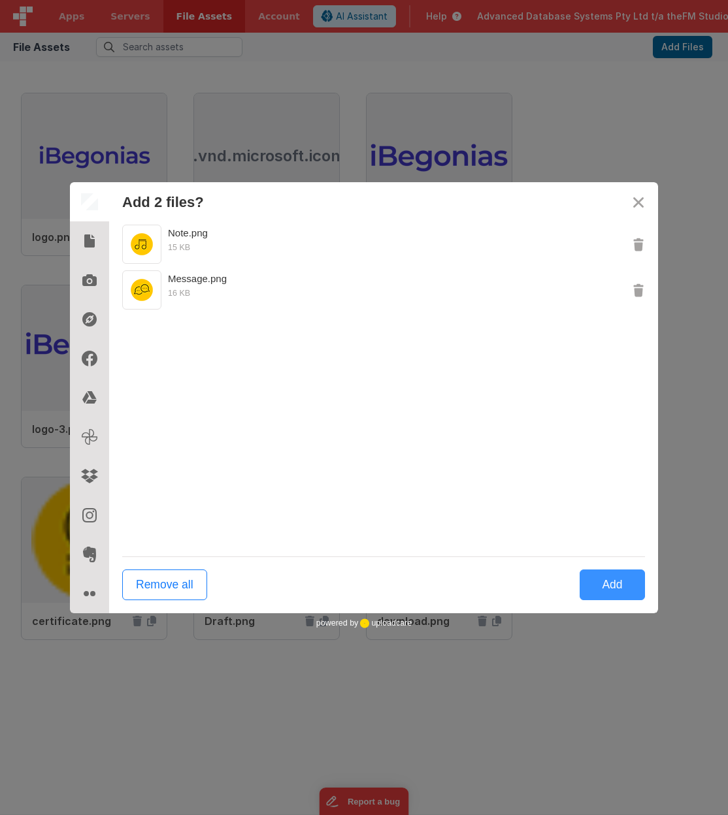
click at [617, 591] on button "Add" at bounding box center [612, 585] width 65 height 31
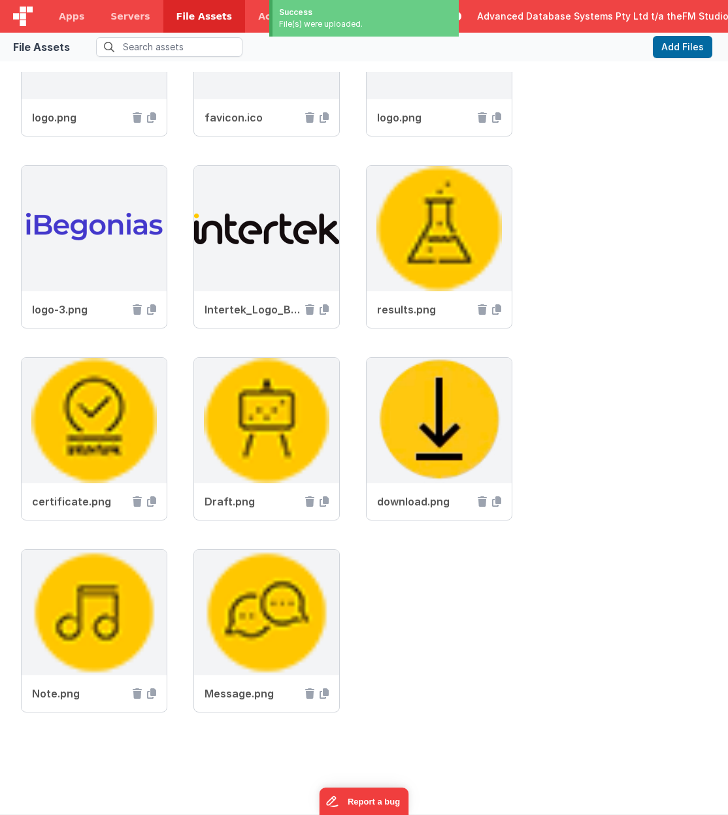
scroll to position [120, 0]
click at [150, 671] on icon at bounding box center [151, 694] width 9 height 10
click at [70, 18] on span "Apps" at bounding box center [71, 16] width 25 height 13
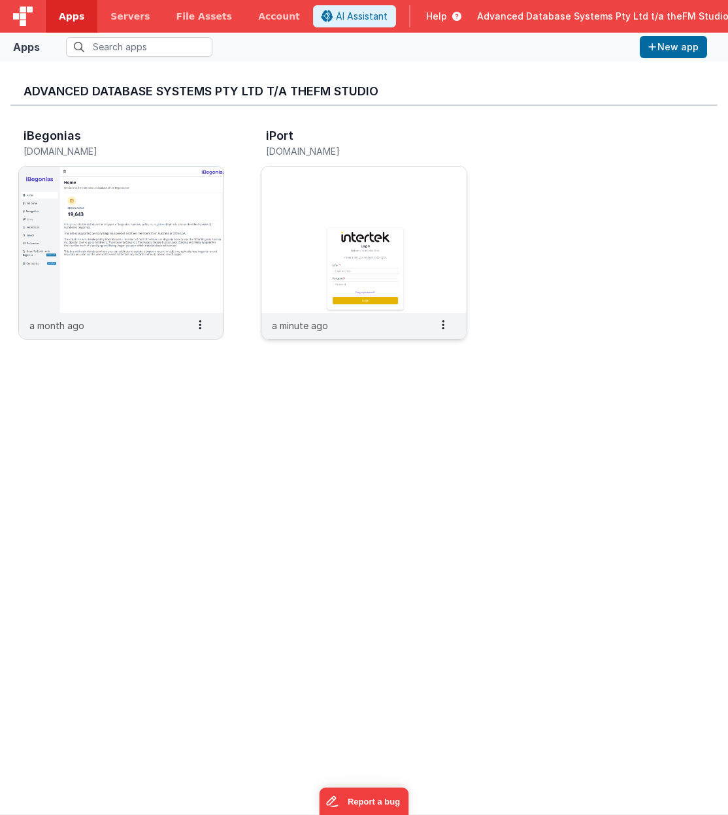
drag, startPoint x: 89, startPoint y: 233, endPoint x: 374, endPoint y: 238, distance: 284.9
click at [373, 238] on div "iBegonias ibegonias.clientportal.cloud a month ago Settings Copy API Key Merge …" at bounding box center [363, 238] width 707 height 264
click at [374, 237] on img at bounding box center [363, 240] width 205 height 146
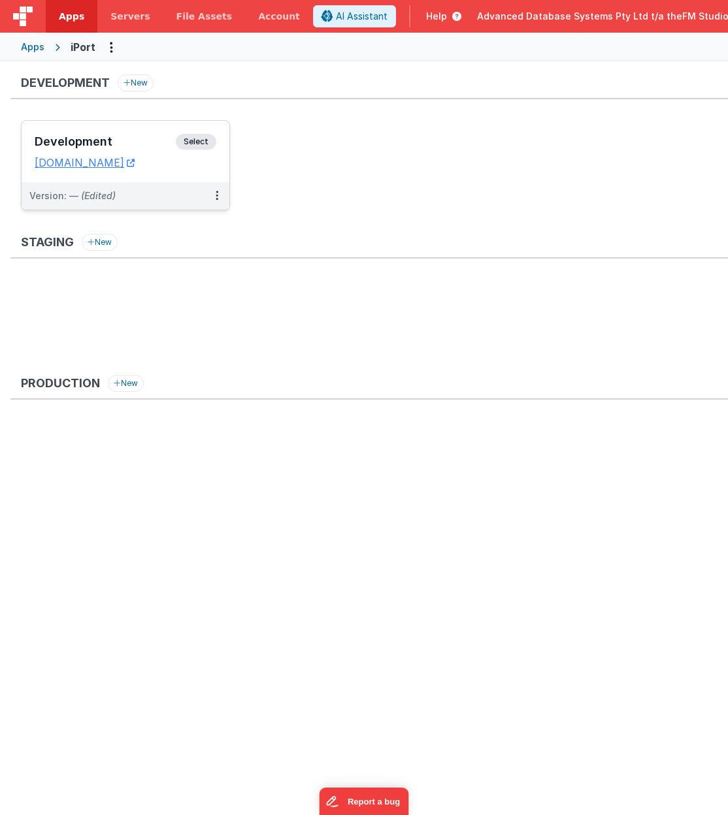
click at [97, 137] on h3 "Development" at bounding box center [105, 141] width 141 height 13
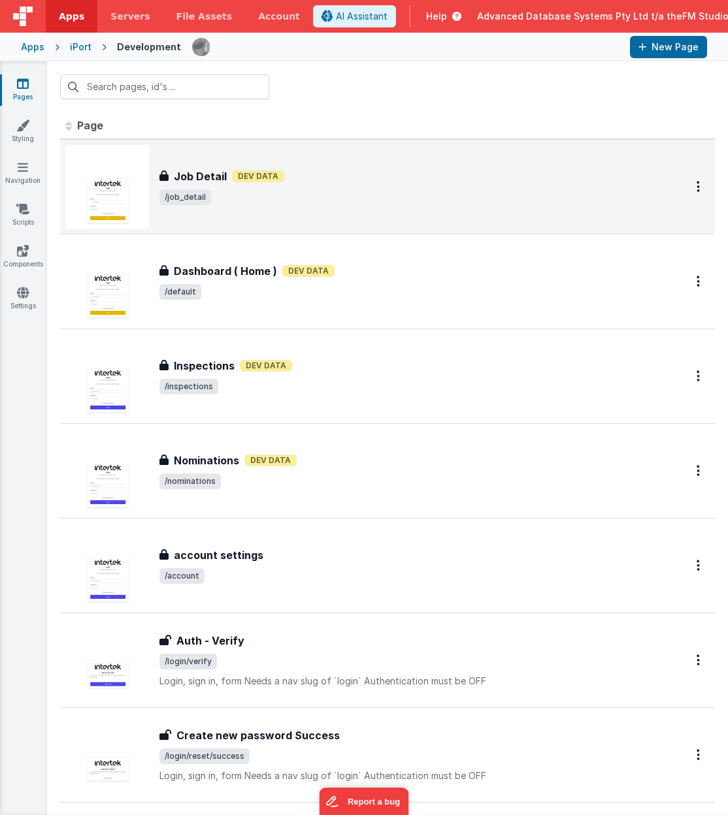
click at [193, 171] on h3 "Job Detail" at bounding box center [200, 177] width 53 height 16
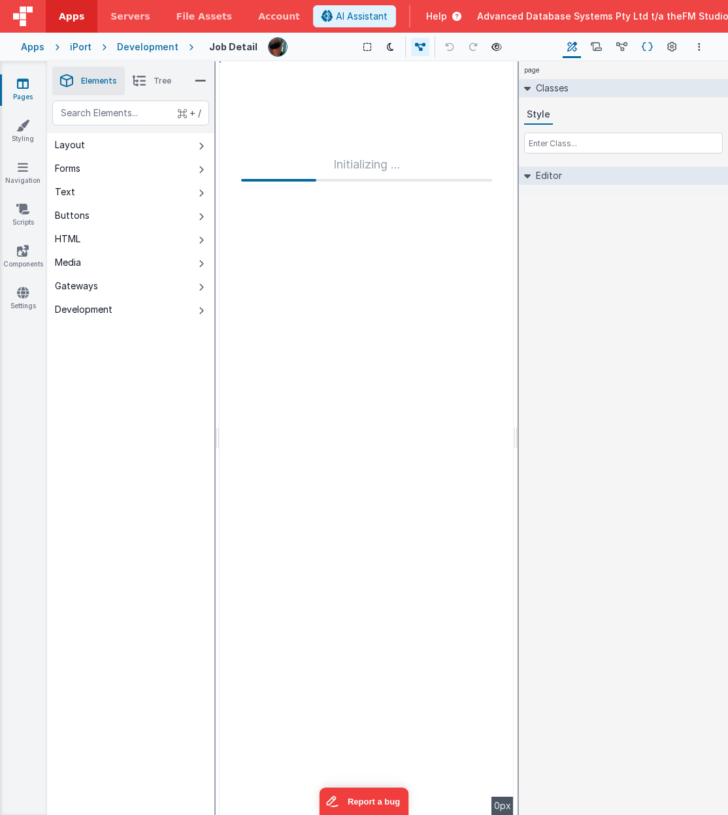
click at [646, 50] on icon at bounding box center [647, 48] width 11 height 14
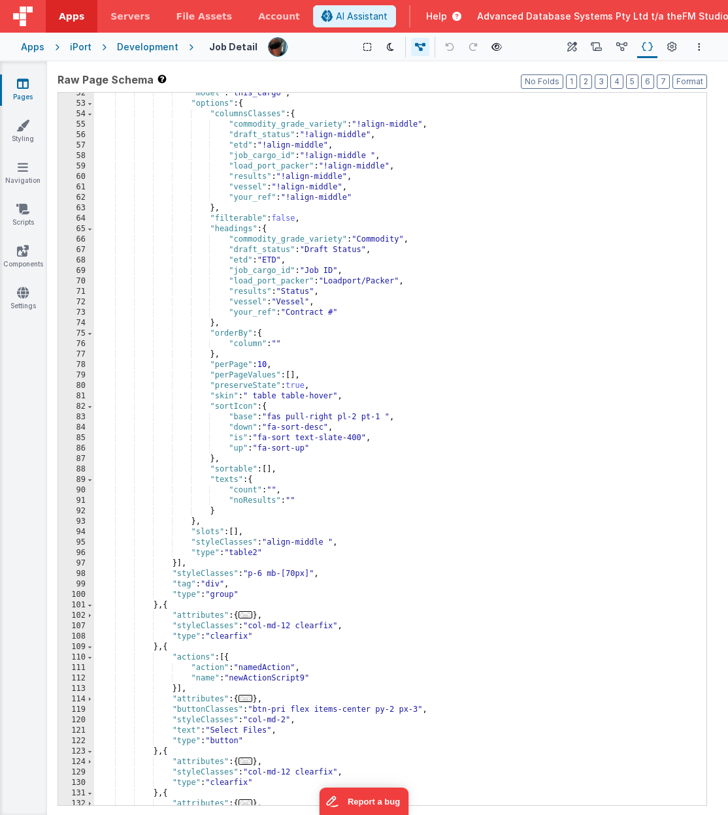
scroll to position [1428, 0]
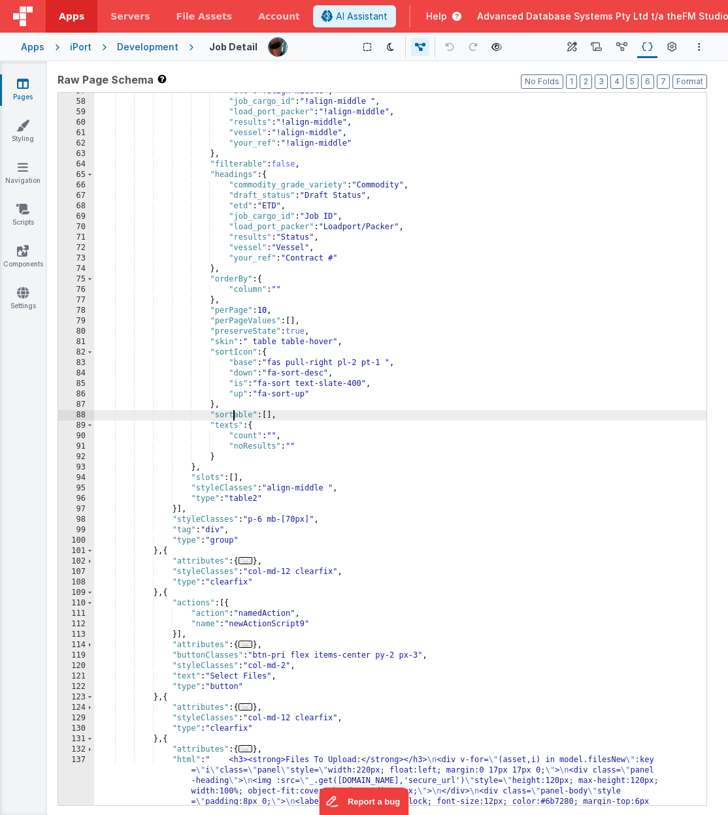
click at [233, 412] on div ""etd" : "!align-middle" , "job_cargo_id" : "!align-middle " , "load_port_packer…" at bounding box center [400, 578] width 612 height 985
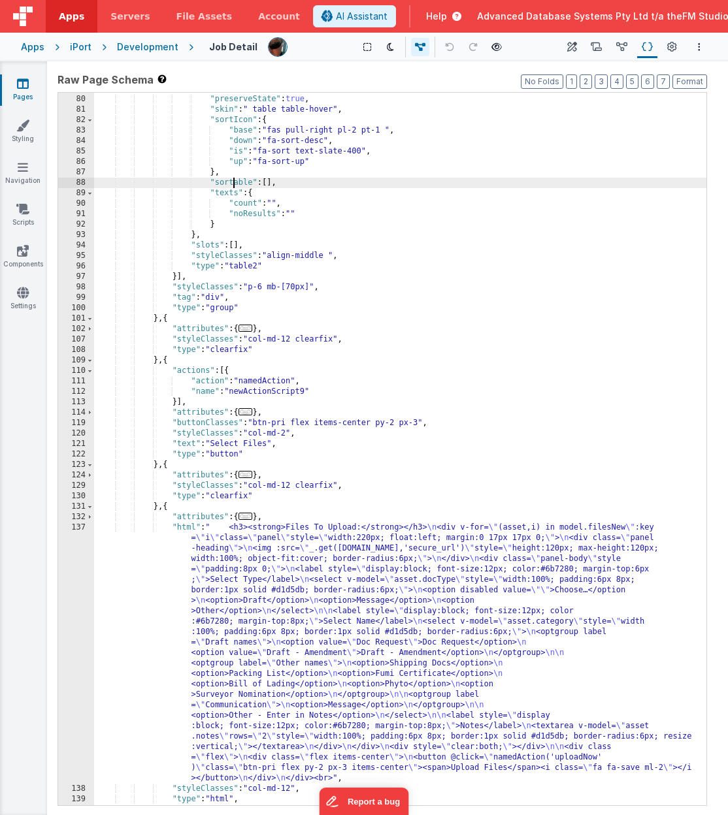
scroll to position [1700, 0]
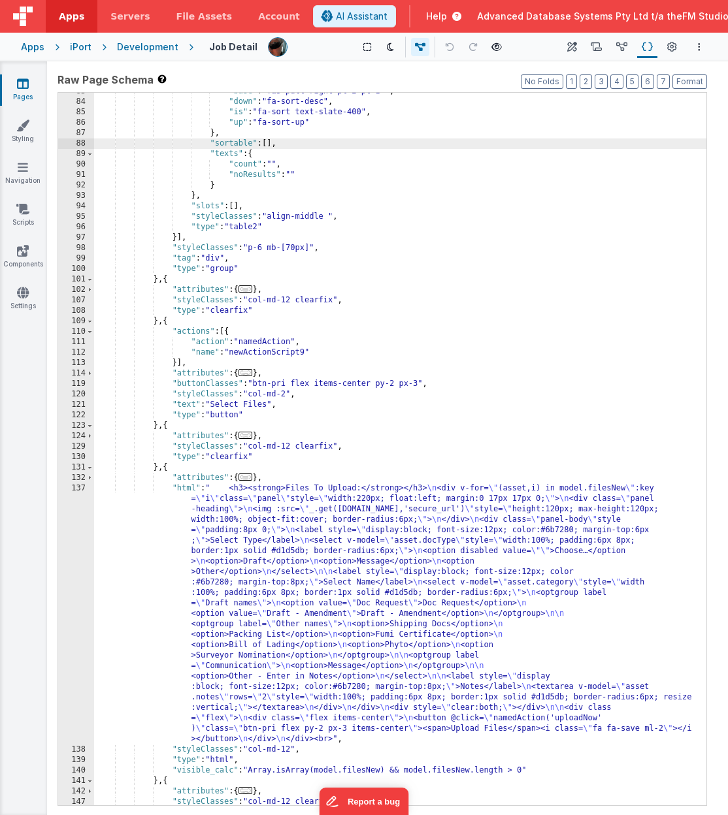
click at [244, 523] on div ""base" : "fas pull-right pl-2 pt-1 " , "down" : "fa-sort-desc" , "is" : "fa-sor…" at bounding box center [400, 453] width 612 height 734
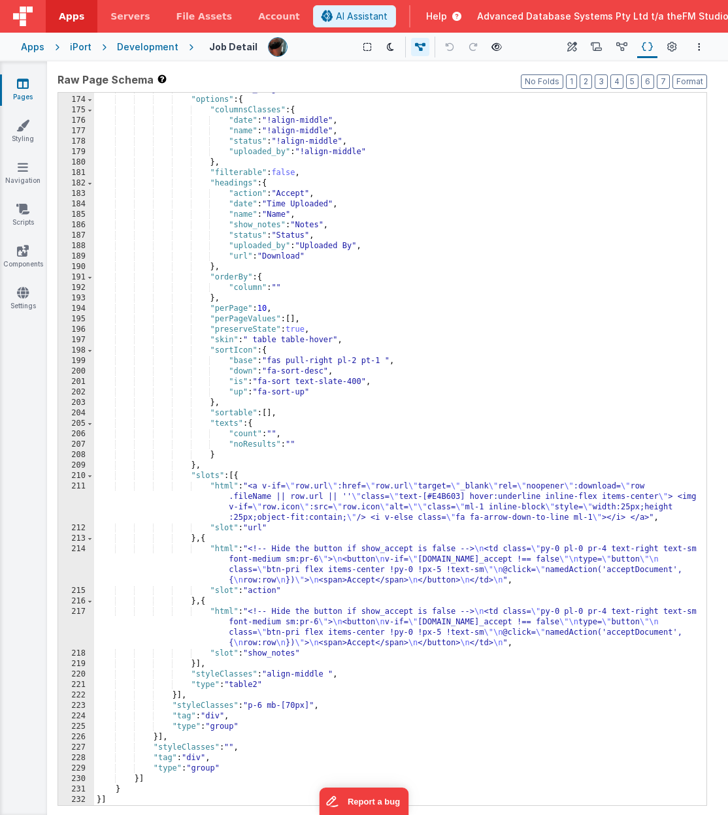
scroll to position [2570, 0]
click at [306, 620] on div ""model" : "this_cargo.[0]files" , "options" : { "columnsClasses" : { "date" : "…" at bounding box center [400, 451] width 612 height 734
click at [71, 624] on div "217" at bounding box center [76, 628] width 36 height 42
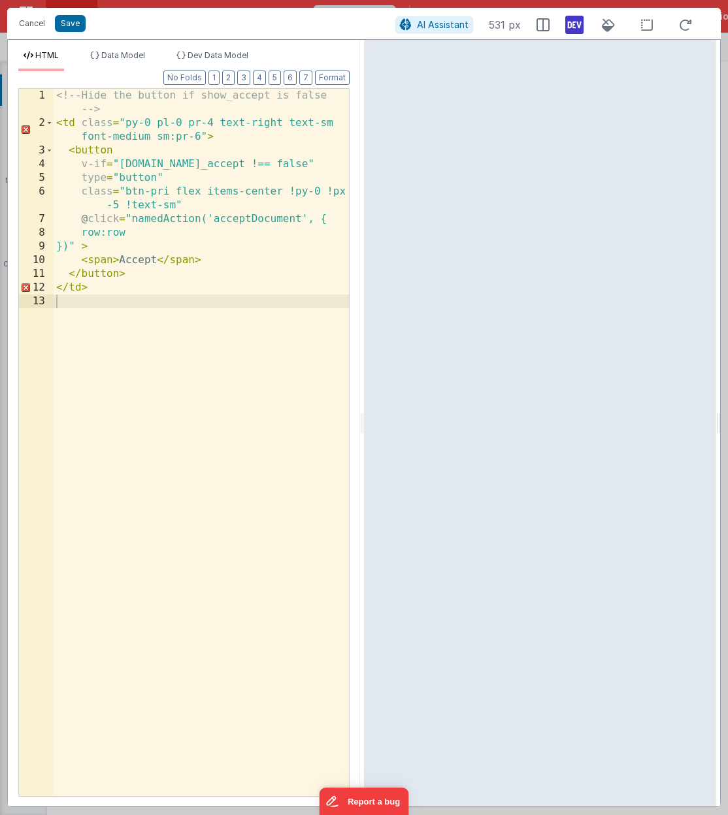
click at [180, 163] on div "<!-- Hide the button if show_accept is false --> < td class = "py-0 pl-0 pr-4 t…" at bounding box center [201, 463] width 295 height 749
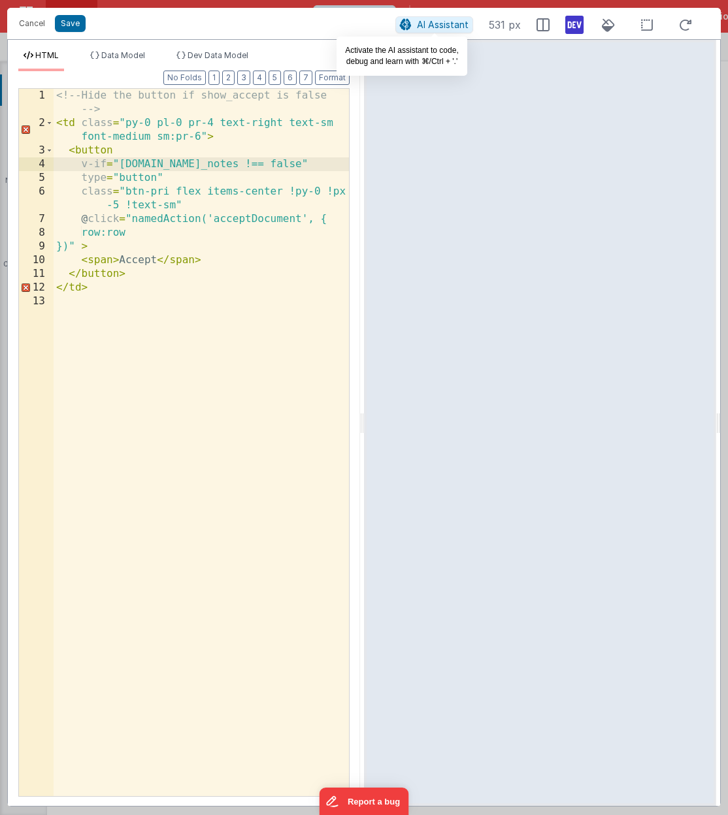
click at [432, 26] on span "AI Assistant" at bounding box center [443, 24] width 52 height 11
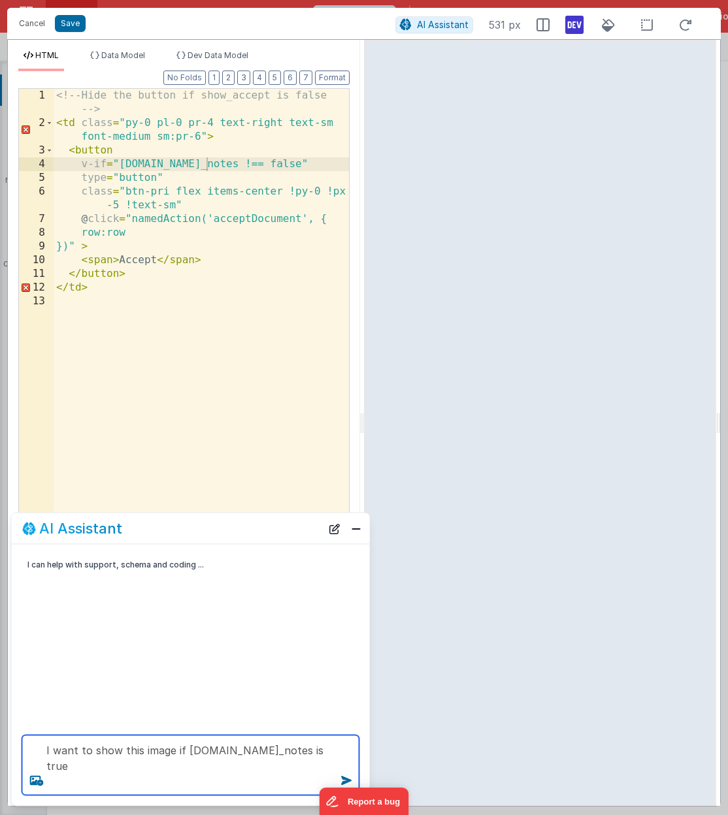
paste textarea "https://5t61ut5p19.ucarecd.net/6f76c1bb-3274-460f-a15d-4d02b421195e/"
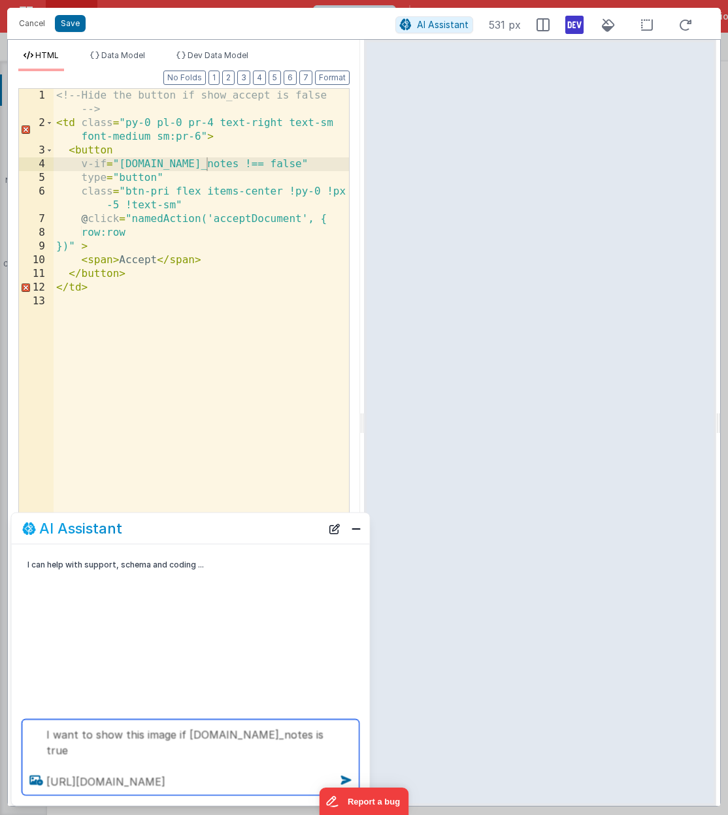
type textarea "I want to show this image if row.show_notes is true https://5t61ut5p19.ucarecd.…"
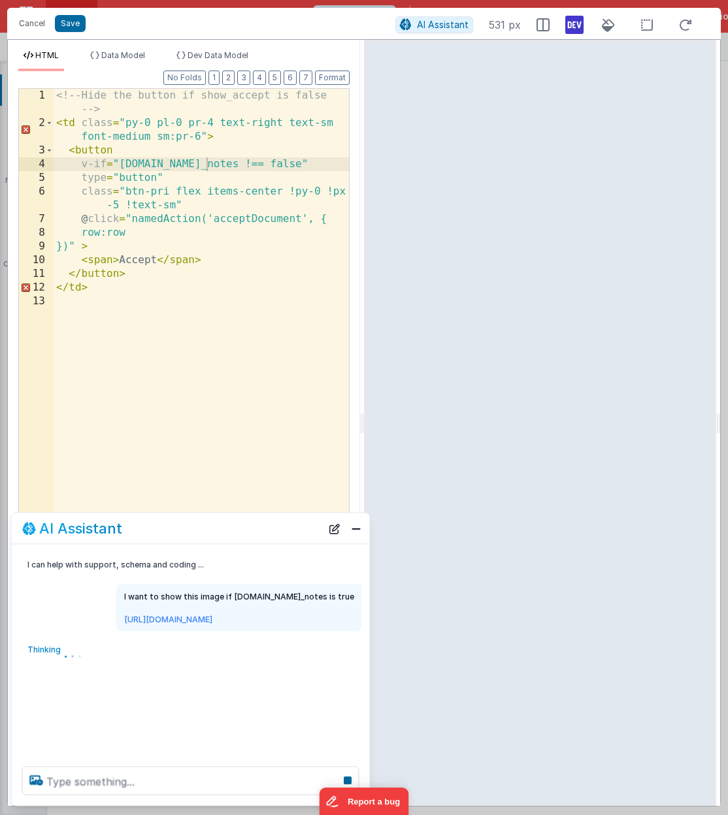
scroll to position [0, 0]
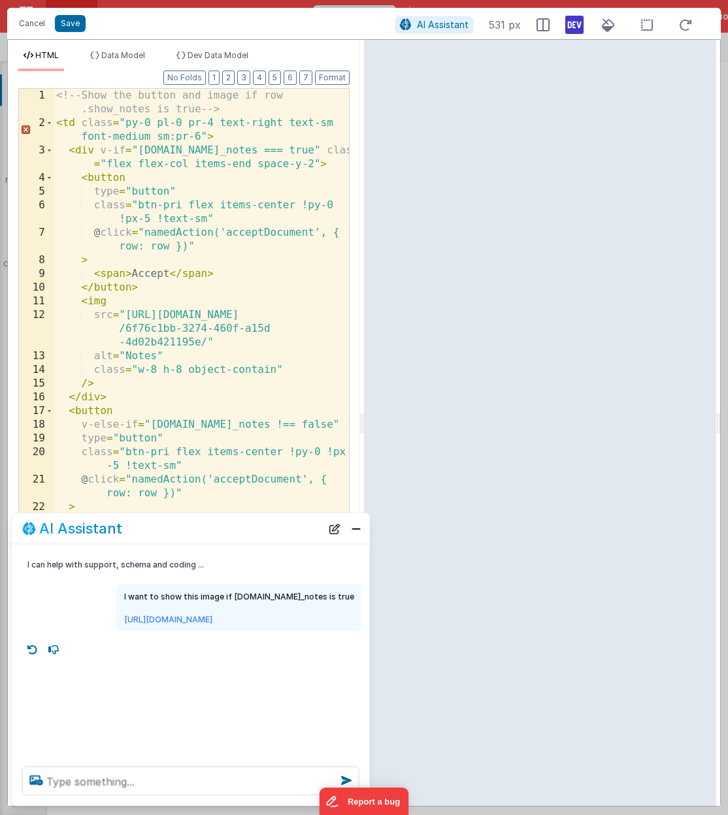
click at [225, 413] on div "<!-- Show the button and image if row .show_notes is true --> < td class = "py-…" at bounding box center [201, 463] width 295 height 749
click at [358, 527] on button "Close" at bounding box center [356, 528] width 17 height 18
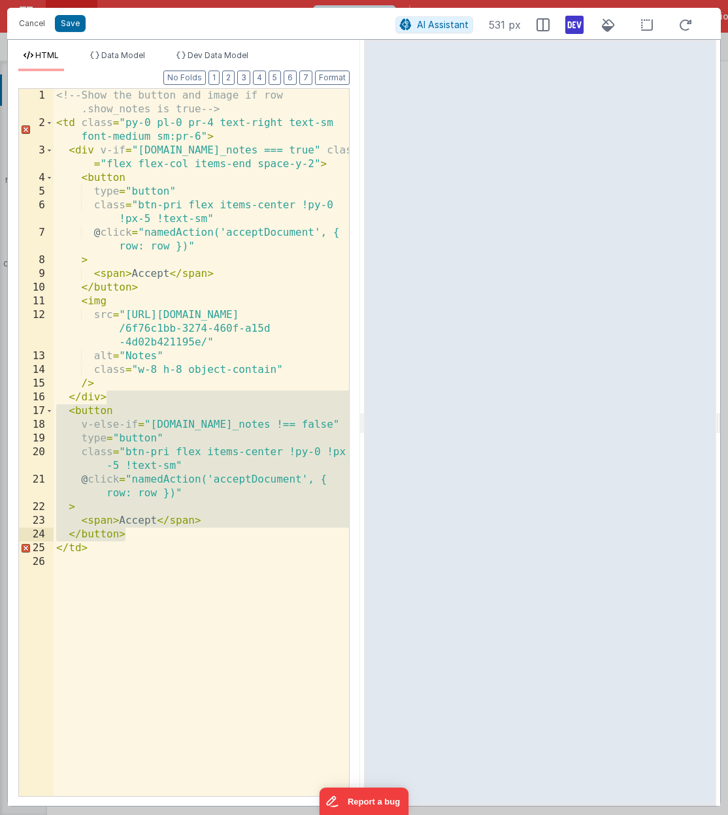
drag, startPoint x: 118, startPoint y: 399, endPoint x: 135, endPoint y: 531, distance: 132.3
click at [135, 531] on div "<!-- Show the button and image if row .show_notes is true --> < td class = "py-…" at bounding box center [201, 463] width 295 height 749
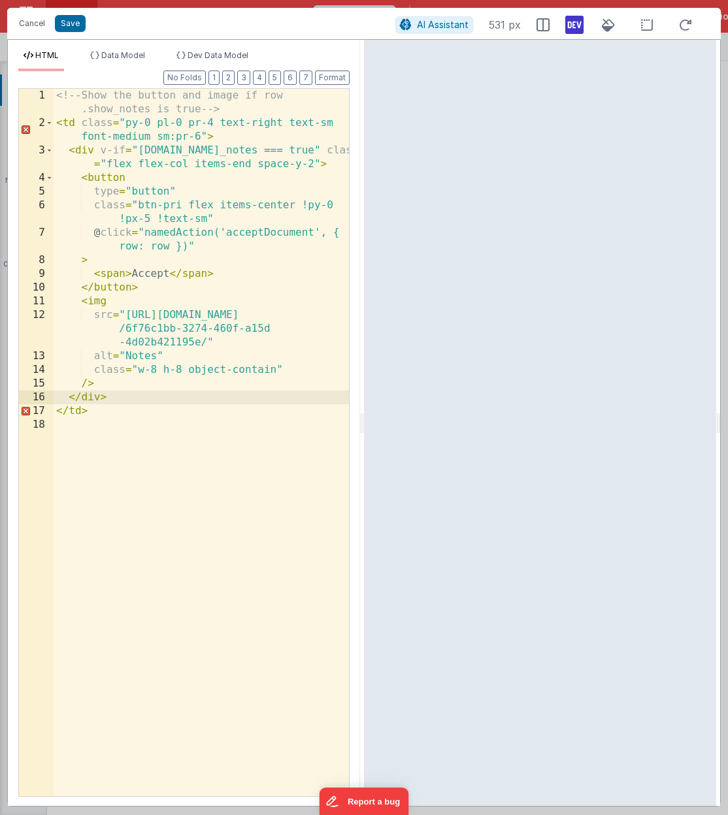
click at [150, 278] on div "<!-- Show the button and image if row .show_notes is true --> < td class = "py-…" at bounding box center [201, 463] width 295 height 749
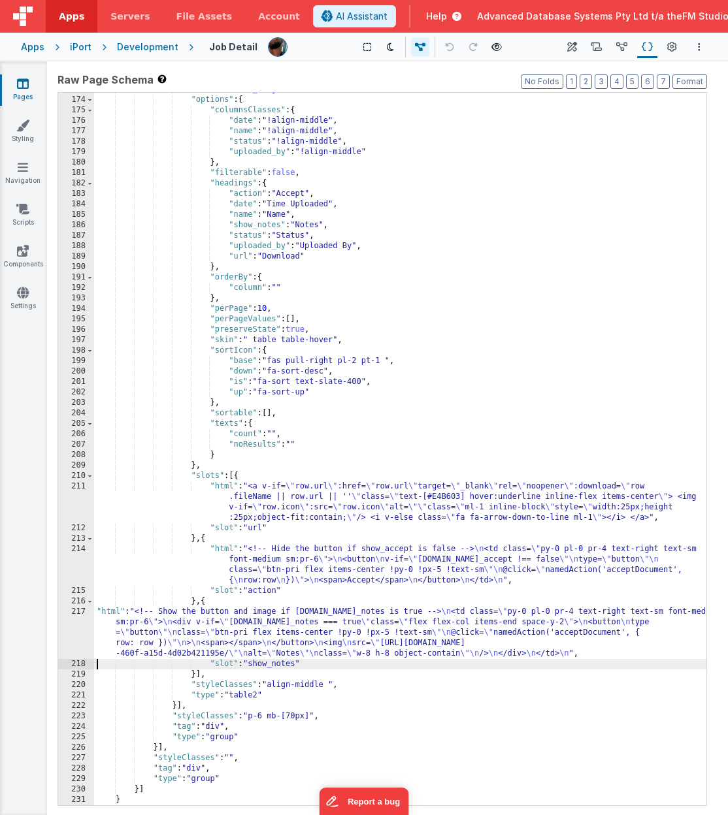
click at [348, 630] on div ""model" : "this_cargo.[0]files" , "options" : { "columnsClasses" : { "date" : "…" at bounding box center [400, 451] width 612 height 734
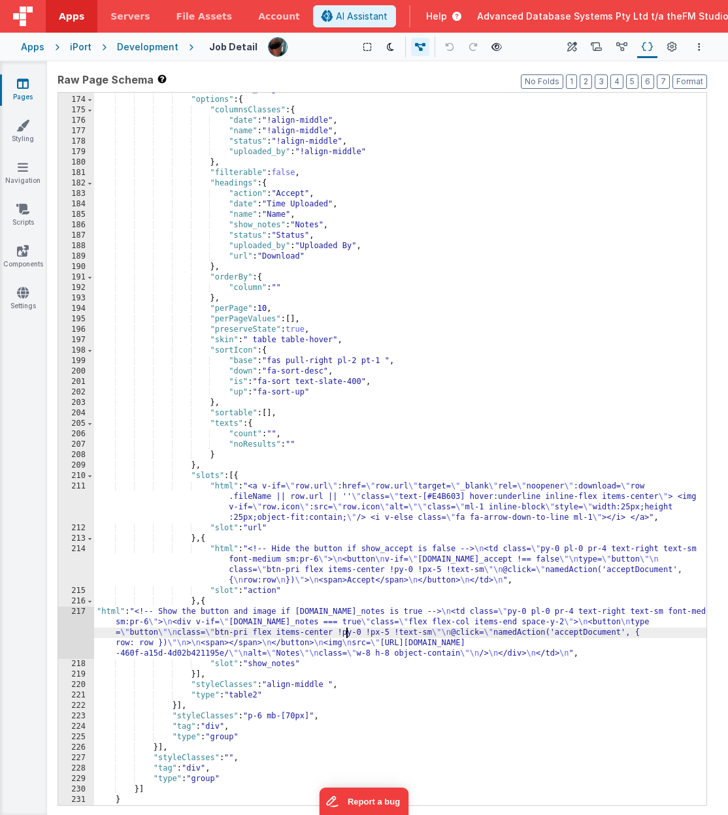
click at [314, 549] on div ""model" : "this_cargo.[0]files" , "options" : { "columnsClasses" : { "date" : "…" at bounding box center [400, 451] width 612 height 734
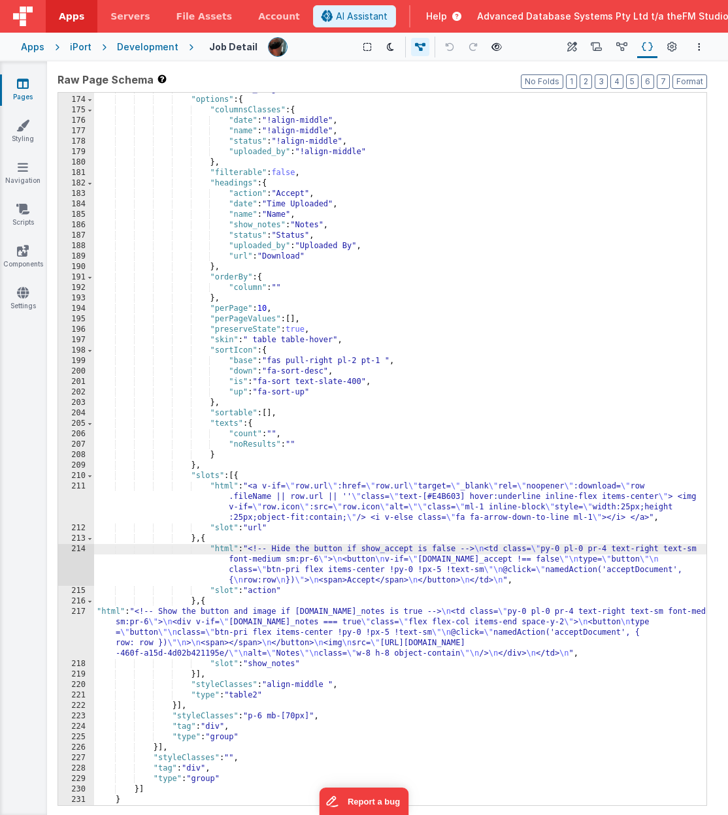
click at [69, 565] on div "214" at bounding box center [76, 565] width 36 height 42
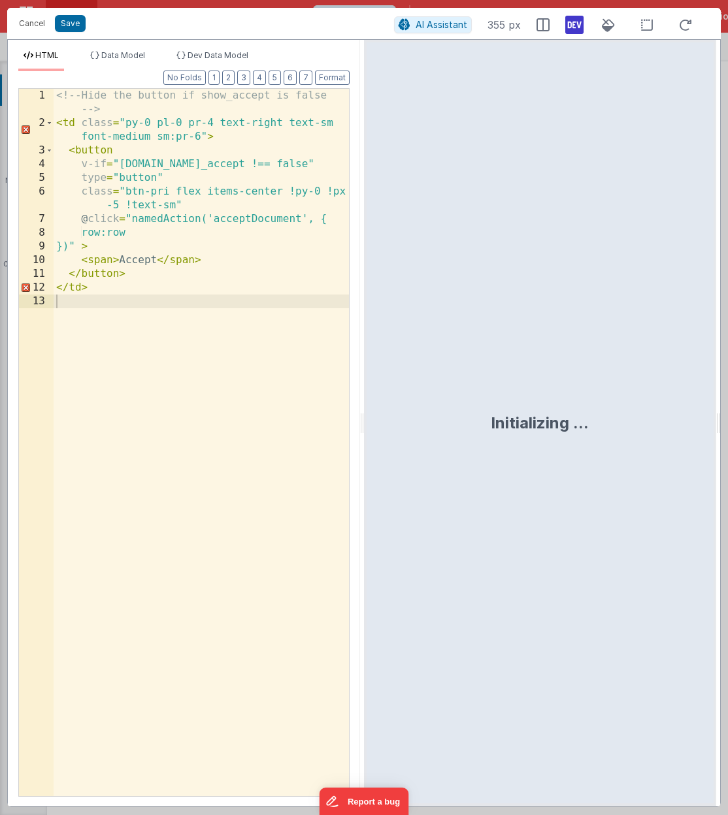
click at [136, 434] on div "<!-- Hide the button if show_accept is false --> < td class = "py-0 pl-0 pr-4 t…" at bounding box center [201, 463] width 295 height 749
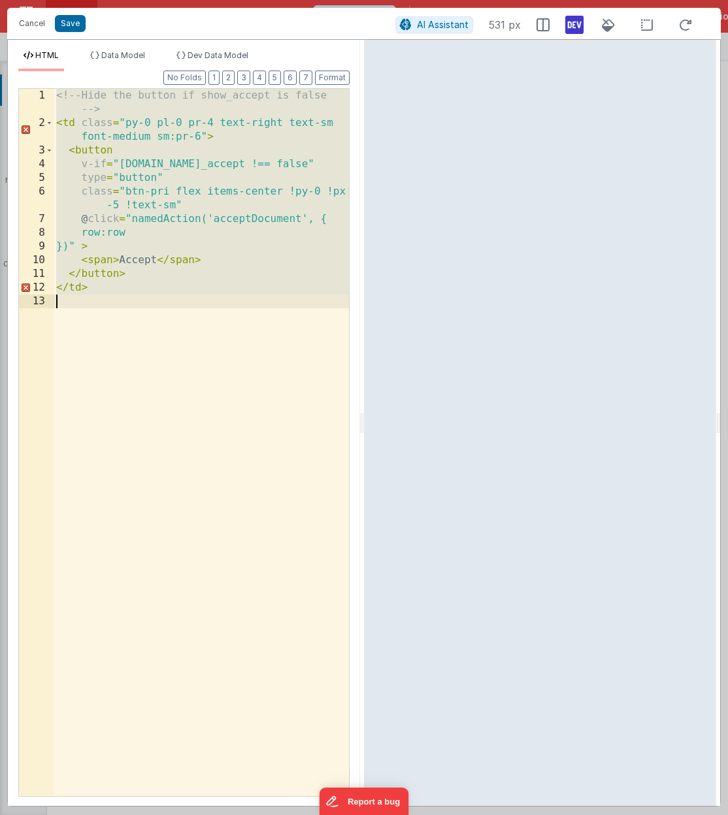
click at [213, 268] on div "<!-- Hide the button if show_accept is false --> < td class = "py-0 pl-0 pr-4 t…" at bounding box center [201, 463] width 295 height 749
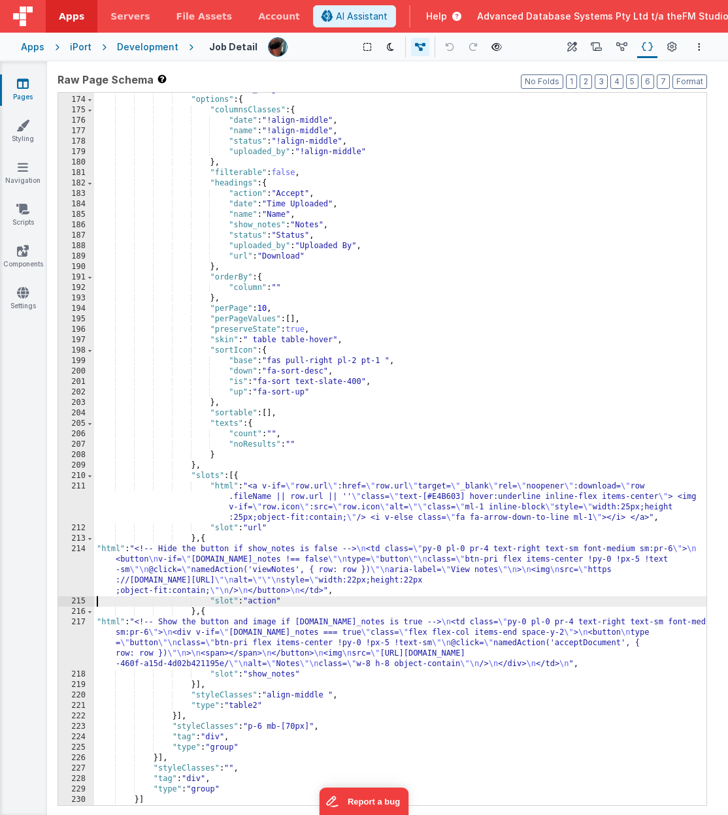
click at [607, 581] on div ""model" : "this_cargo.[0]files" , "options" : { "columnsClasses" : { "date" : "…" at bounding box center [400, 451] width 612 height 734
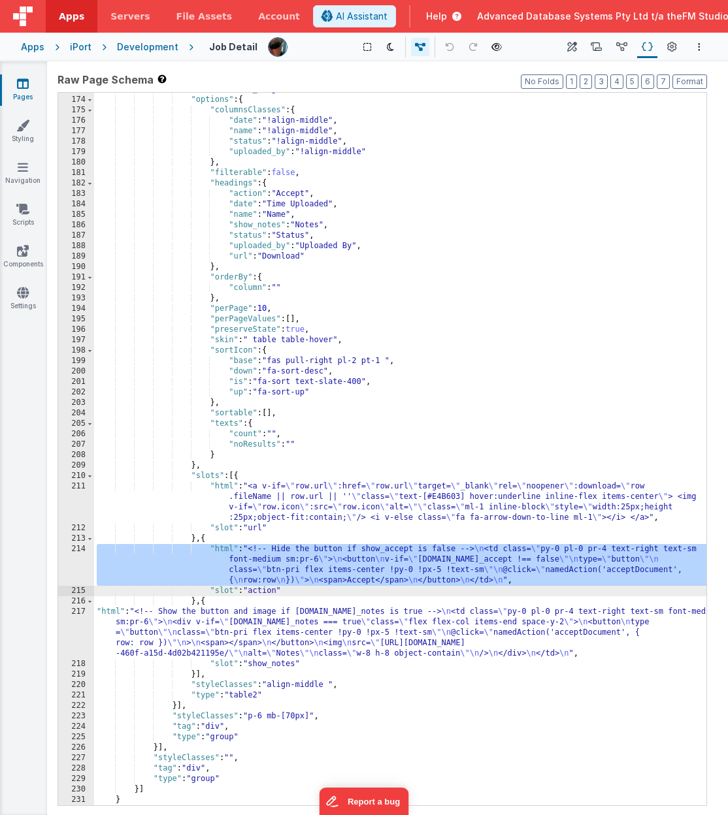
click at [478, 631] on div ""model" : "this_cargo.[0]files" , "options" : { "columnsClasses" : { "date" : "…" at bounding box center [400, 451] width 612 height 734
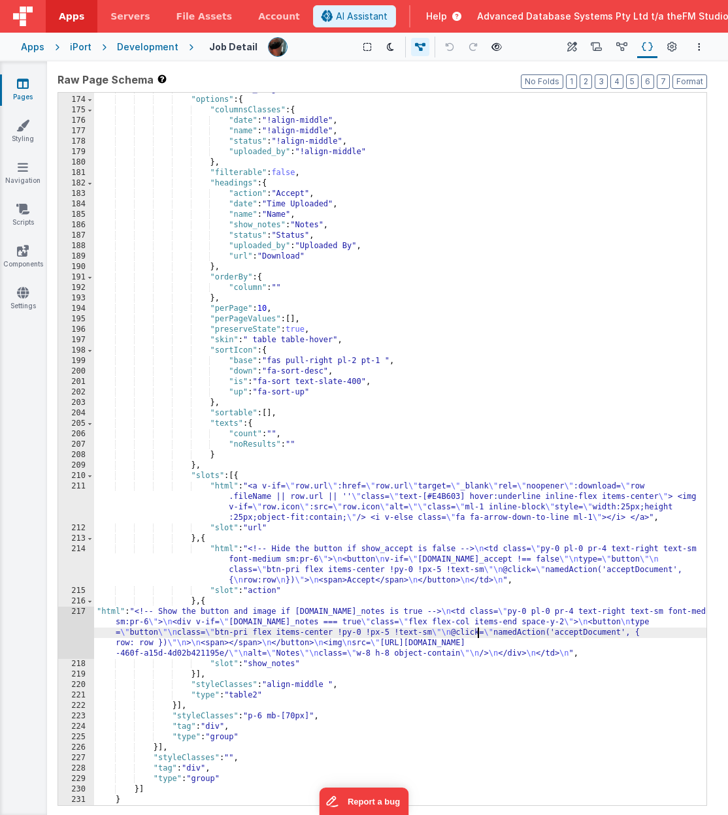
click at [74, 633] on div "217" at bounding box center [76, 633] width 36 height 52
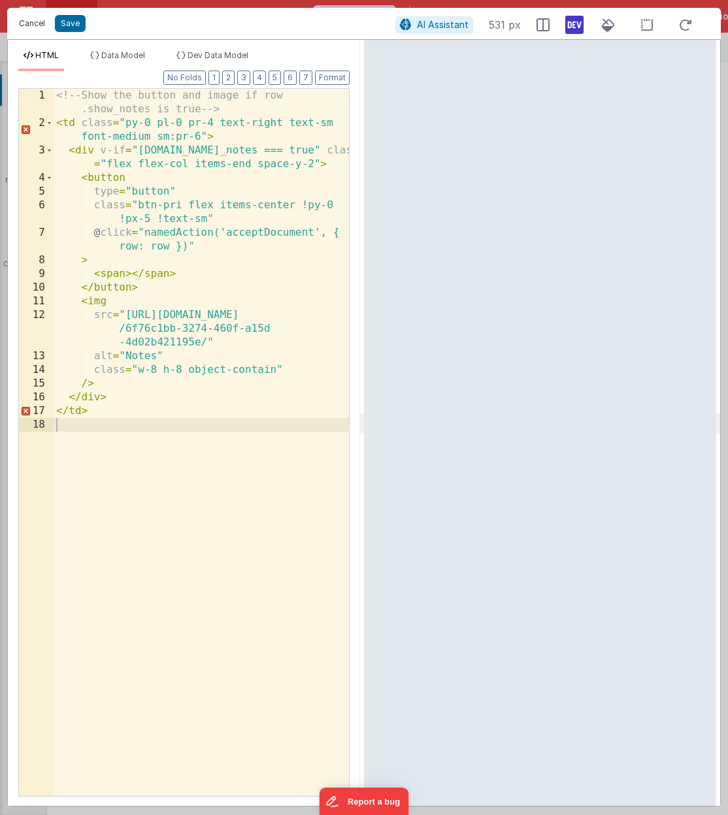
click at [33, 26] on button "Cancel" at bounding box center [31, 23] width 39 height 18
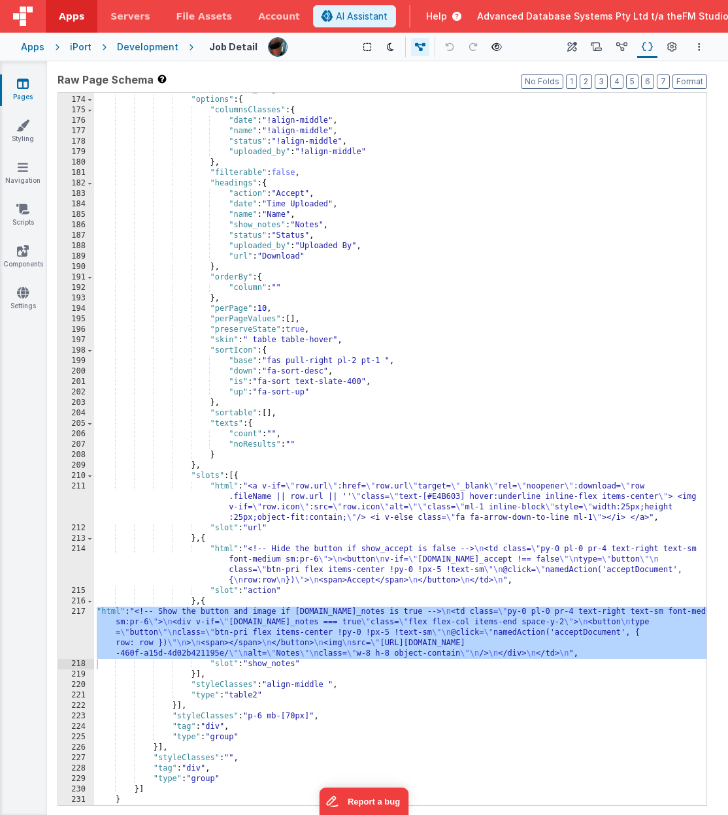
click at [297, 632] on div ""model" : "this_cargo.[0]files" , "options" : { "columnsClasses" : { "date" : "…" at bounding box center [400, 451] width 612 height 734
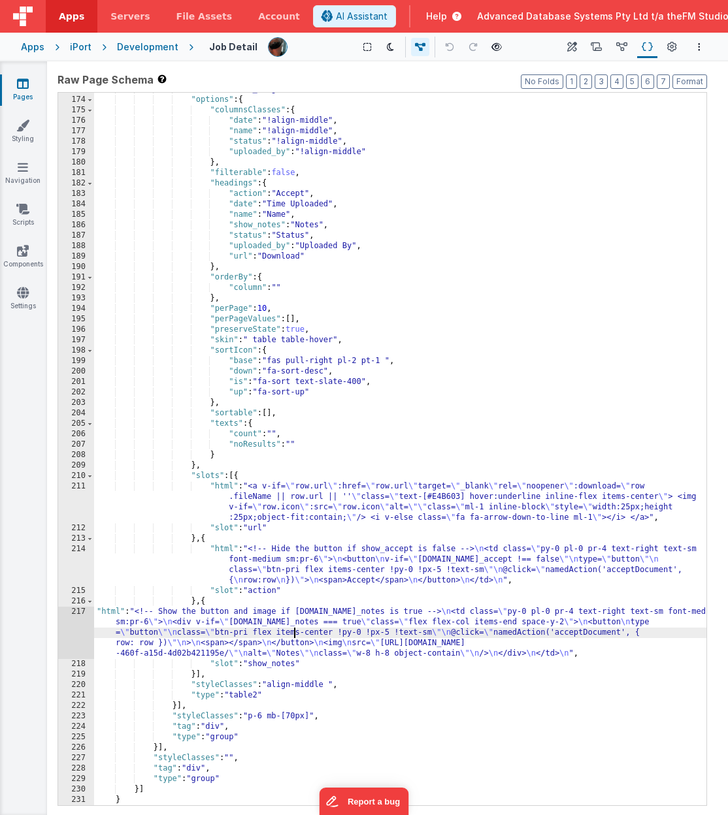
click at [82, 631] on div "217" at bounding box center [76, 633] width 36 height 52
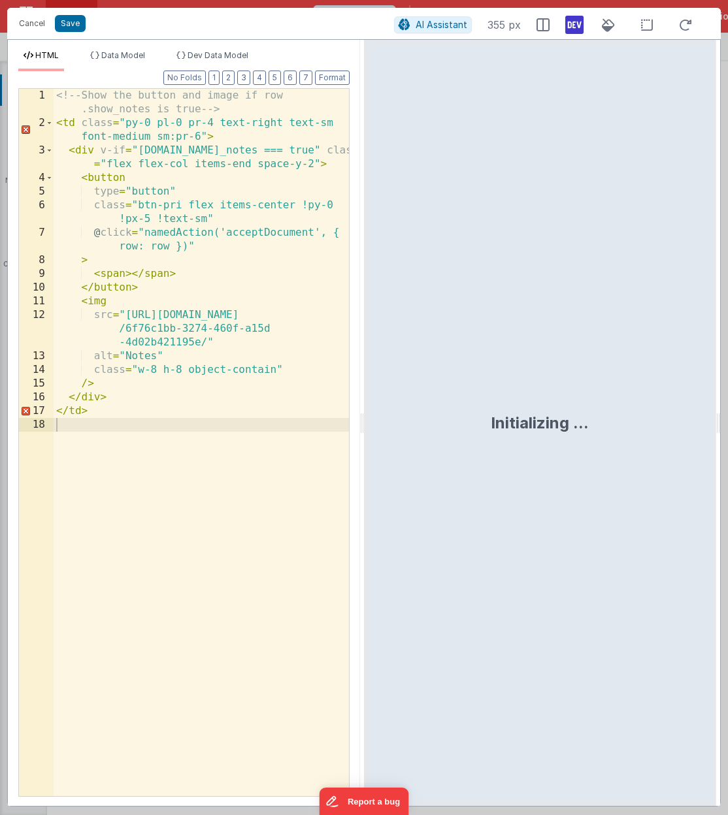
click at [180, 414] on div "<!-- Show the button and image if row .show_notes is true --> < td class = "py-…" at bounding box center [201, 463] width 295 height 749
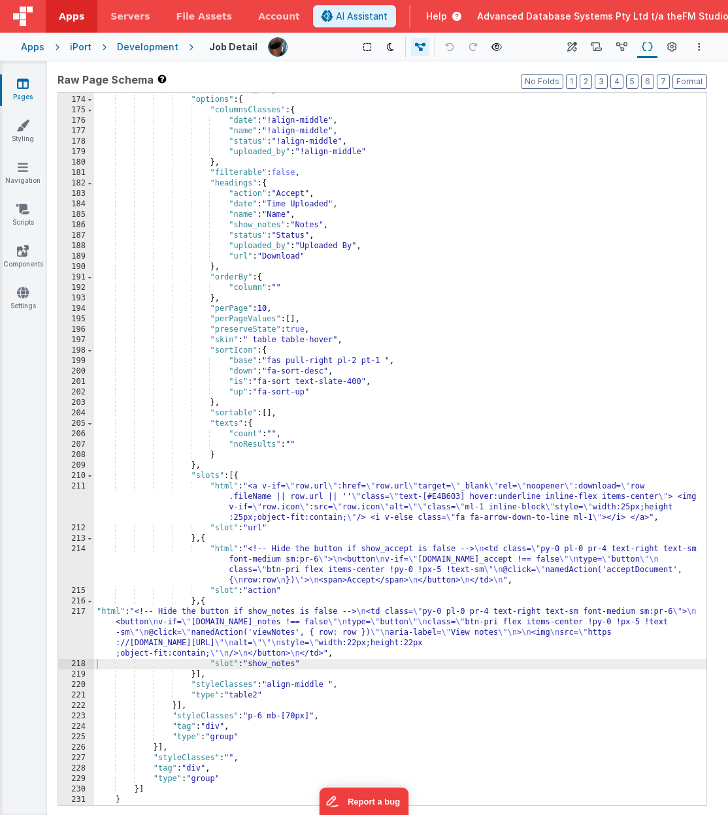
click at [306, 641] on div ""model" : "this_cargo.[0]files" , "options" : { "columnsClasses" : { "date" : "…" at bounding box center [400, 451] width 612 height 734
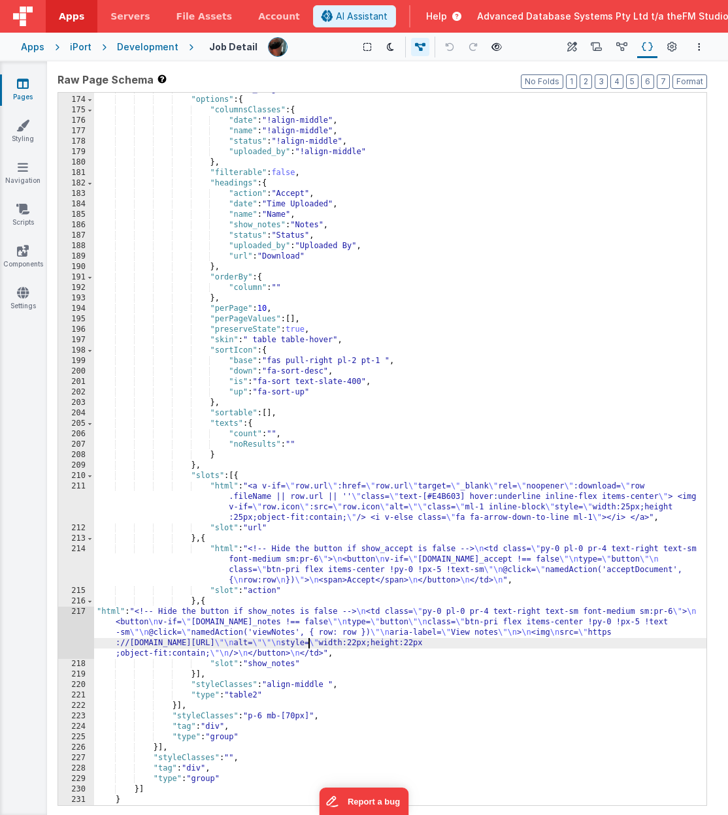
click at [80, 633] on div "217" at bounding box center [76, 633] width 36 height 52
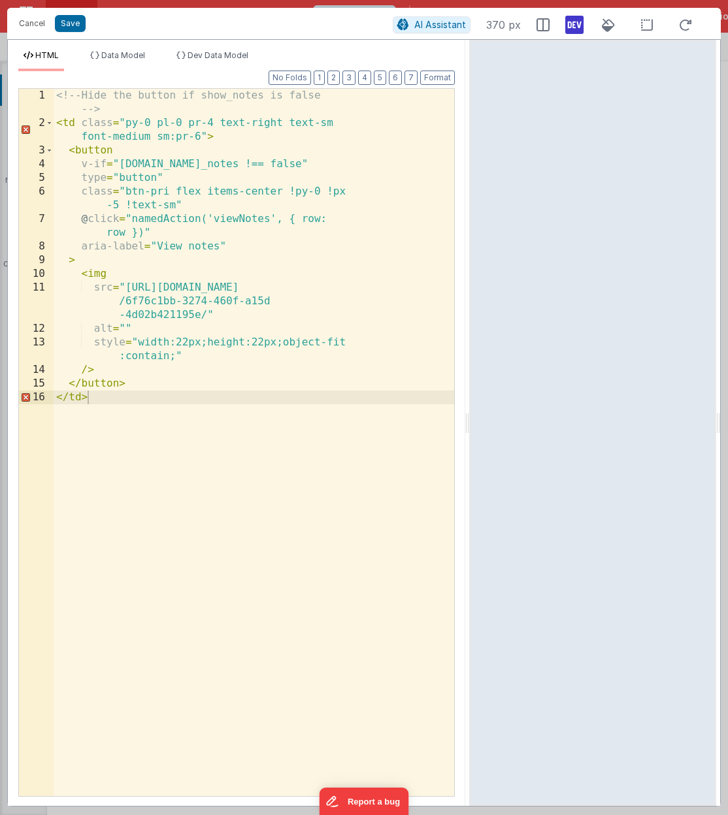
drag, startPoint x: 361, startPoint y: 425, endPoint x: 470, endPoint y: 435, distance: 109.6
click at [470, 435] on html "Cancel Save AI Assistant 370 px HTML Data Model Dev Data Model Format 7 6 5 4 3…" at bounding box center [364, 407] width 728 height 815
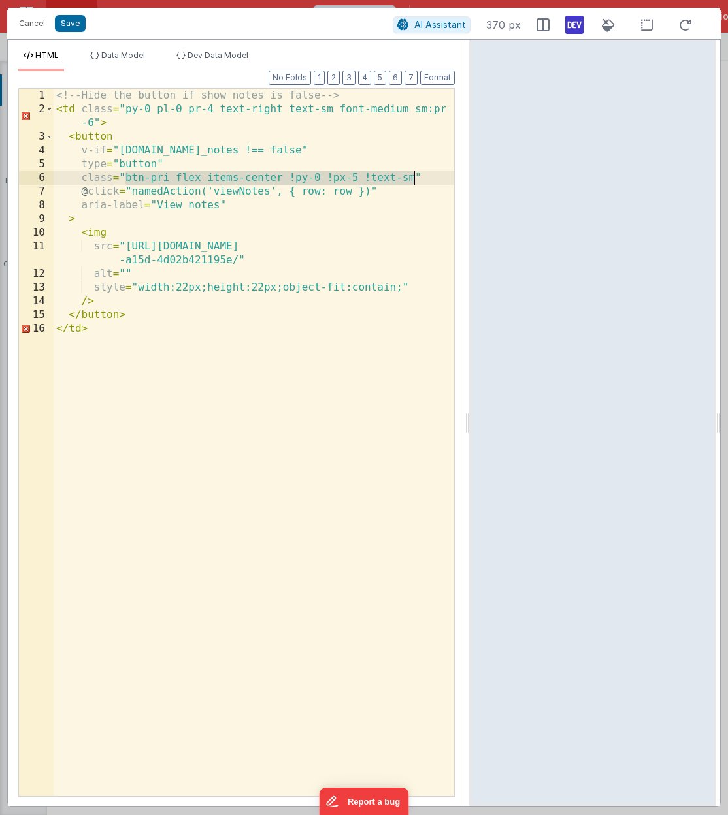
drag, startPoint x: 127, startPoint y: 180, endPoint x: 412, endPoint y: 179, distance: 285.5
click at [412, 179] on div "<!-- Hide the button if show_notes is false --> < td class = "py-0 pl-0 pr-4 te…" at bounding box center [254, 456] width 401 height 735
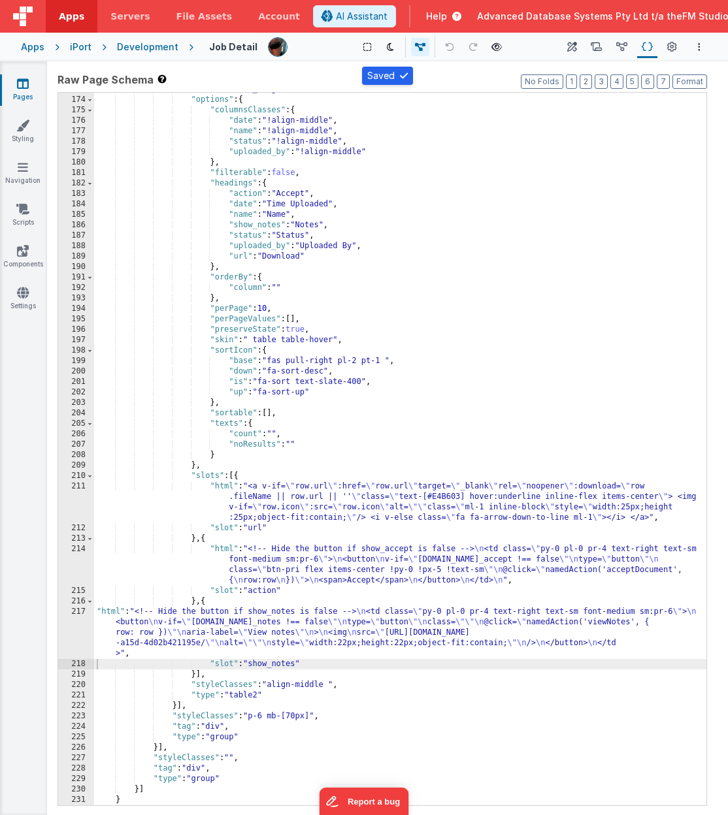
click at [386, 521] on div ""model" : "this_cargo.[0]files" , "options" : { "columnsClasses" : { "date" : "…" at bounding box center [400, 451] width 612 height 734
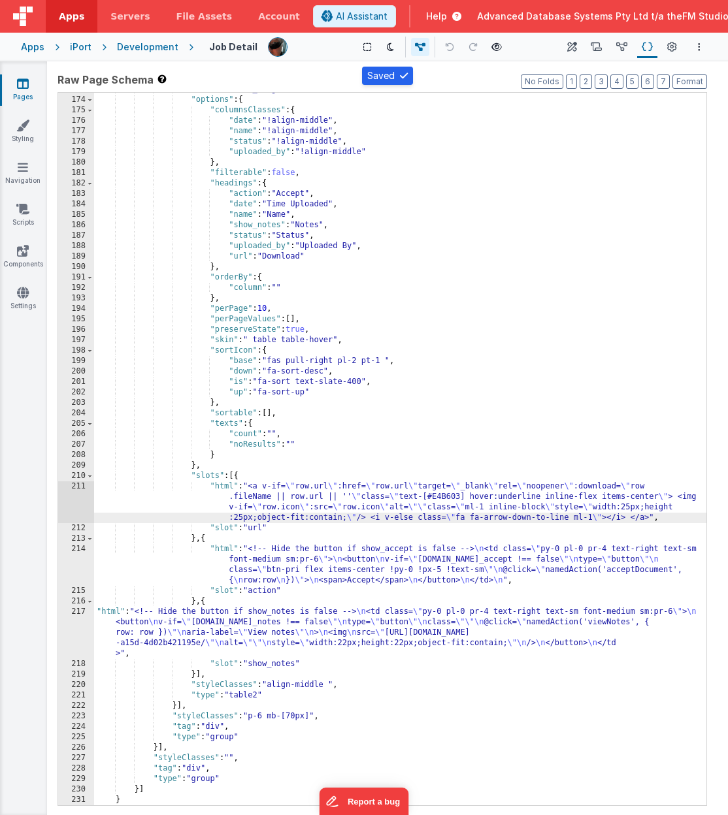
click at [360, 502] on div ""model" : "this_cargo.[0]files" , "options" : { "columnsClasses" : { "date" : "…" at bounding box center [400, 451] width 612 height 734
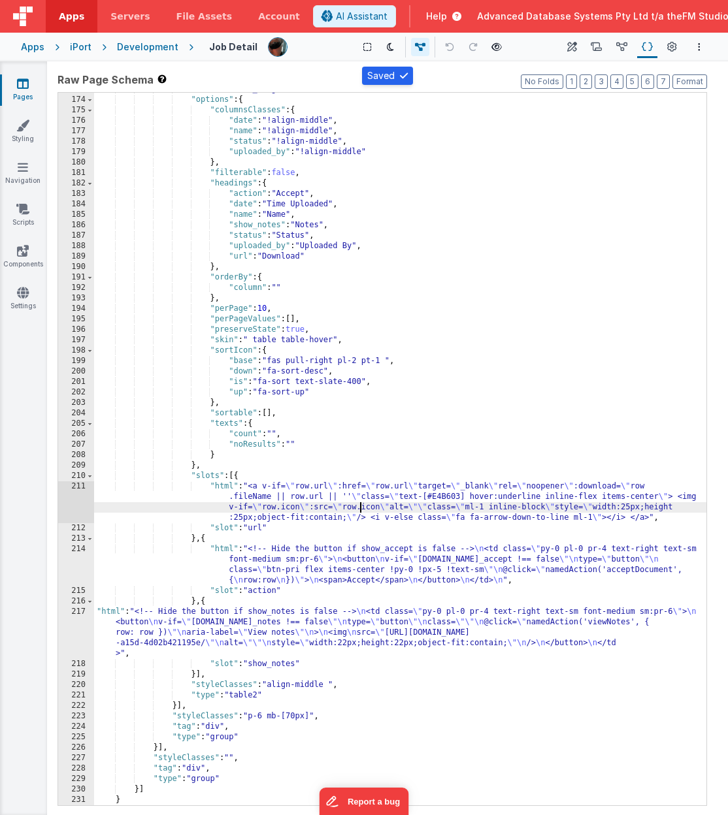
click at [65, 509] on div "211" at bounding box center [76, 503] width 36 height 42
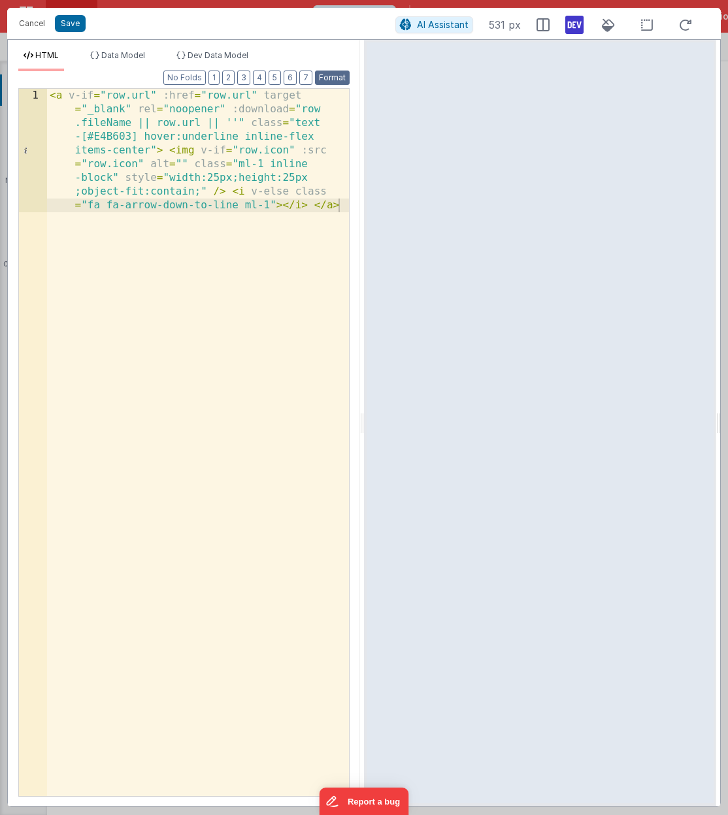
click at [329, 77] on button "Format" at bounding box center [332, 78] width 35 height 14
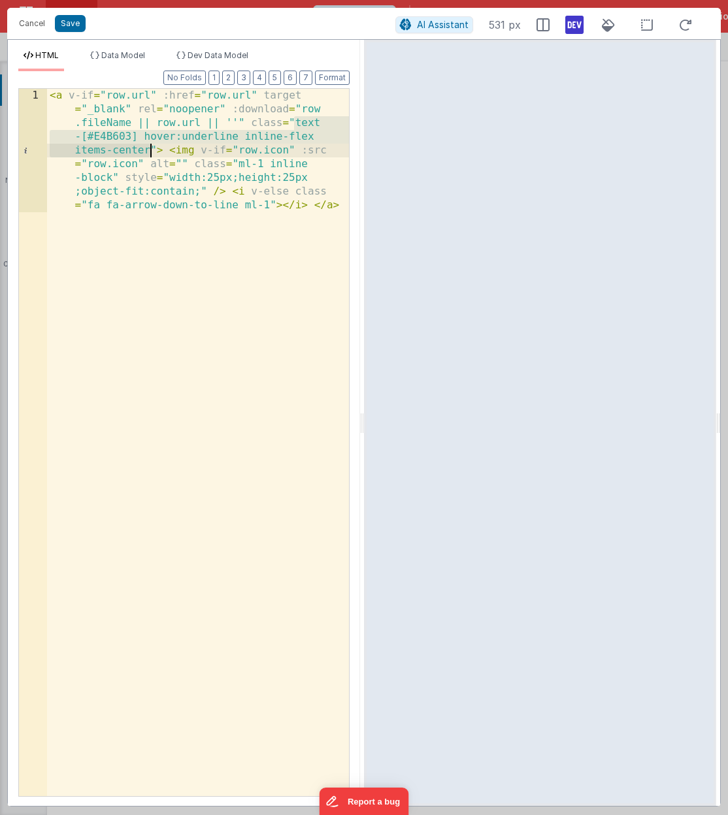
drag, startPoint x: 293, startPoint y: 123, endPoint x: 150, endPoint y: 147, distance: 145.1
click at [150, 147] on div "< a v-if = "row.url" :href = "row.url" target = "_blank" rel = "noopener" :down…" at bounding box center [198, 566] width 302 height 955
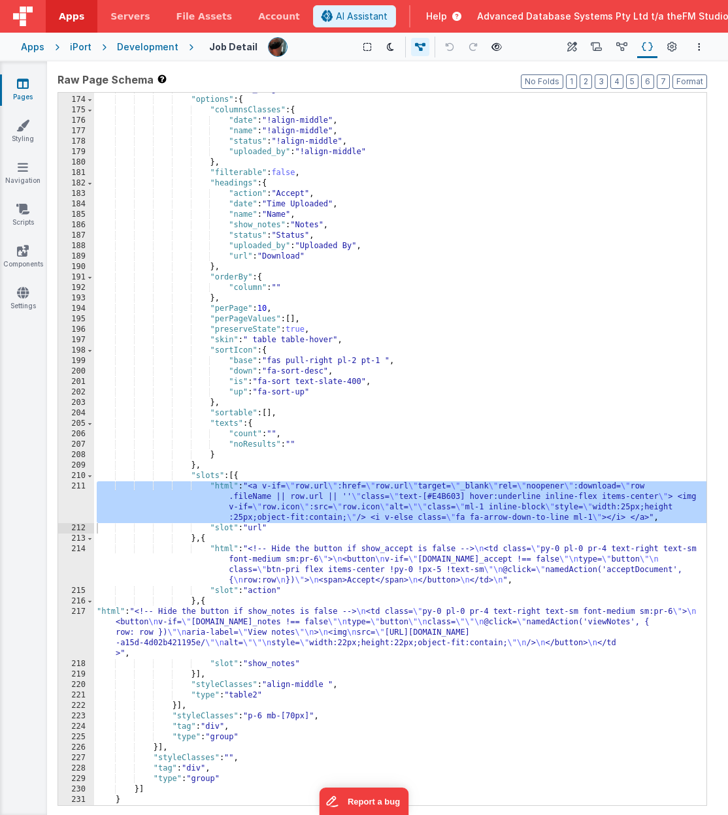
click at [258, 631] on div ""model" : "this_cargo.[0]files" , "options" : { "columnsClasses" : { "date" : "…" at bounding box center [400, 451] width 612 height 734
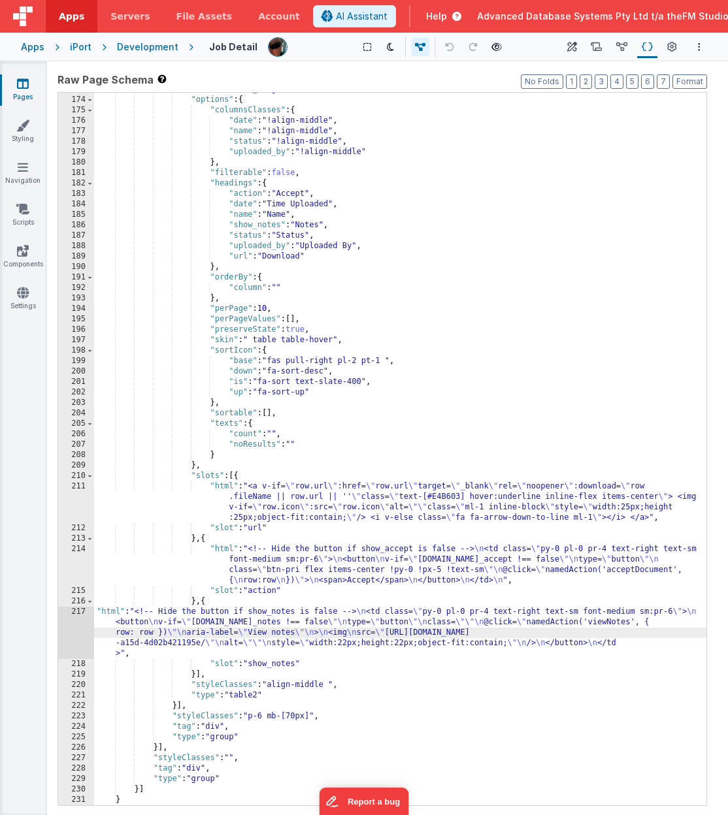
click at [73, 623] on div "217" at bounding box center [76, 633] width 36 height 52
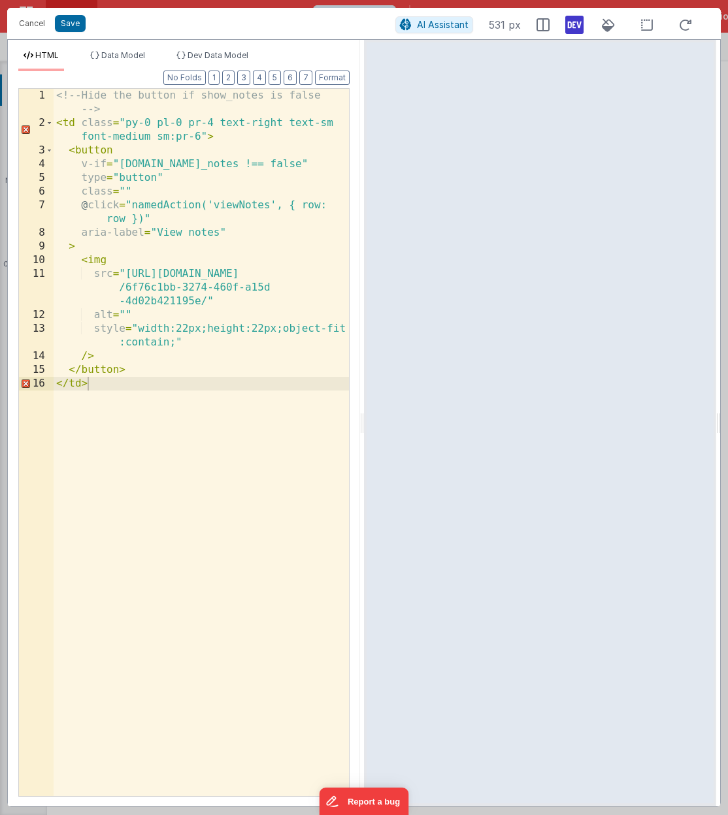
click at [125, 189] on div "<!-- Hide the button if show_notes is false --> < td class = "py-0 pl-0 pr-4 te…" at bounding box center [201, 463] width 295 height 749
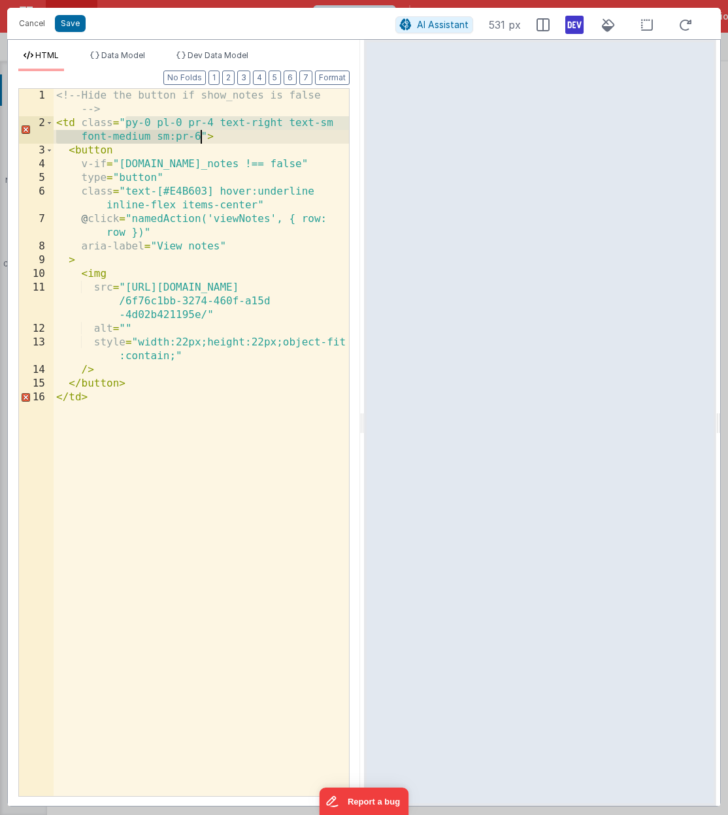
drag, startPoint x: 125, startPoint y: 125, endPoint x: 199, endPoint y: 137, distance: 74.7
click at [199, 137] on div "<!-- Hide the button if show_notes is false --> < td class = "py-0 pl-0 pr-4 te…" at bounding box center [201, 463] width 295 height 749
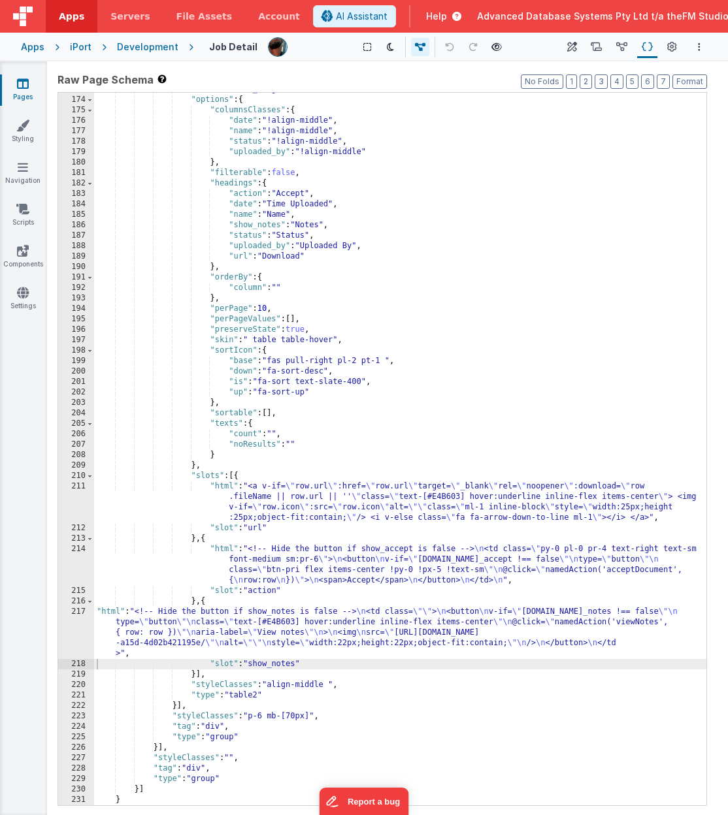
click at [354, 629] on div ""model" : "this_cargo.[0]files" , "options" : { "columnsClasses" : { "date" : "…" at bounding box center [400, 451] width 612 height 734
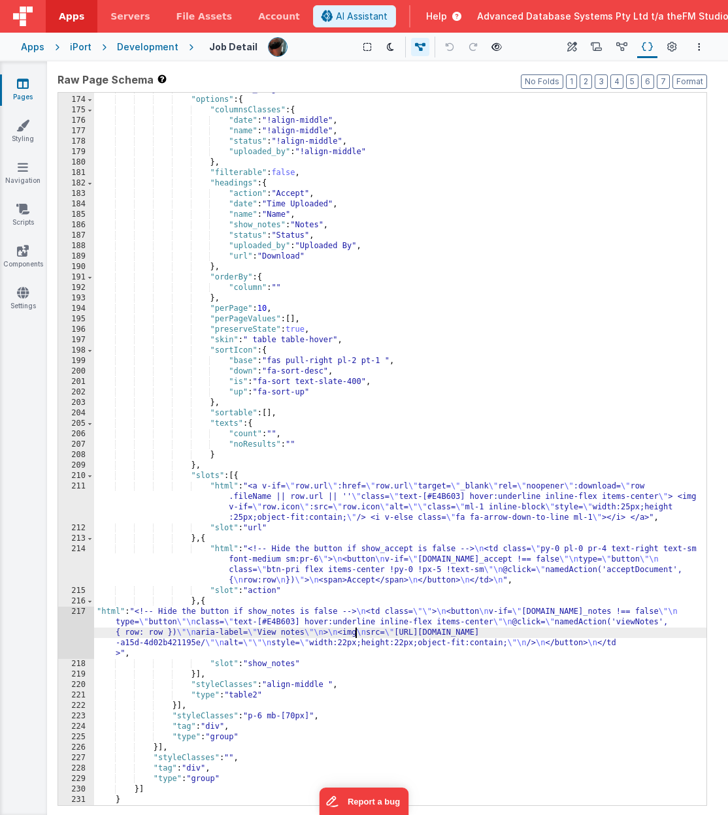
click at [397, 642] on div ""model" : "this_cargo.[0]files" , "options" : { "columnsClasses" : { "date" : "…" at bounding box center [400, 451] width 612 height 734
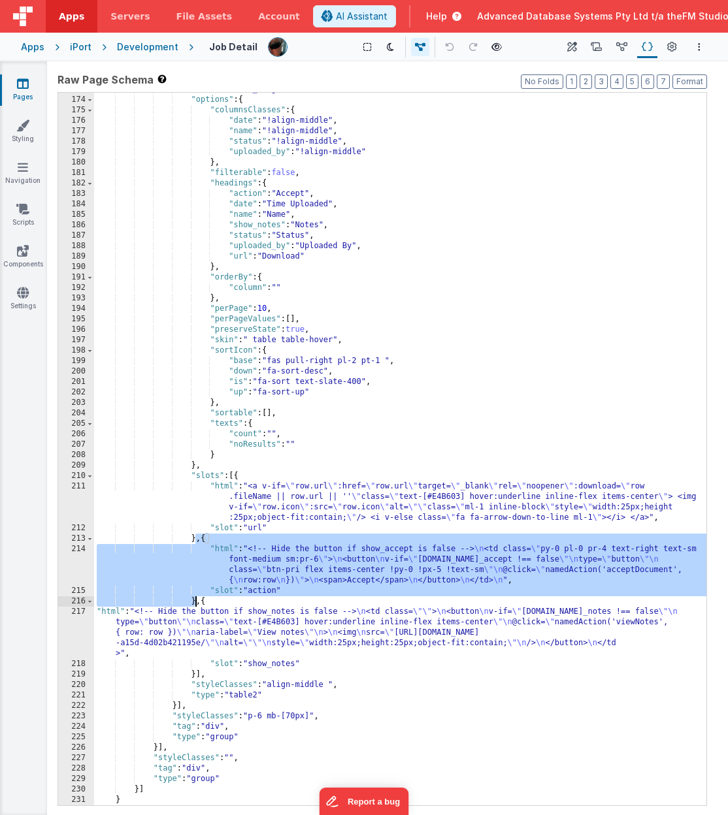
drag, startPoint x: 197, startPoint y: 542, endPoint x: 196, endPoint y: 598, distance: 56.2
click at [196, 598] on div ""model" : "this_cargo.[0]files" , "options" : { "columnsClasses" : { "date" : "…" at bounding box center [400, 451] width 612 height 734
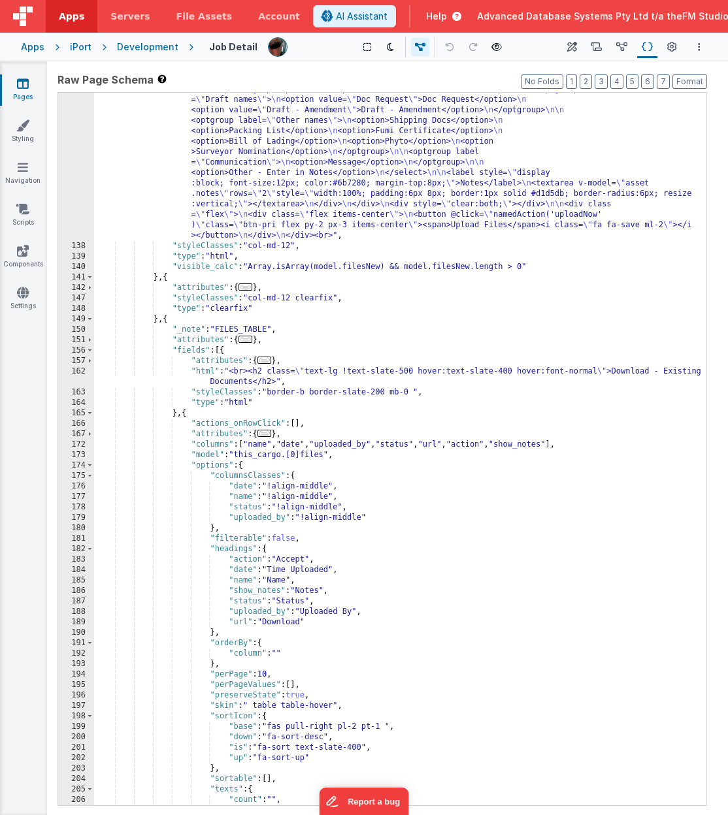
scroll to position [2210, 0]
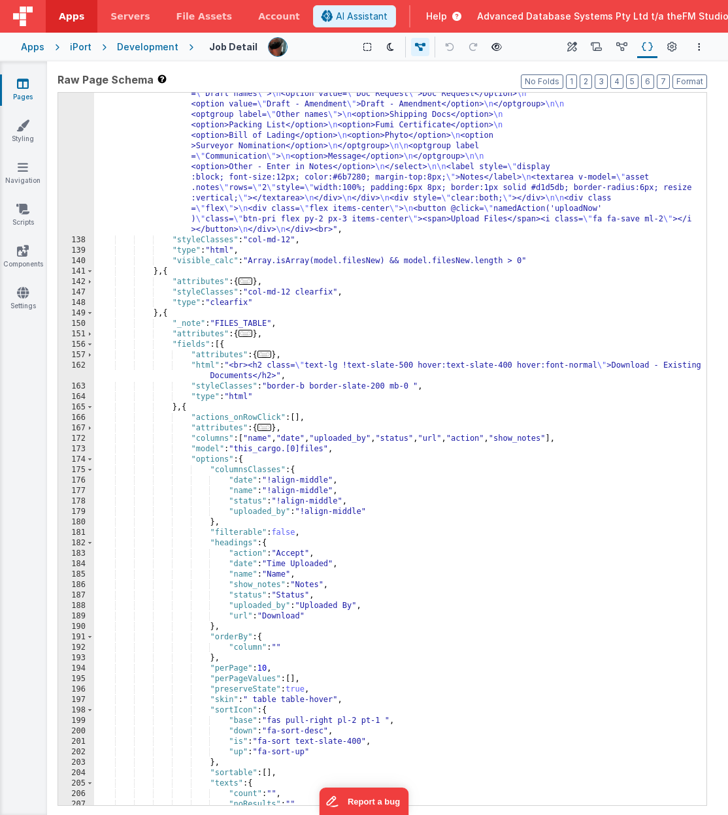
click at [544, 441] on div ""html" : " <h3><strong>Files To Upload:</strong></h3> \n <div v-for= \" (asset,…" at bounding box center [400, 466] width 612 height 985
paste textarea
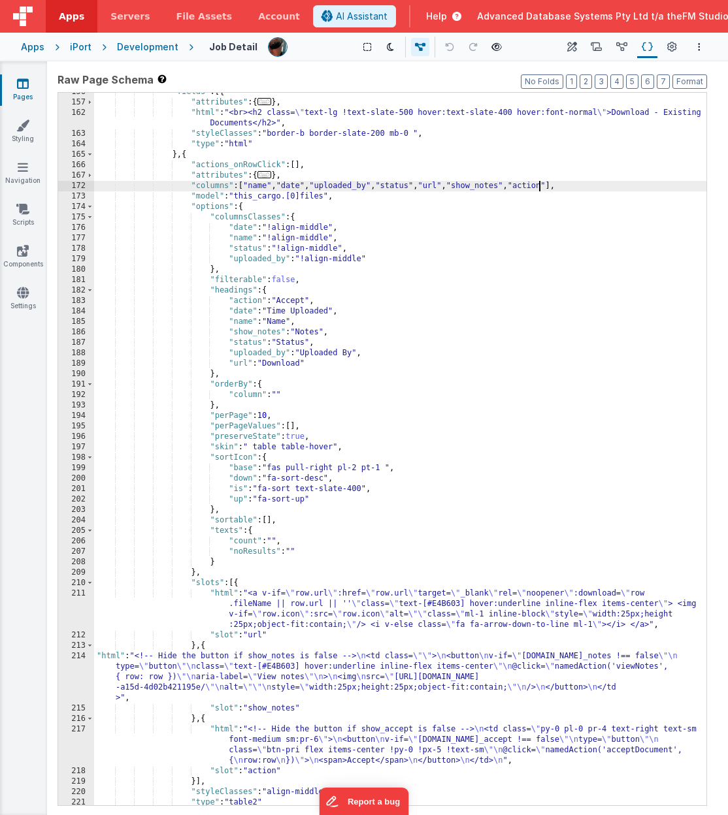
scroll to position [2464, 0]
click at [405, 671] on div ""fields" : [{ "attributes" : { ... } , "html" : "<br><h2 class= \" text-lg !tex…" at bounding box center [400, 453] width 612 height 734
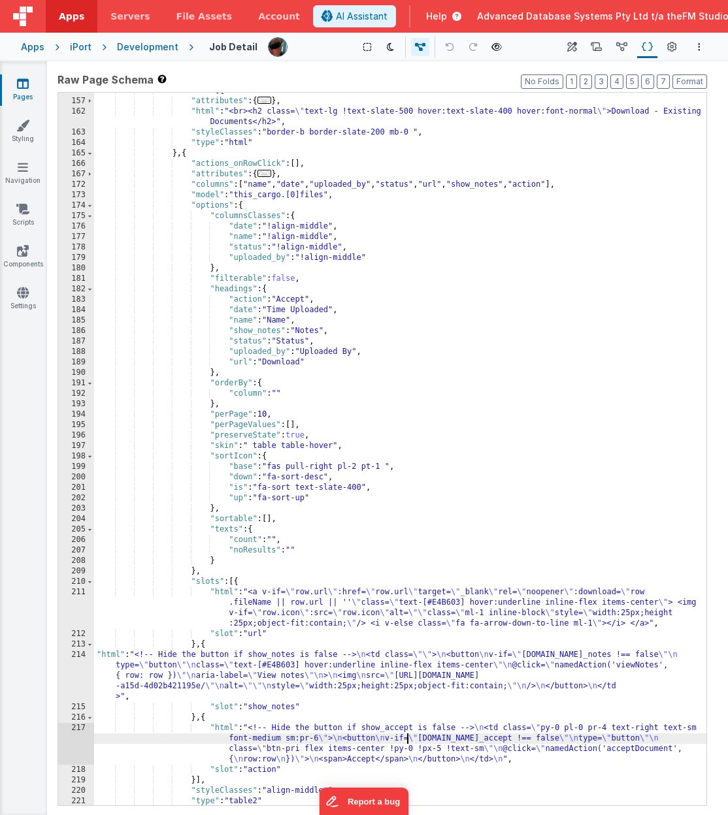
click at [325, 663] on div ""fields" : [{ "attributes" : { ... } , "html" : "<br><h2 class= \" text-lg !tex…" at bounding box center [400, 453] width 612 height 734
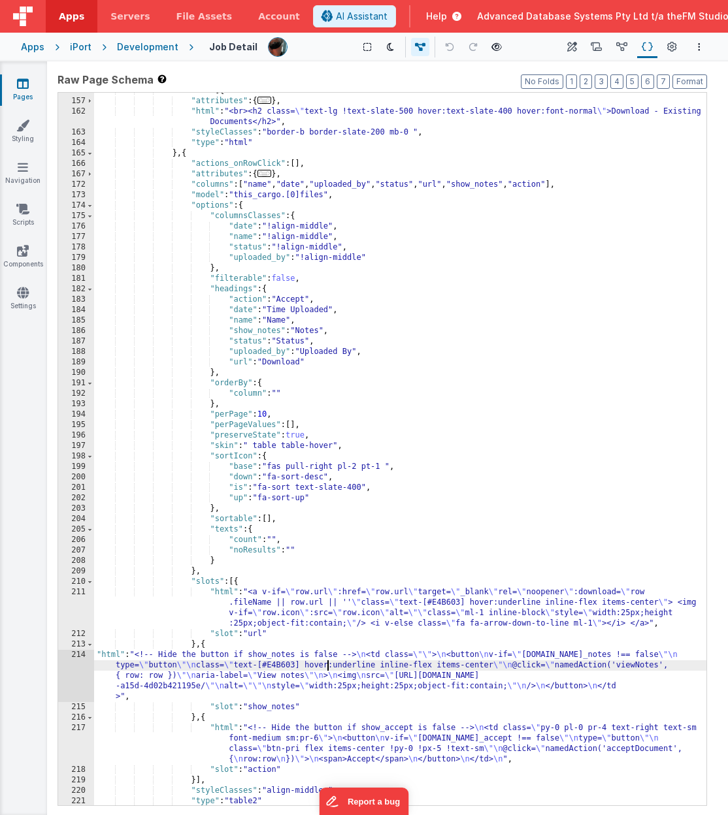
click at [80, 671] on div "214" at bounding box center [76, 676] width 36 height 52
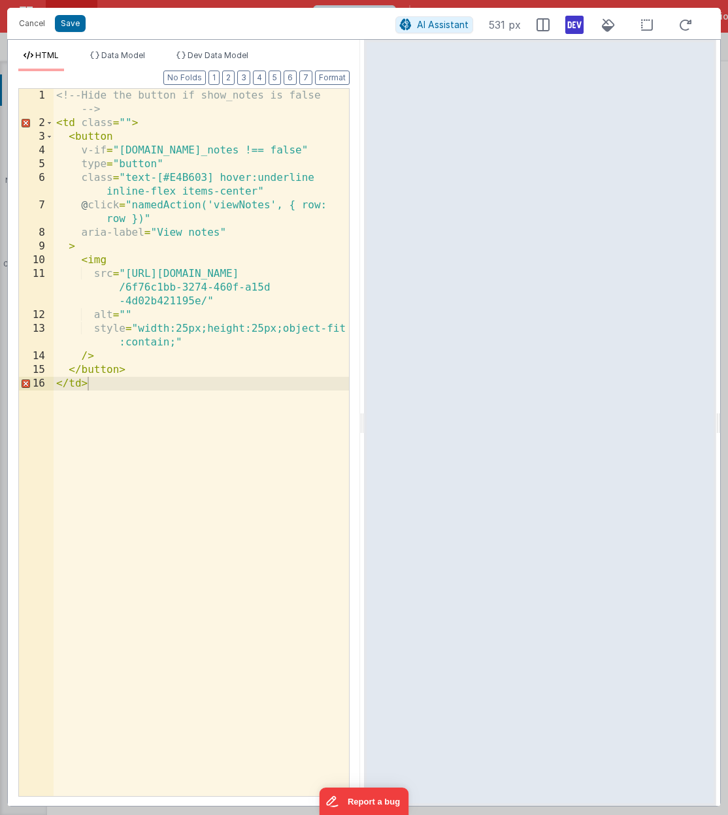
click at [174, 326] on div "<!-- Hide the button if show_notes is false --> < td class = "" > < button v-if…" at bounding box center [201, 463] width 295 height 749
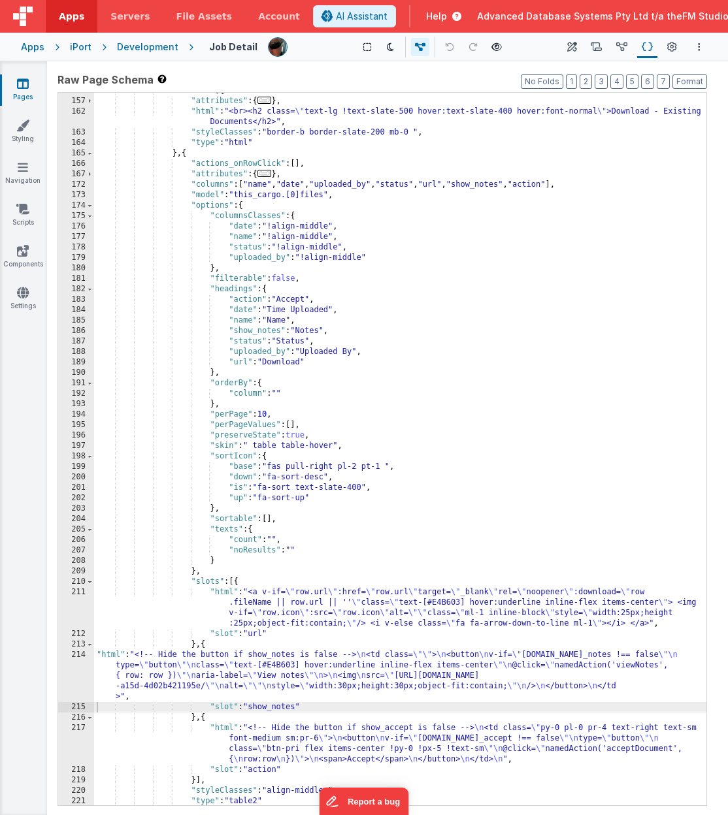
click at [448, 671] on div ""fields" : [{ "attributes" : { ... } , "html" : "<br><h2 class= \" text-lg !tex…" at bounding box center [400, 453] width 612 height 734
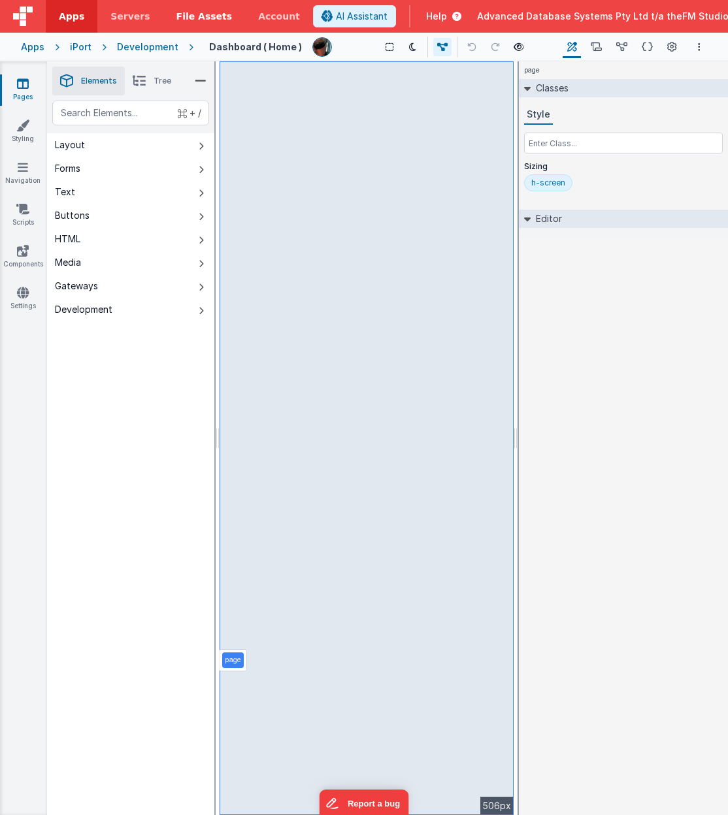
click at [198, 20] on span "File Assets" at bounding box center [204, 16] width 56 height 13
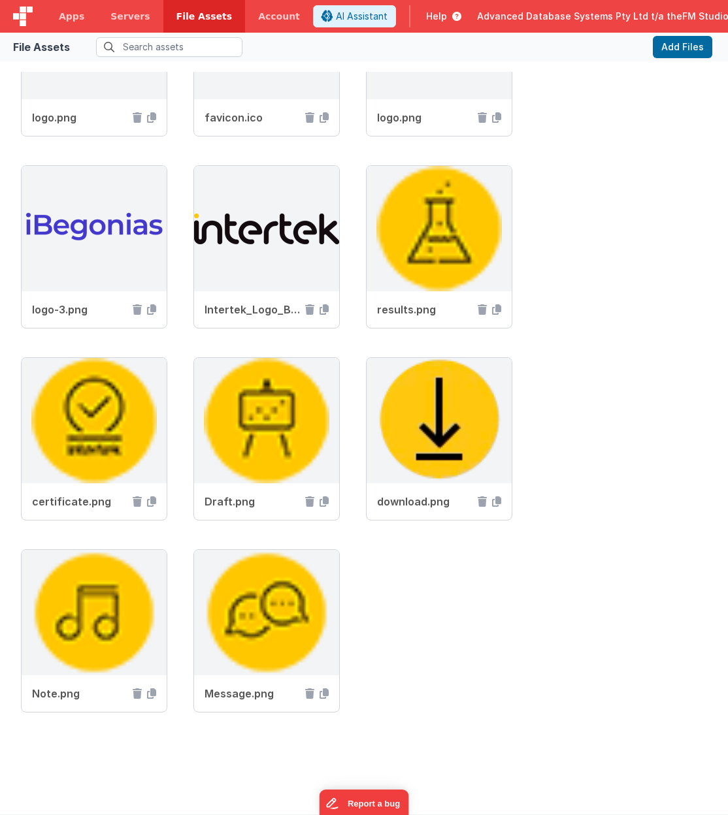
scroll to position [120, 0]
click at [154, 693] on icon at bounding box center [151, 694] width 9 height 10
